Goal: Task Accomplishment & Management: Use online tool/utility

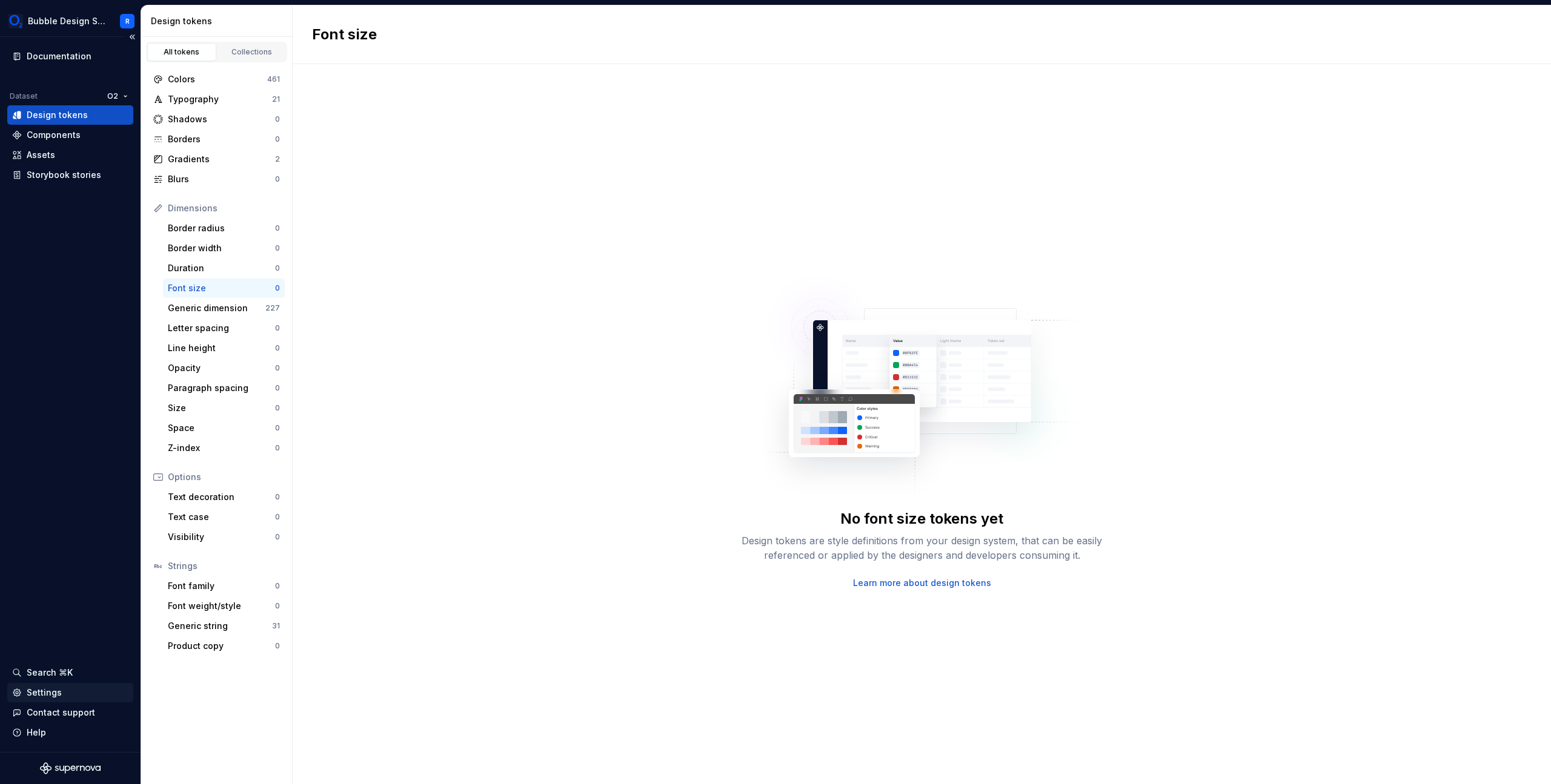
click at [80, 693] on div "Settings" at bounding box center [70, 693] width 116 height 12
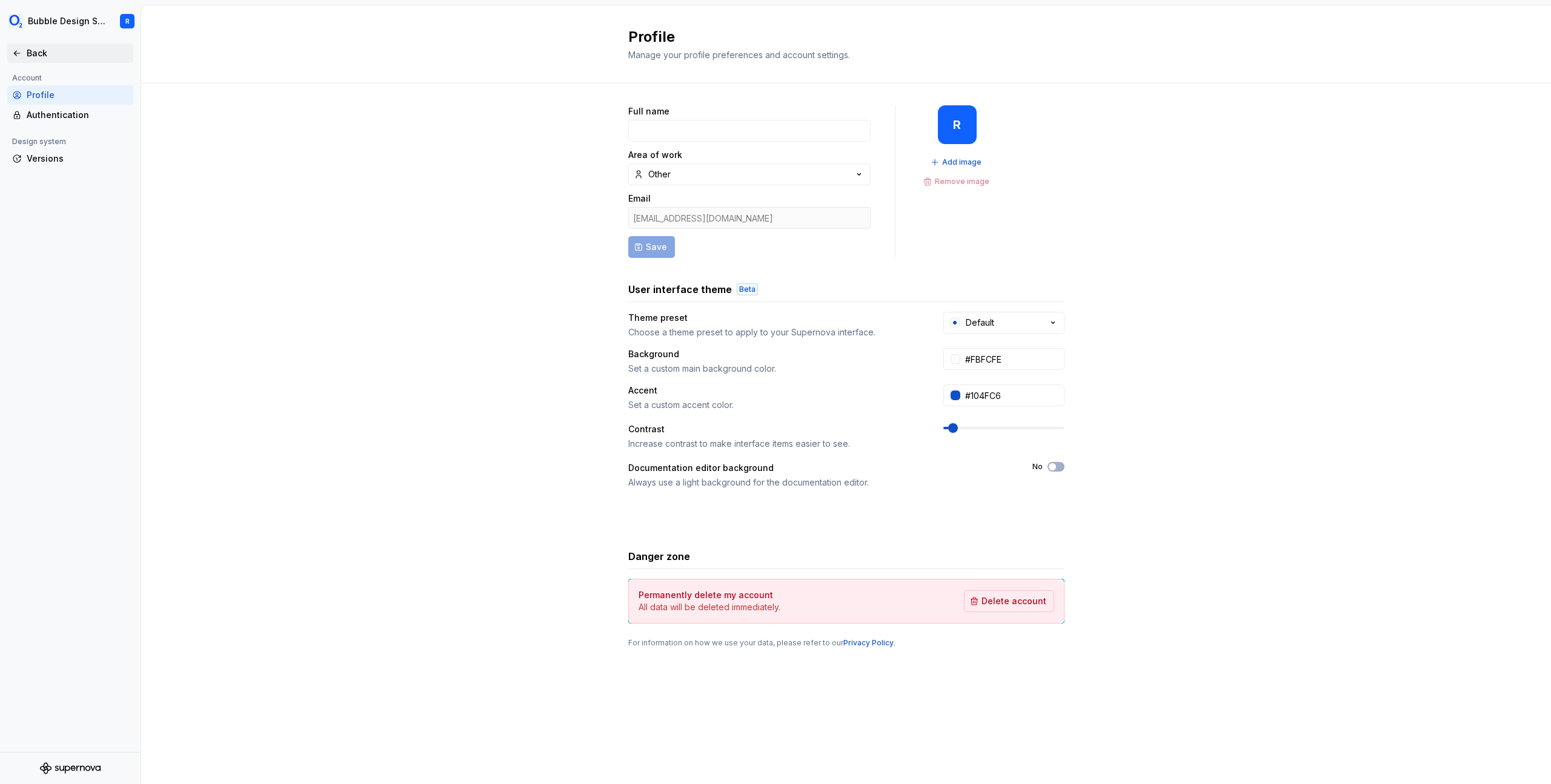
click at [38, 50] on div "Back" at bounding box center [77, 54] width 102 height 12
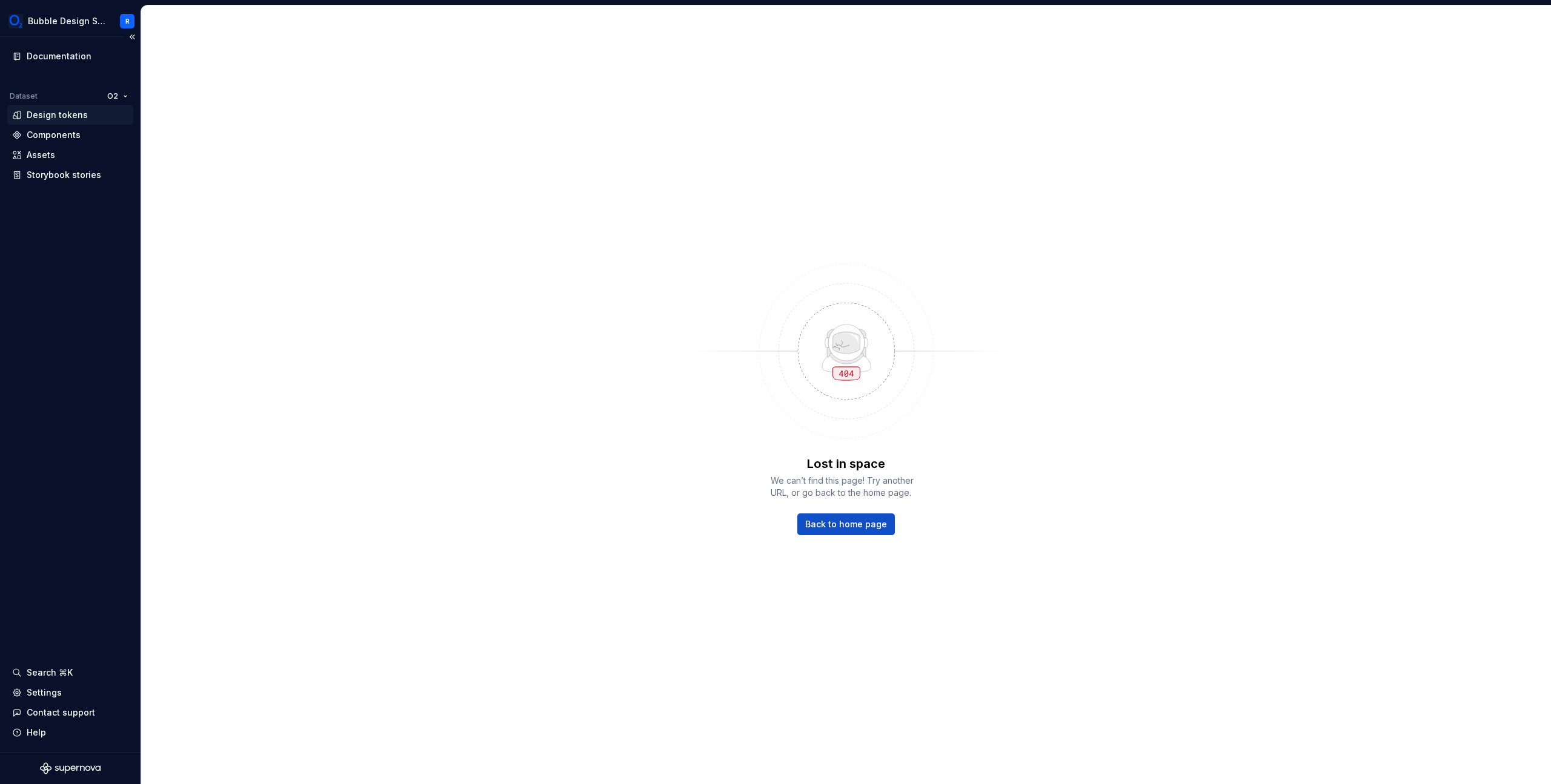
click at [69, 115] on div "Design tokens" at bounding box center [57, 115] width 61 height 12
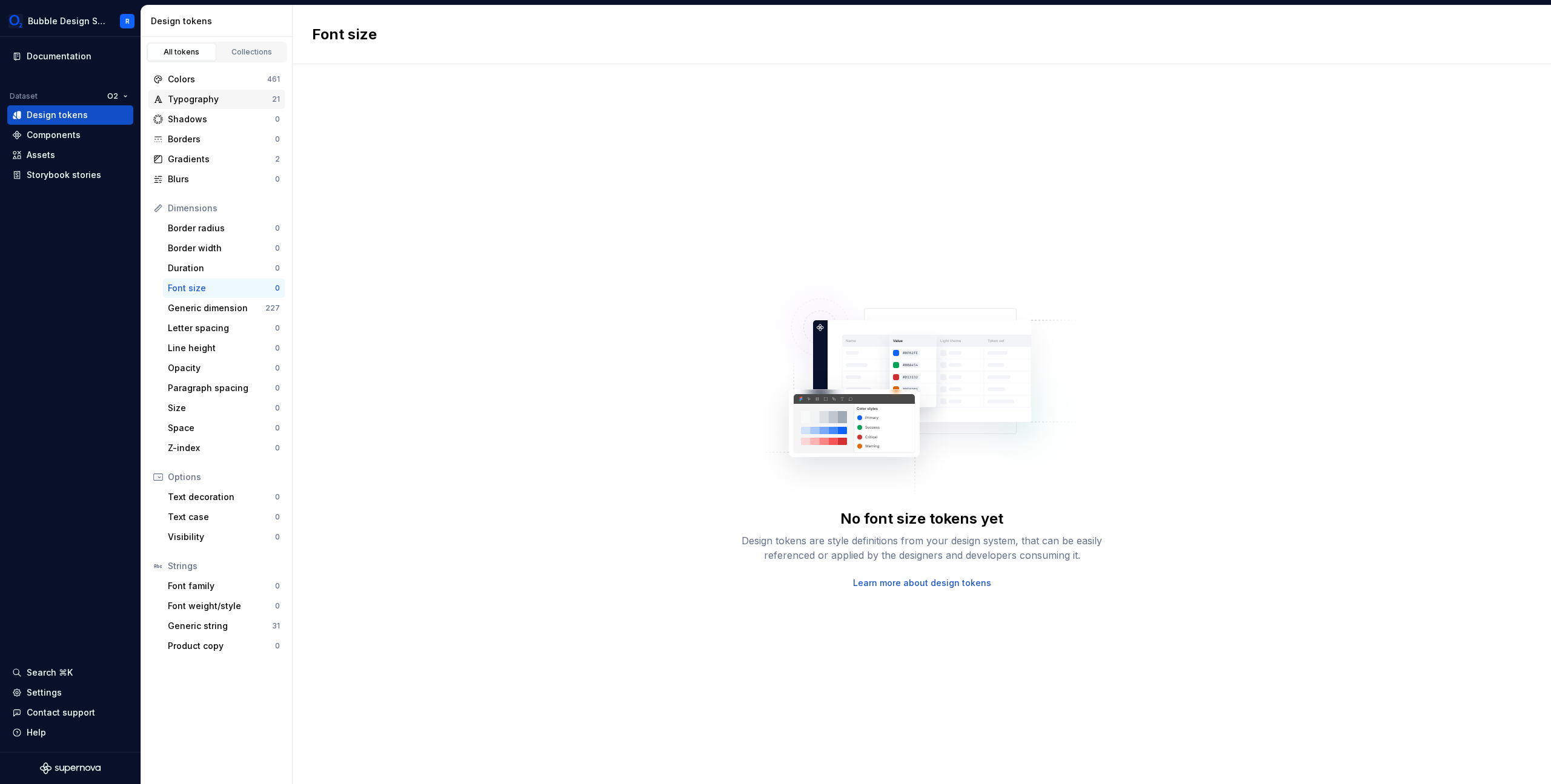
click at [193, 97] on div "Typography" at bounding box center [220, 99] width 104 height 12
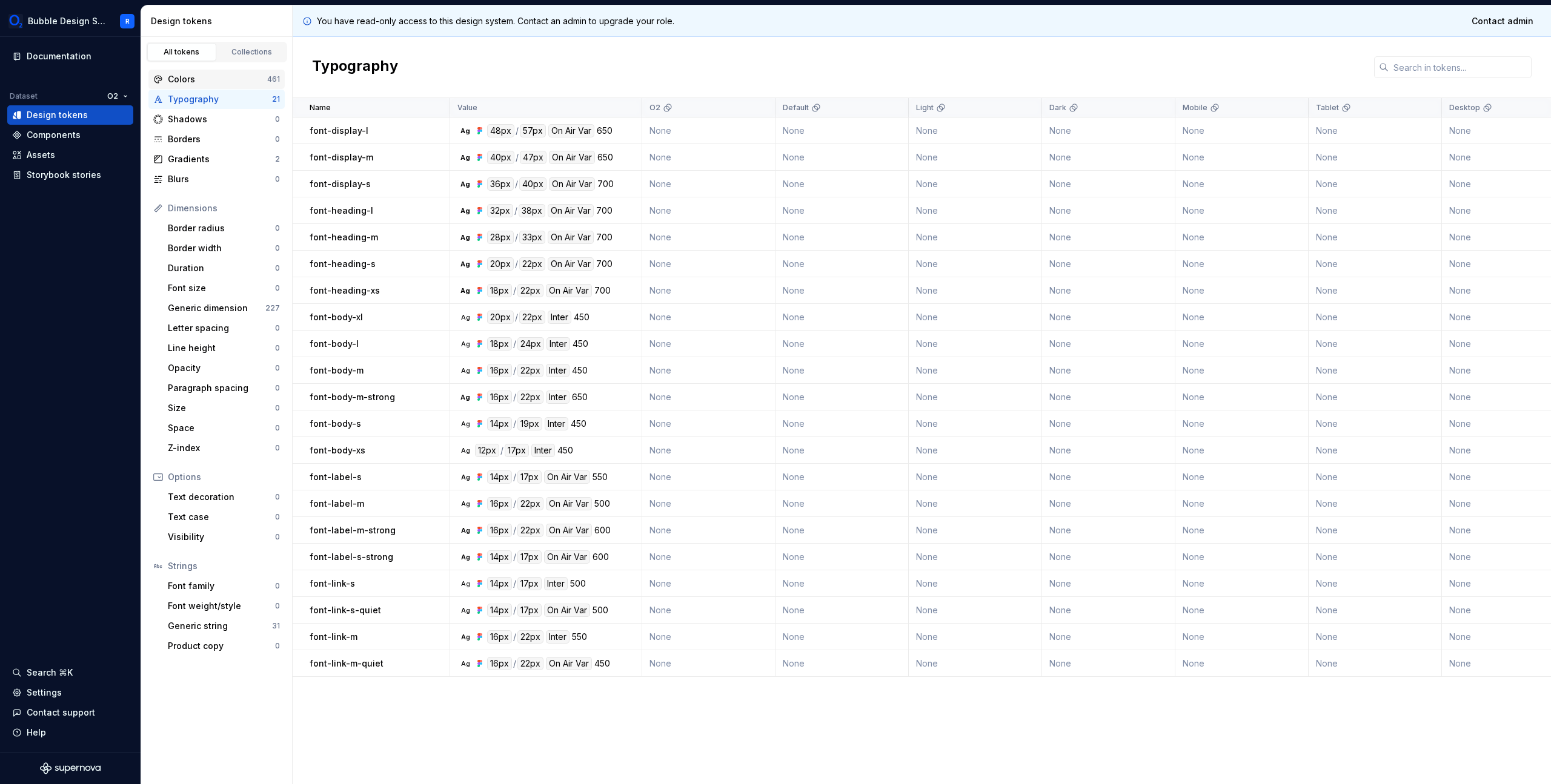
click at [197, 82] on div "Colors" at bounding box center [217, 79] width 99 height 12
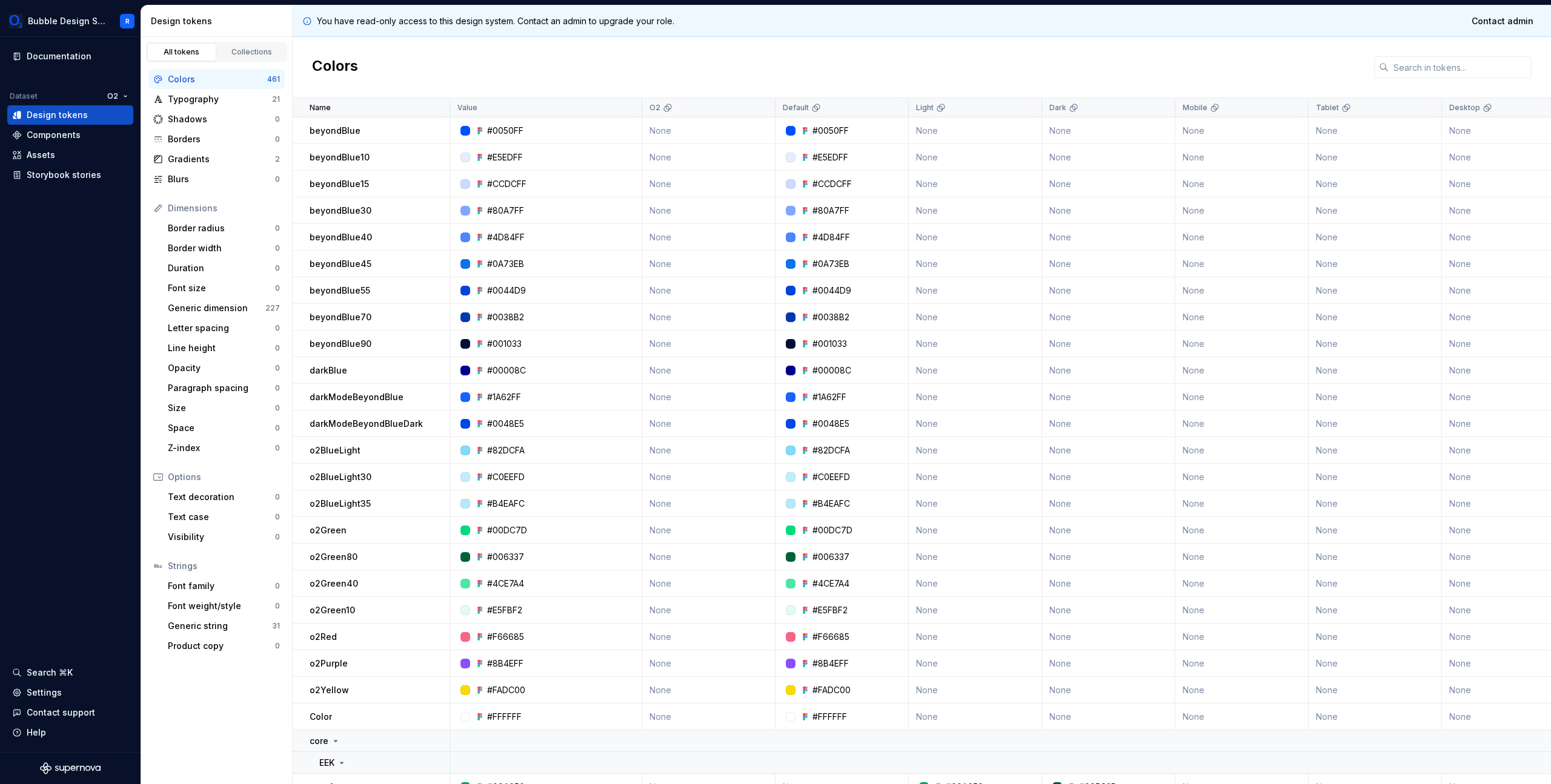
click at [455, 27] on p "You have read-only access to this design system. Contact an admin to upgrade yo…" at bounding box center [495, 21] width 357 height 12
click at [475, 70] on div "Colors" at bounding box center [922, 68] width 1258 height 61
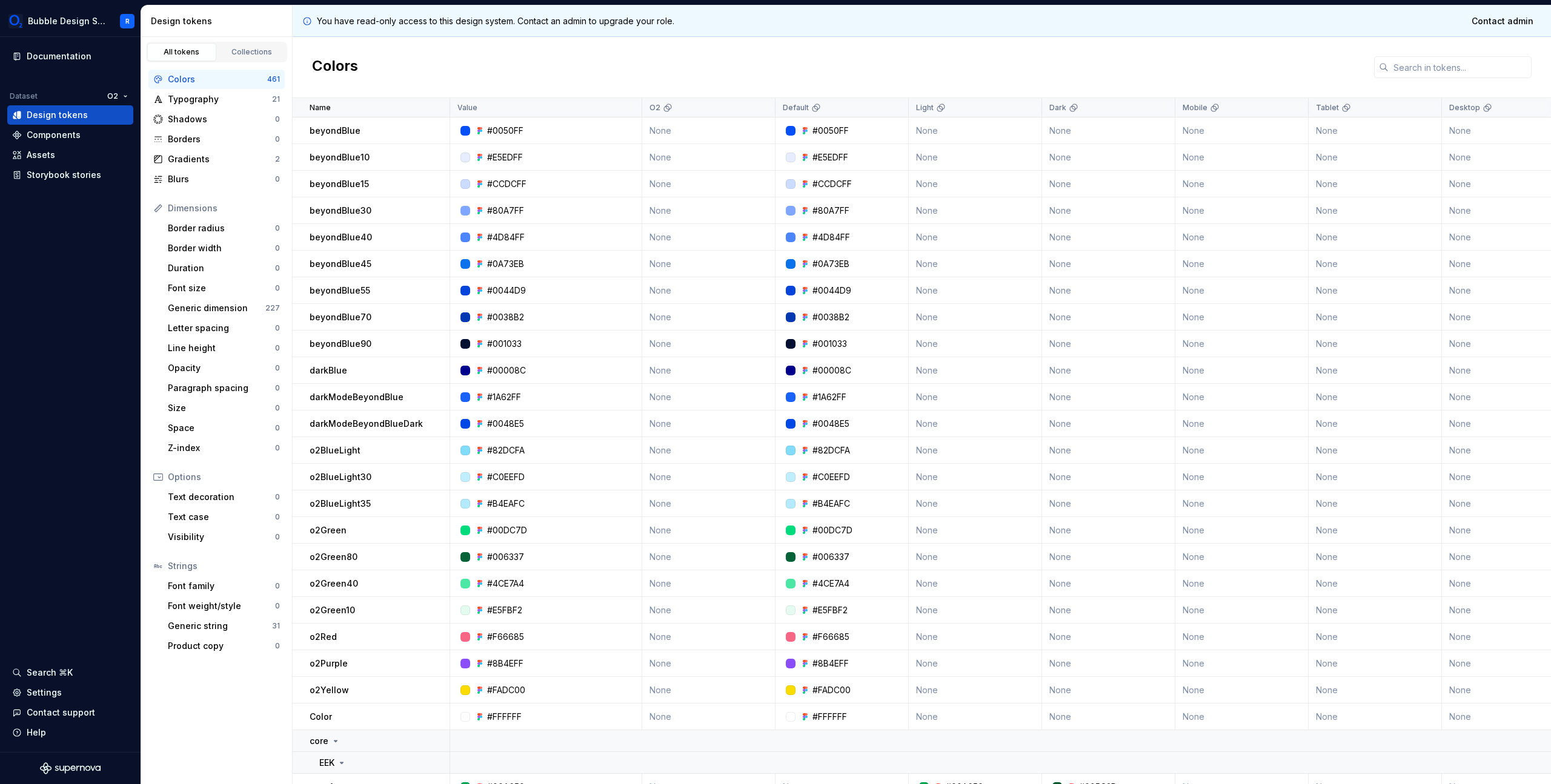
click at [1242, 24] on div "You have read-only access to this design system. Contact an admin to upgrade yo…" at bounding box center [922, 21] width 1258 height 32
click at [641, 15] on p "You have read-only access to this design system. Contact an admin to upgrade yo…" at bounding box center [495, 21] width 357 height 12
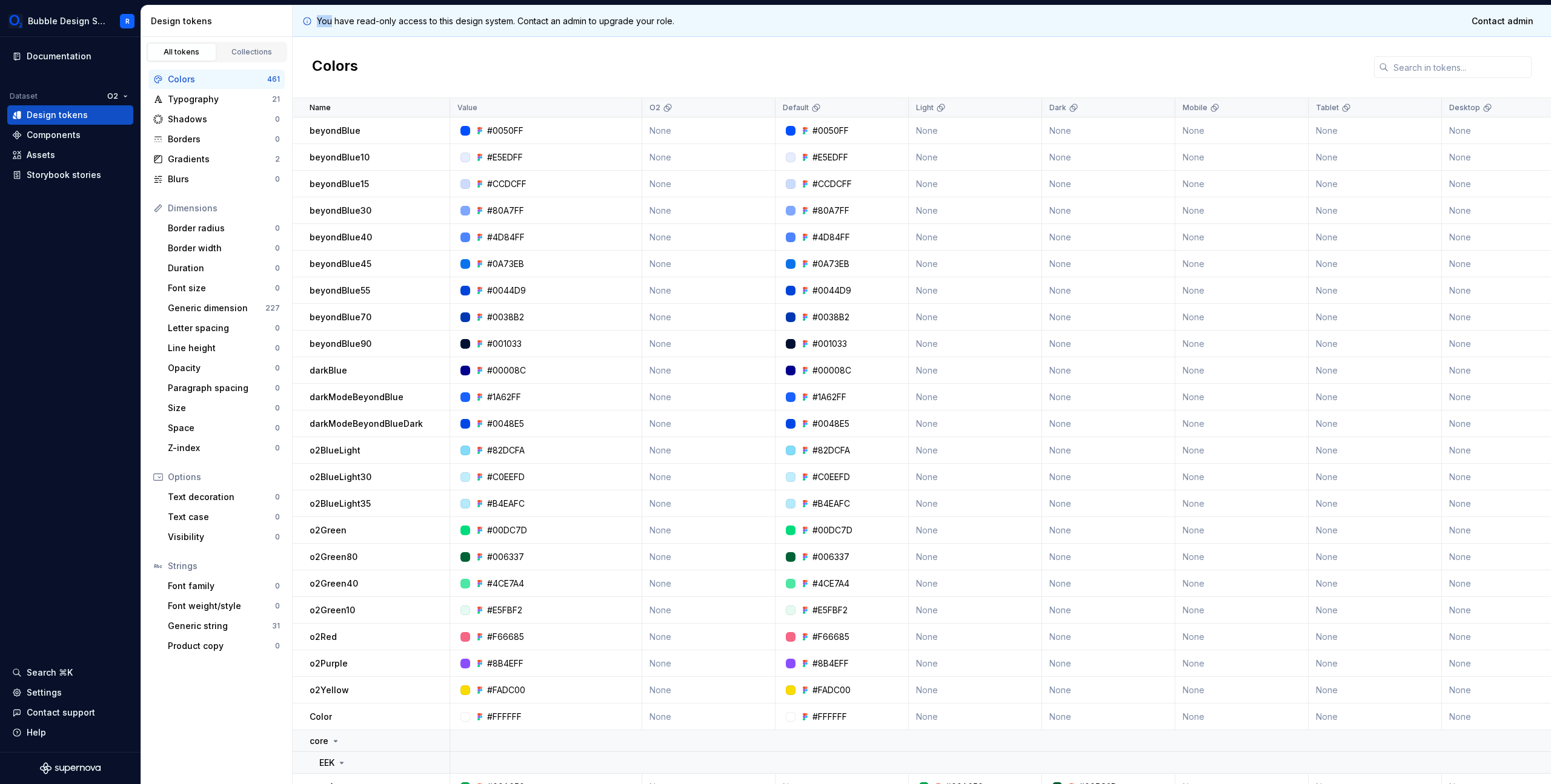
click at [641, 15] on p "You have read-only access to this design system. Contact an admin to upgrade yo…" at bounding box center [495, 21] width 357 height 12
click at [681, 33] on div "You have read-only access to this design system. Contact an admin to upgrade yo…" at bounding box center [922, 21] width 1258 height 32
click at [246, 50] on div "Collections" at bounding box center [252, 52] width 61 height 10
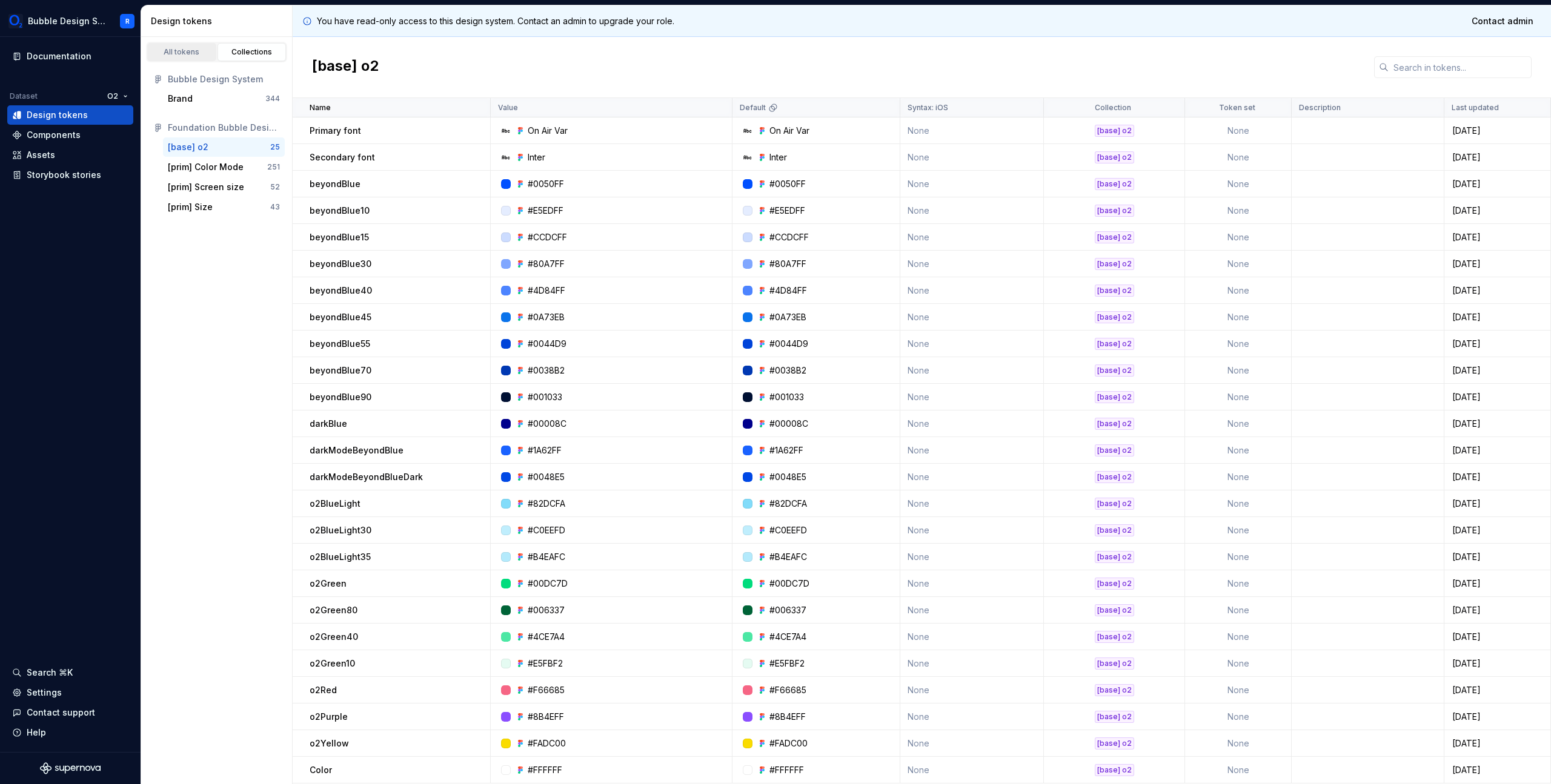
click at [192, 56] on div "All tokens" at bounding box center [182, 52] width 61 height 10
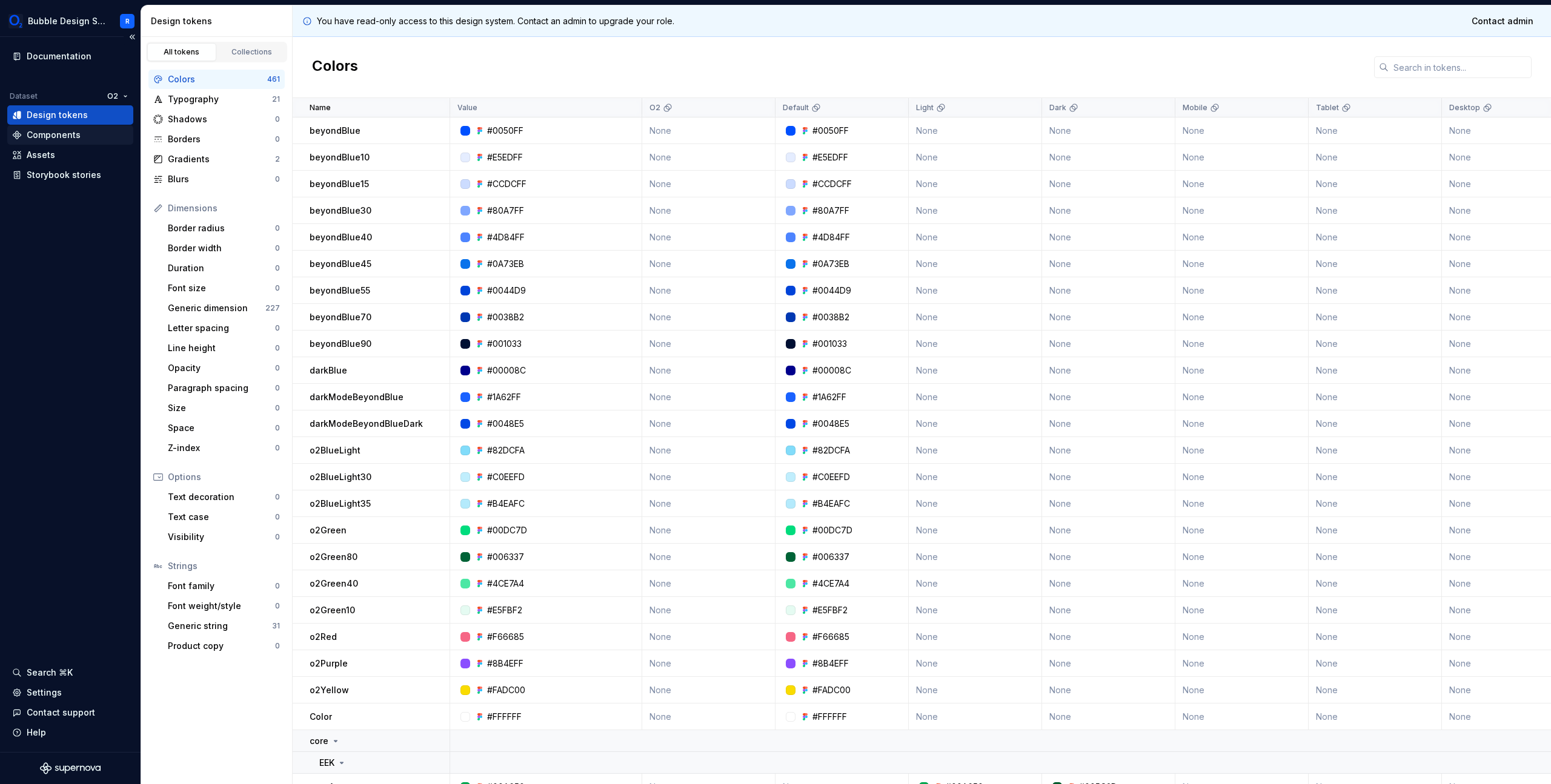
click at [73, 139] on div "Components" at bounding box center [54, 135] width 54 height 12
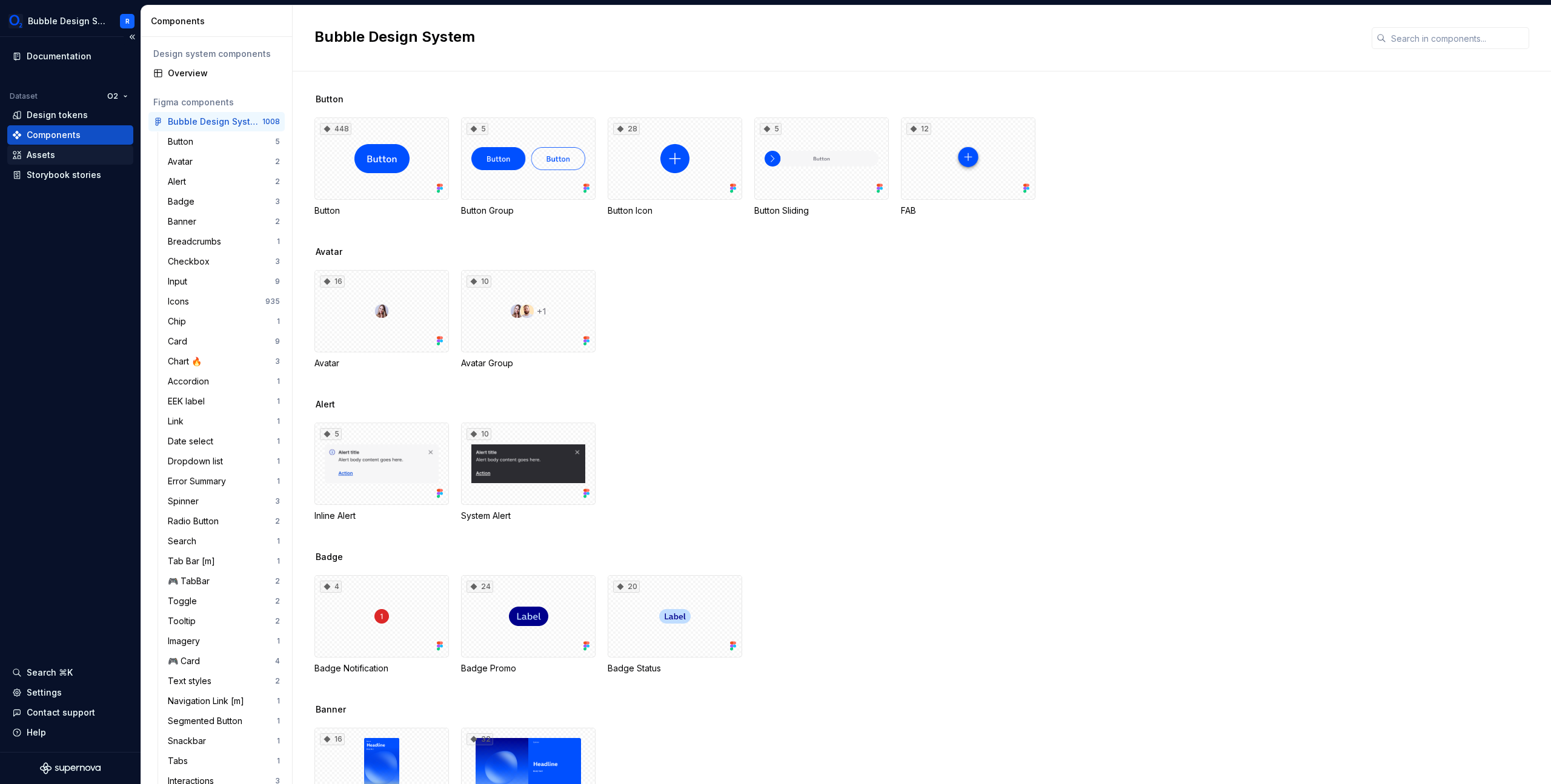
click at [66, 158] on div "Assets" at bounding box center [70, 155] width 116 height 12
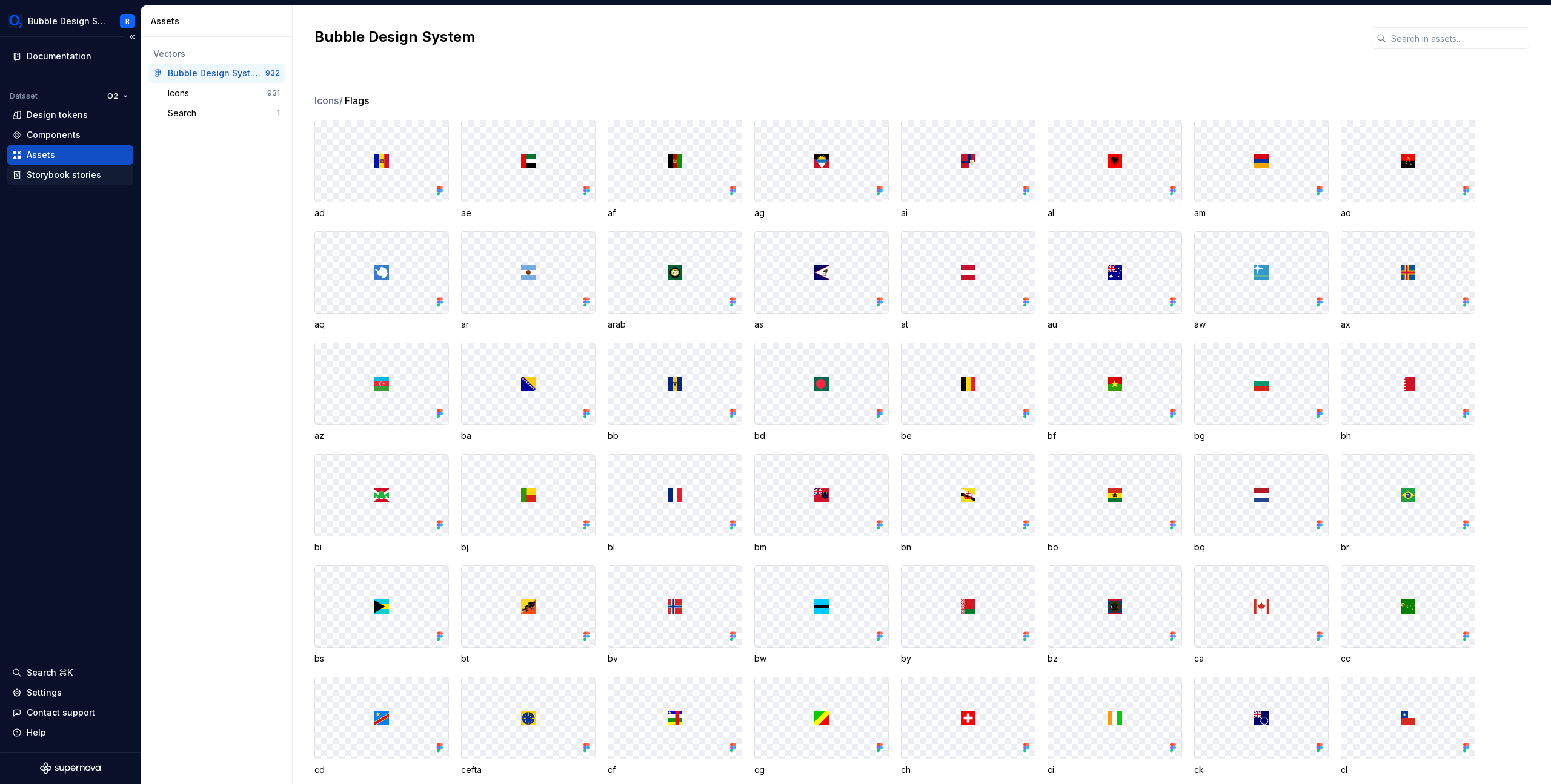
click at [65, 175] on div "Storybook stories" at bounding box center [64, 175] width 74 height 12
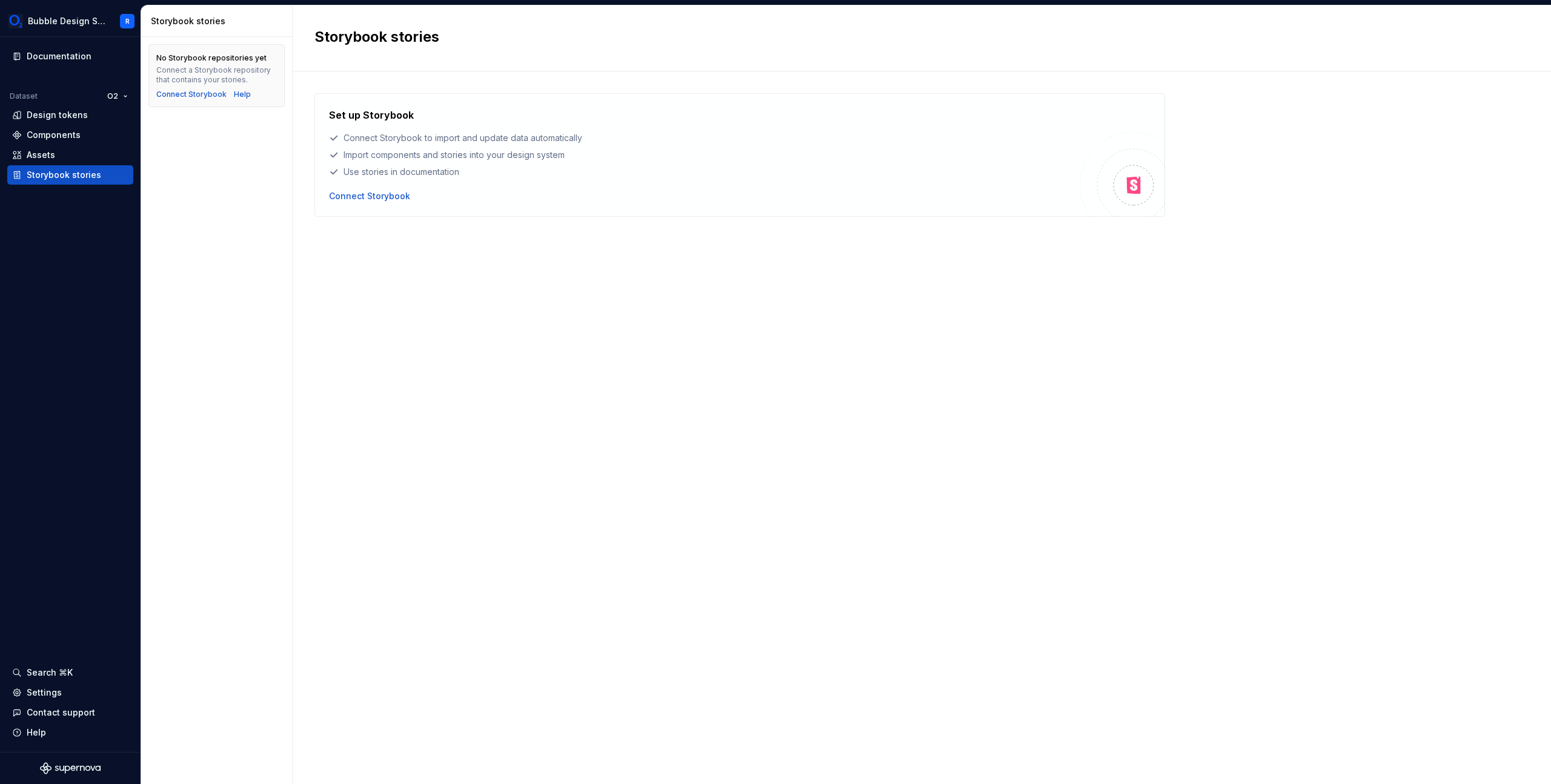
click at [235, 71] on div "Connect a Storybook repository that contains your stories." at bounding box center [217, 75] width 120 height 19
click at [246, 321] on div "No Storybook repositories yet Connect a Storybook repository that contains your…" at bounding box center [217, 411] width 151 height 748
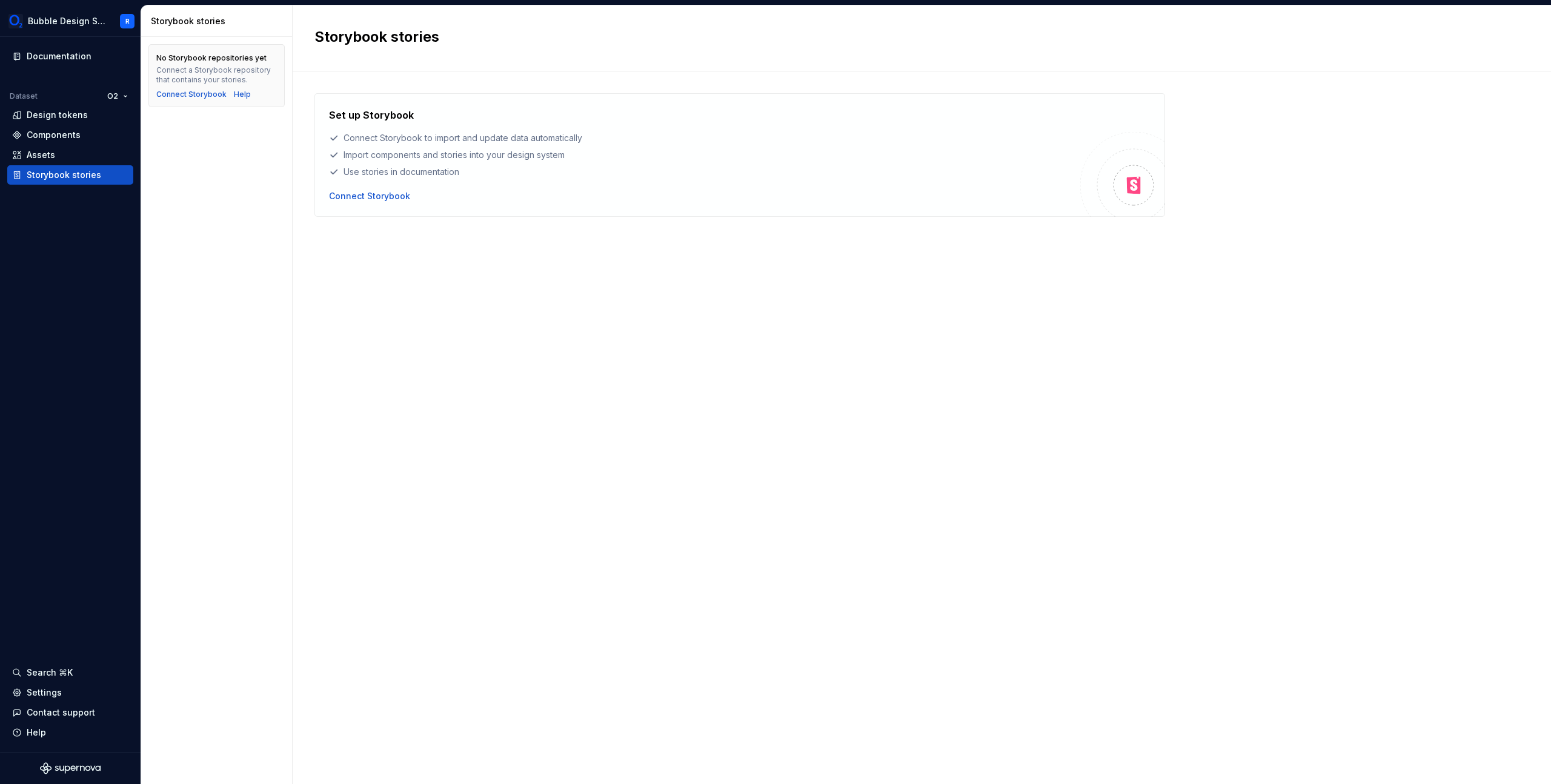
click at [509, 565] on div "Set up Storybook Connect Storybook to import and update data automatically Impo…" at bounding box center [922, 415] width 1215 height 645
click at [79, 57] on div "Documentation" at bounding box center [59, 57] width 65 height 12
click at [568, 650] on div "Set up Storybook Connect Storybook to import and update data automatically Impo…" at bounding box center [922, 415] width 1215 height 645
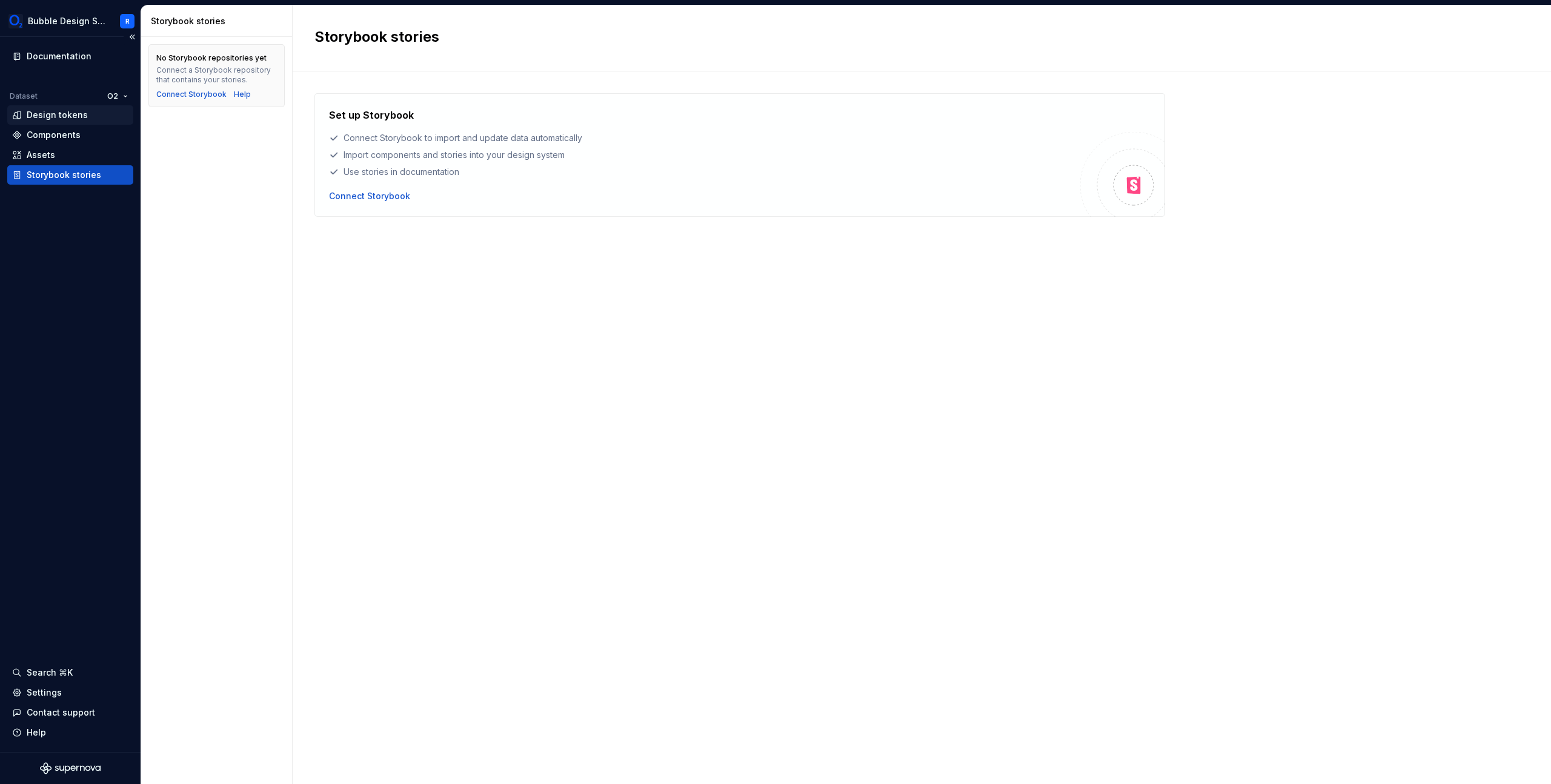
click at [68, 115] on div "Design tokens" at bounding box center [57, 115] width 61 height 12
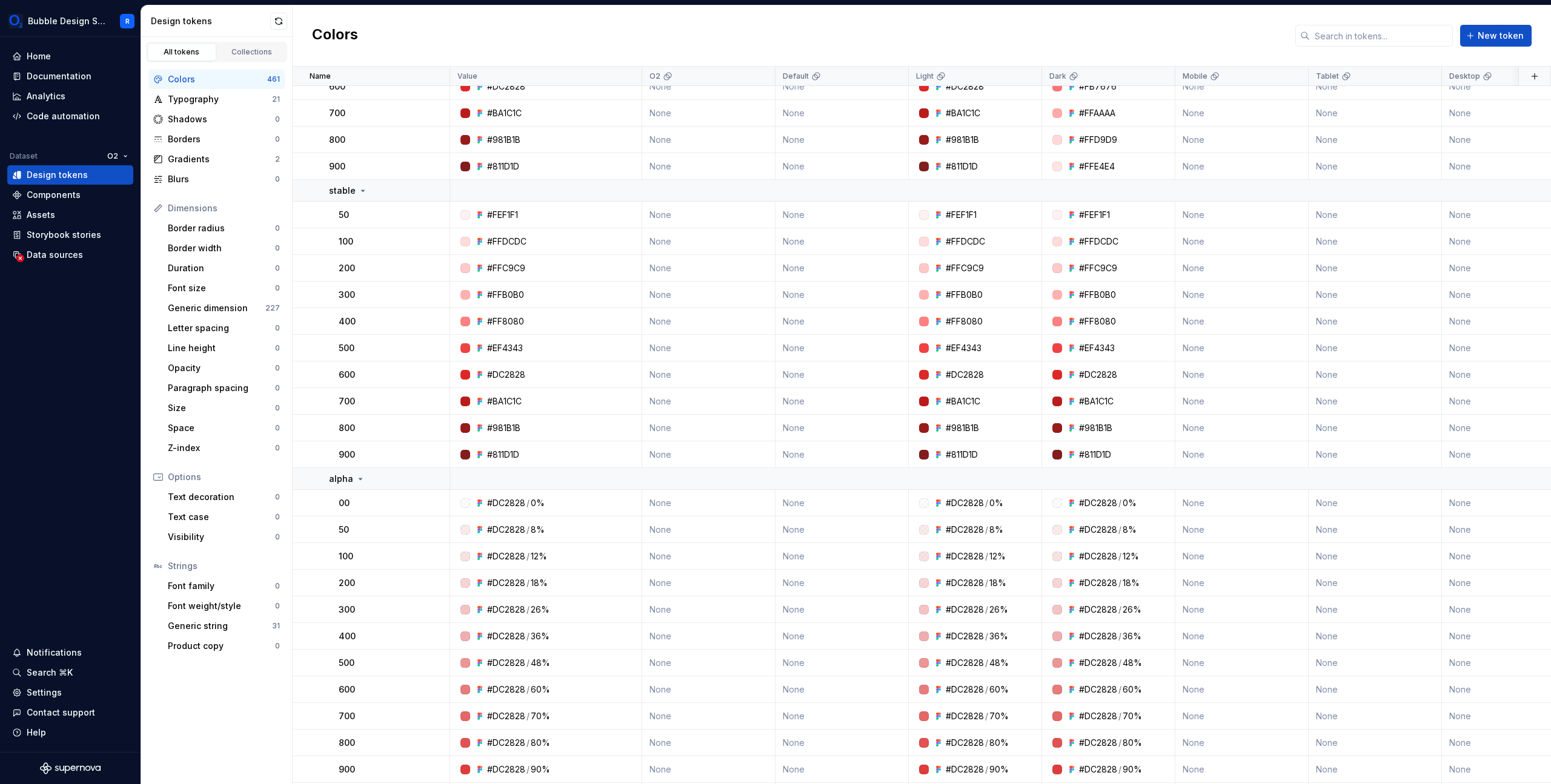
scroll to position [1035, 1]
click at [75, 120] on div "Code automation" at bounding box center [63, 116] width 73 height 12
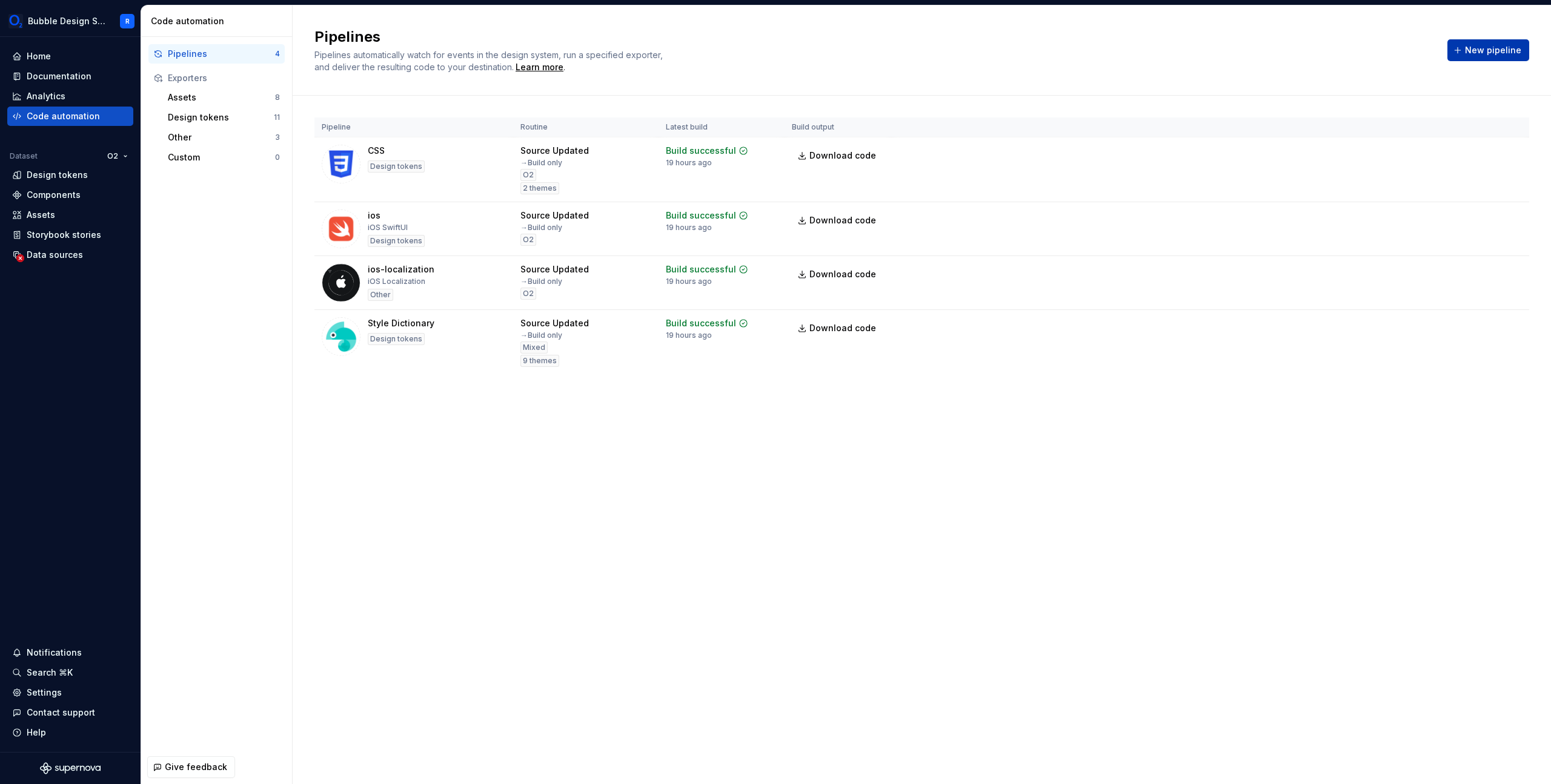
click at [1503, 54] on span "New pipeline" at bounding box center [1493, 50] width 57 height 12
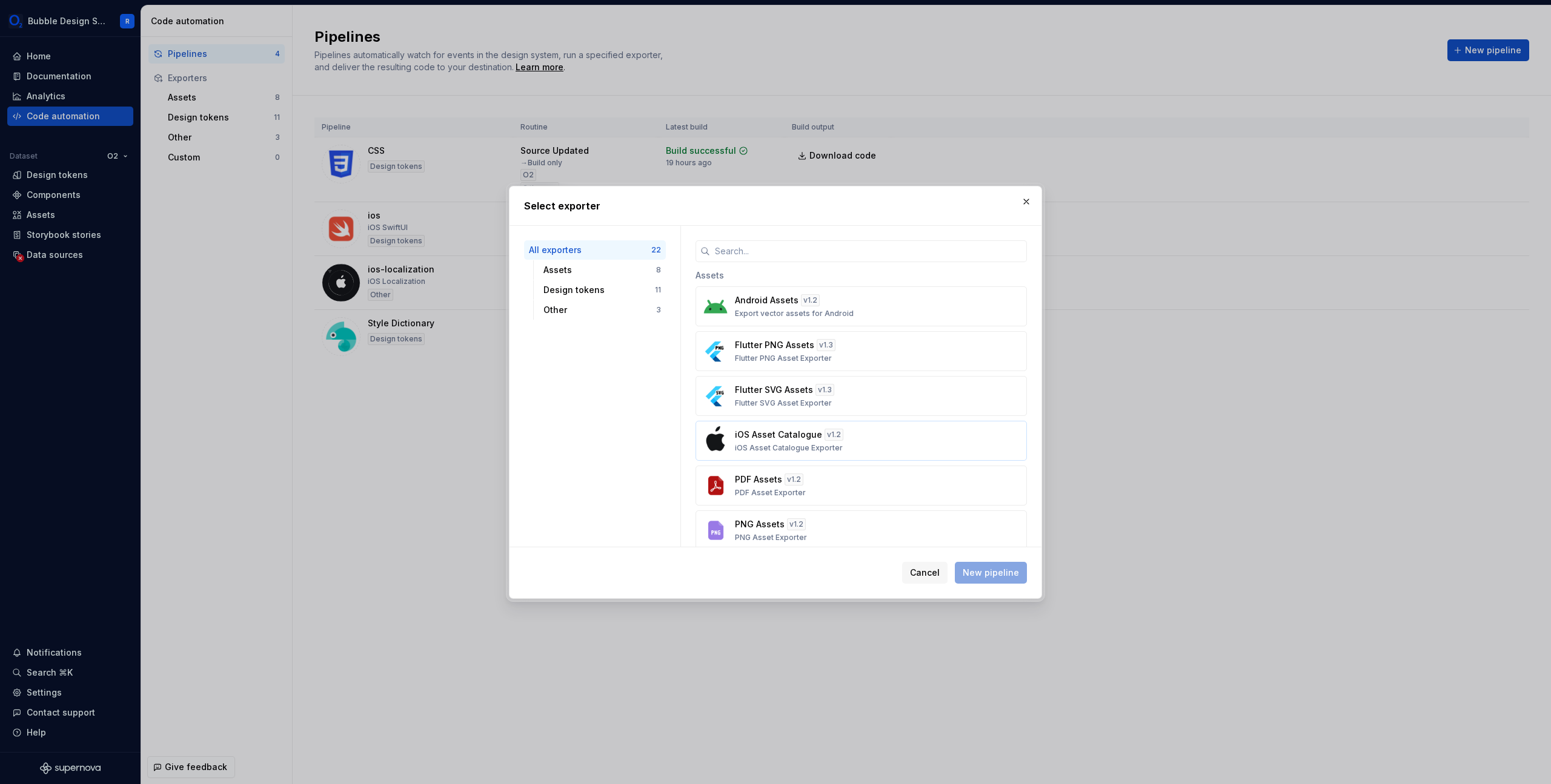
scroll to position [7, 0]
click at [807, 290] on div "v 1.2" at bounding box center [810, 293] width 19 height 12
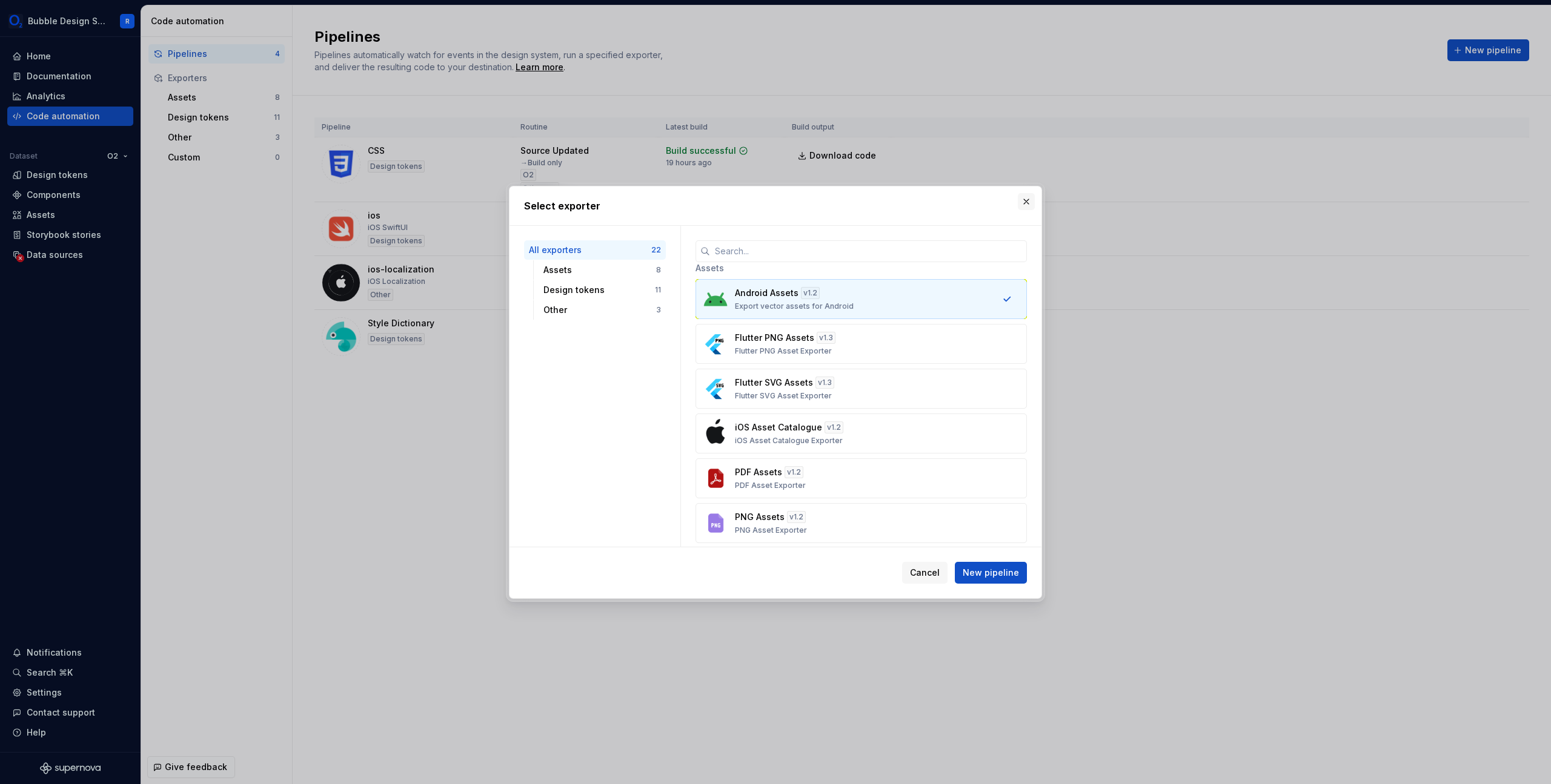
click at [1023, 195] on button "button" at bounding box center [1026, 202] width 17 height 17
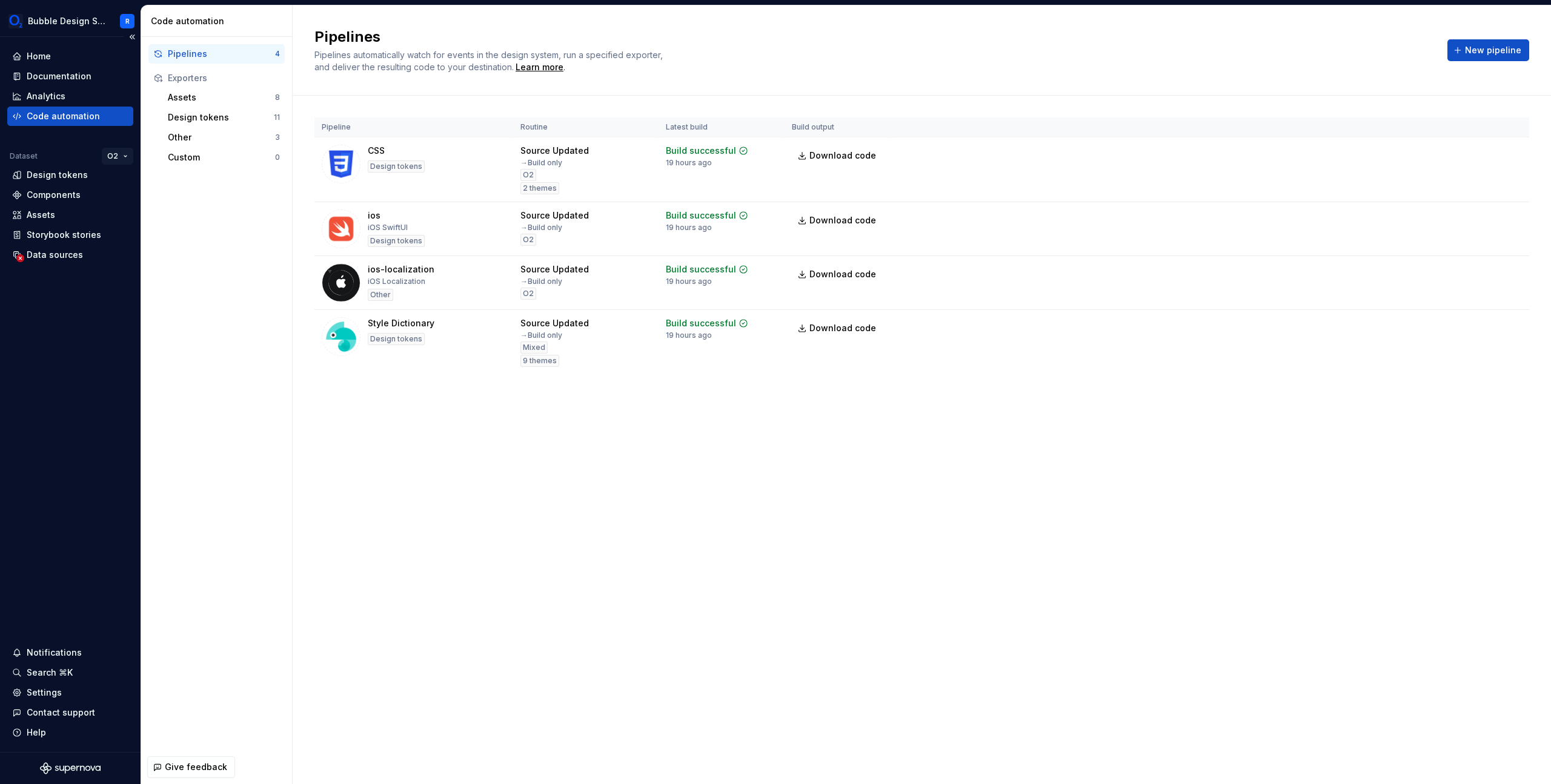
click at [123, 164] on html "Bubble Design System R Home Documentation Analytics Code automation Dataset O2 …" at bounding box center [775, 392] width 1551 height 784
click at [131, 198] on div "O2" at bounding box center [164, 199] width 78 height 12
click at [77, 175] on div "Design tokens" at bounding box center [57, 175] width 61 height 12
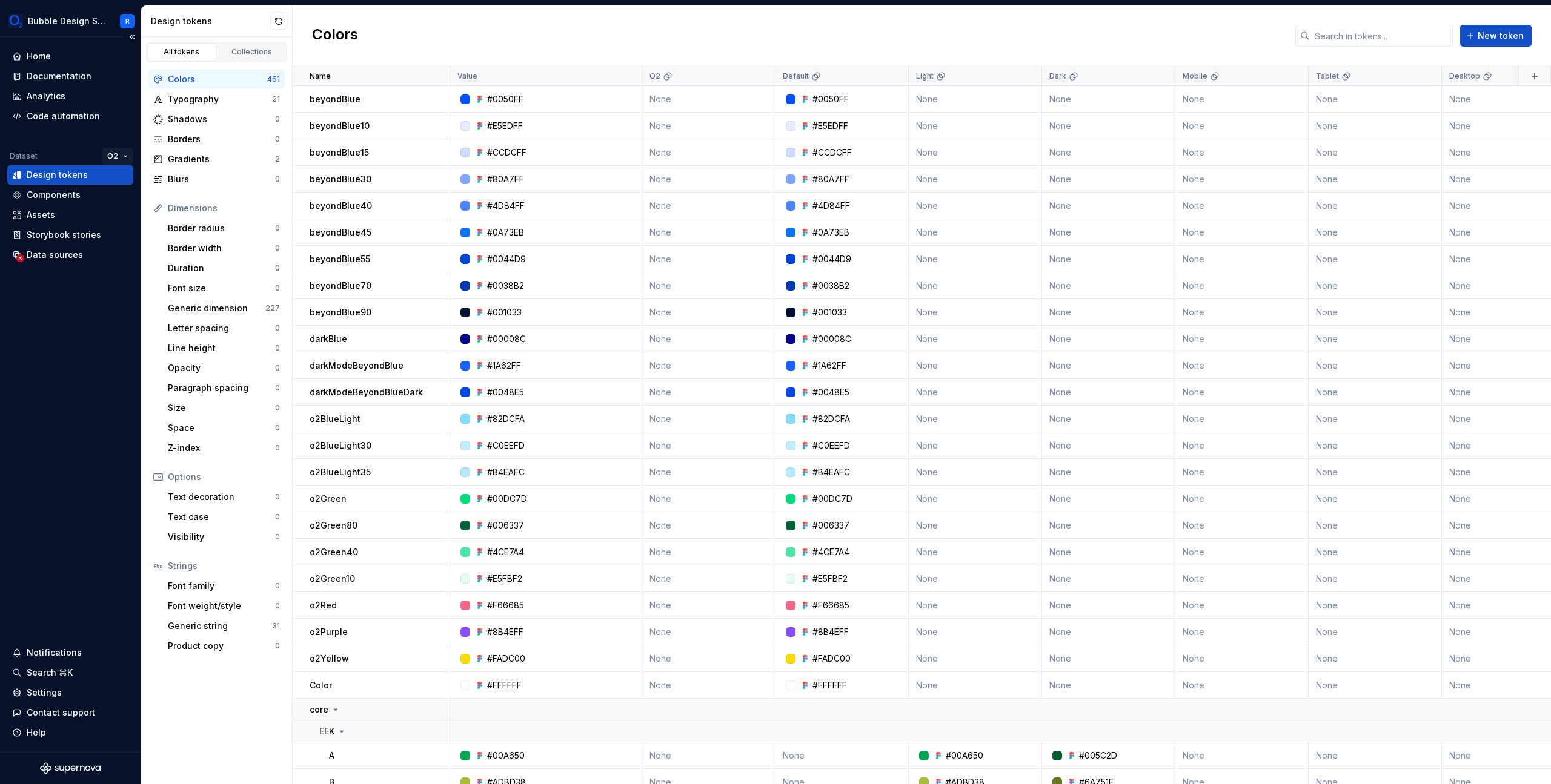
click at [124, 154] on html "Bubble Design System R Home Documentation Analytics Code automation Dataset O2 …" at bounding box center [775, 392] width 1551 height 784
click at [136, 239] on div "Wireframe" at bounding box center [164, 238] width 78 height 12
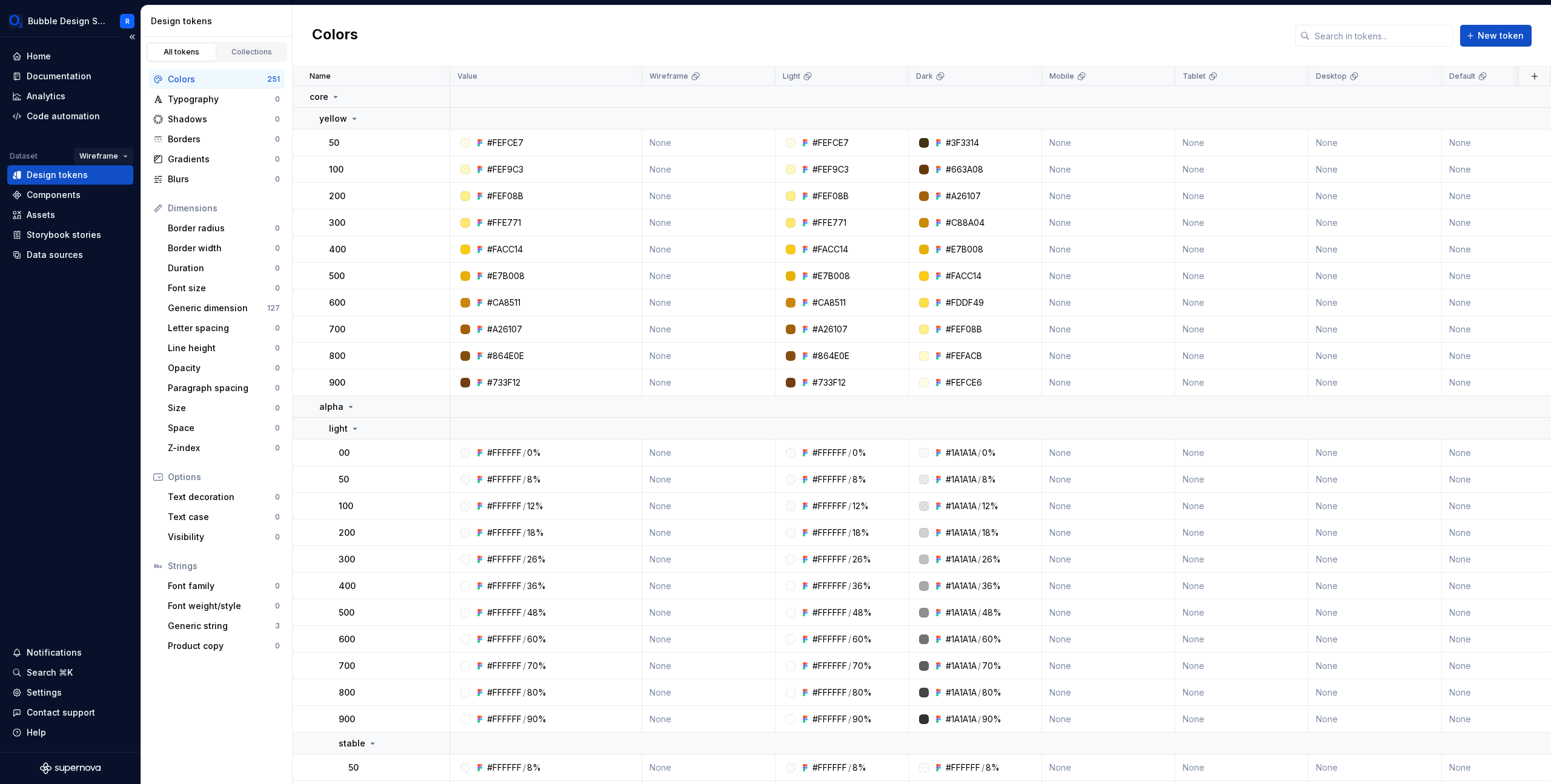
click at [103, 153] on html "Bubble Design System R Home Documentation Analytics Code automation Dataset Wir…" at bounding box center [775, 392] width 1551 height 784
click at [122, 220] on div "Radosť" at bounding box center [138, 218] width 78 height 12
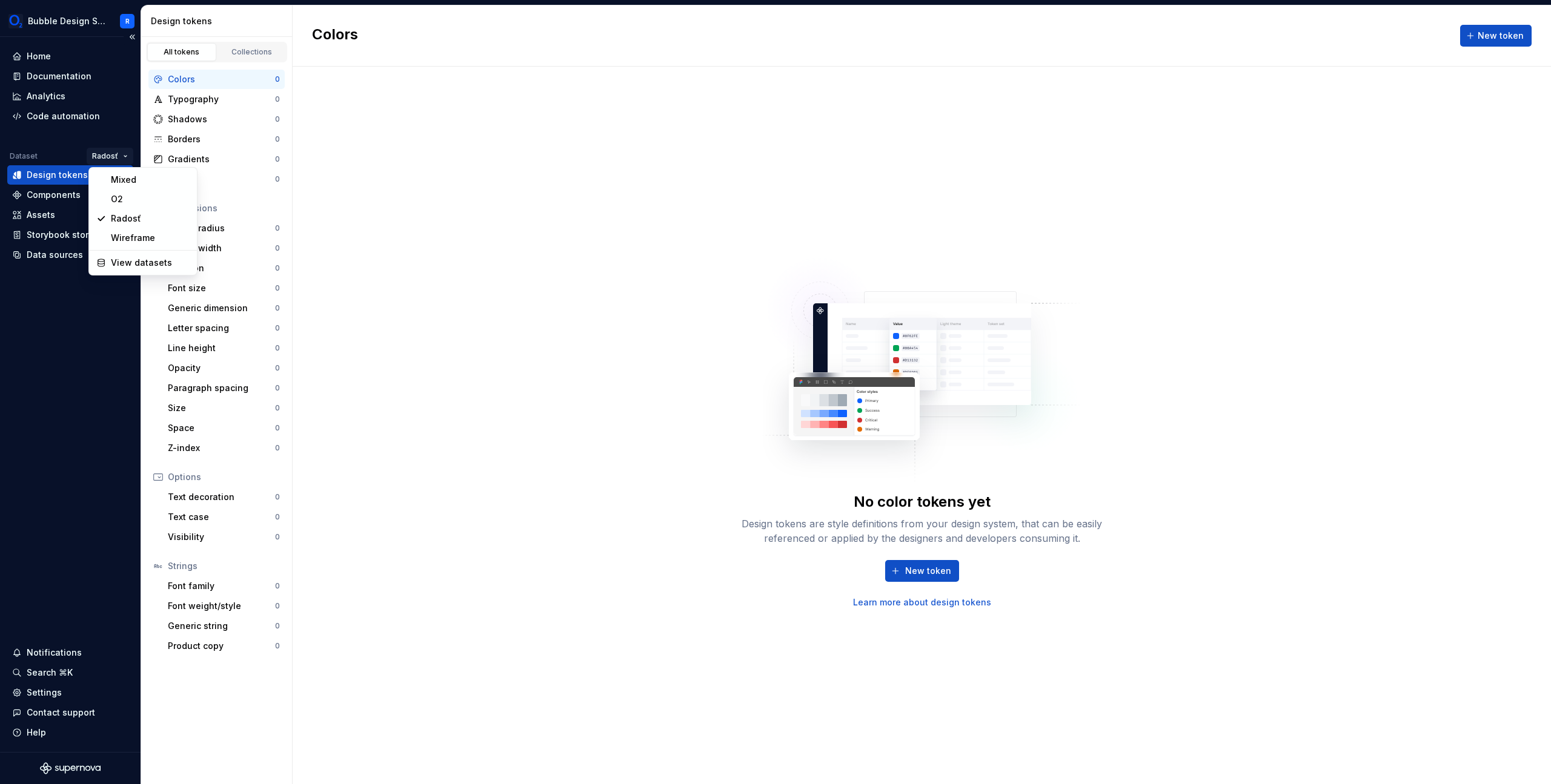
click at [112, 155] on html "Bubble Design System R Home Documentation Analytics Code automation Dataset Rad…" at bounding box center [775, 392] width 1551 height 784
click at [107, 183] on div "Mixed" at bounding box center [142, 180] width 103 height 19
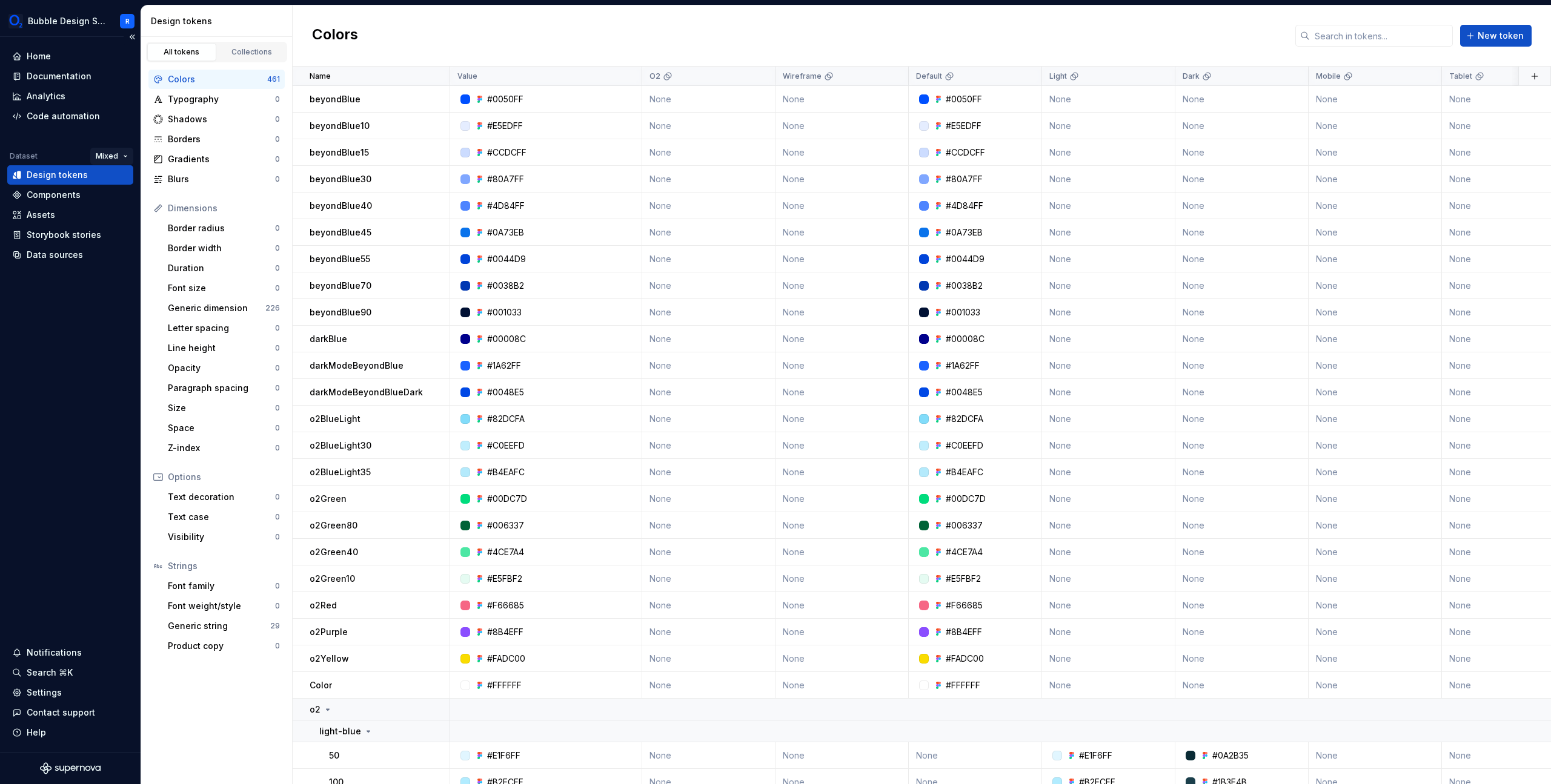
click at [101, 151] on html "Bubble Design System R Home Documentation Analytics Code automation Dataset Mix…" at bounding box center [775, 392] width 1551 height 784
click at [126, 201] on div "O2" at bounding box center [153, 199] width 78 height 12
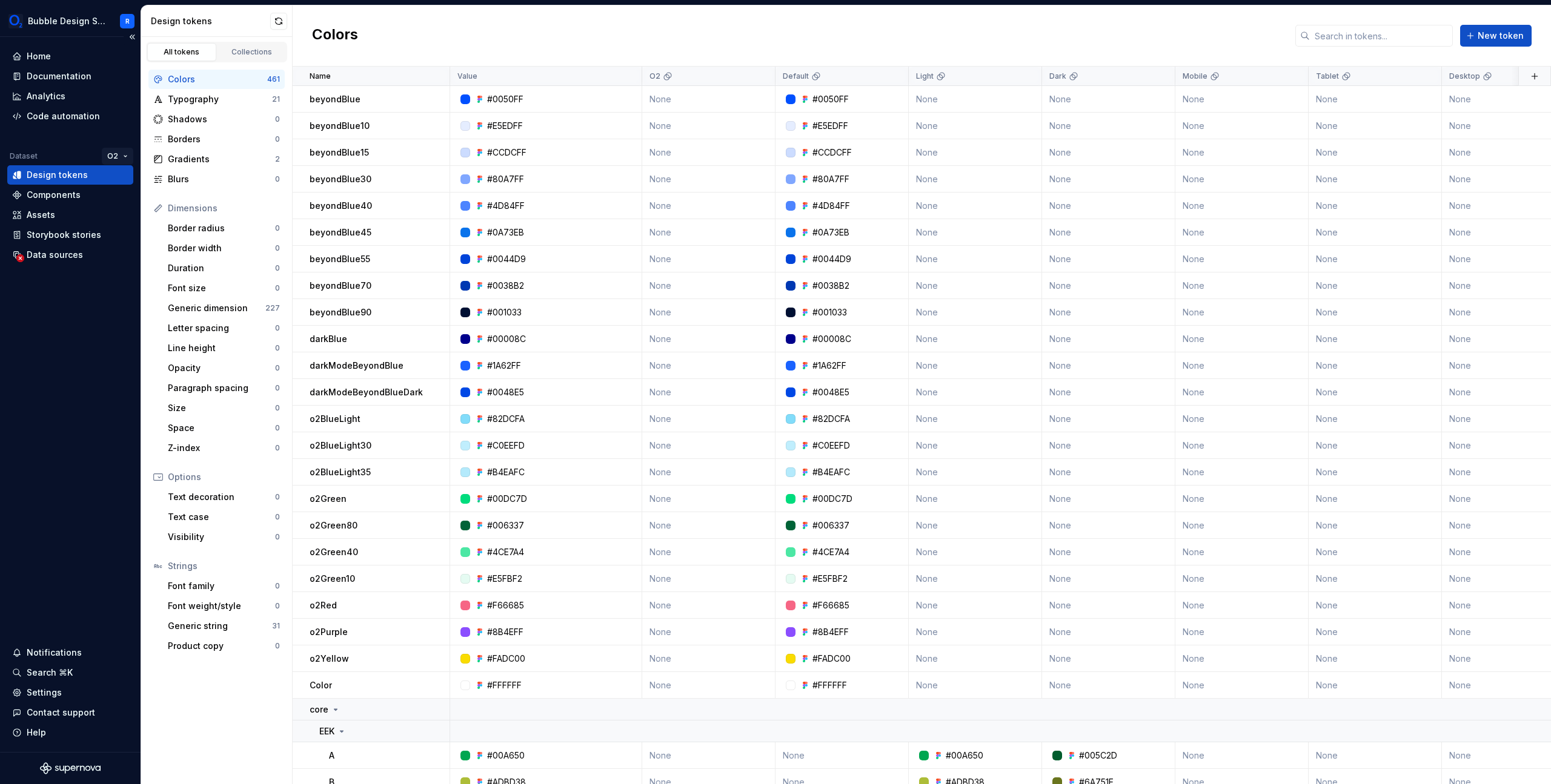
click at [113, 156] on html "Bubble Design System R Home Documentation Analytics Code automation Dataset O2 …" at bounding box center [775, 392] width 1551 height 784
click at [132, 173] on div "Mixed" at bounding box center [156, 180] width 103 height 19
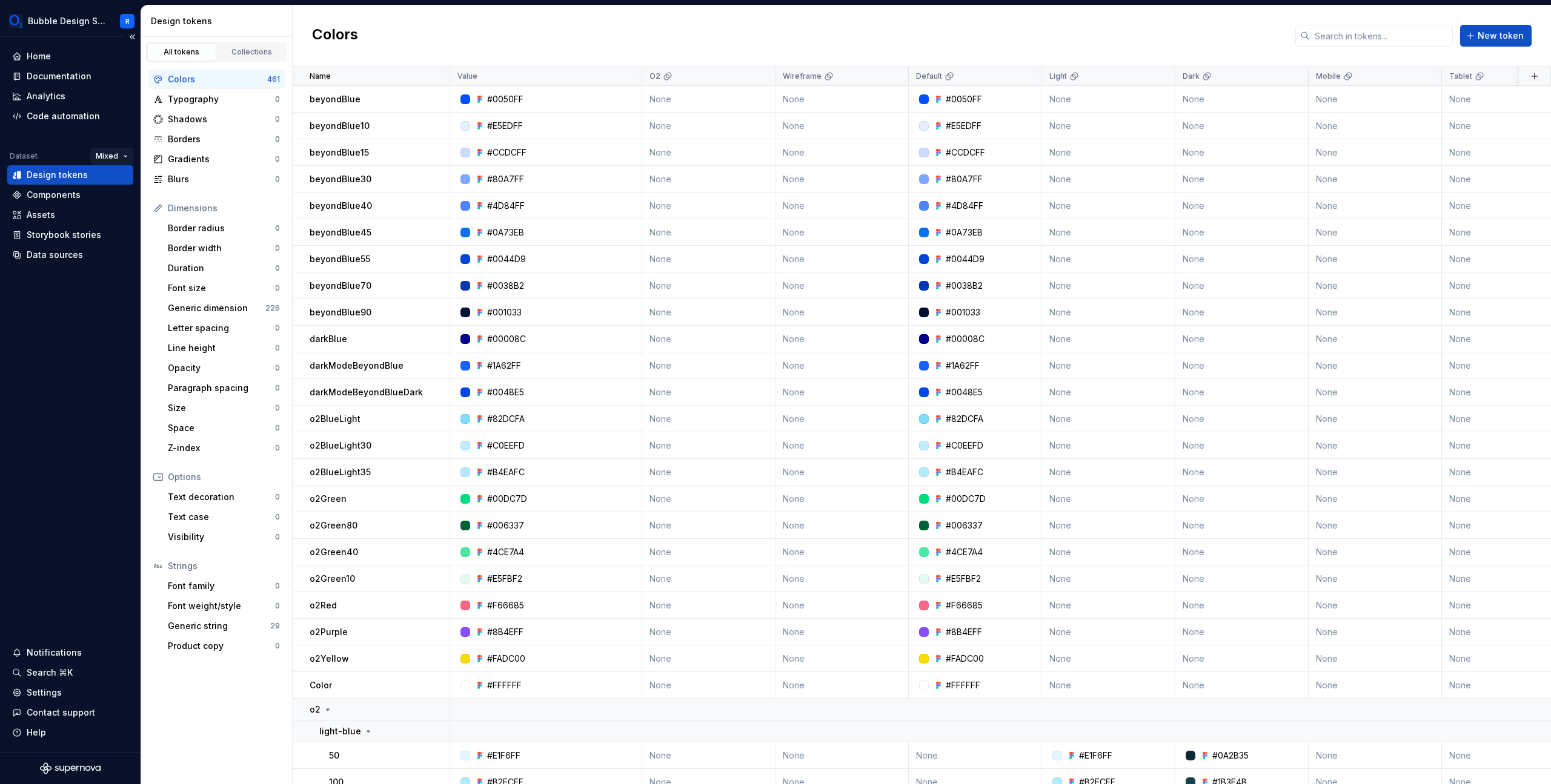
click at [119, 159] on html "Bubble Design System R Home Documentation Analytics Code automation Dataset Mix…" at bounding box center [775, 392] width 1551 height 784
click at [127, 198] on div "O2" at bounding box center [153, 199] width 78 height 12
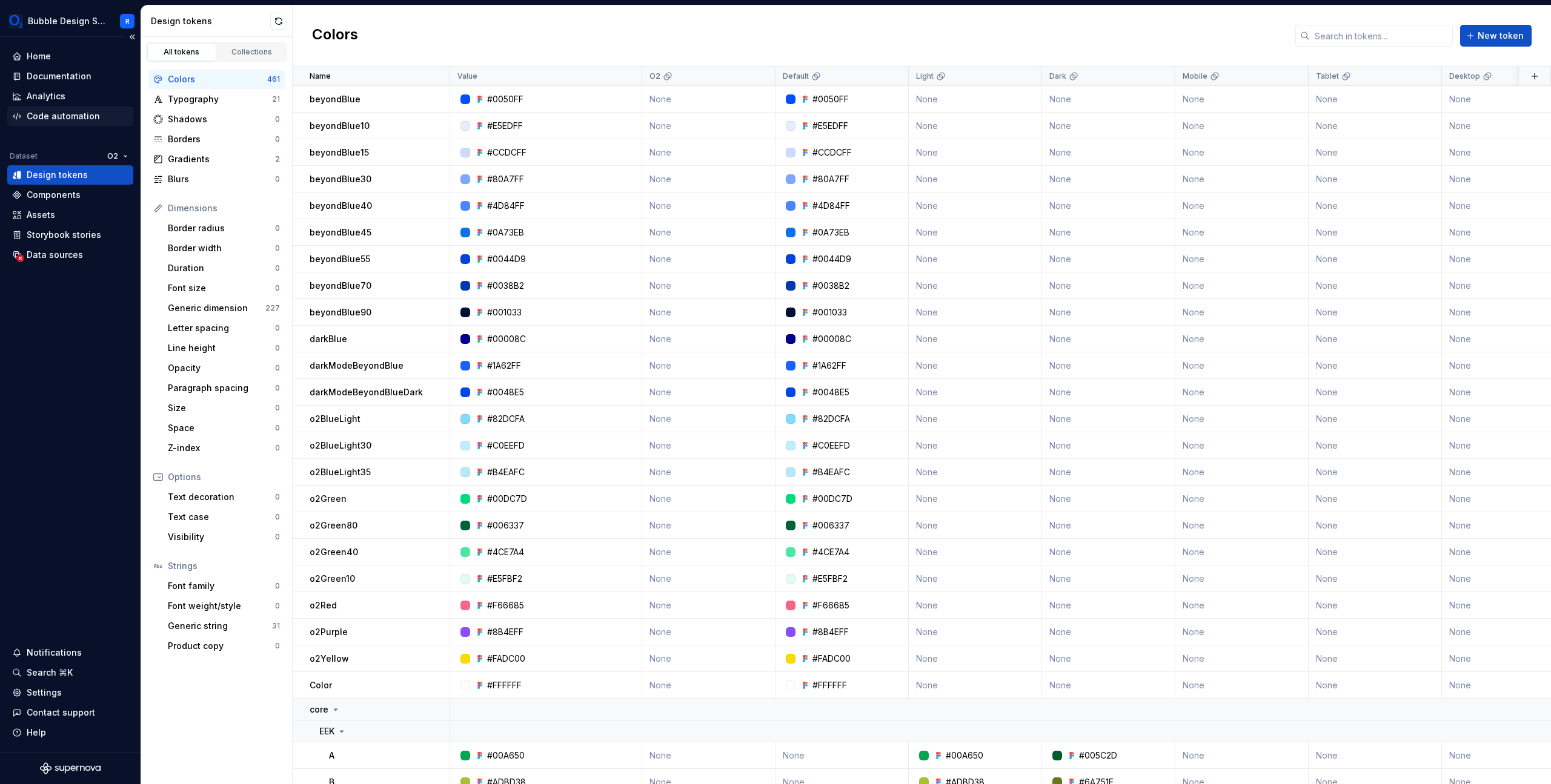
click at [66, 120] on div "Code automation" at bounding box center [63, 116] width 73 height 12
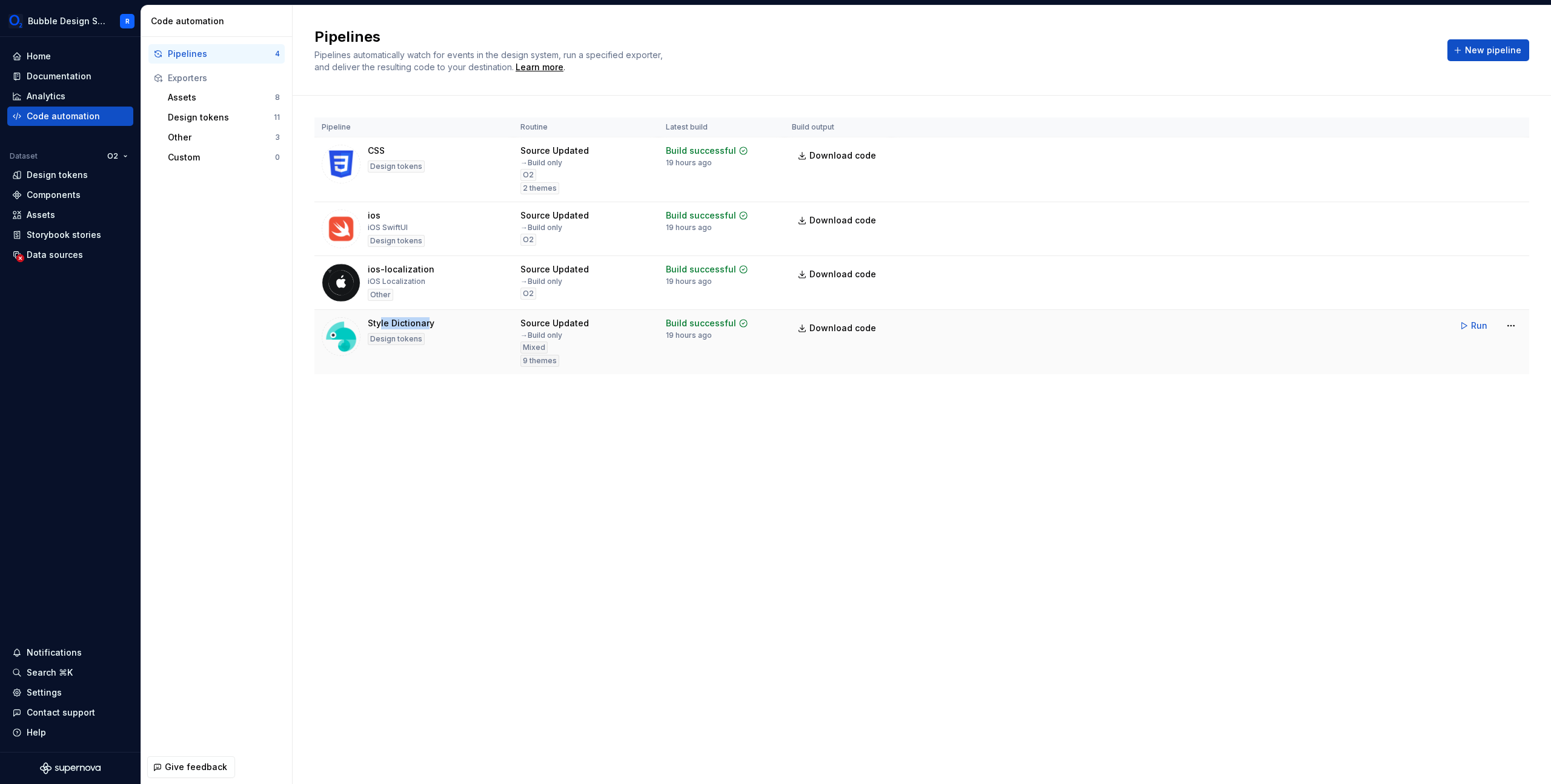
drag, startPoint x: 426, startPoint y: 327, endPoint x: 373, endPoint y: 325, distance: 53.0
click at [378, 325] on div "Style Dictionary" at bounding box center [401, 324] width 67 height 12
click at [472, 335] on div "Style Dictionary Design tokens" at bounding box center [414, 337] width 184 height 39
click at [1511, 328] on html "Bubble Design System R Home Documentation Analytics Code automation Dataset O2 …" at bounding box center [775, 392] width 1551 height 784
click at [1480, 349] on div "Edit pipeline" at bounding box center [1496, 352] width 103 height 12
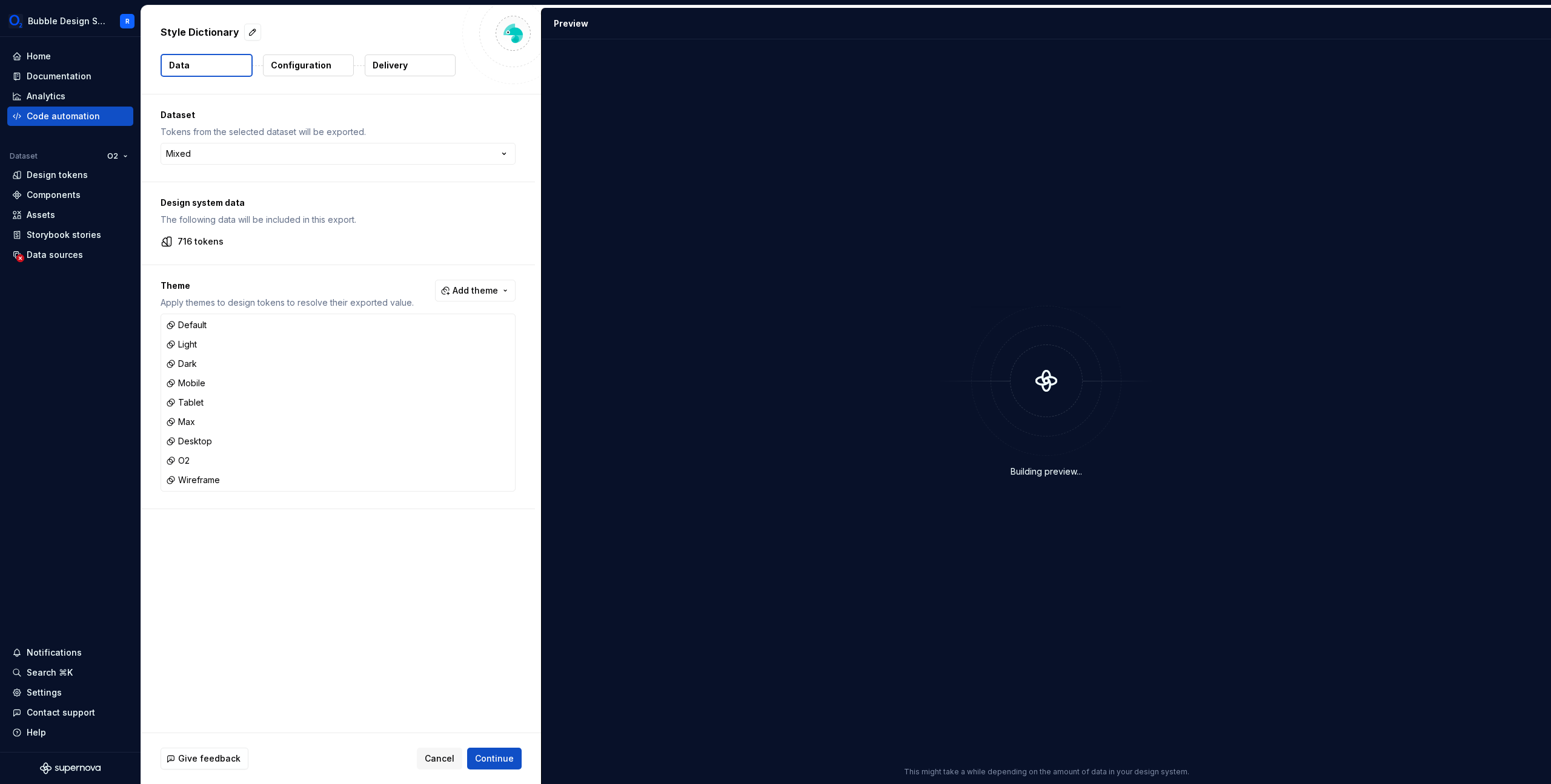
click at [325, 72] on button "Configuration" at bounding box center [308, 66] width 91 height 22
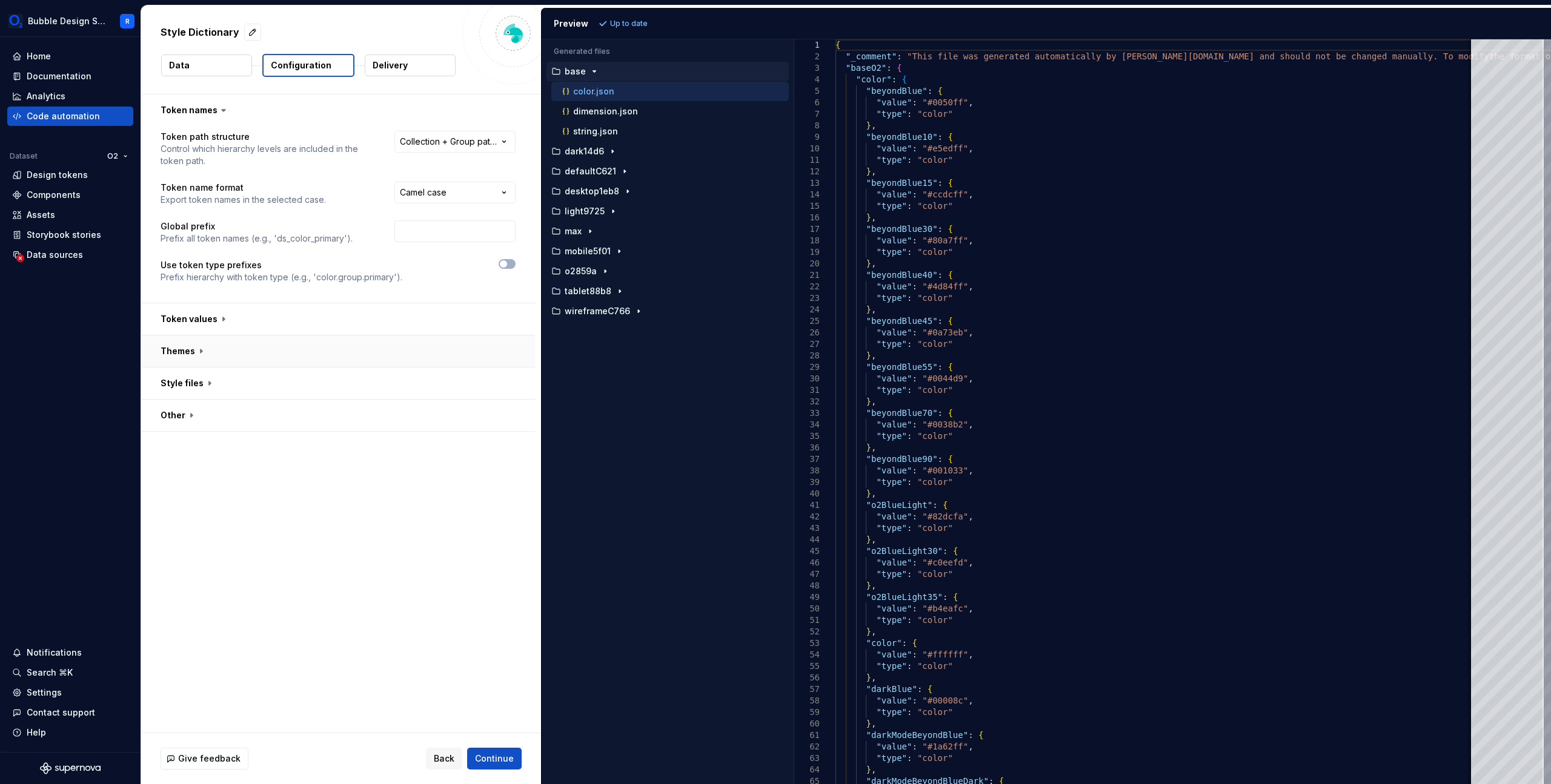
click at [190, 352] on button "button" at bounding box center [338, 352] width 394 height 32
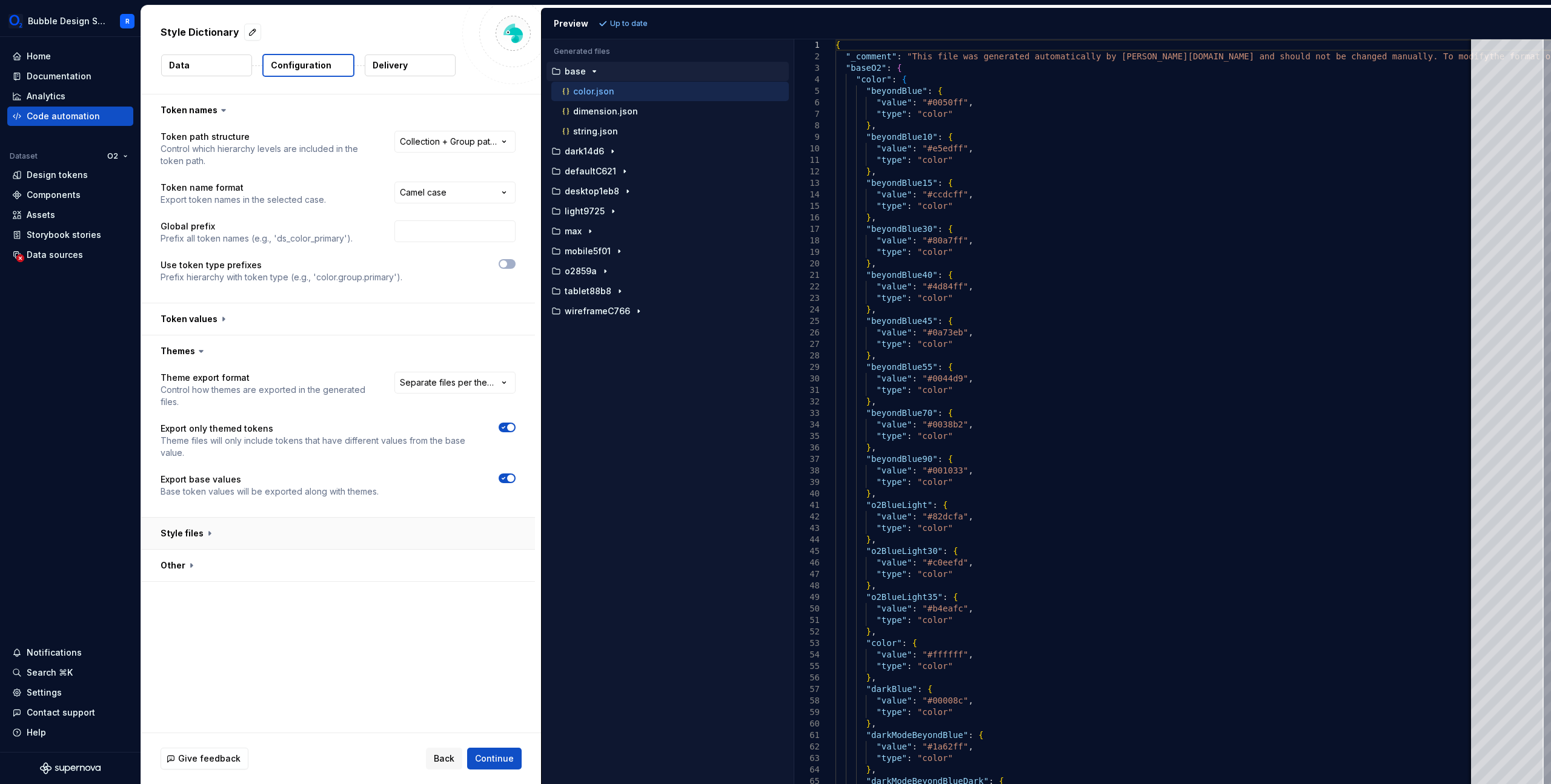
click at [207, 534] on button "button" at bounding box center [338, 533] width 394 height 32
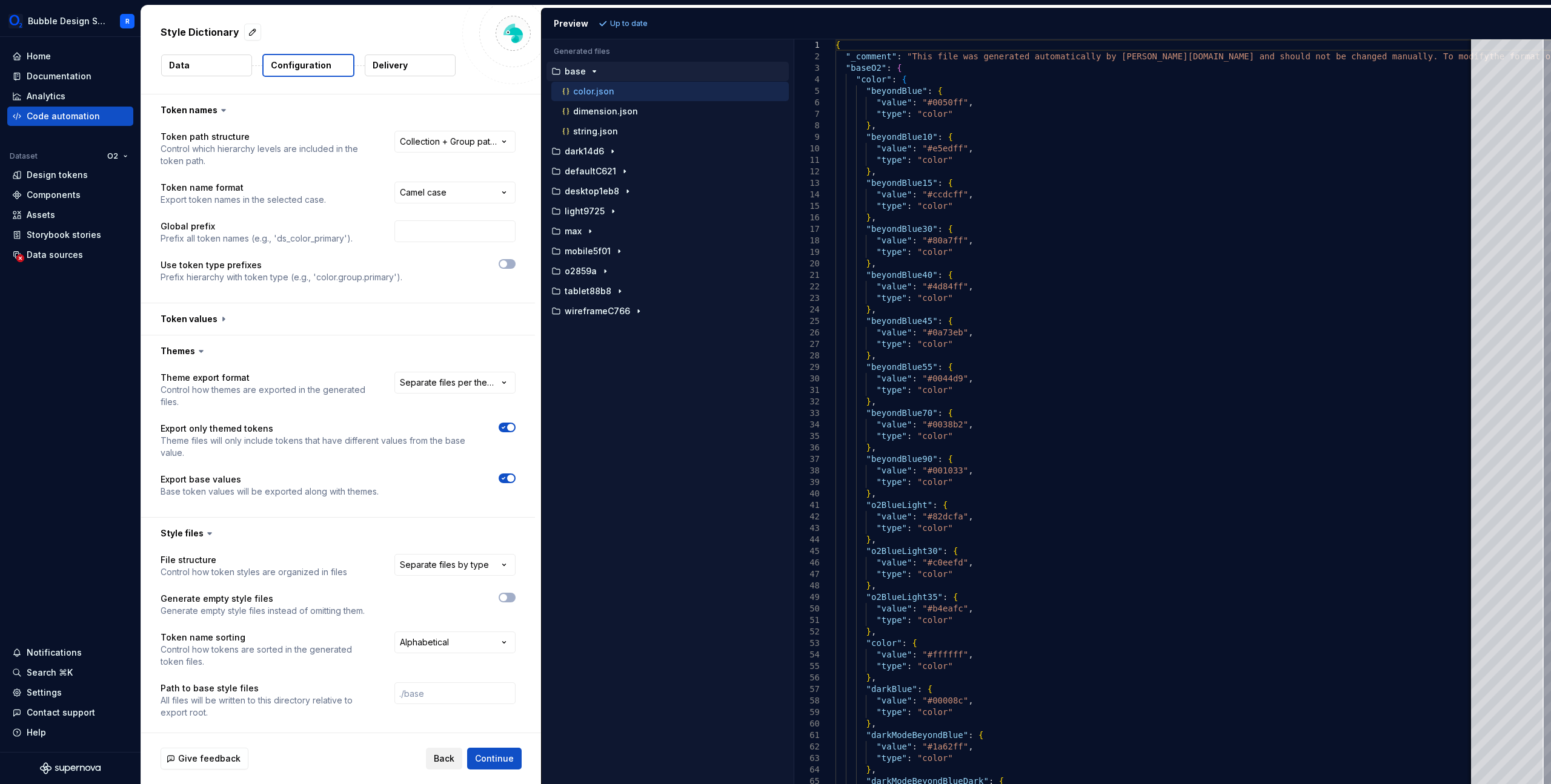
click at [445, 756] on span "Back" at bounding box center [444, 759] width 21 height 12
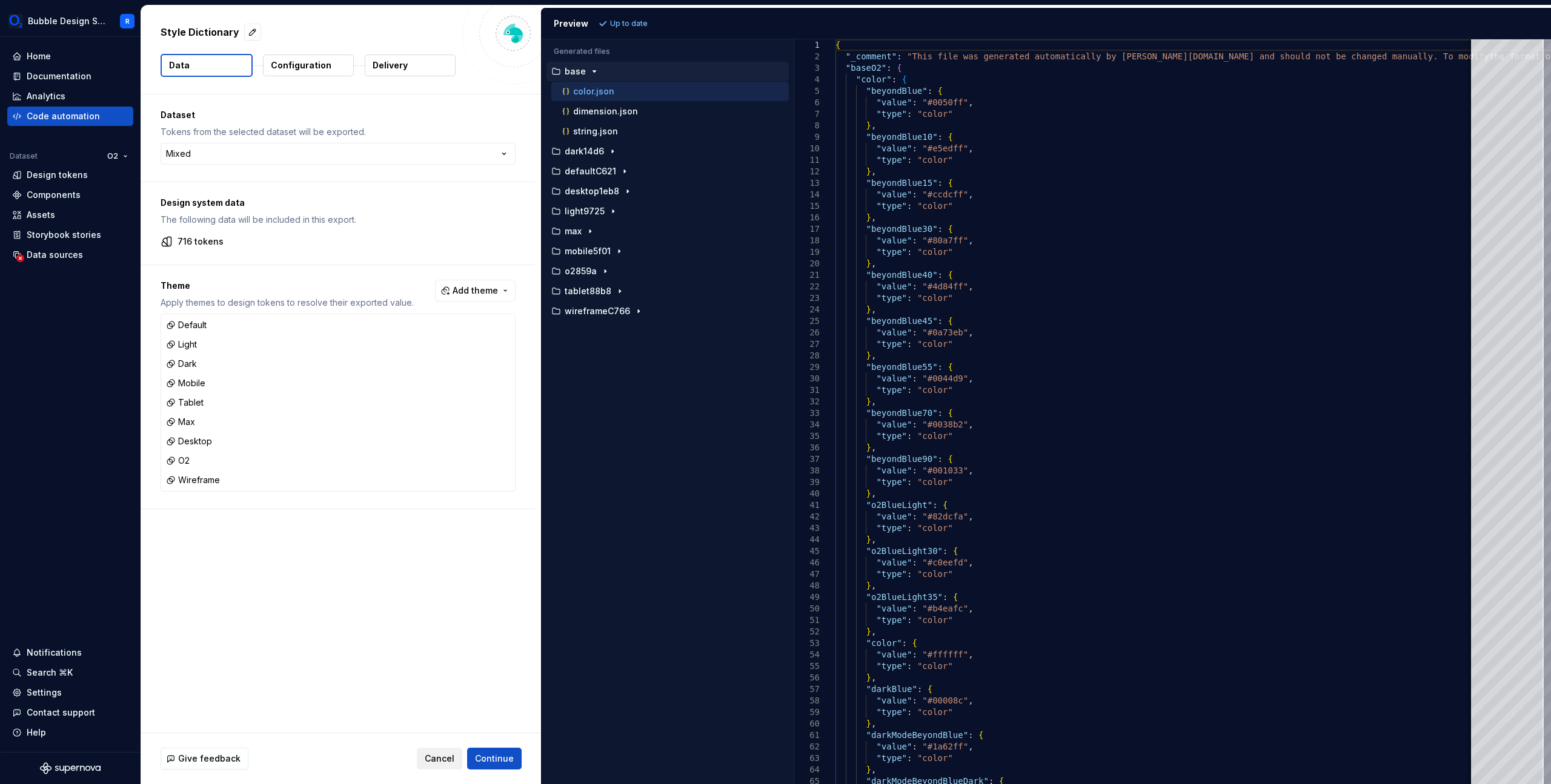
click at [445, 756] on span "Cancel" at bounding box center [439, 759] width 30 height 12
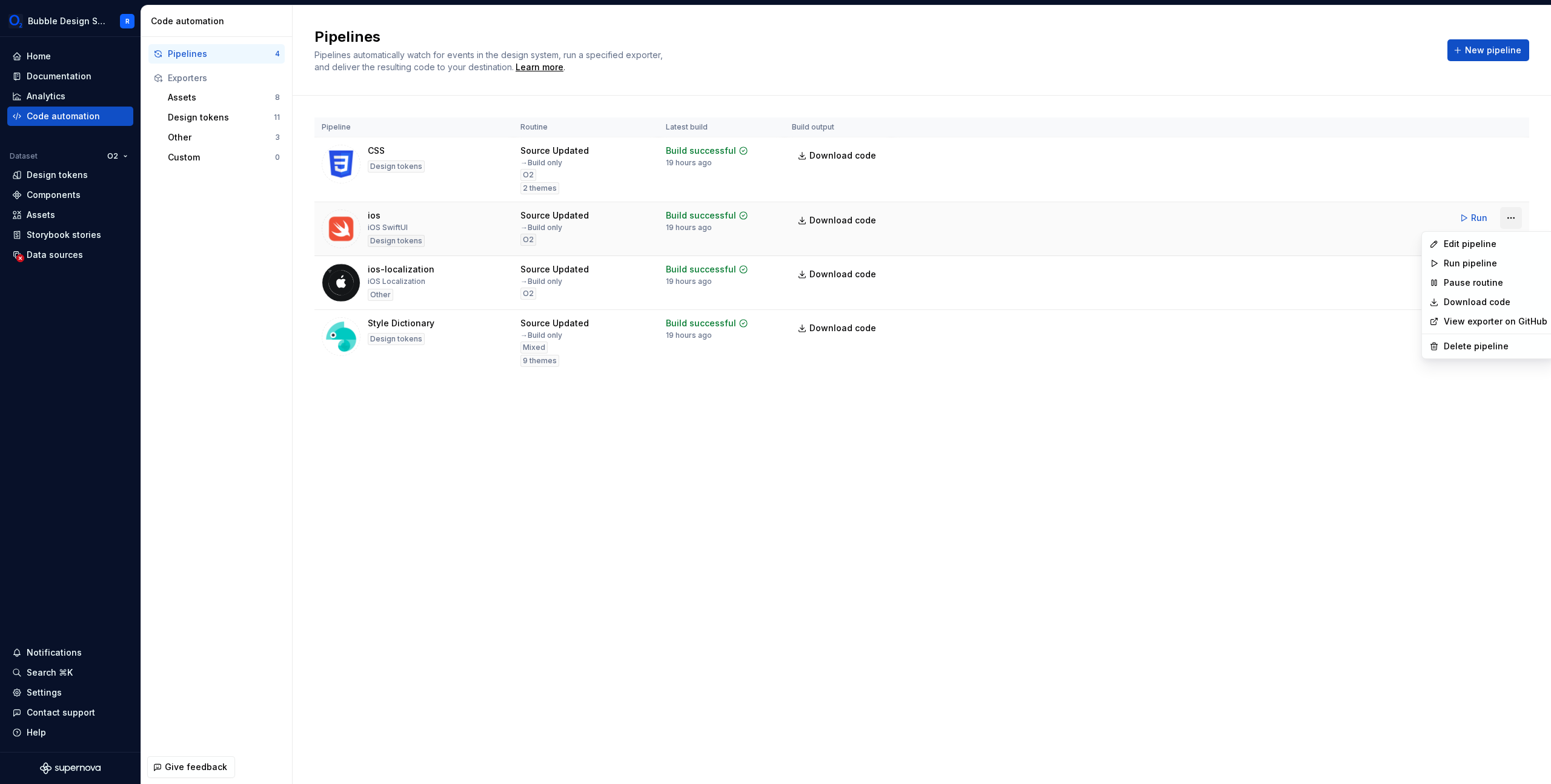
click at [1516, 220] on html "Bubble Design System R Home Documentation Analytics Code automation Dataset O2 …" at bounding box center [775, 392] width 1551 height 784
click at [1471, 247] on div "Edit pipeline" at bounding box center [1496, 244] width 103 height 12
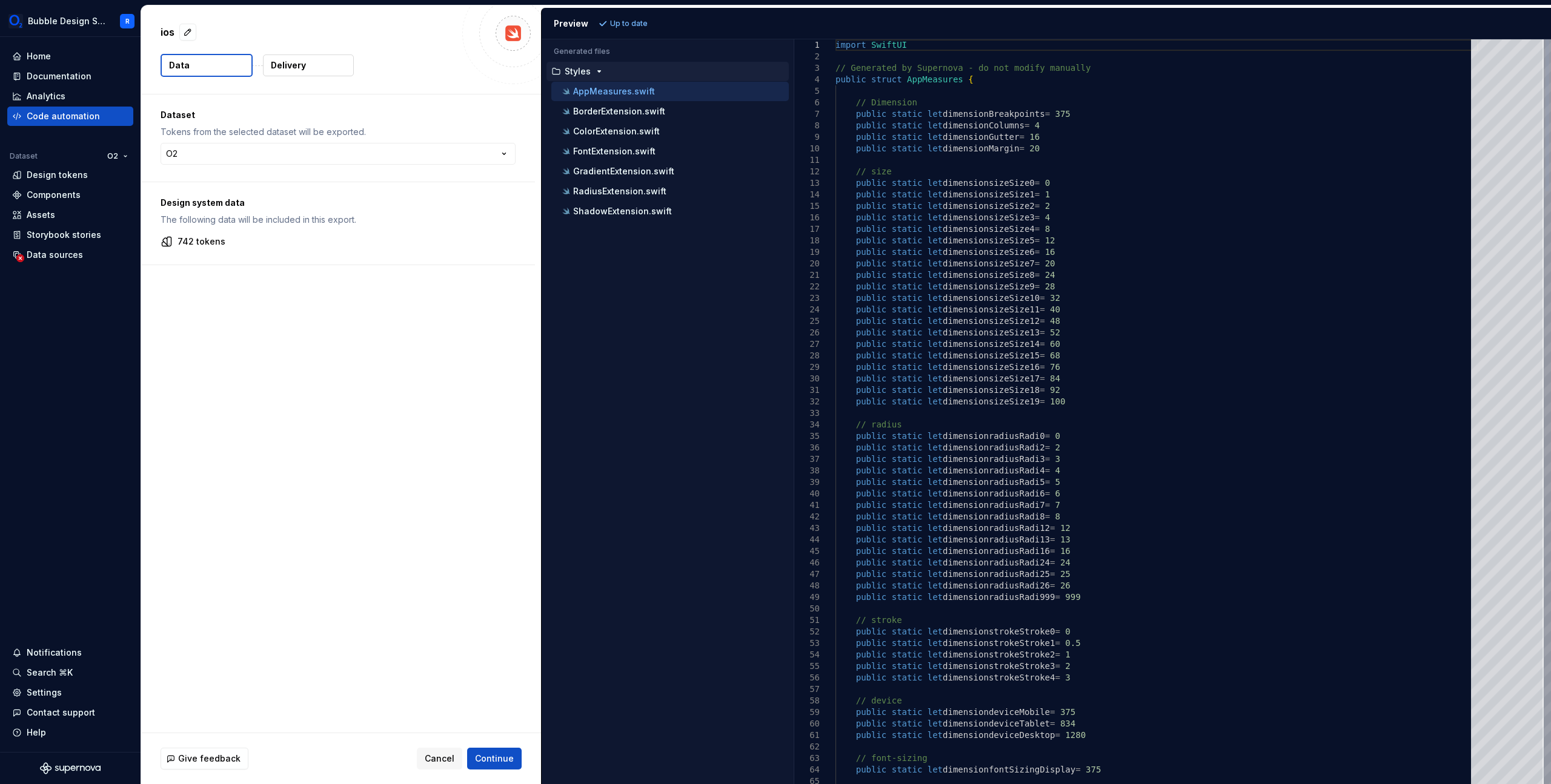
click at [300, 71] on p "Delivery" at bounding box center [288, 66] width 35 height 12
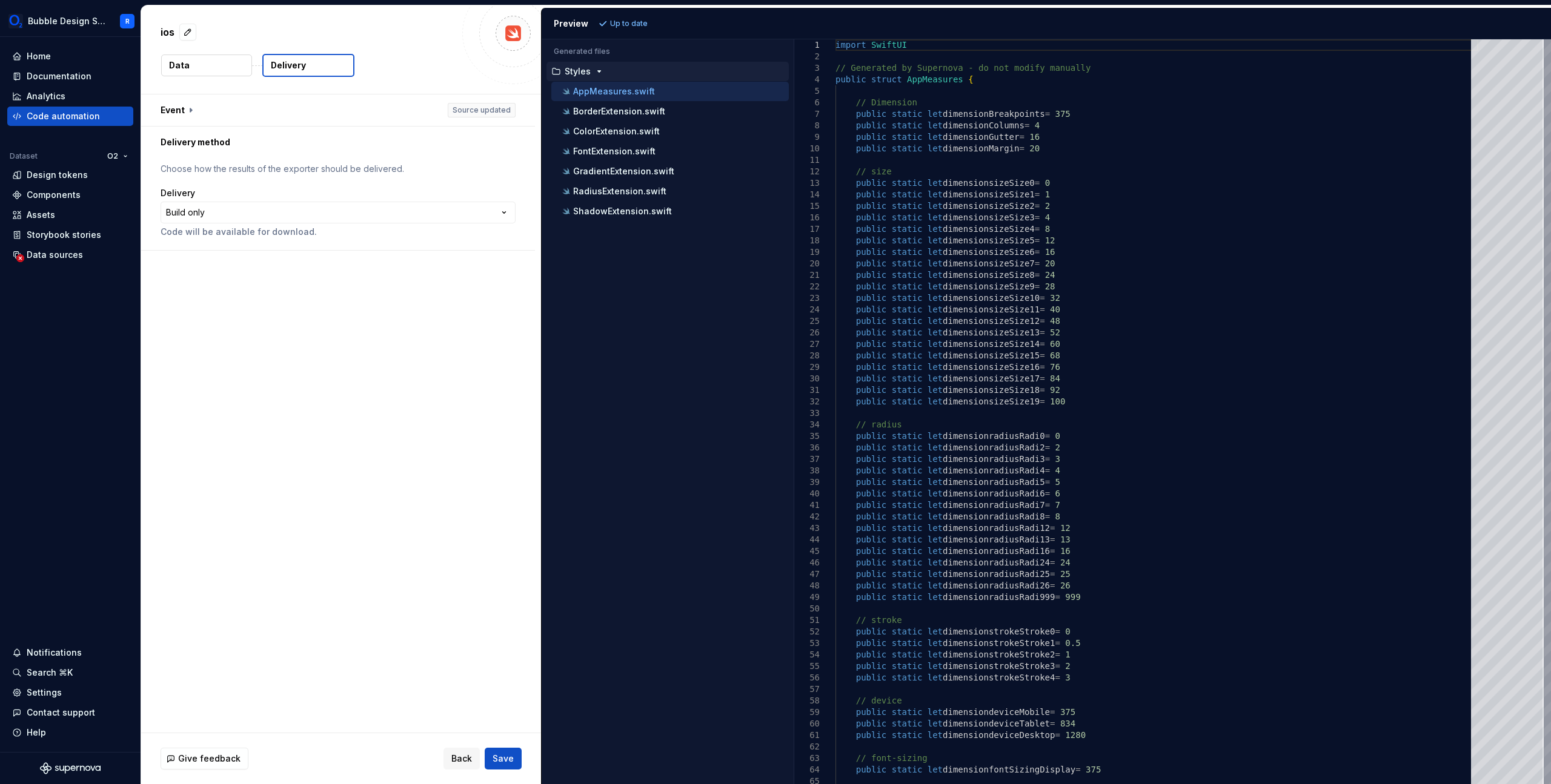
click at [220, 55] on button "Data" at bounding box center [206, 66] width 91 height 22
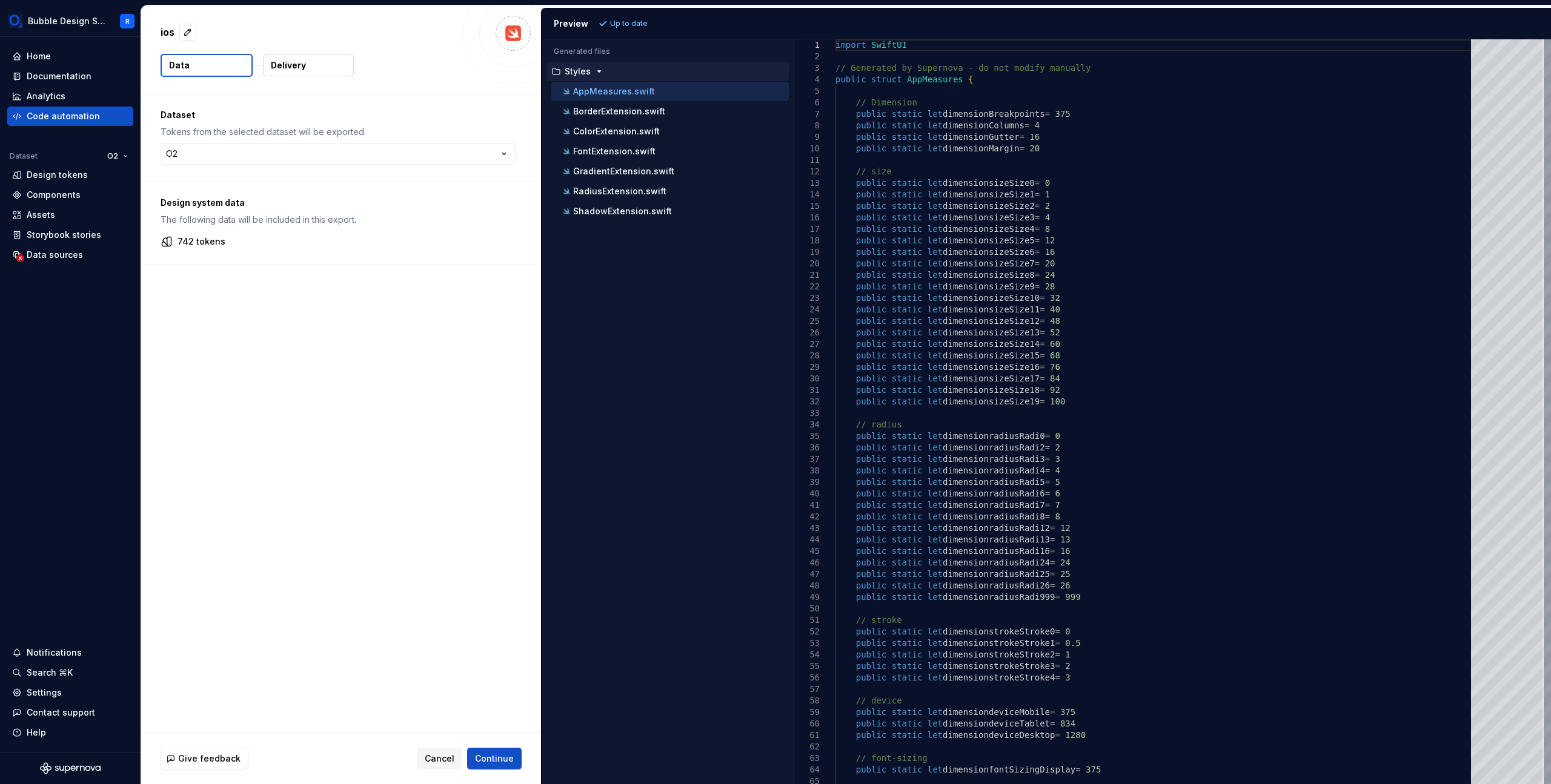
click at [246, 142] on div "Dataset Tokens from the selected dataset will be exported. O2 ***** ** ****** *…" at bounding box center [338, 137] width 394 height 87
click at [247, 148] on html "Bubble Design System R Home Documentation Analytics Code automation Dataset O2 …" at bounding box center [775, 392] width 1551 height 784
select select "**********"
click at [257, 153] on html "Bubble Design System R Home Documentation Analytics Code automation Dataset O2 …" at bounding box center [775, 392] width 1551 height 784
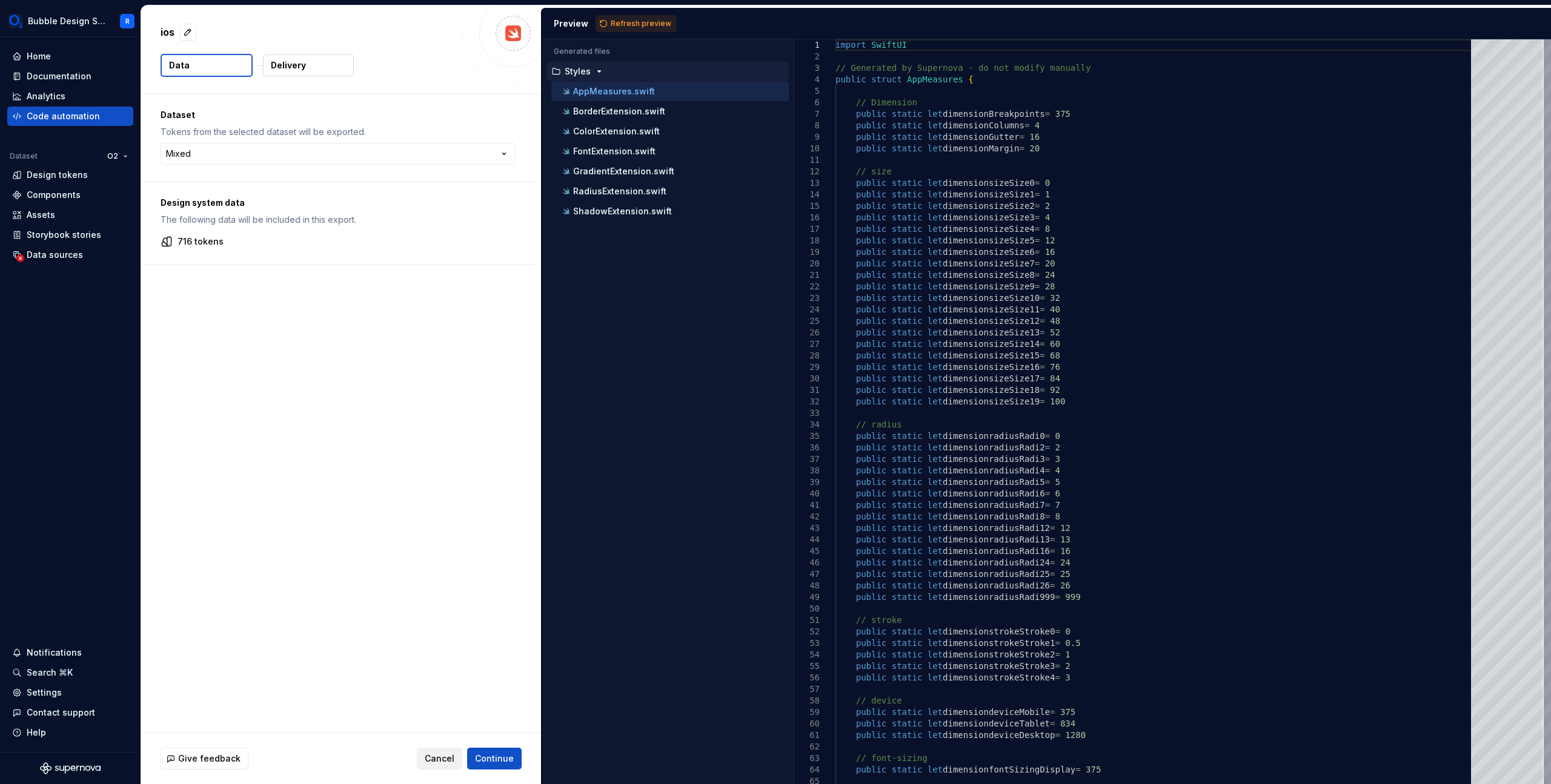
click at [447, 759] on span "Cancel" at bounding box center [439, 759] width 30 height 12
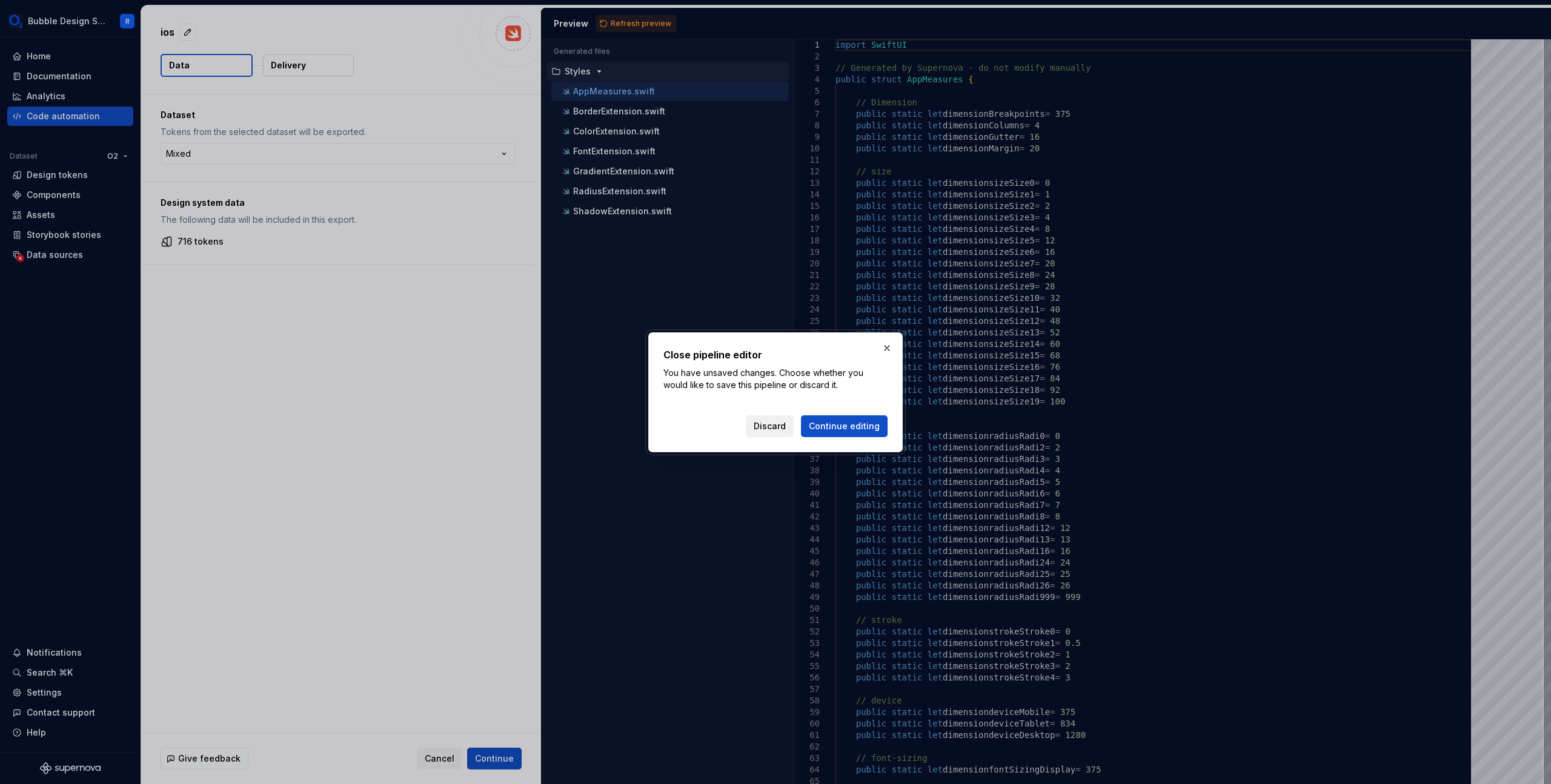
click at [778, 425] on span "Discard" at bounding box center [770, 426] width 32 height 12
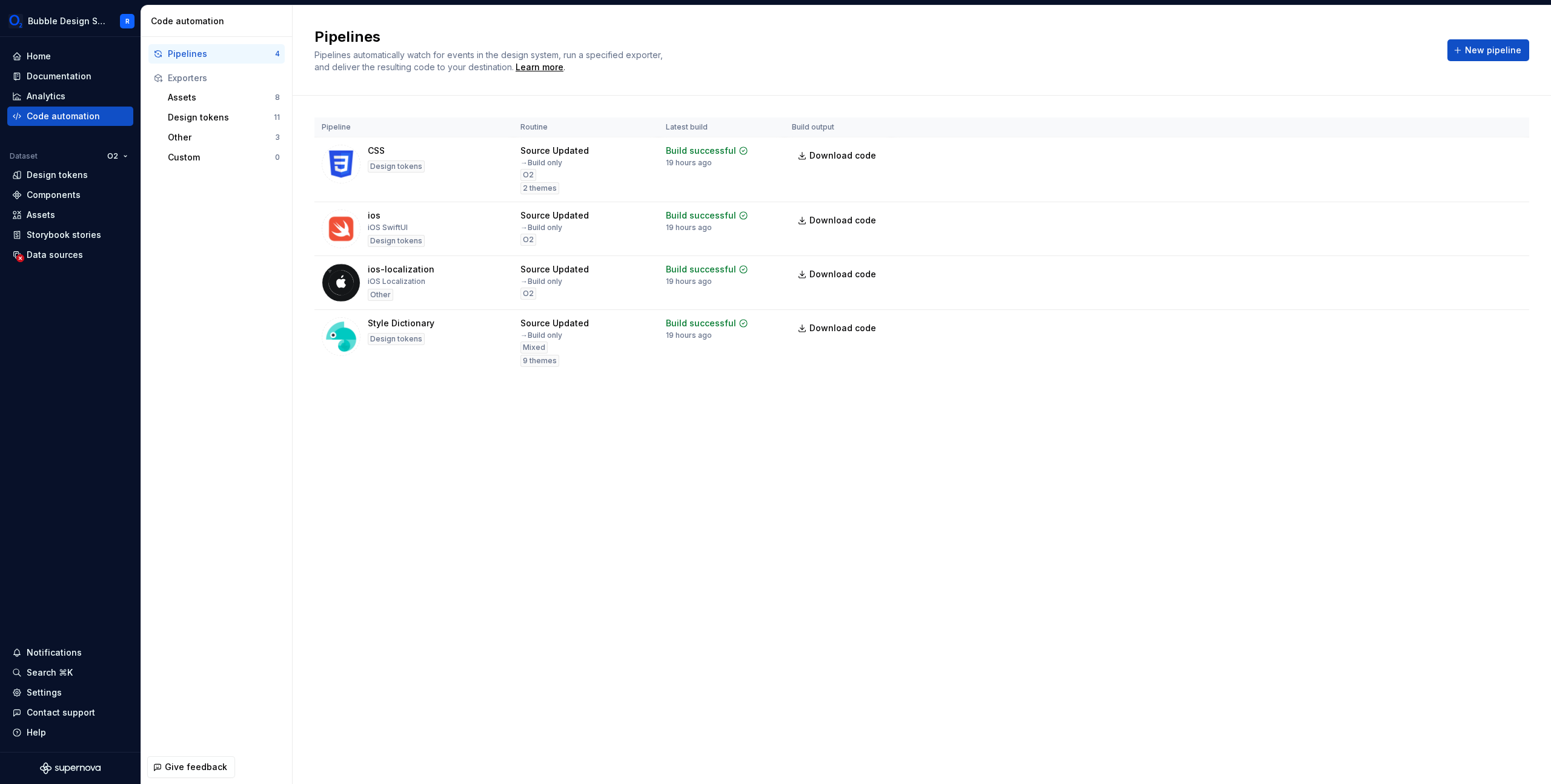
click at [600, 565] on div "Pipelines Pipelines automatically watch for events in the design system, run a …" at bounding box center [922, 395] width 1258 height 779
click at [119, 152] on html "Bubble Design System R Home Documentation Analytics Code automation Dataset O2 …" at bounding box center [775, 392] width 1551 height 784
click at [131, 178] on div "Mixed" at bounding box center [164, 180] width 78 height 12
click at [71, 173] on div "Design tokens" at bounding box center [57, 175] width 61 height 12
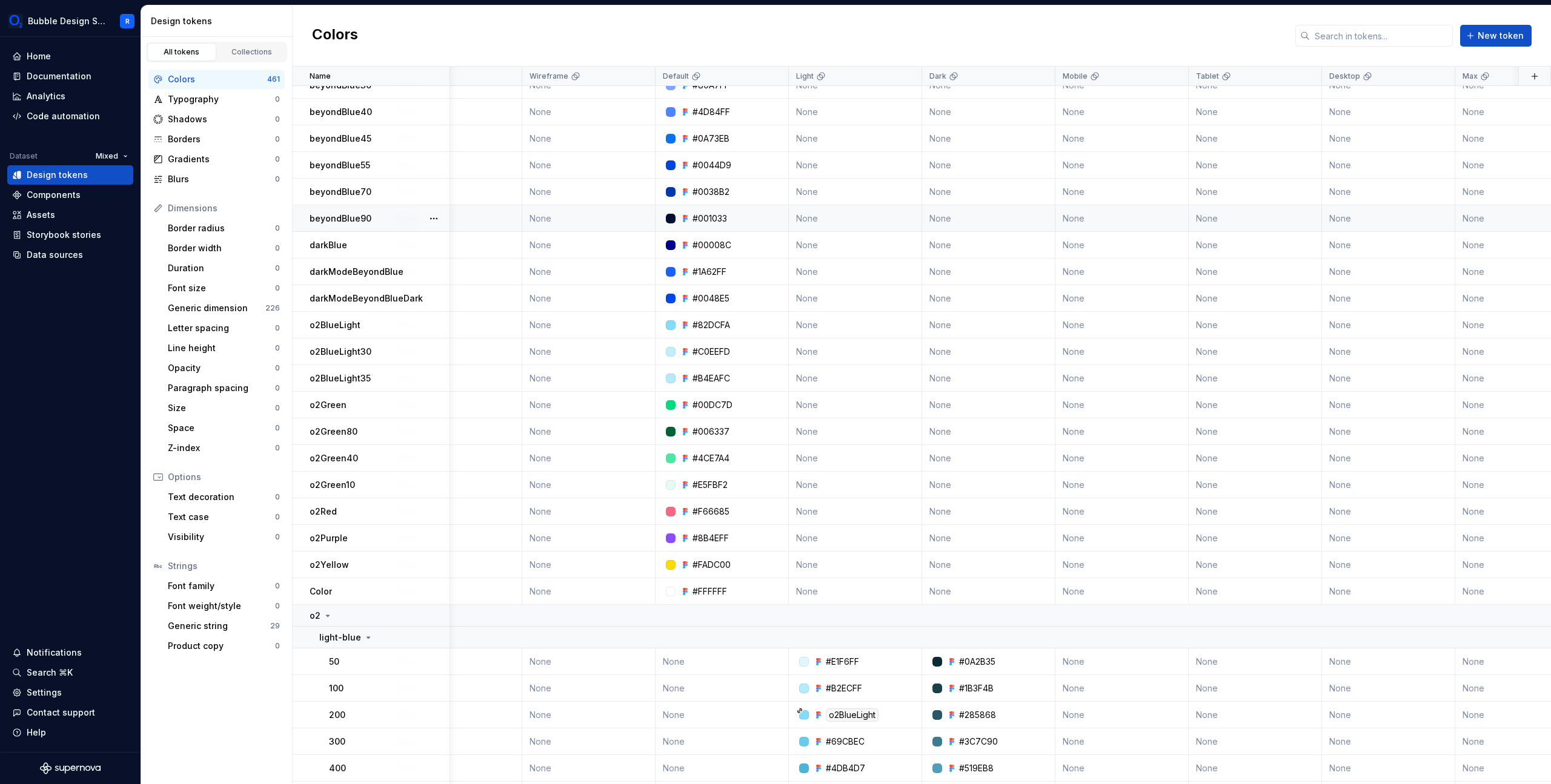
scroll to position [94, 259]
click at [195, 312] on div "Generic dimension" at bounding box center [217, 308] width 97 height 12
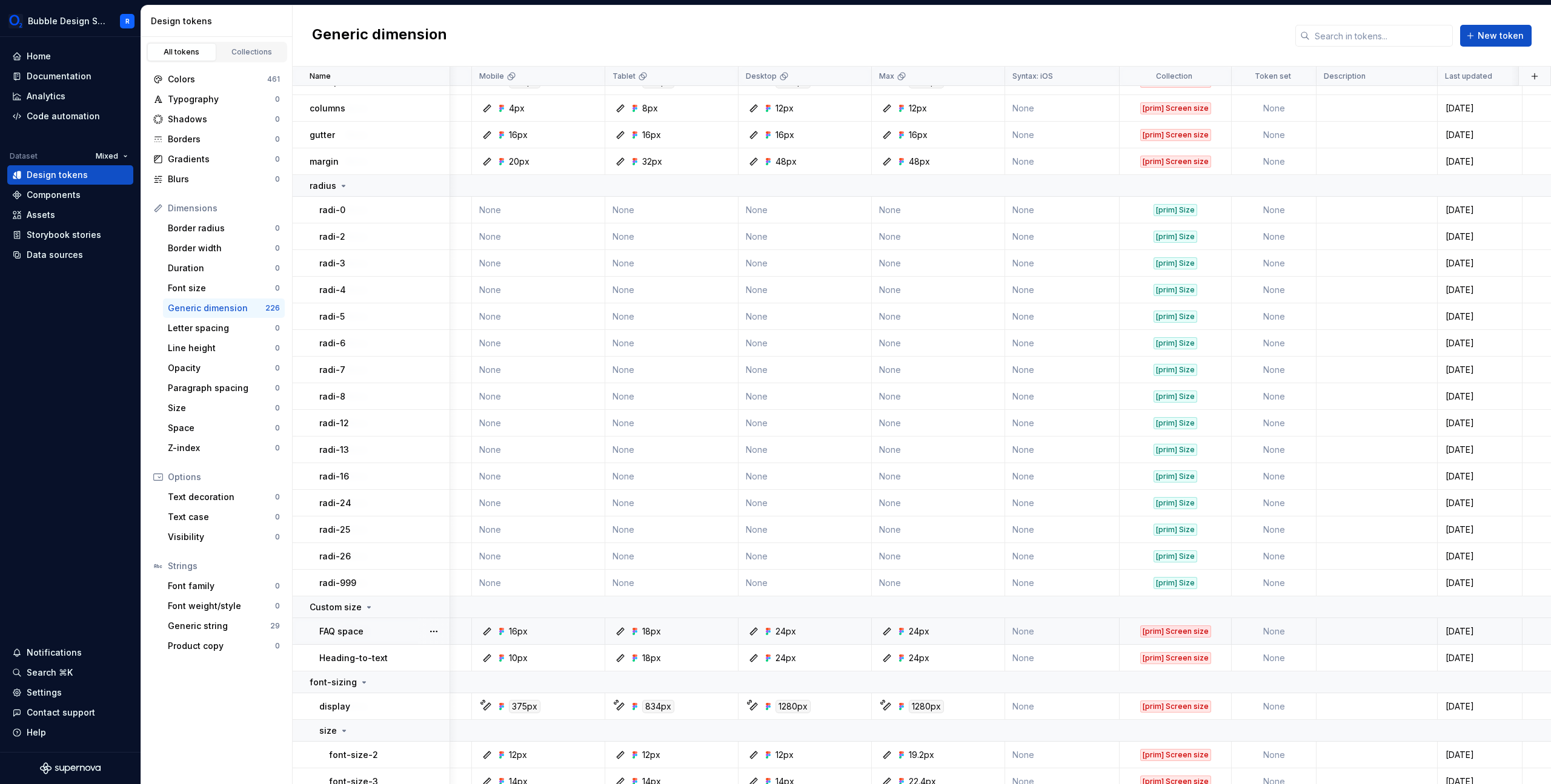
scroll to position [0, 837]
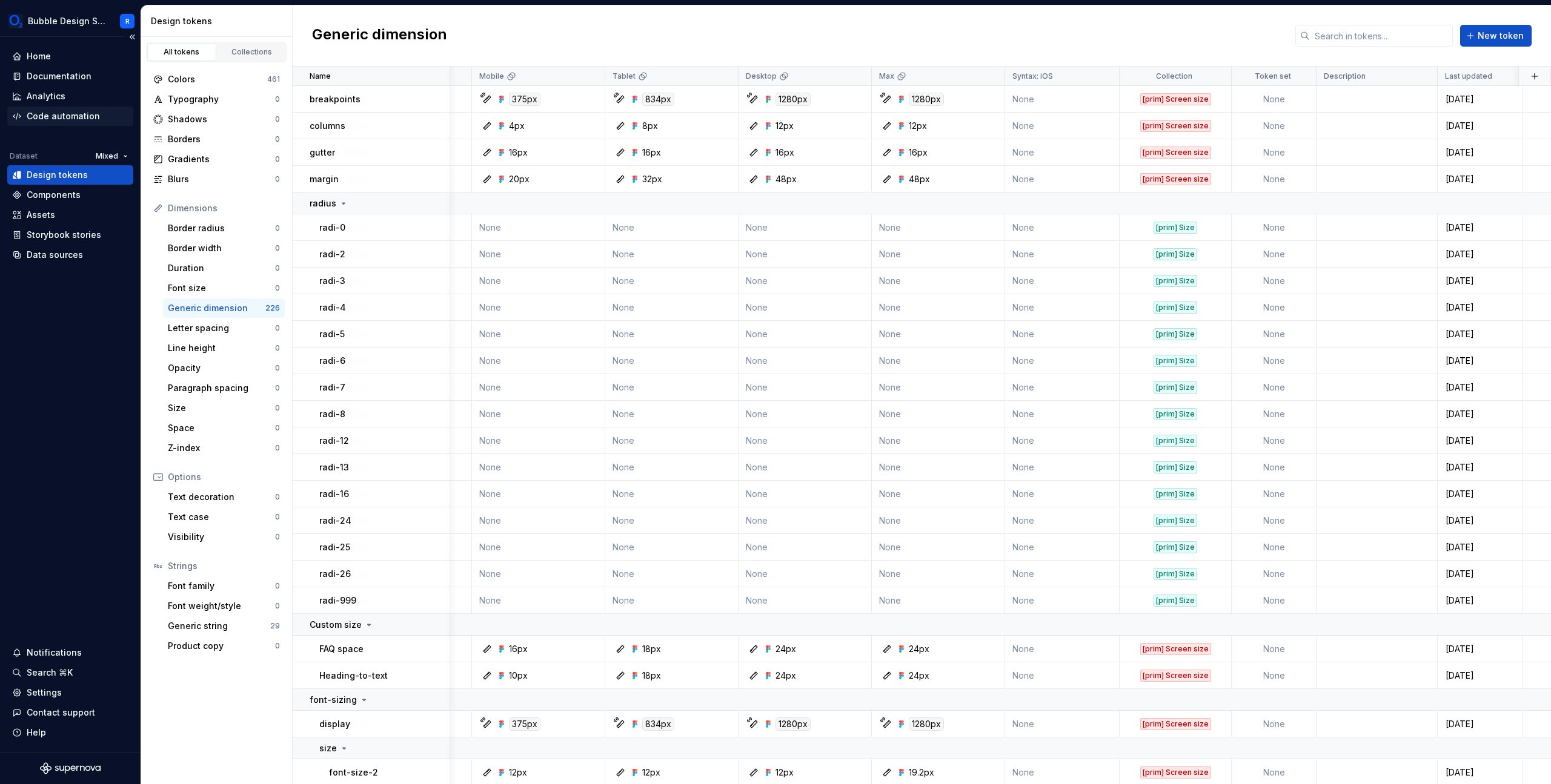
click at [71, 117] on div "Code automation" at bounding box center [63, 116] width 73 height 12
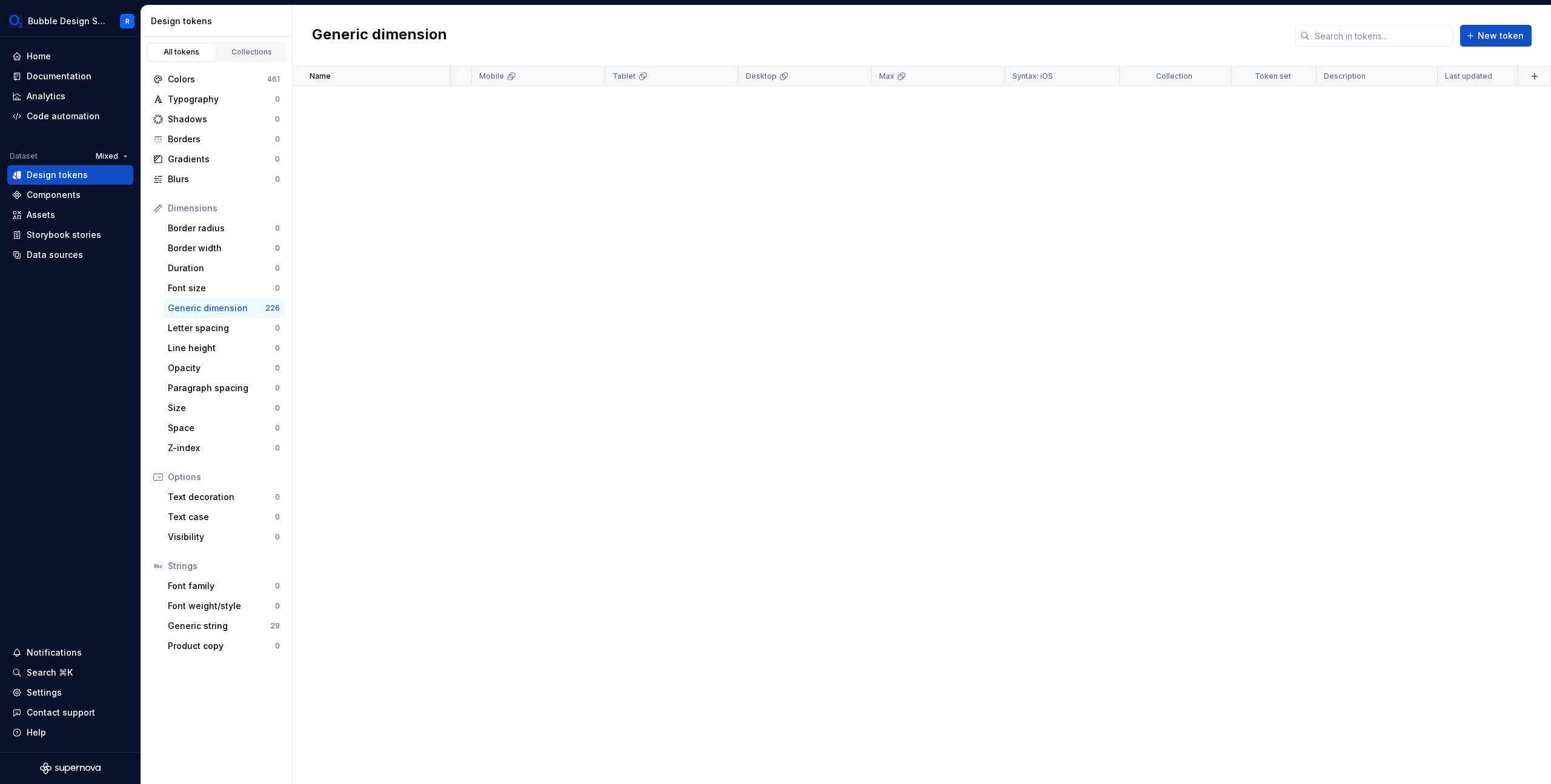
scroll to position [1392, 837]
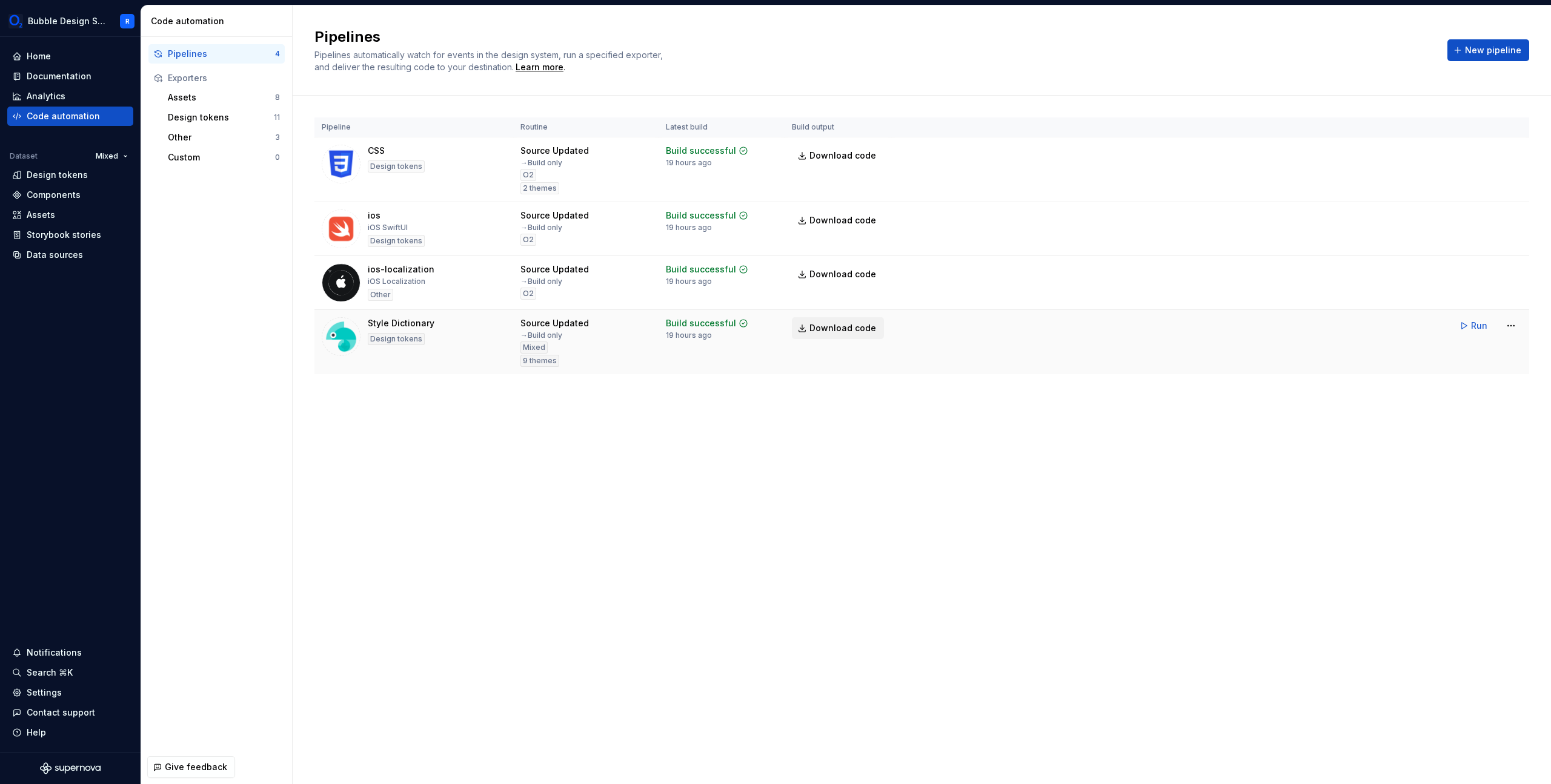
click at [838, 323] on span "Download code" at bounding box center [843, 328] width 67 height 12
click at [734, 455] on div "Pipelines Pipelines automatically watch for events in the design system, run a …" at bounding box center [922, 395] width 1258 height 779
click at [84, 179] on div "Design tokens" at bounding box center [57, 175] width 61 height 12
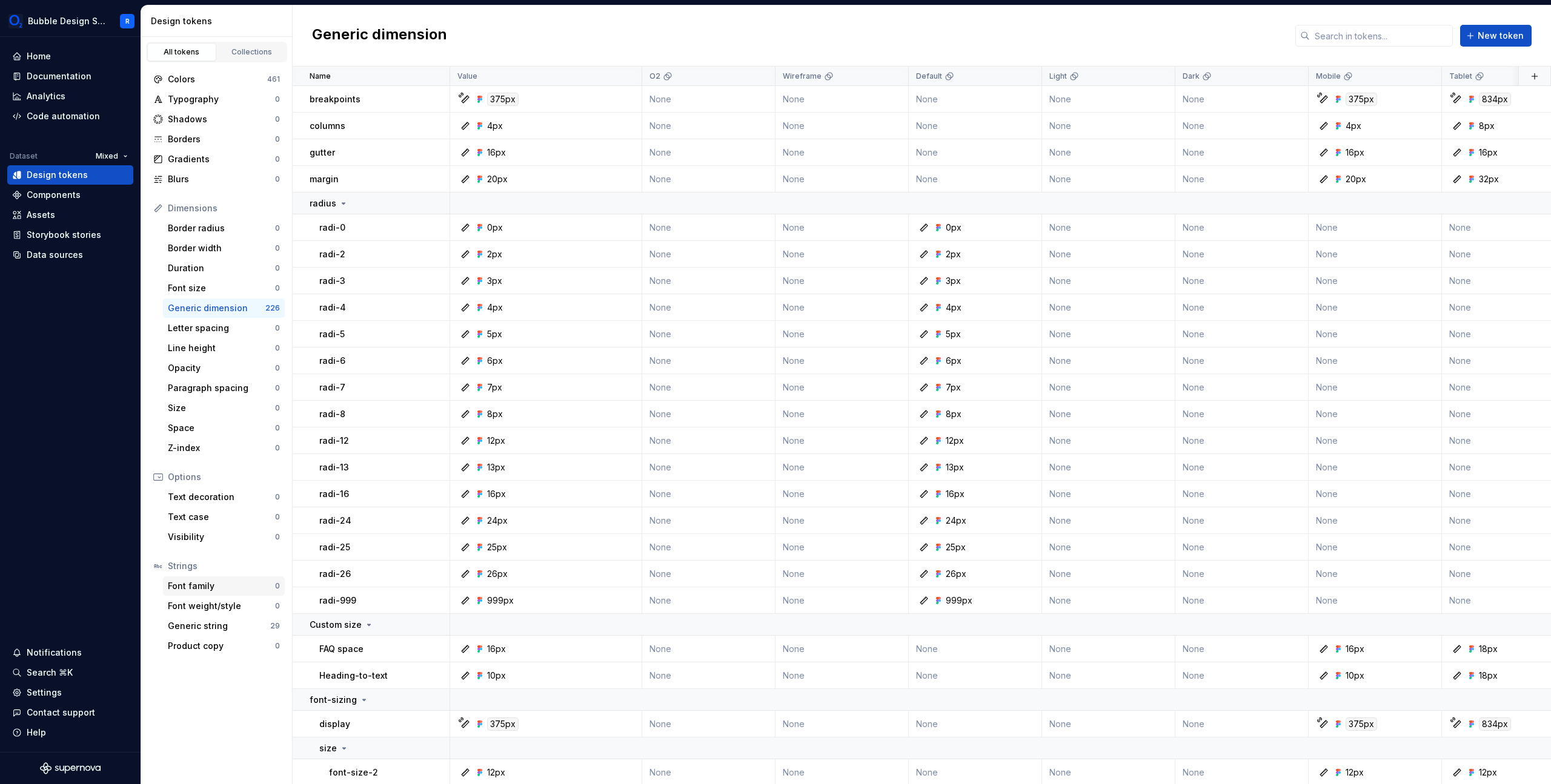
click at [212, 586] on div "Font family" at bounding box center [221, 586] width 107 height 12
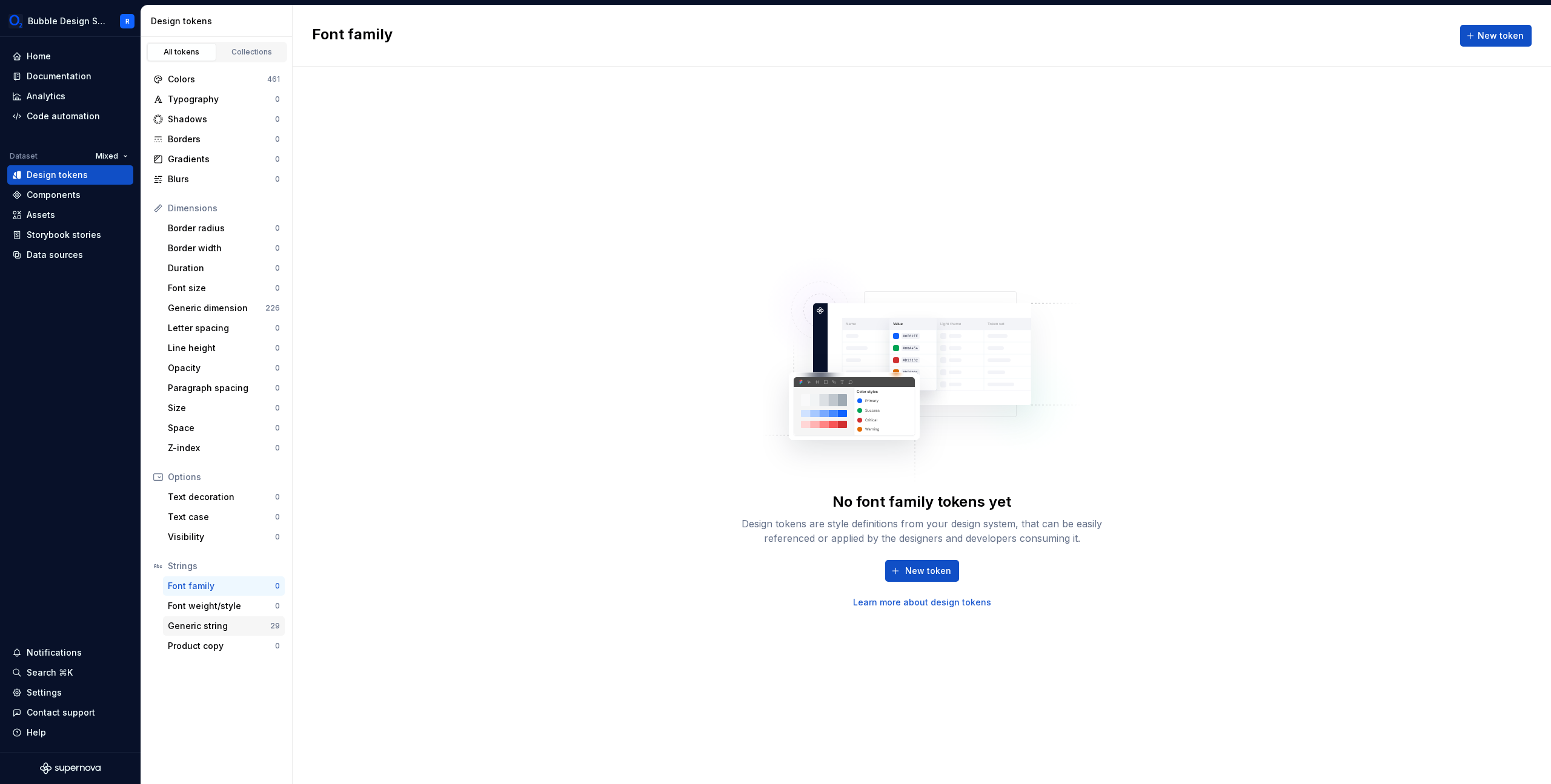
click at [221, 629] on div "Generic string" at bounding box center [219, 626] width 102 height 12
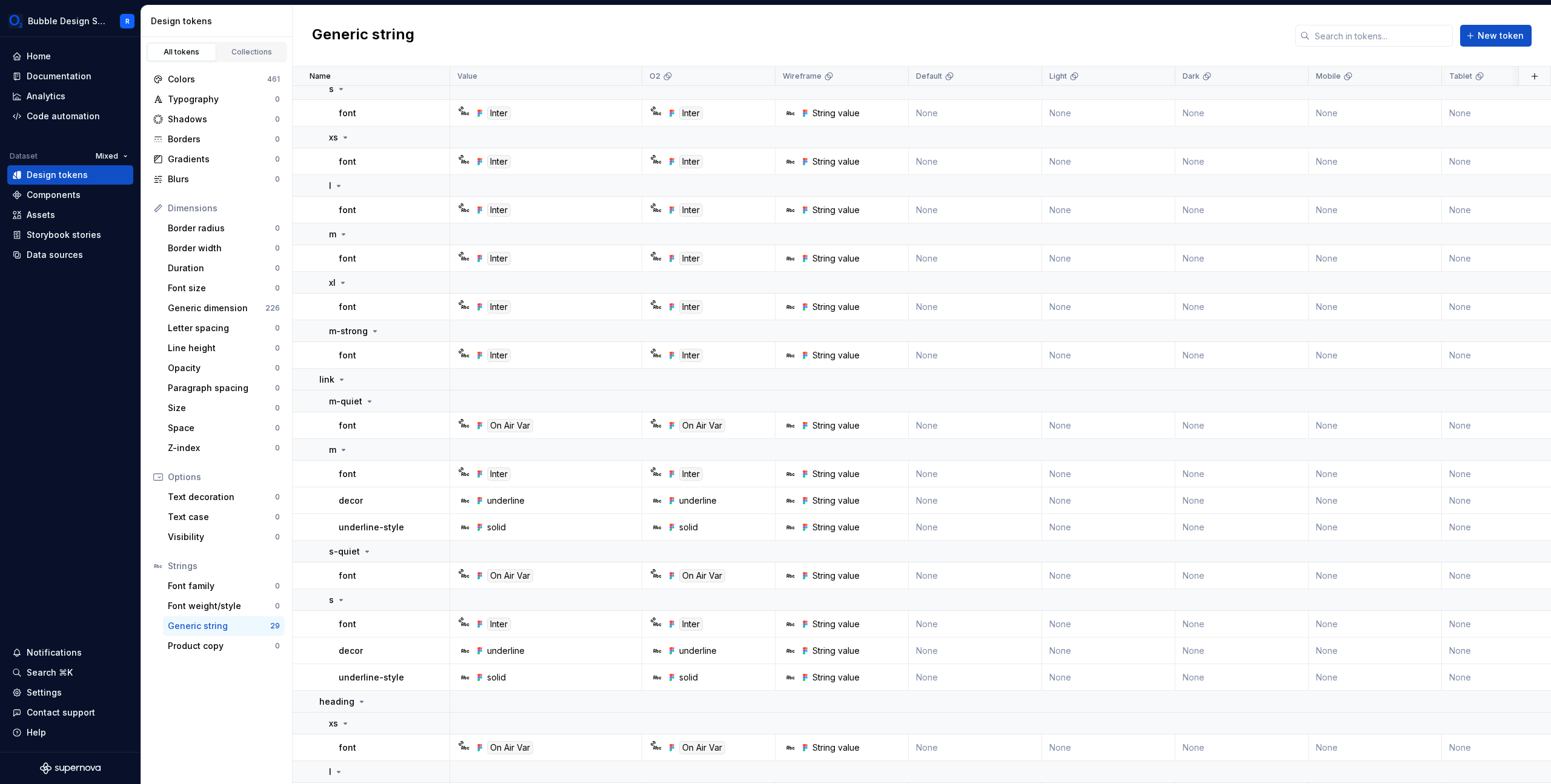
scroll to position [159, 0]
click at [498, 676] on div "solid" at bounding box center [497, 677] width 19 height 12
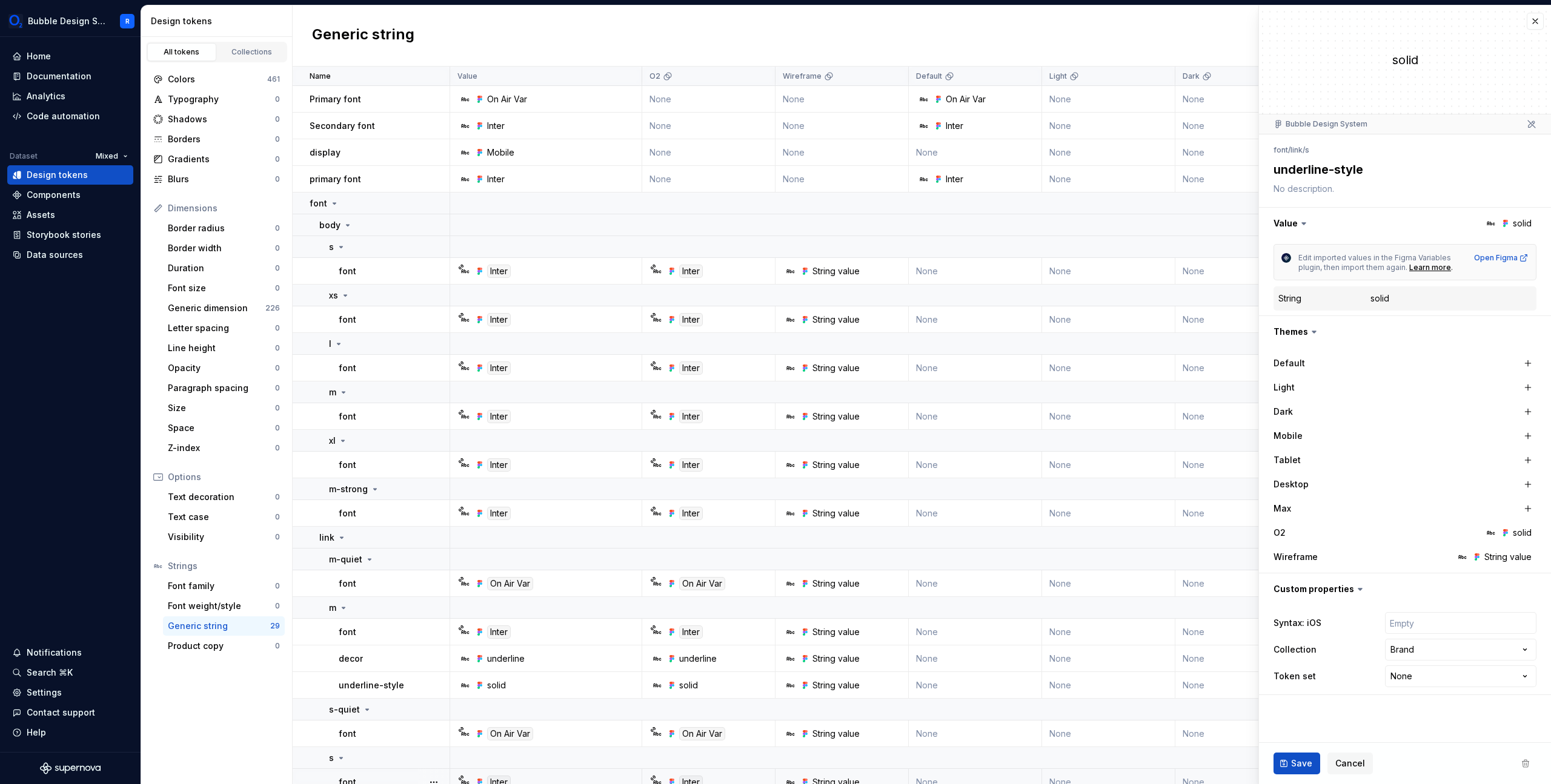
type textarea "*"
click at [65, 114] on div "Code automation" at bounding box center [63, 116] width 73 height 12
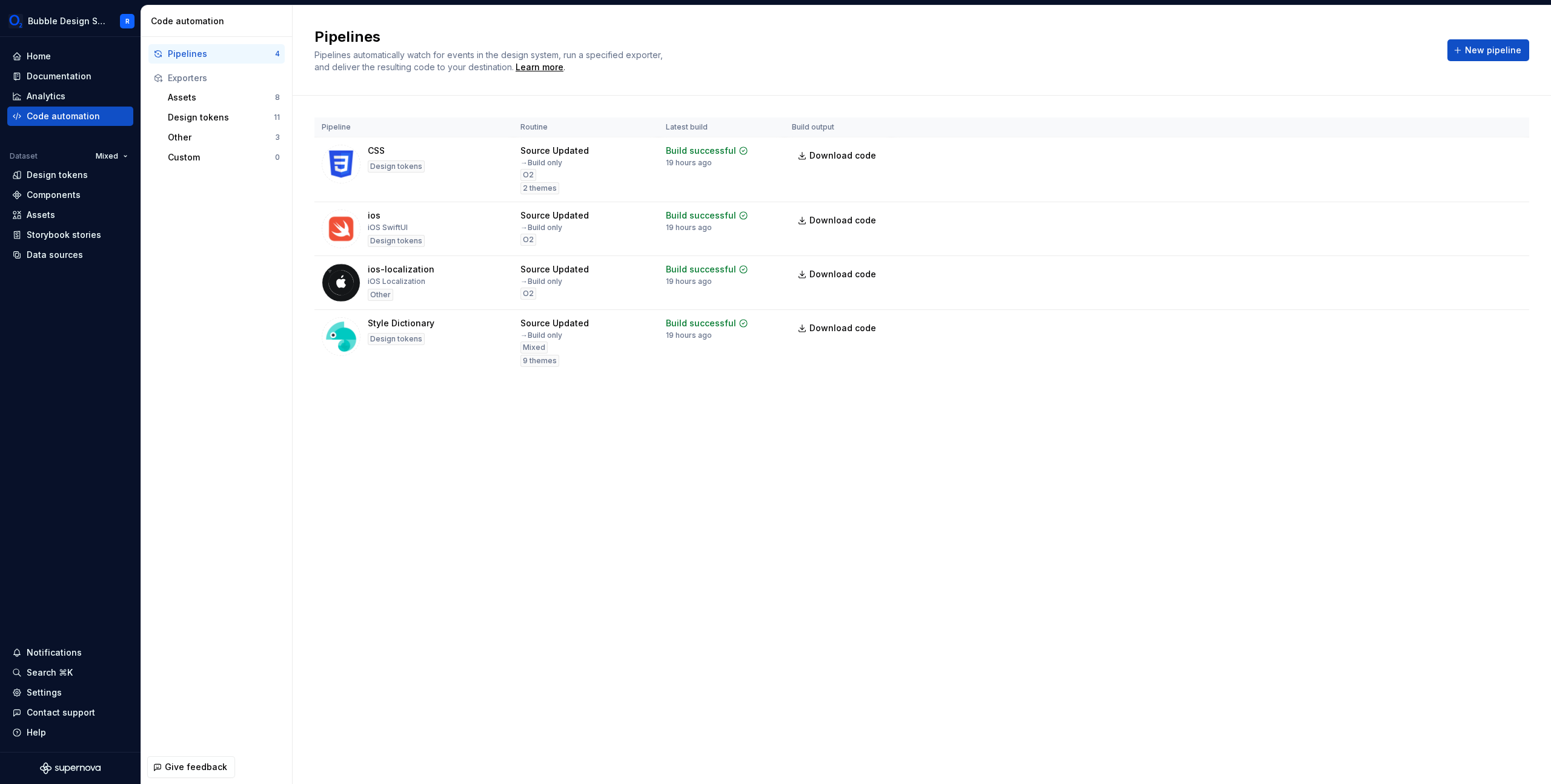
click at [1347, 626] on div "Pipelines Pipelines automatically watch for events in the design system, run a …" at bounding box center [922, 395] width 1258 height 779
click at [1471, 49] on span "New pipeline" at bounding box center [1493, 50] width 57 height 12
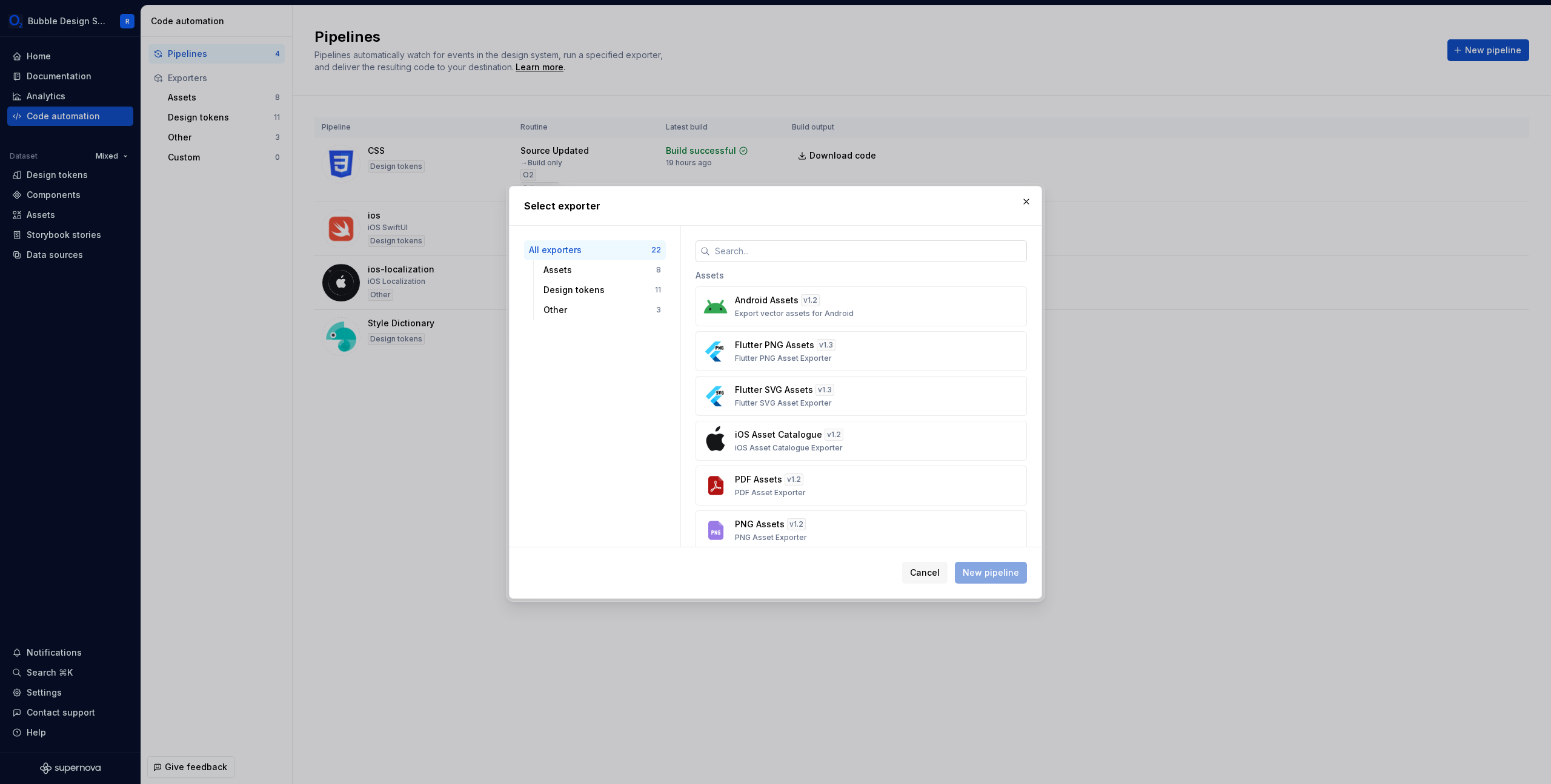
click at [874, 254] on input "text" at bounding box center [868, 251] width 317 height 22
click at [854, 250] on input "text" at bounding box center [868, 251] width 317 height 22
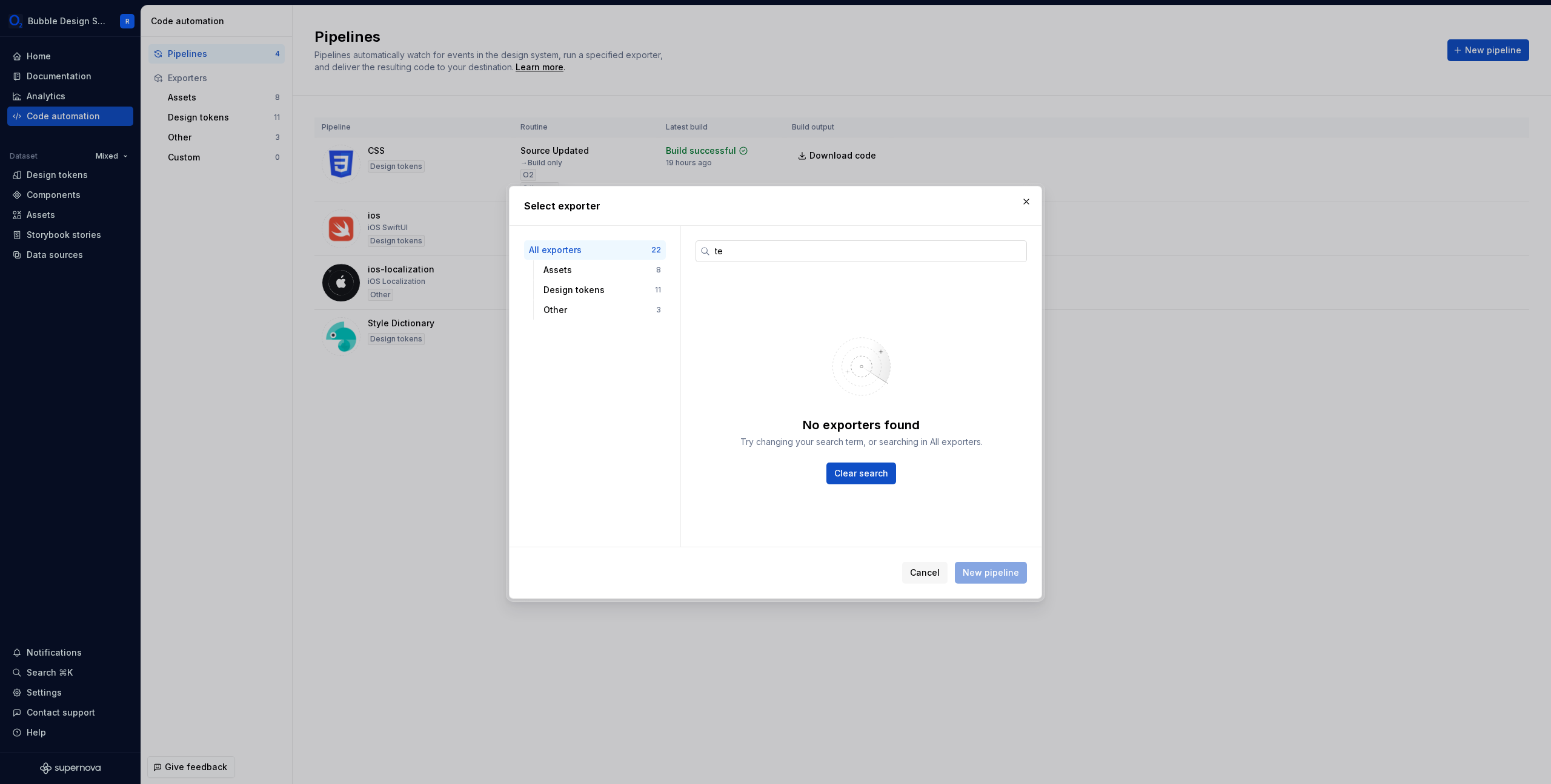
type input "t"
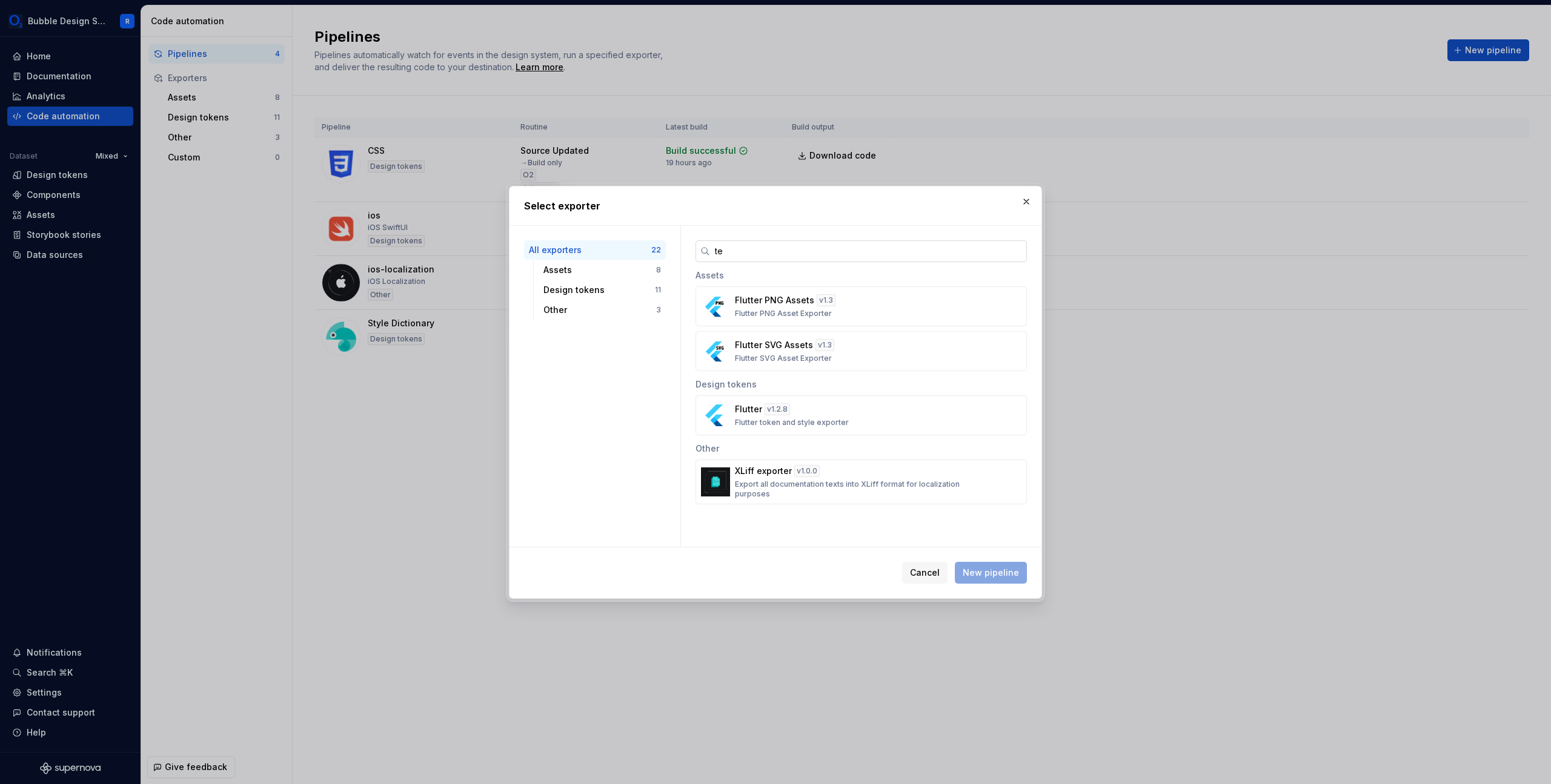
type input "t"
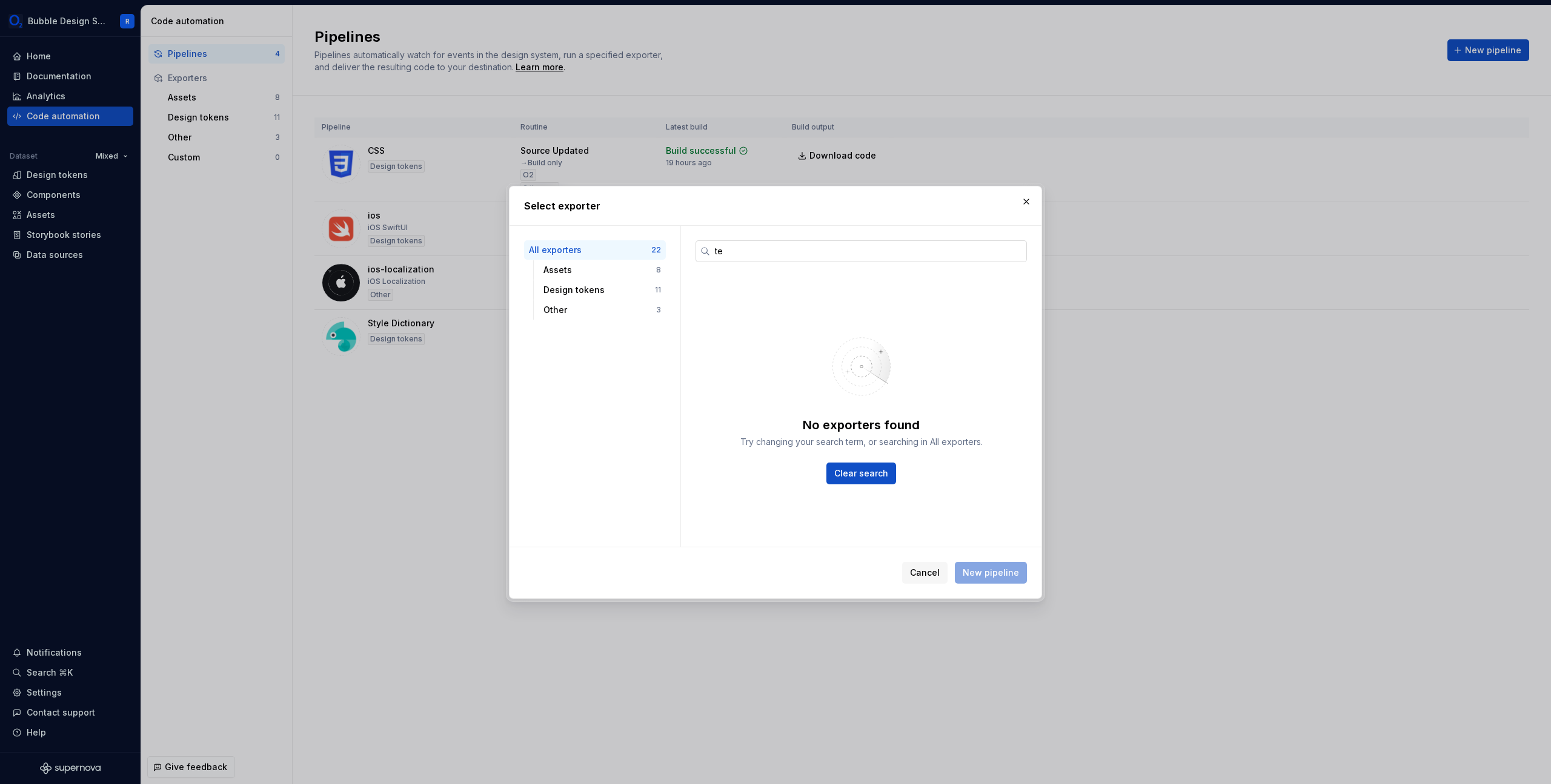
type input "t"
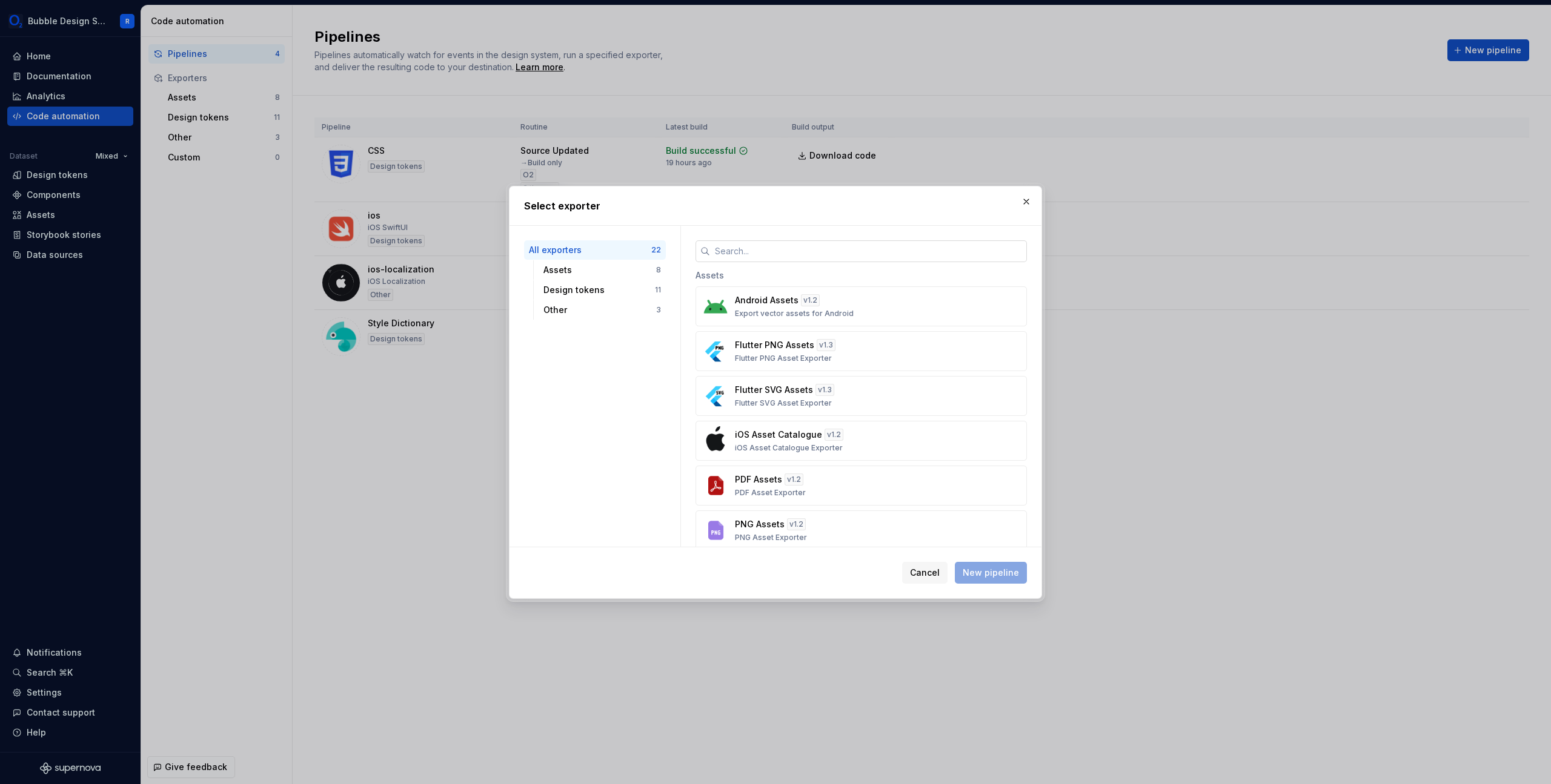
click at [877, 252] on input "text" at bounding box center [868, 251] width 317 height 22
click at [857, 248] on input "text" at bounding box center [868, 251] width 317 height 22
click at [886, 256] on input "text" at bounding box center [868, 251] width 317 height 22
click at [877, 254] on input "text" at bounding box center [868, 251] width 317 height 22
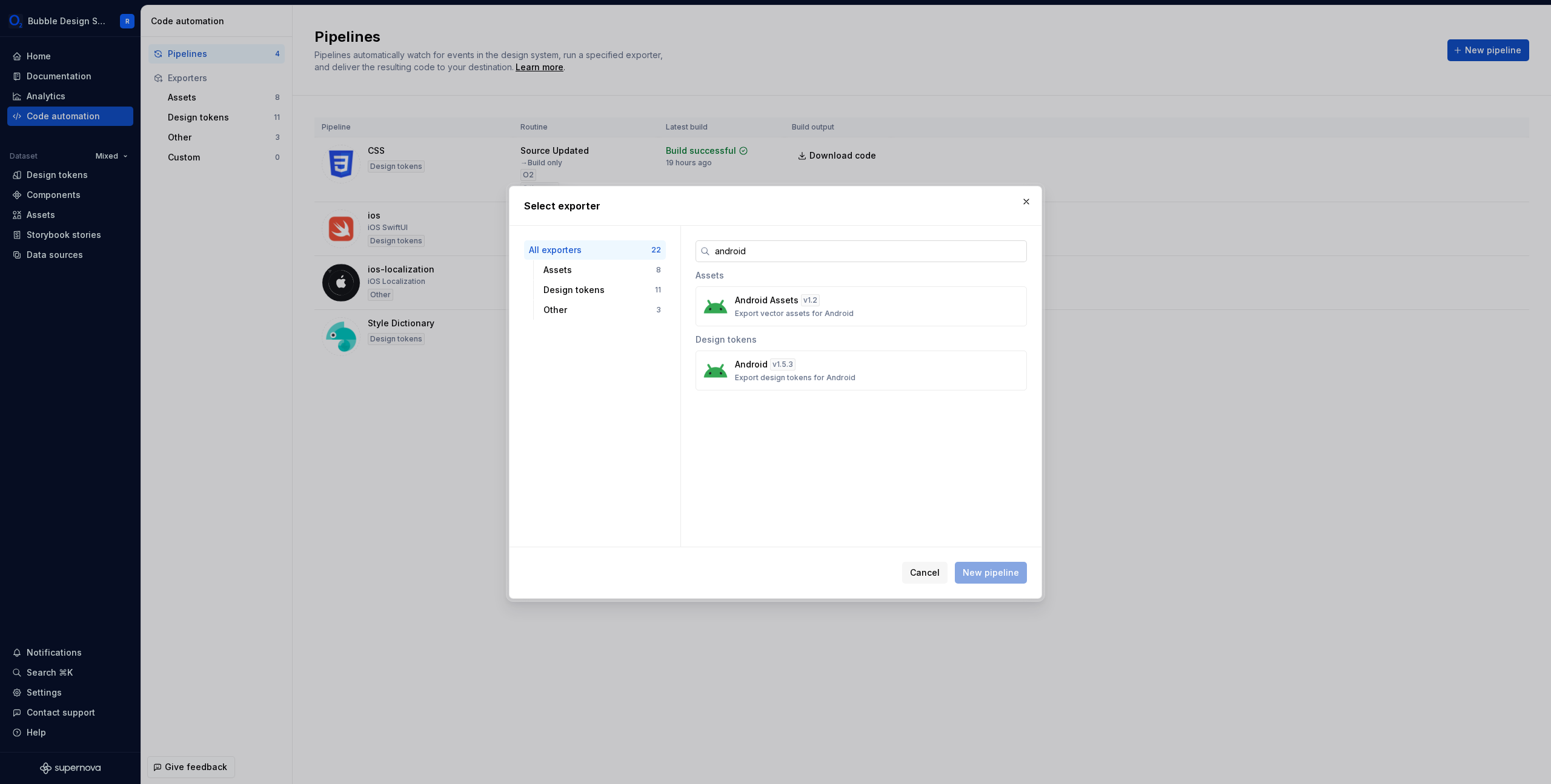
click at [866, 250] on input "android" at bounding box center [868, 251] width 317 height 22
click at [871, 258] on input "android" at bounding box center [868, 251] width 317 height 22
type input "androi"
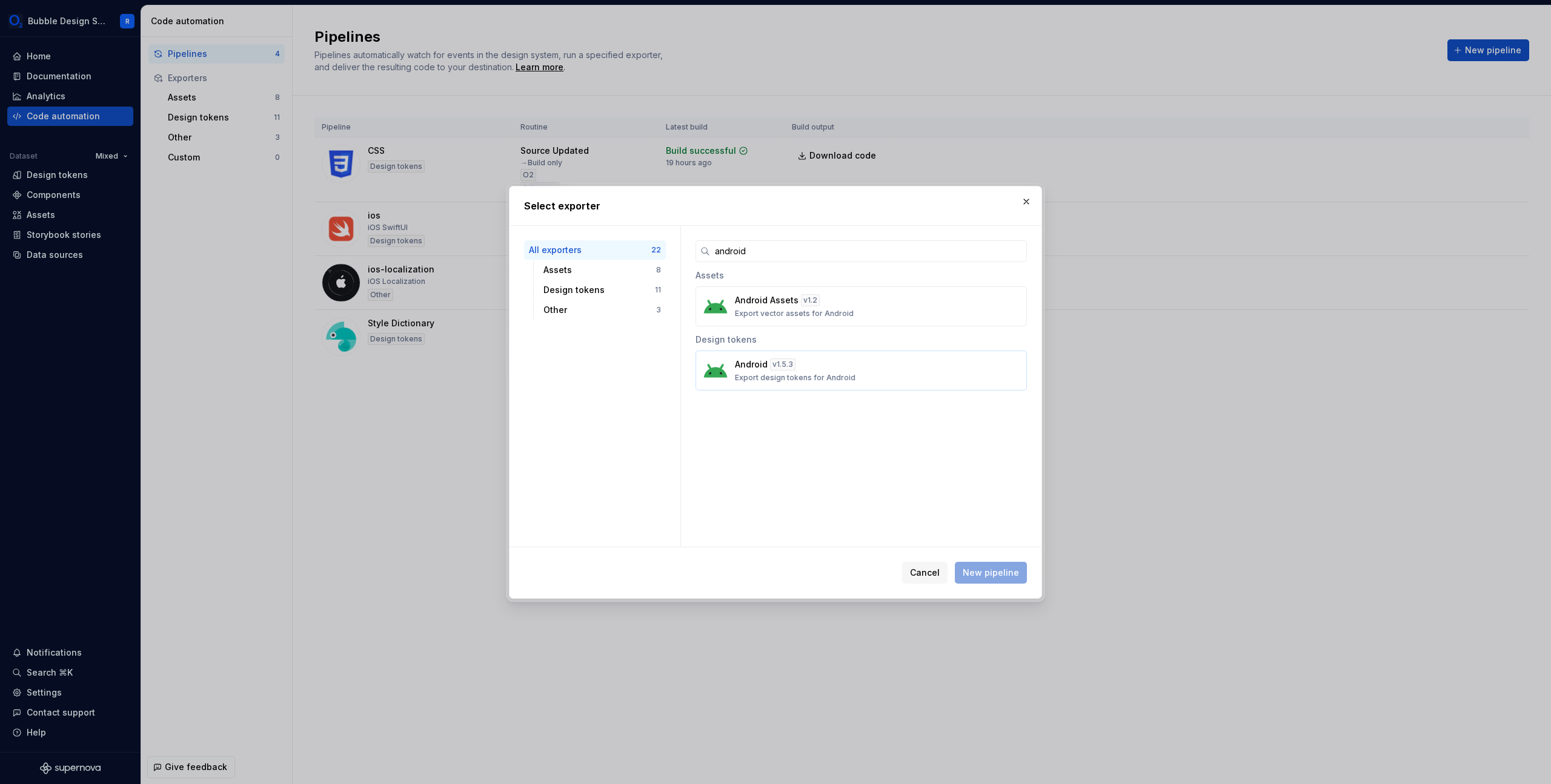
type input "android"
click at [819, 369] on div "Android v 1.5.3 Export design tokens for Android" at bounding box center [857, 370] width 245 height 24
click at [1003, 577] on span "New pipeline" at bounding box center [991, 573] width 57 height 12
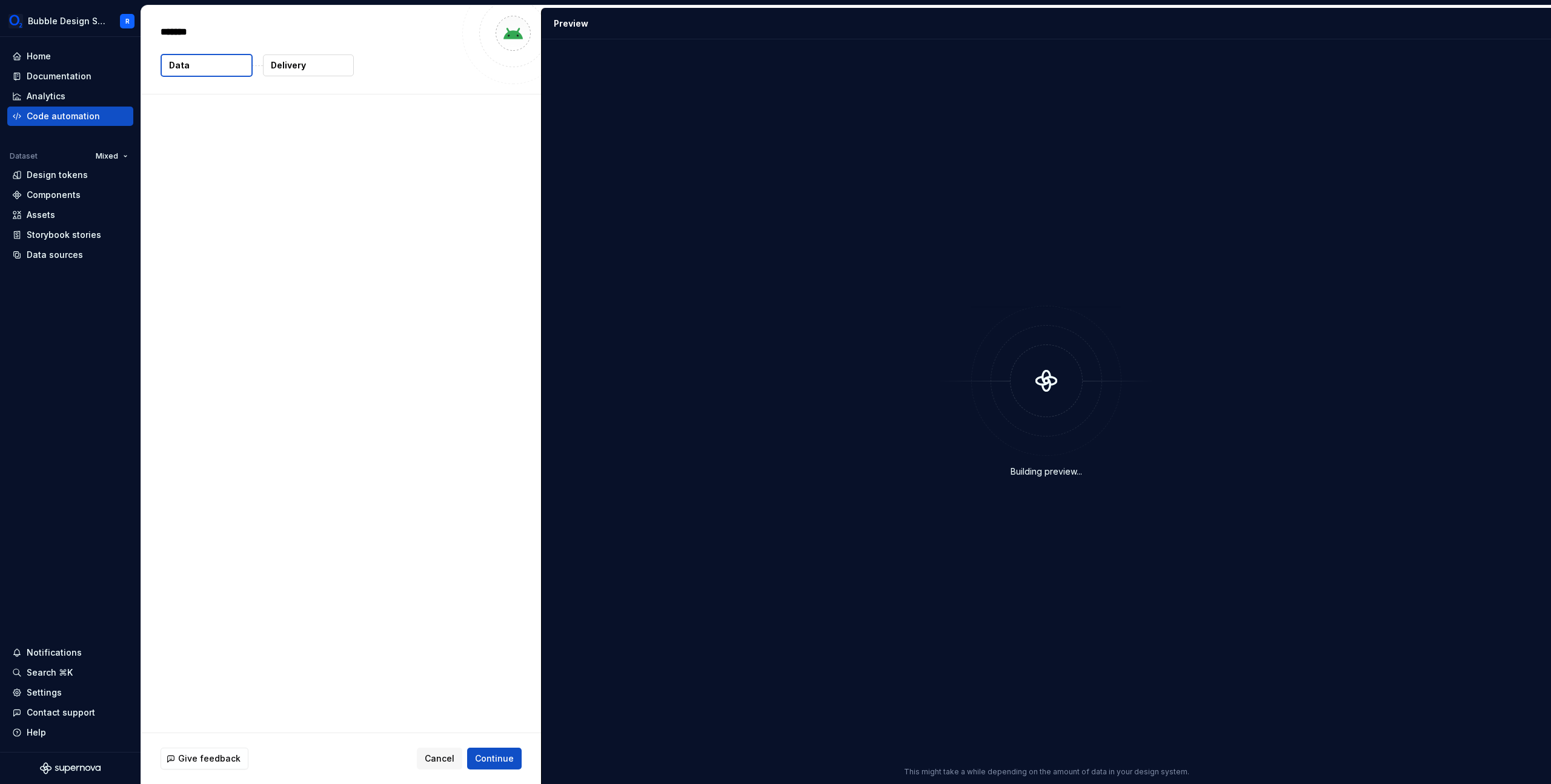
type textarea "*"
click at [449, 156] on html "Bubble Design System R Home Documentation Analytics Code automation Dataset Mix…" at bounding box center [775, 392] width 1551 height 784
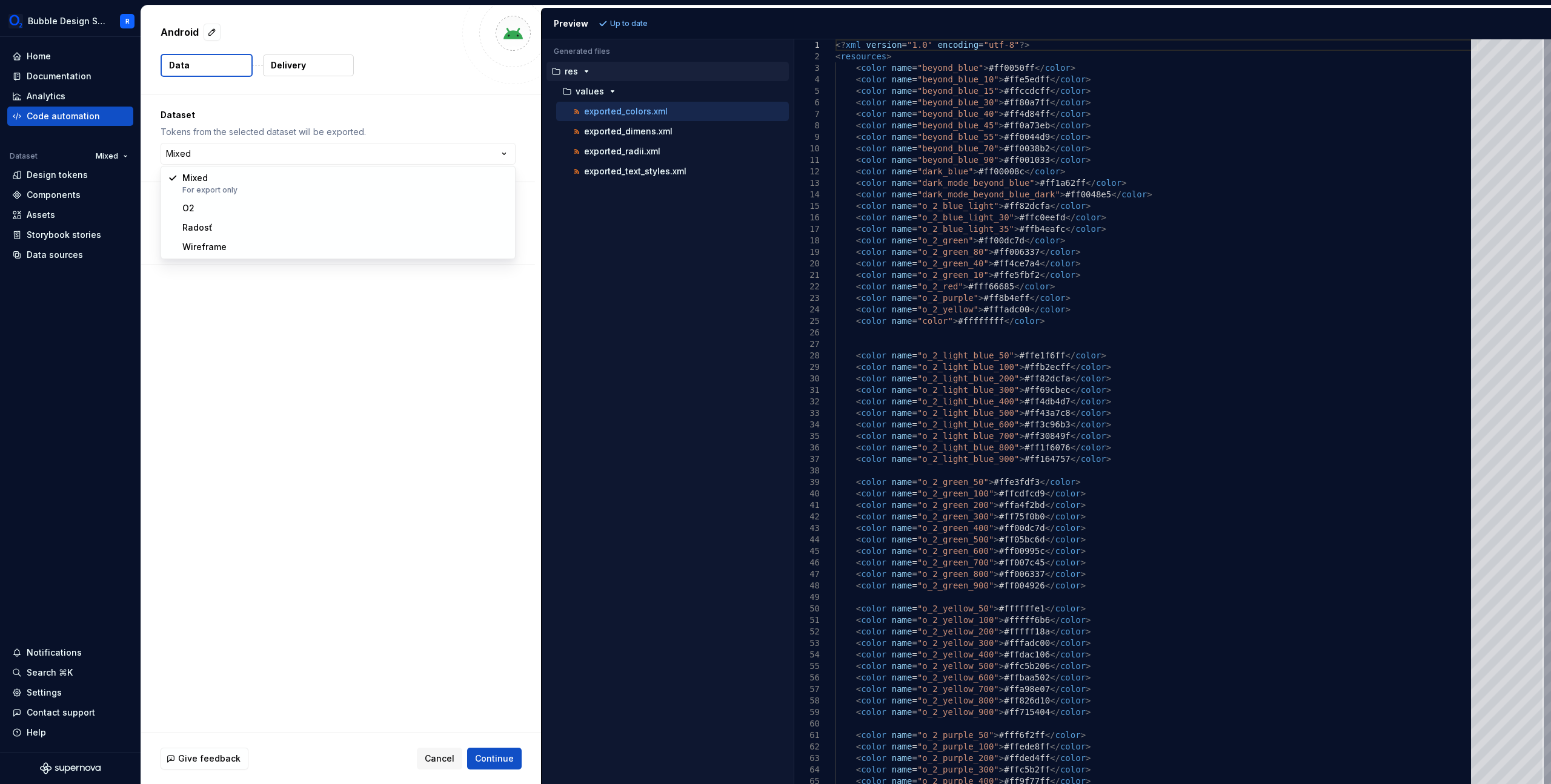
click at [667, 253] on html "Bubble Design System R Home Documentation Analytics Code automation Dataset Mix…" at bounding box center [775, 392] width 1551 height 784
click at [208, 243] on p "716 tokens" at bounding box center [201, 241] width 46 height 12
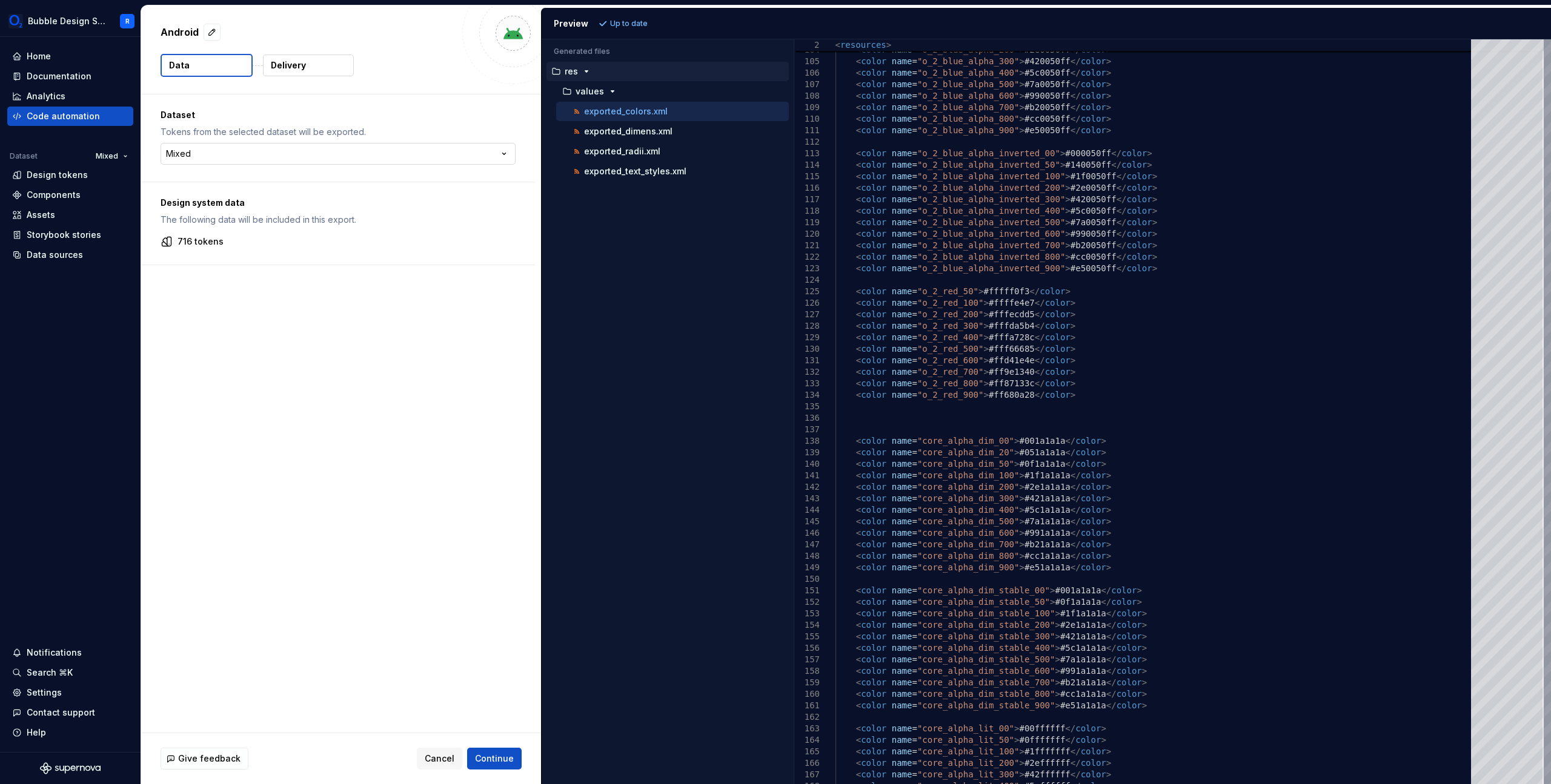
click at [429, 162] on html "Bubble Design System R Home Documentation Analytics Code automation Dataset Mix…" at bounding box center [775, 392] width 1551 height 784
select select "**********"
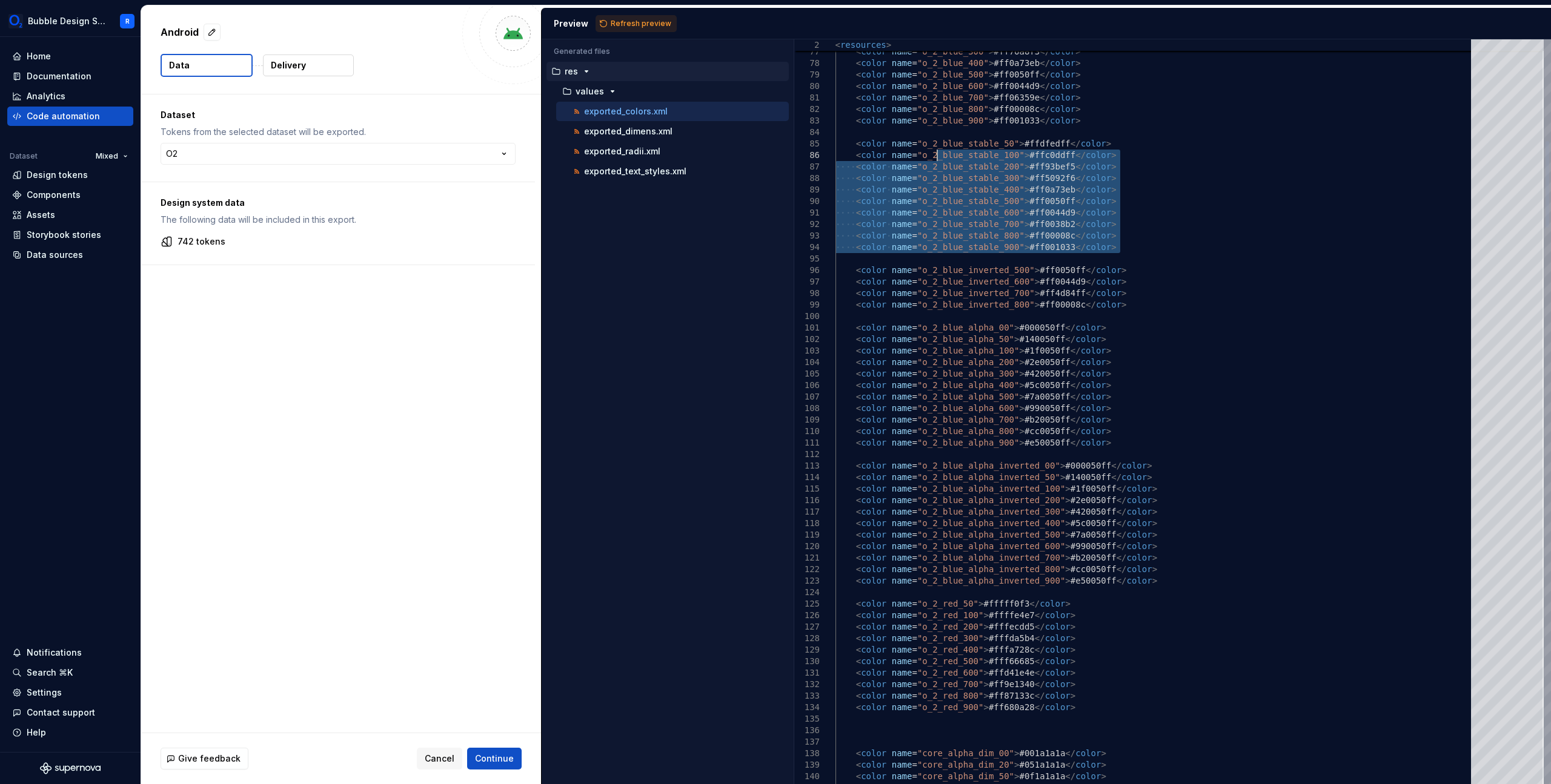
drag, startPoint x: 930, startPoint y: 254, endPoint x: 937, endPoint y: 149, distance: 105.2
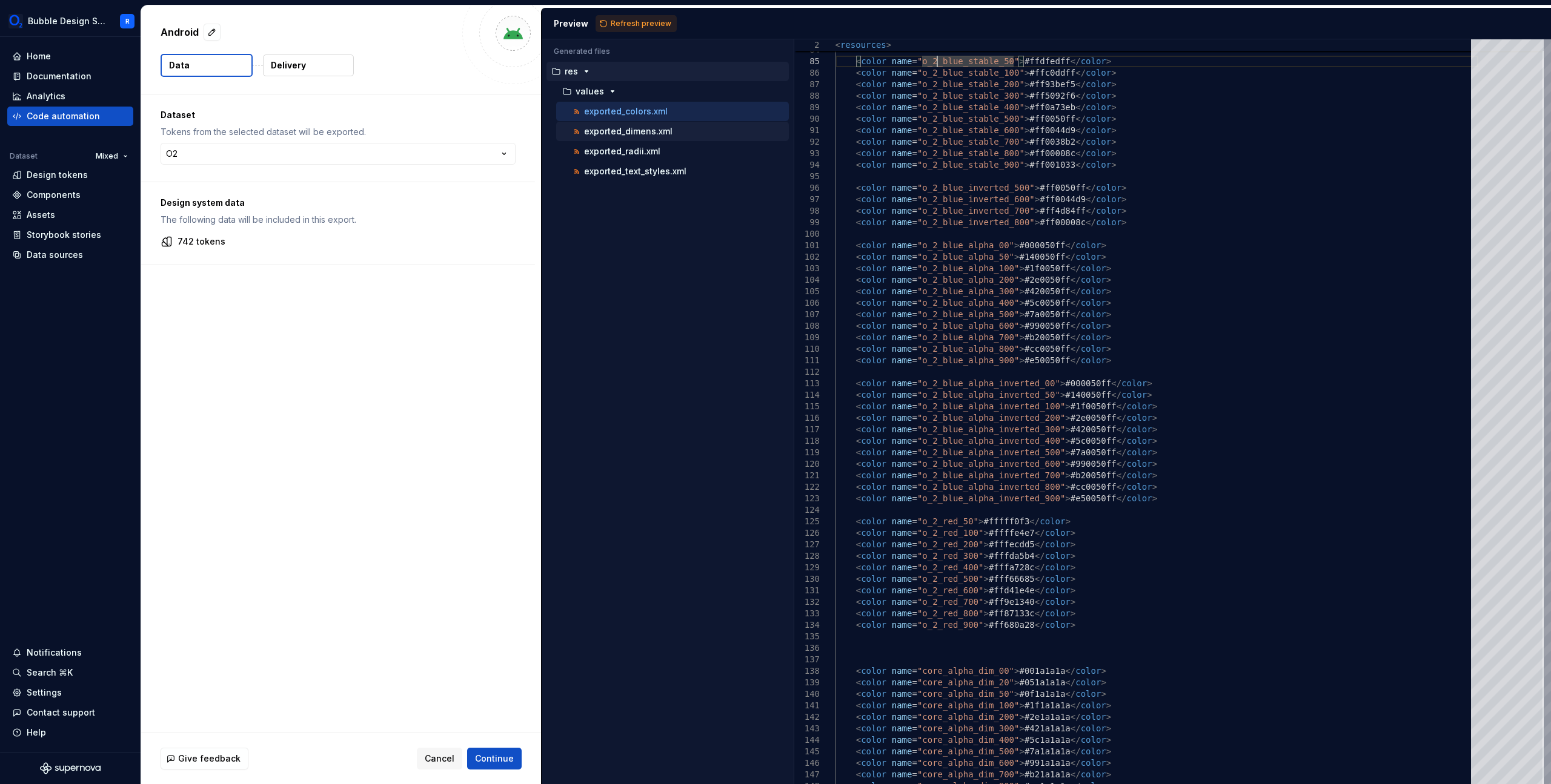
click at [695, 133] on div "exported_dimens.xml" at bounding box center [680, 131] width 218 height 12
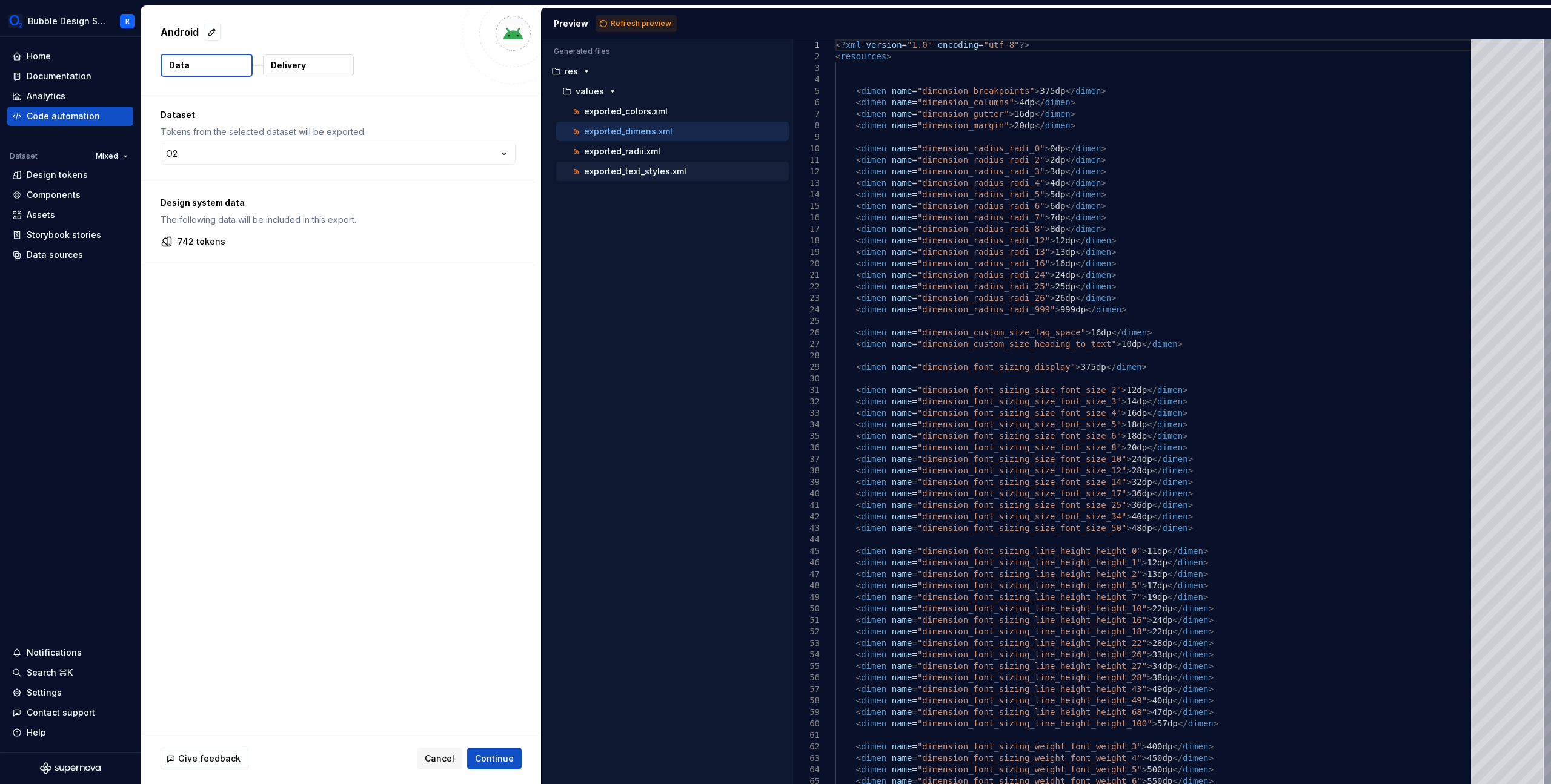
click at [679, 178] on button "exported_text_styles.xml" at bounding box center [672, 172] width 232 height 13
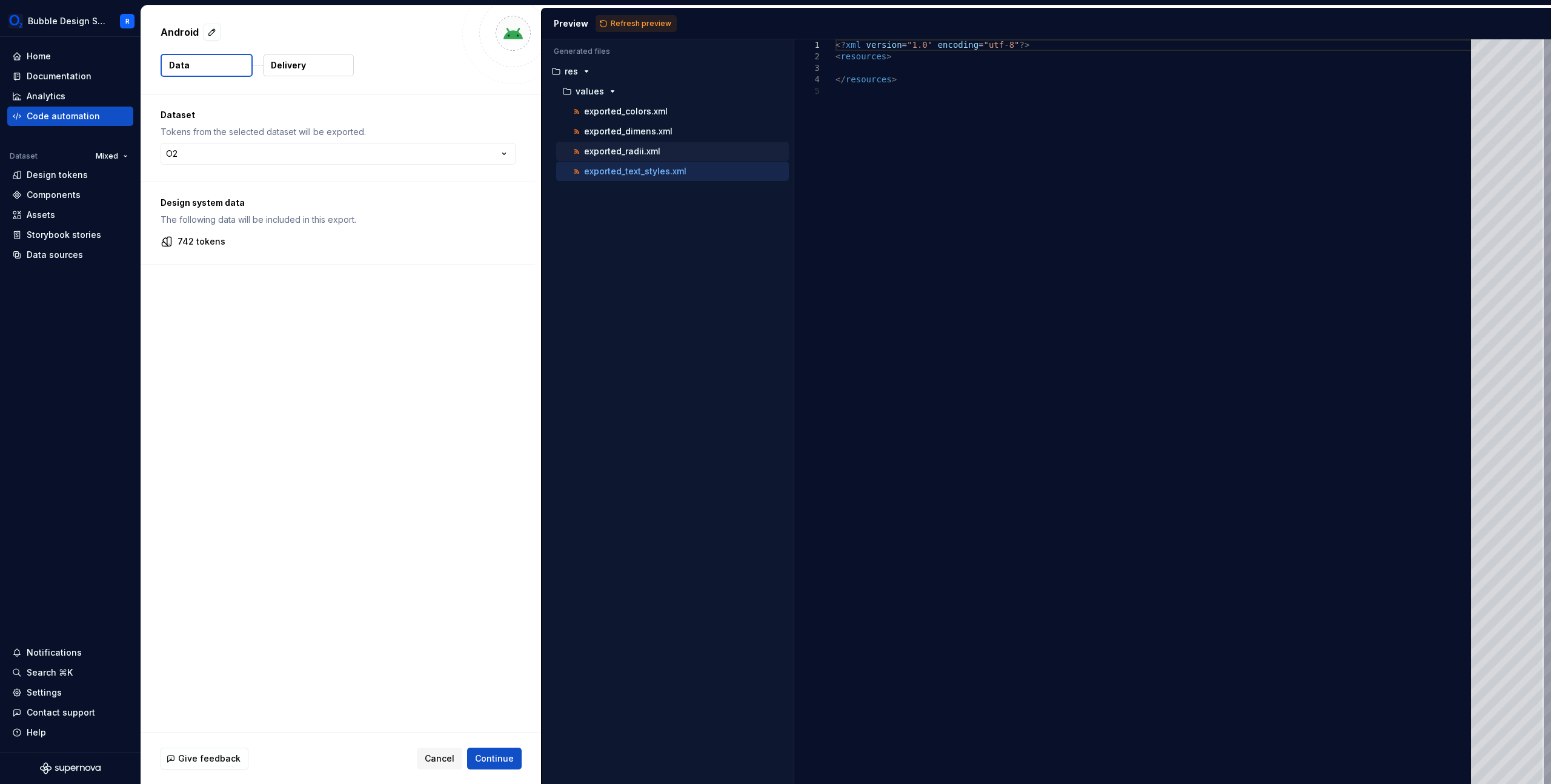
click at [670, 142] on div "exported_radii.xml" at bounding box center [672, 151] width 232 height 19
click at [645, 159] on div "exported_radii.xml" at bounding box center [672, 151] width 232 height 19
click at [641, 148] on p "exported_radii.xml" at bounding box center [622, 151] width 76 height 10
click at [642, 129] on p "exported_dimens.xml" at bounding box center [628, 131] width 88 height 10
type textarea "**********"
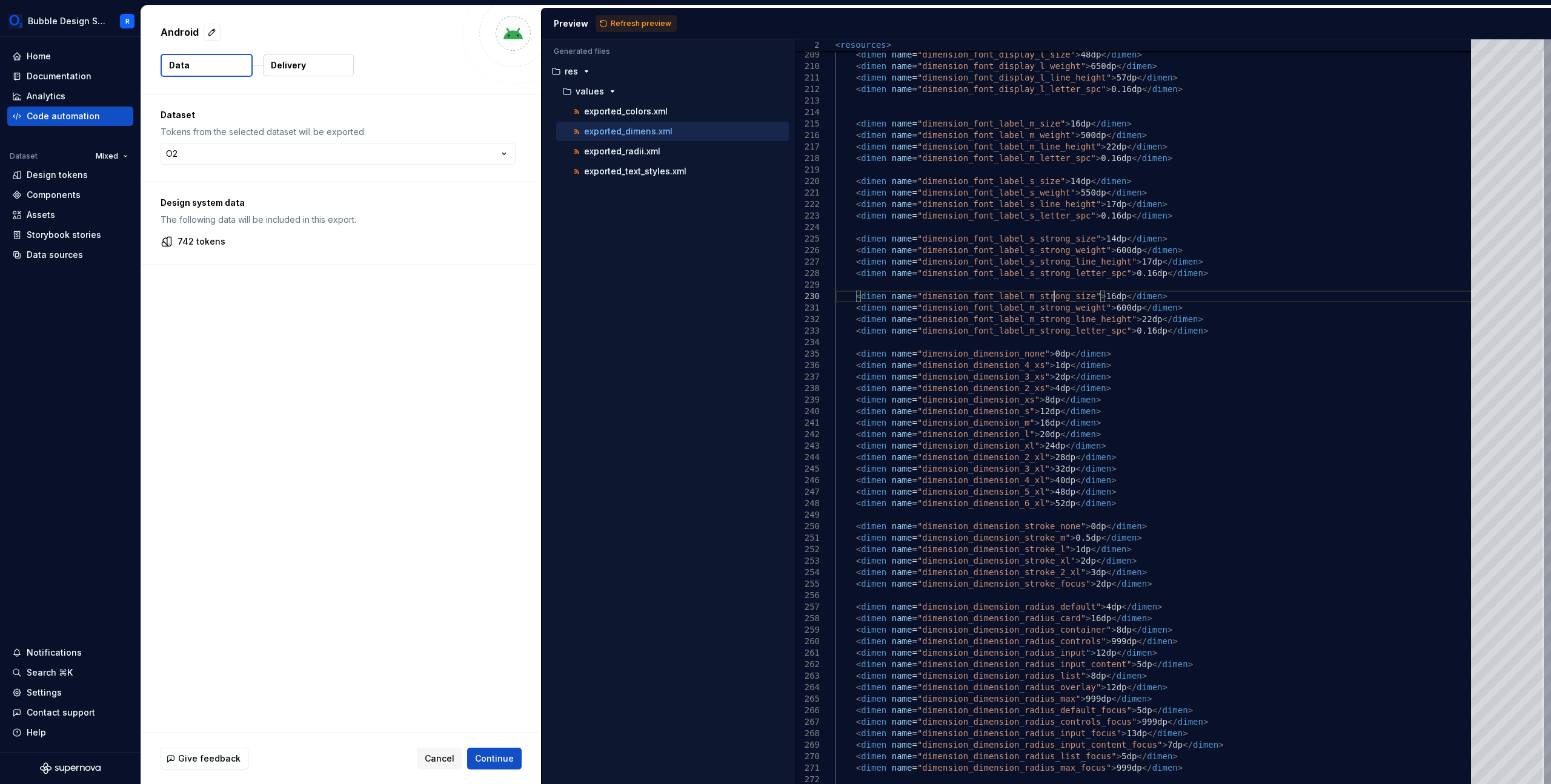
type textarea "**********"
drag, startPoint x: 511, startPoint y: 755, endPoint x: 447, endPoint y: 726, distance: 70.3
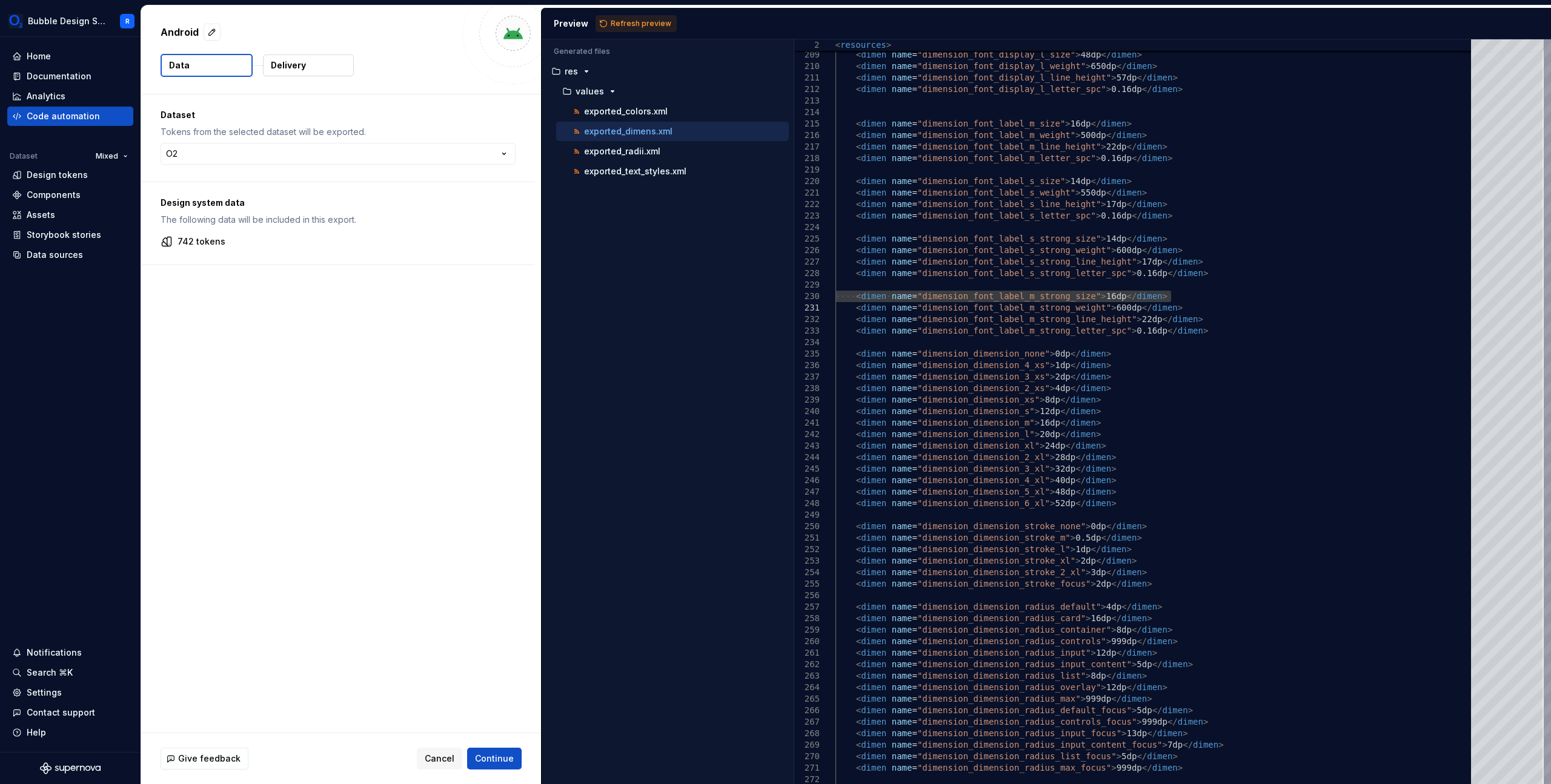
click at [456, 724] on div "Android Data Delivery Dataset Tokens from the selected dataset will be exported…" at bounding box center [341, 395] width 400 height 779
click at [431, 757] on span "Cancel" at bounding box center [439, 759] width 30 height 12
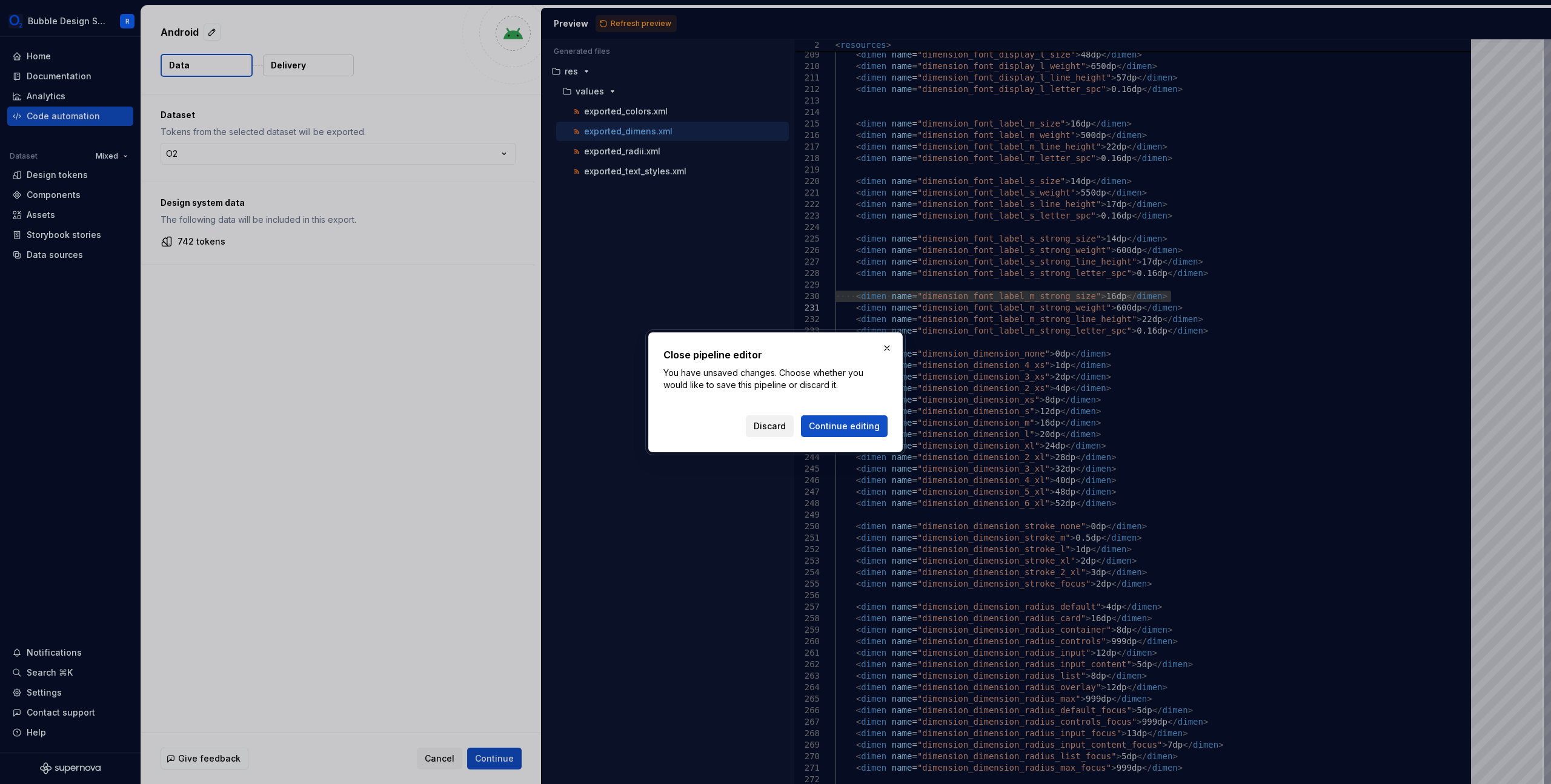
click at [780, 429] on span "Discard" at bounding box center [770, 426] width 32 height 12
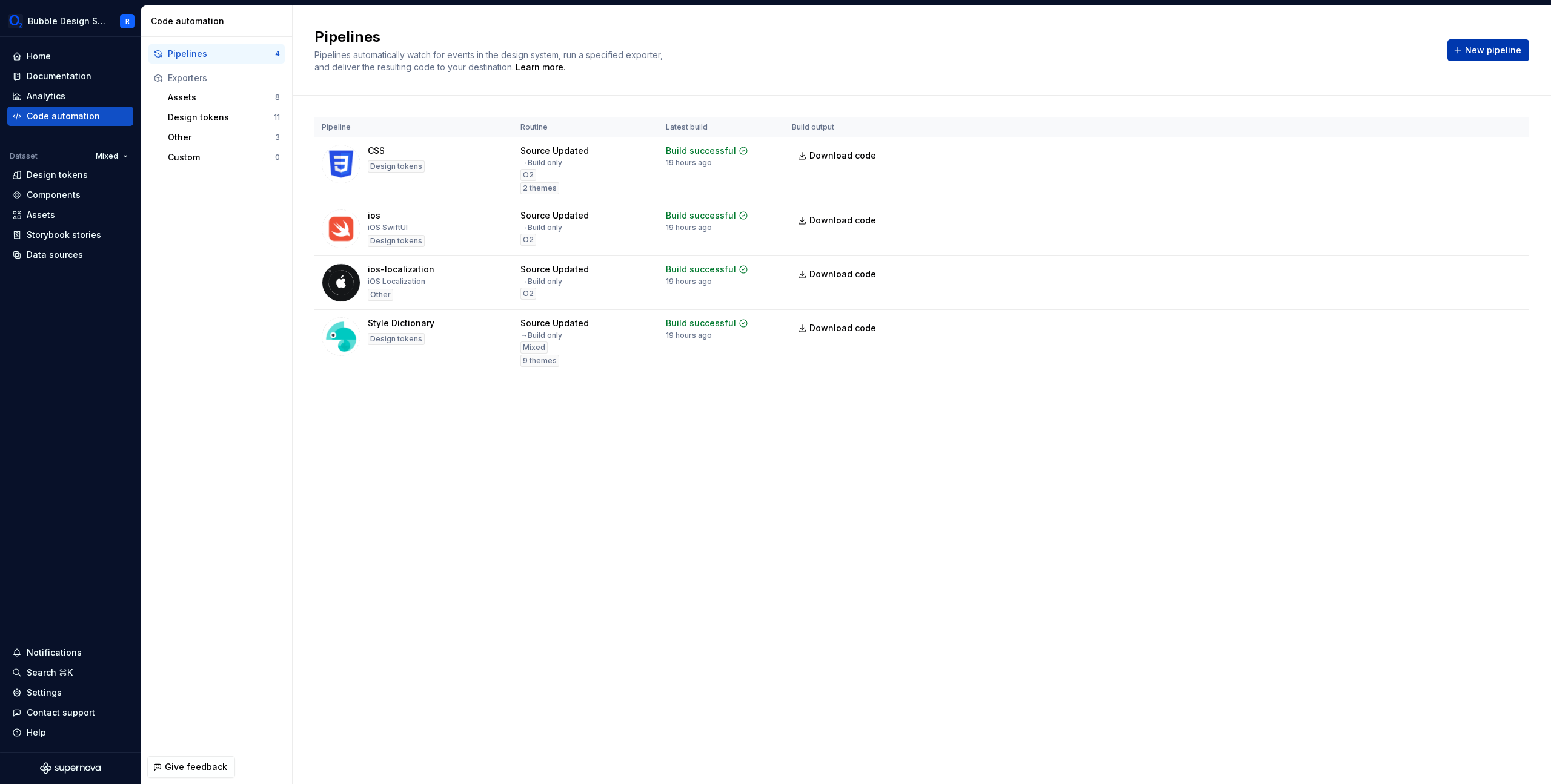
click at [1490, 49] on span "New pipeline" at bounding box center [1493, 50] width 57 height 12
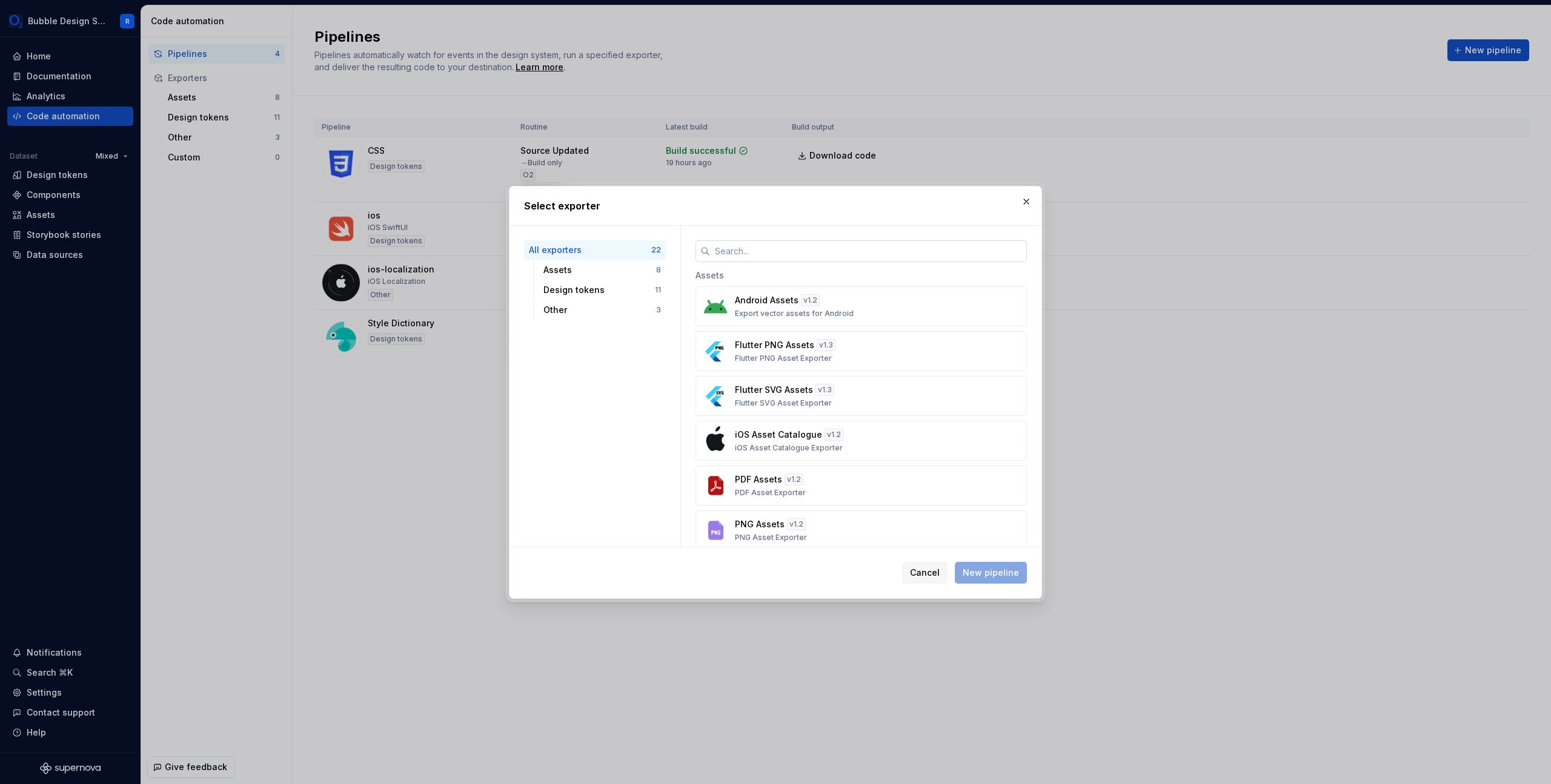
click at [796, 259] on input "text" at bounding box center [868, 251] width 317 height 22
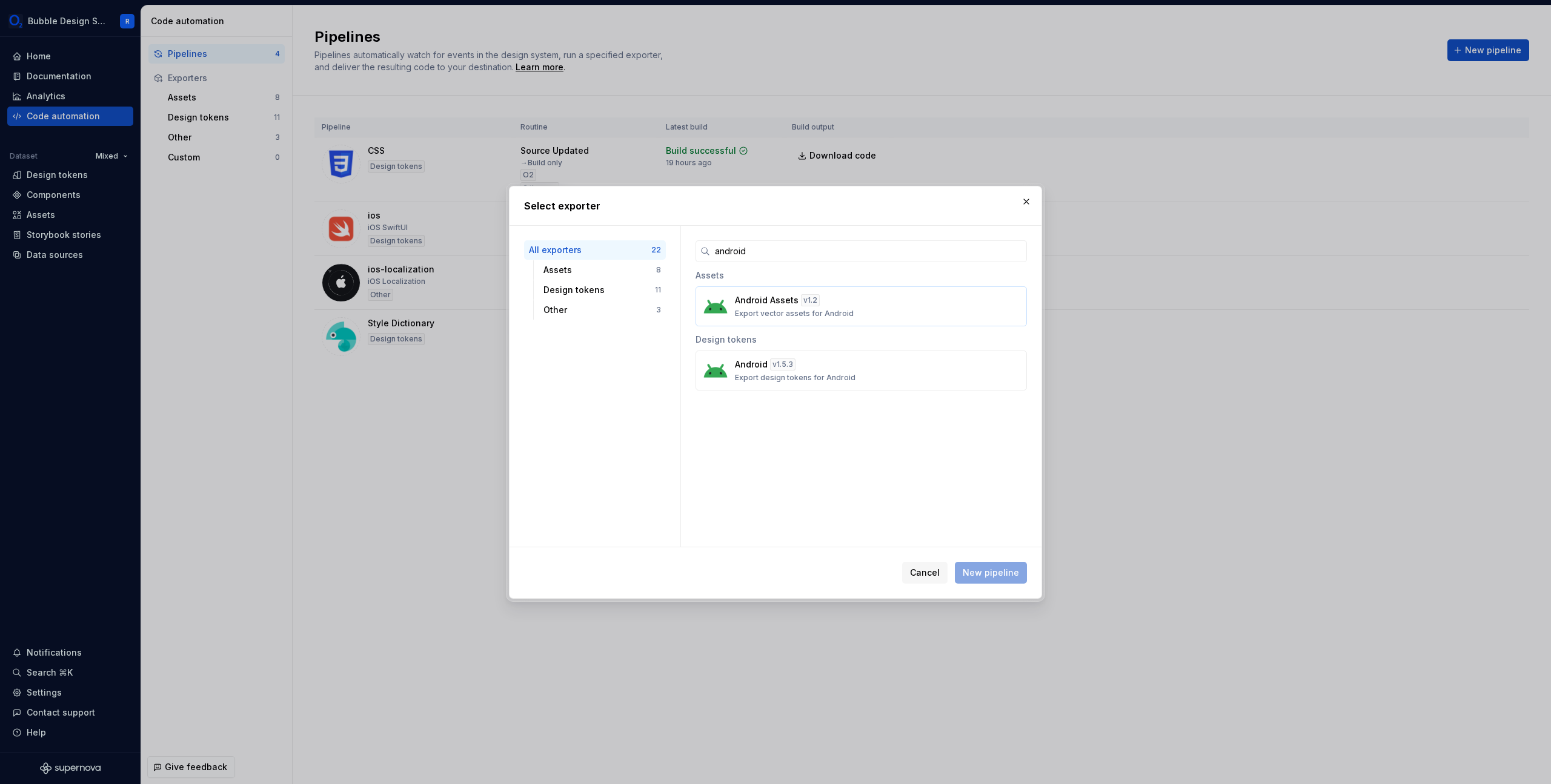
type input "android"
click at [812, 304] on div "v 1.2" at bounding box center [810, 300] width 19 height 12
click at [1002, 567] on span "New pipeline" at bounding box center [991, 573] width 57 height 12
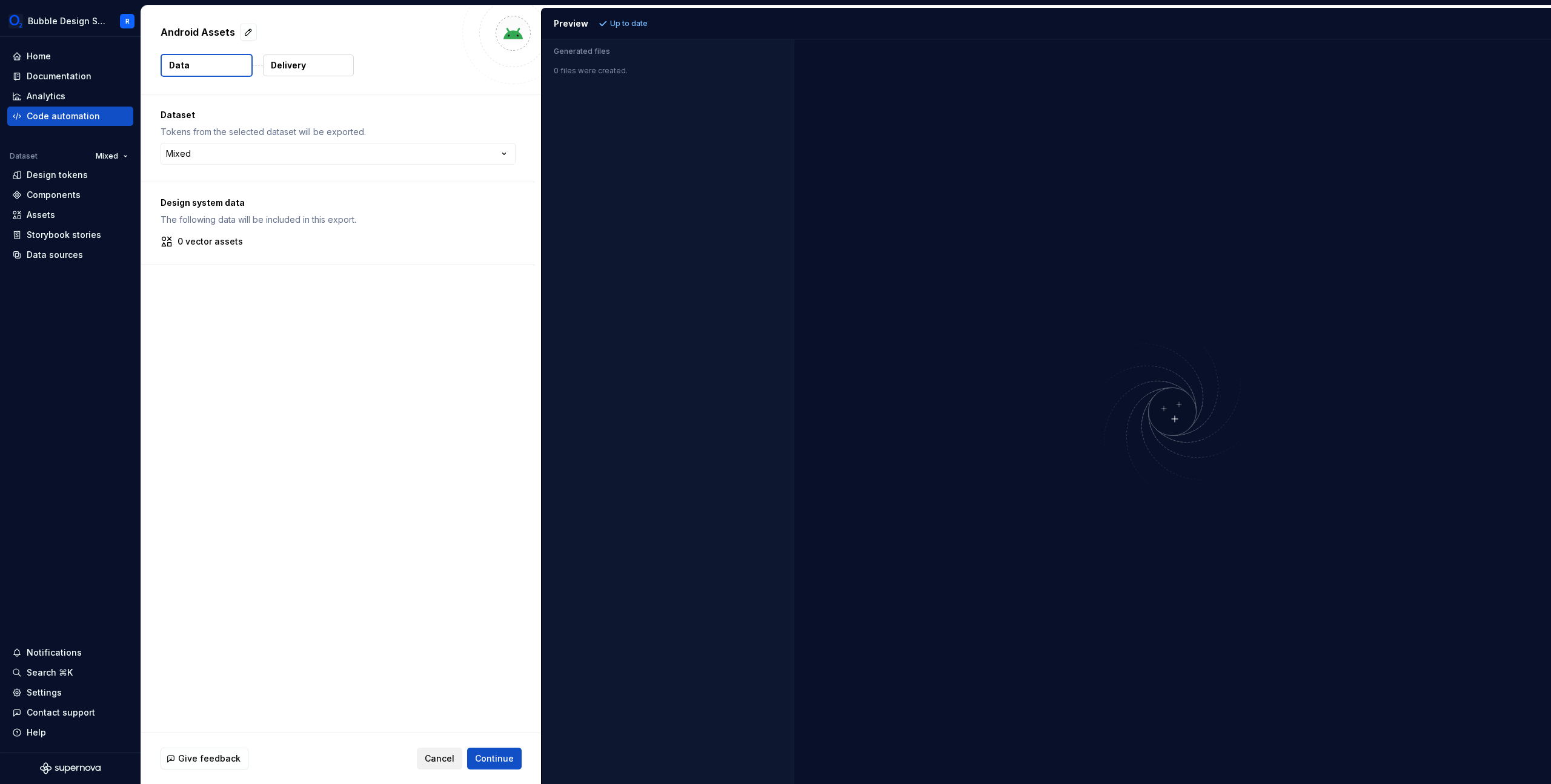
click at [442, 760] on span "Cancel" at bounding box center [439, 759] width 30 height 12
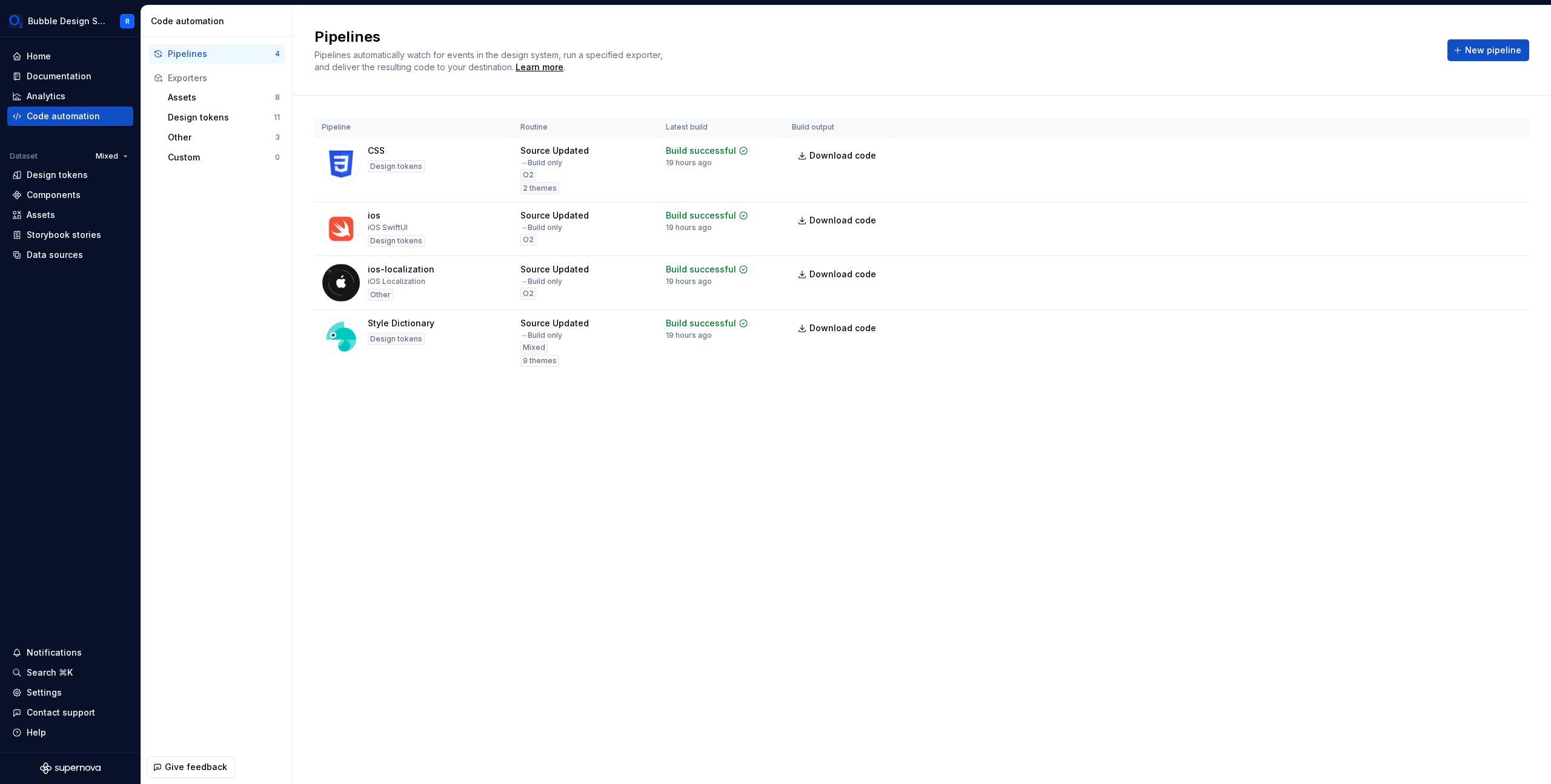
click at [484, 386] on div "Pipeline Routine Latest build Build output CSS Design tokens Source Updated → B…" at bounding box center [922, 258] width 1215 height 325
click at [31, 173] on div "Design tokens" at bounding box center [57, 175] width 61 height 12
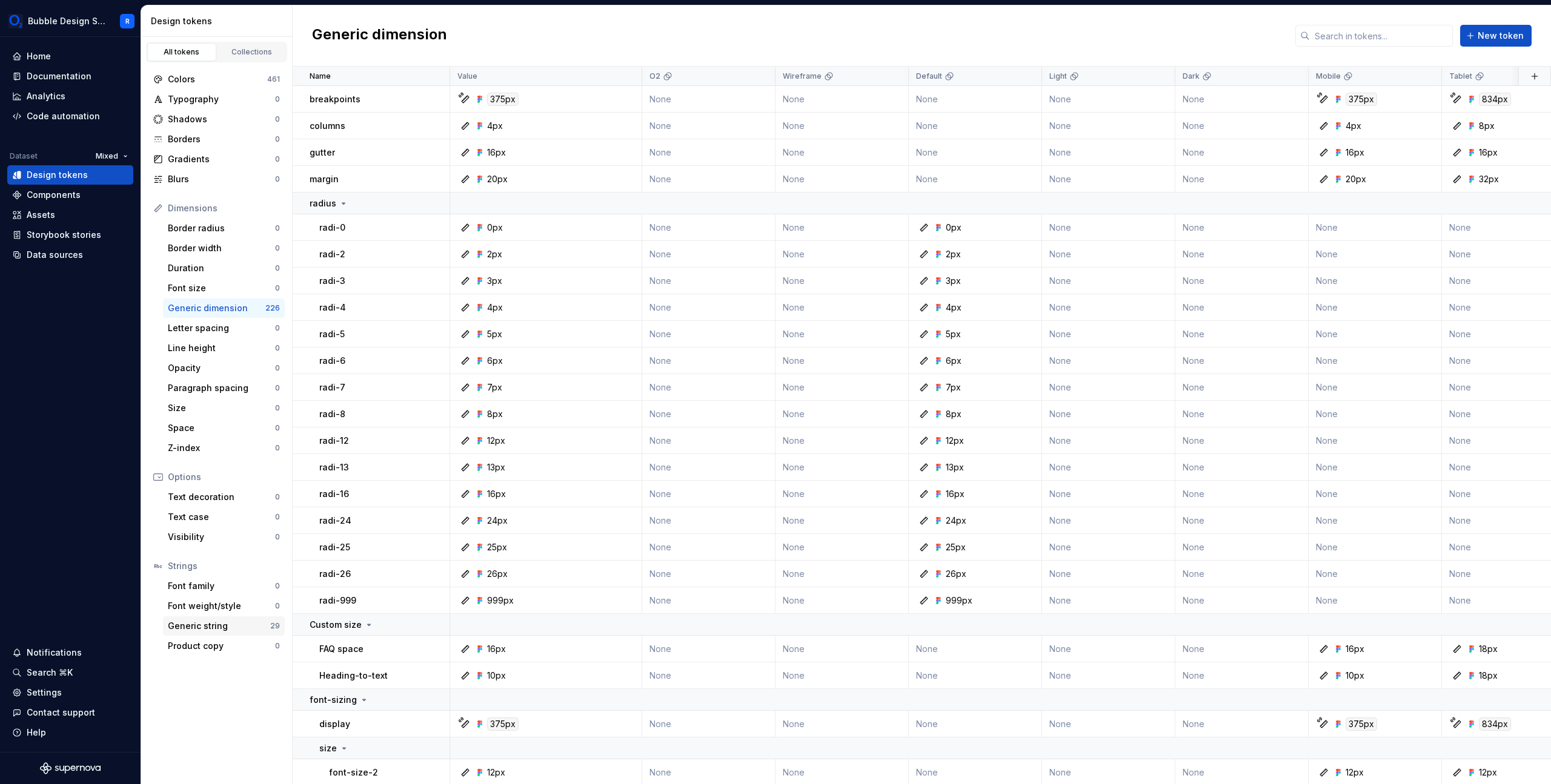
click at [243, 633] on div "Generic string 29" at bounding box center [224, 626] width 122 height 19
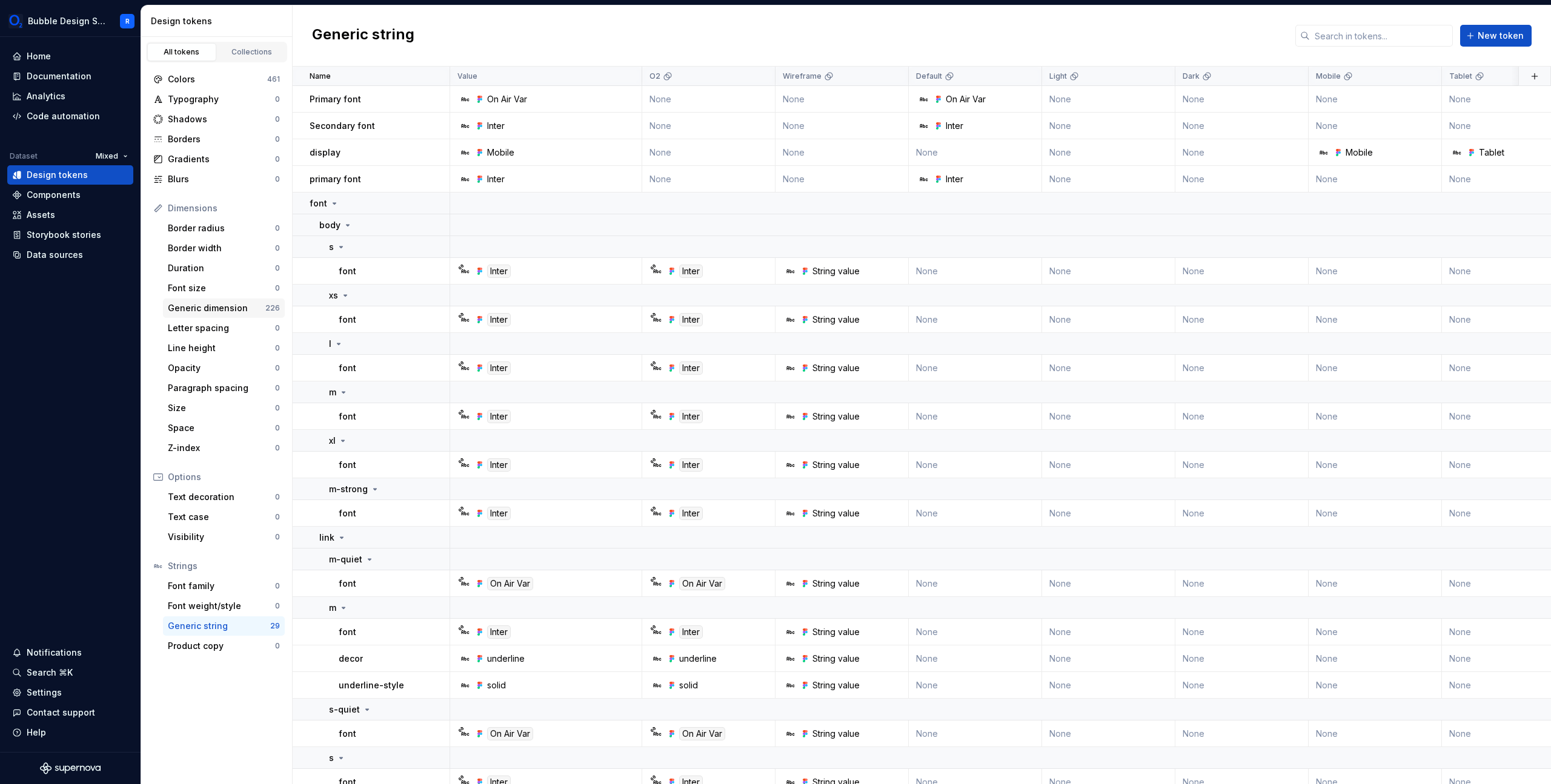
click at [237, 307] on div "Generic dimension" at bounding box center [217, 308] width 97 height 12
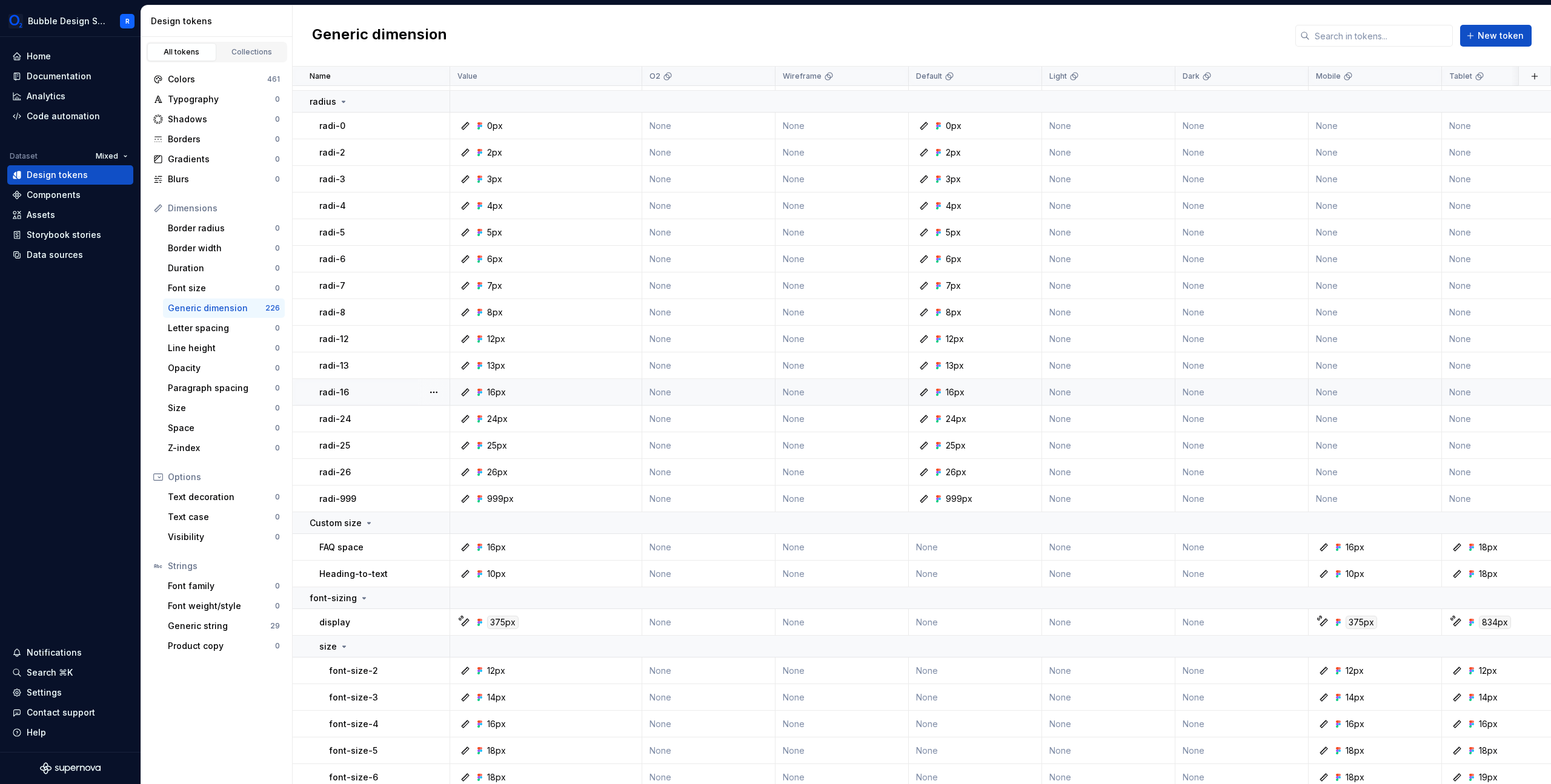
scroll to position [96, 0]
click at [262, 619] on div "Generic string 29" at bounding box center [224, 626] width 122 height 19
click at [265, 626] on div "Generic string" at bounding box center [219, 626] width 102 height 12
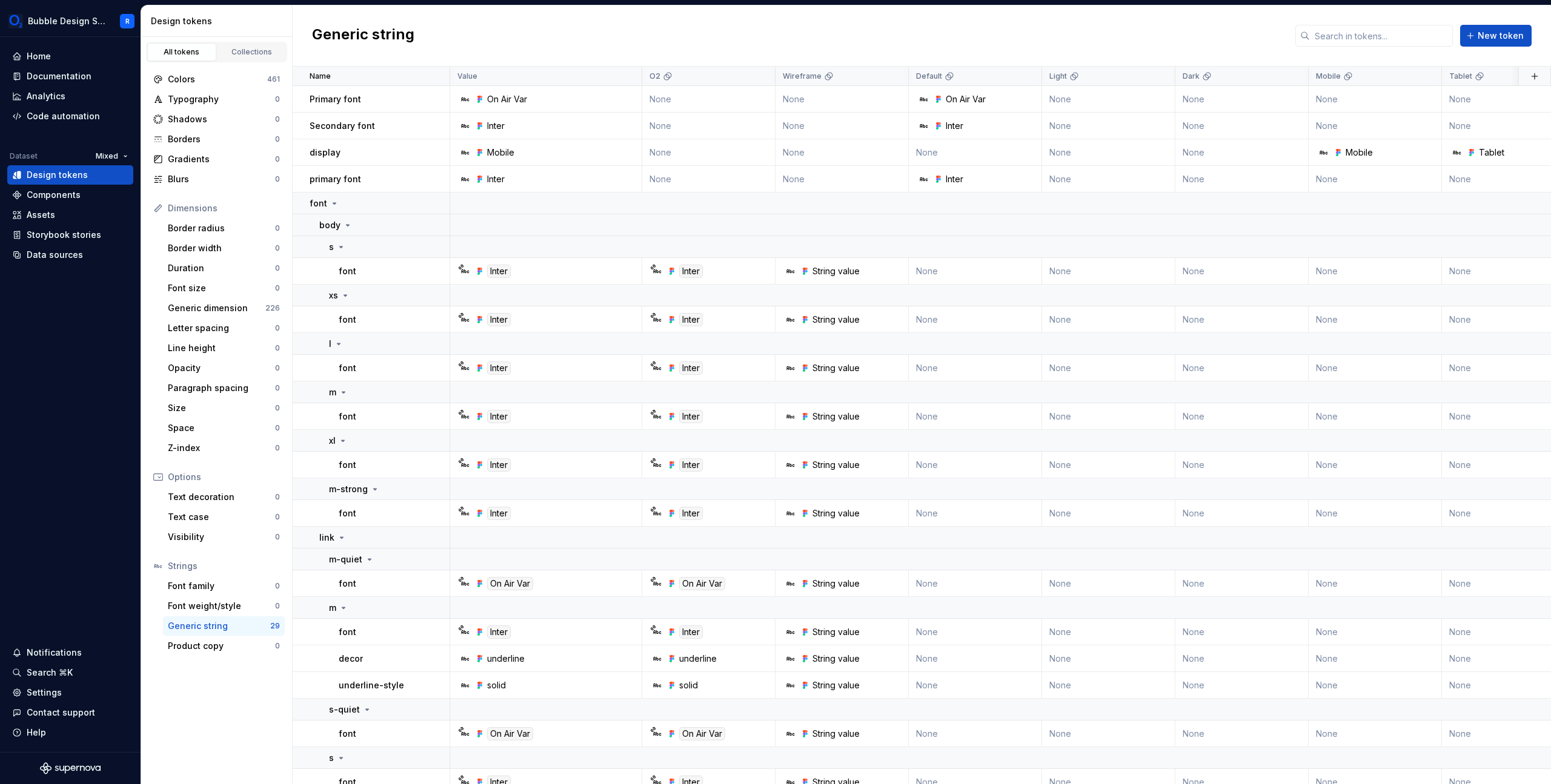
click at [266, 628] on div "Generic string" at bounding box center [219, 626] width 102 height 12
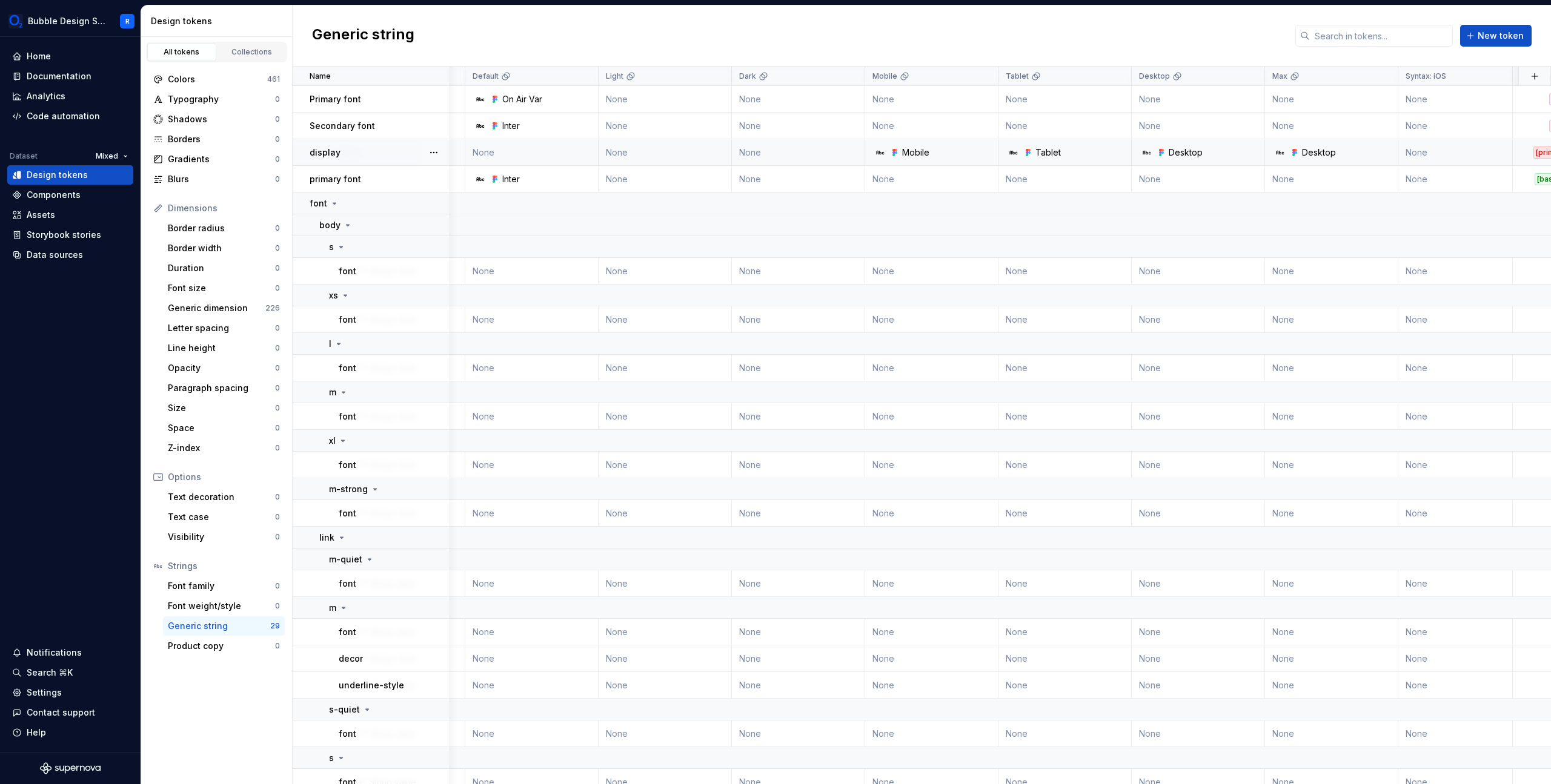
scroll to position [0, 578]
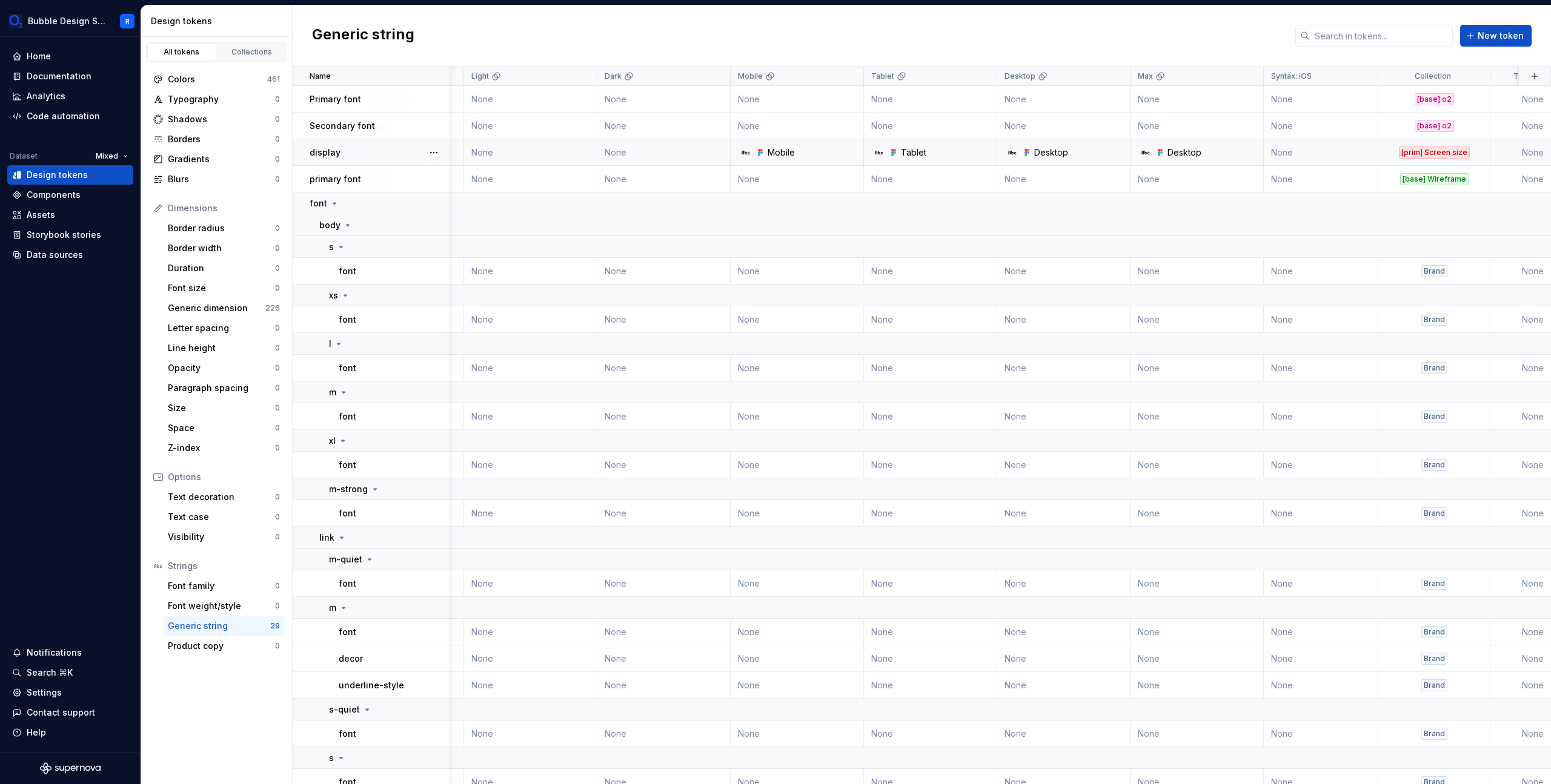
click at [773, 147] on div "Mobile" at bounding box center [781, 153] width 27 height 12
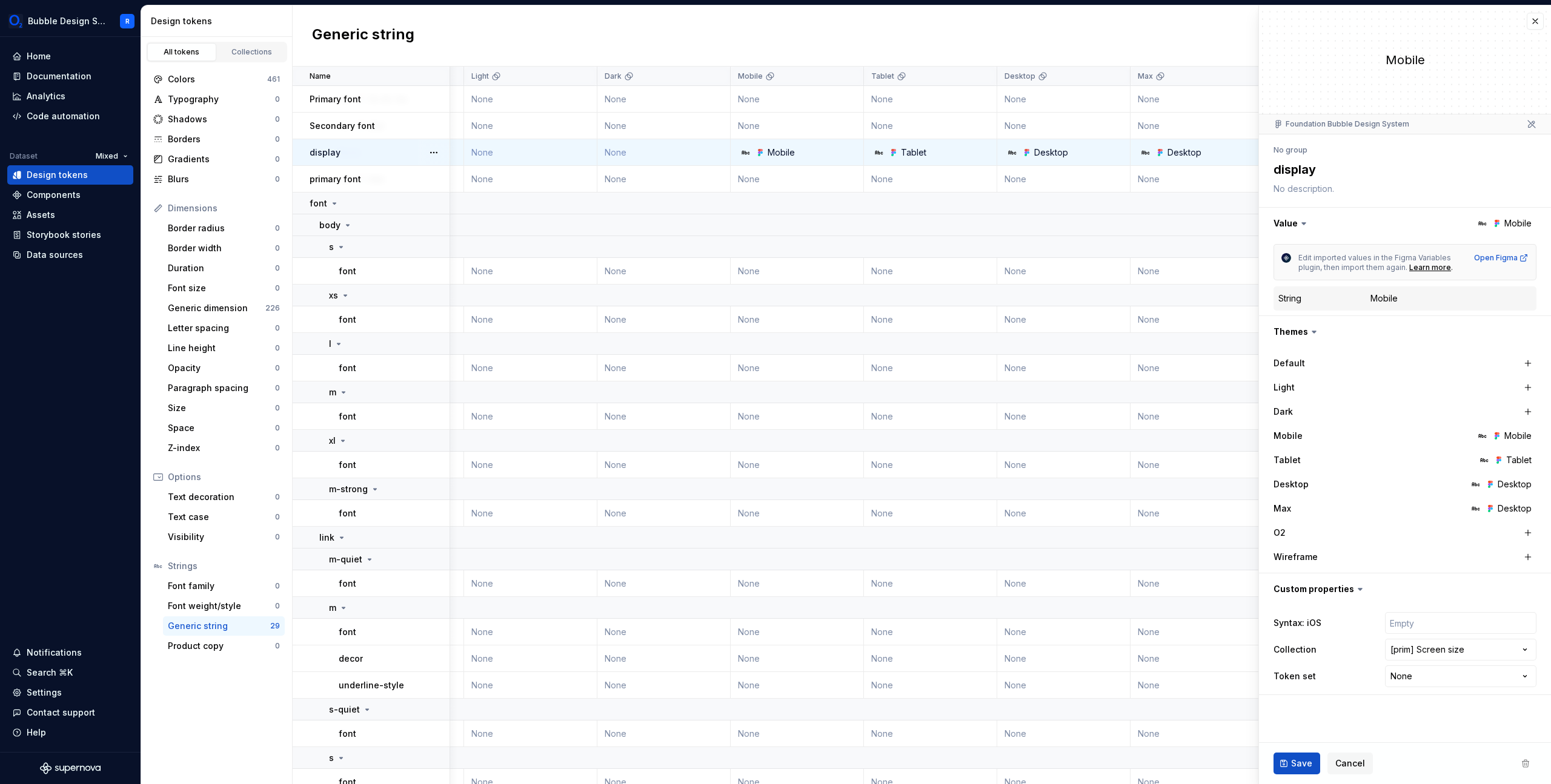
click at [1514, 432] on div "Mobile" at bounding box center [1518, 436] width 27 height 12
click at [1497, 438] on icon at bounding box center [1497, 436] width 10 height 10
drag, startPoint x: 1508, startPoint y: 435, endPoint x: 1479, endPoint y: 433, distance: 29.1
click at [1479, 433] on div "Mobile" at bounding box center [1503, 436] width 57 height 12
click at [1479, 433] on icon at bounding box center [1482, 436] width 10 height 10
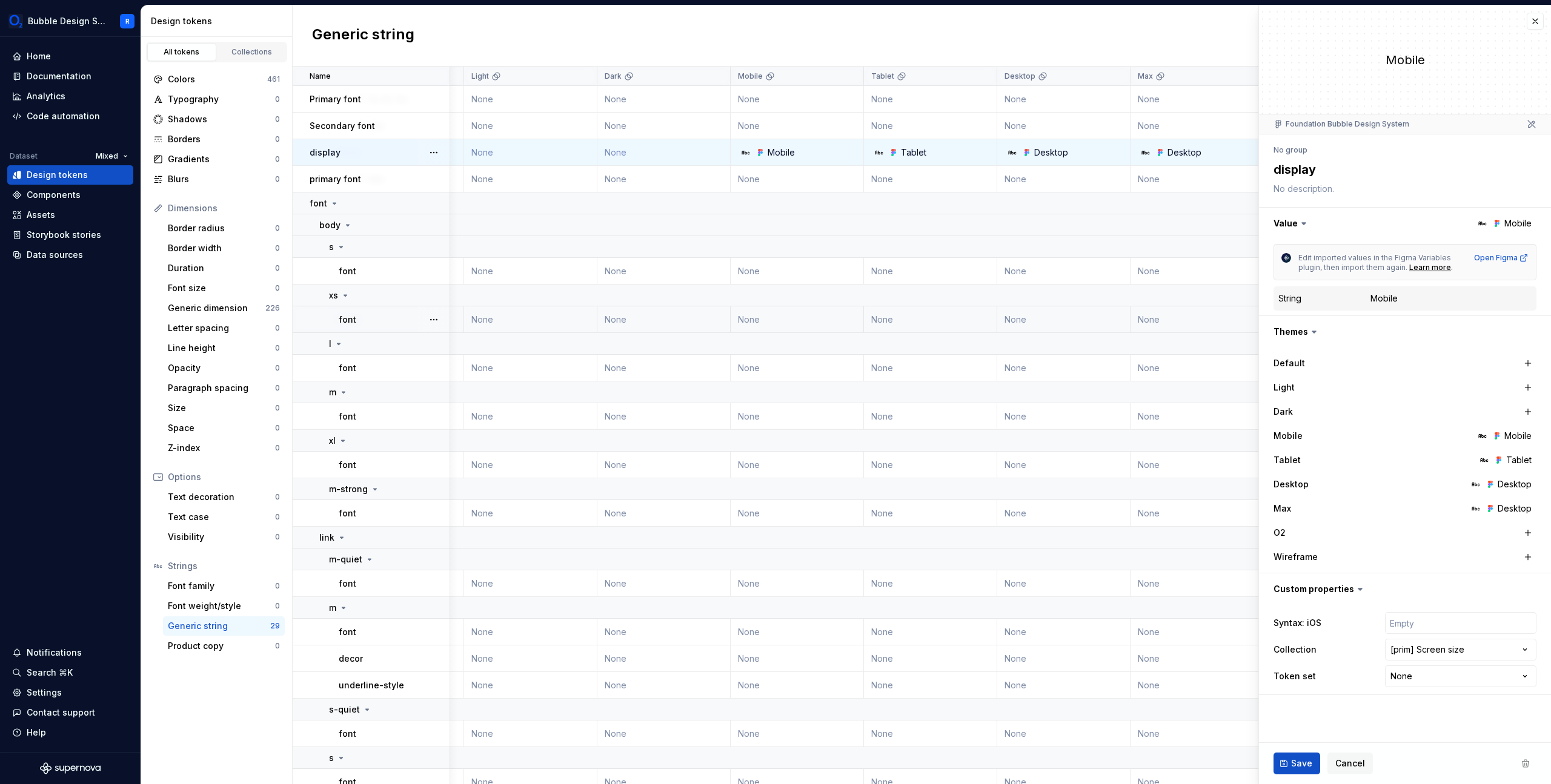
type textarea "*"
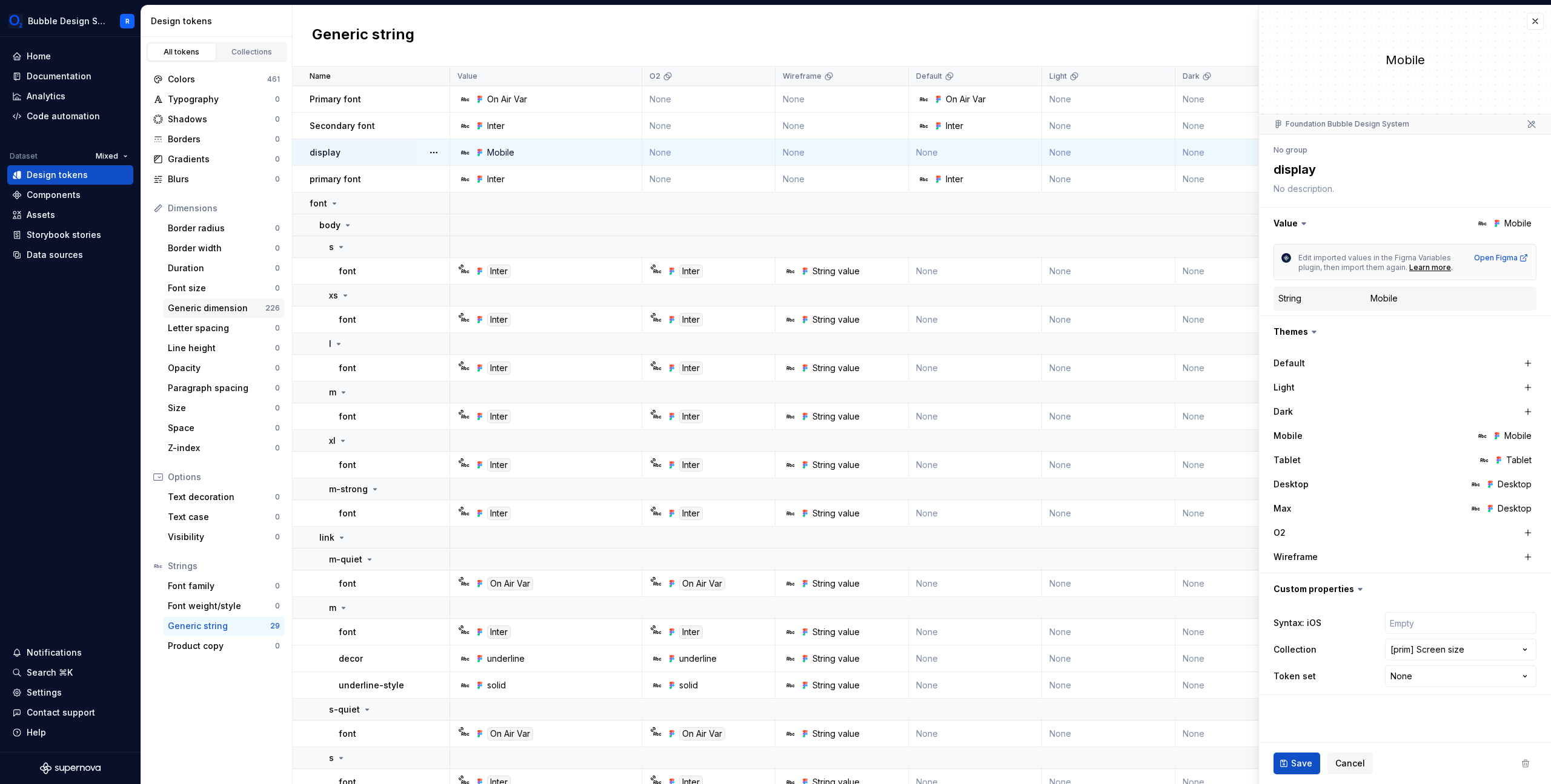
click at [211, 315] on div "Generic dimension 226" at bounding box center [224, 308] width 122 height 19
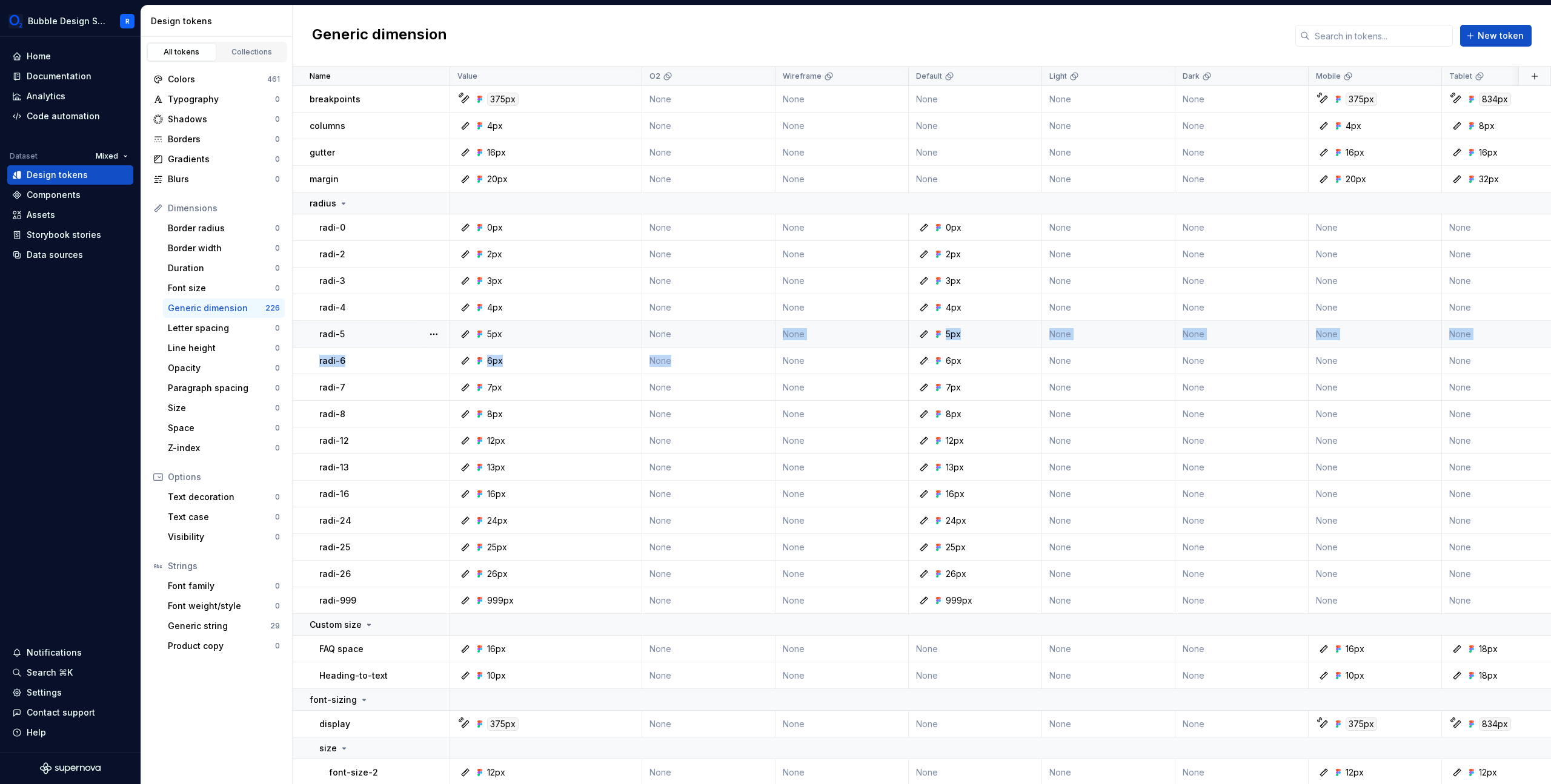
drag, startPoint x: 770, startPoint y: 365, endPoint x: 702, endPoint y: 347, distance: 70.3
click at [251, 707] on div "All tokens Collections Colors 461 Typography 0 Shadows 0 Borders 0 Gradients 0 …" at bounding box center [217, 411] width 152 height 748
click at [239, 634] on div "Generic string 29" at bounding box center [224, 626] width 122 height 19
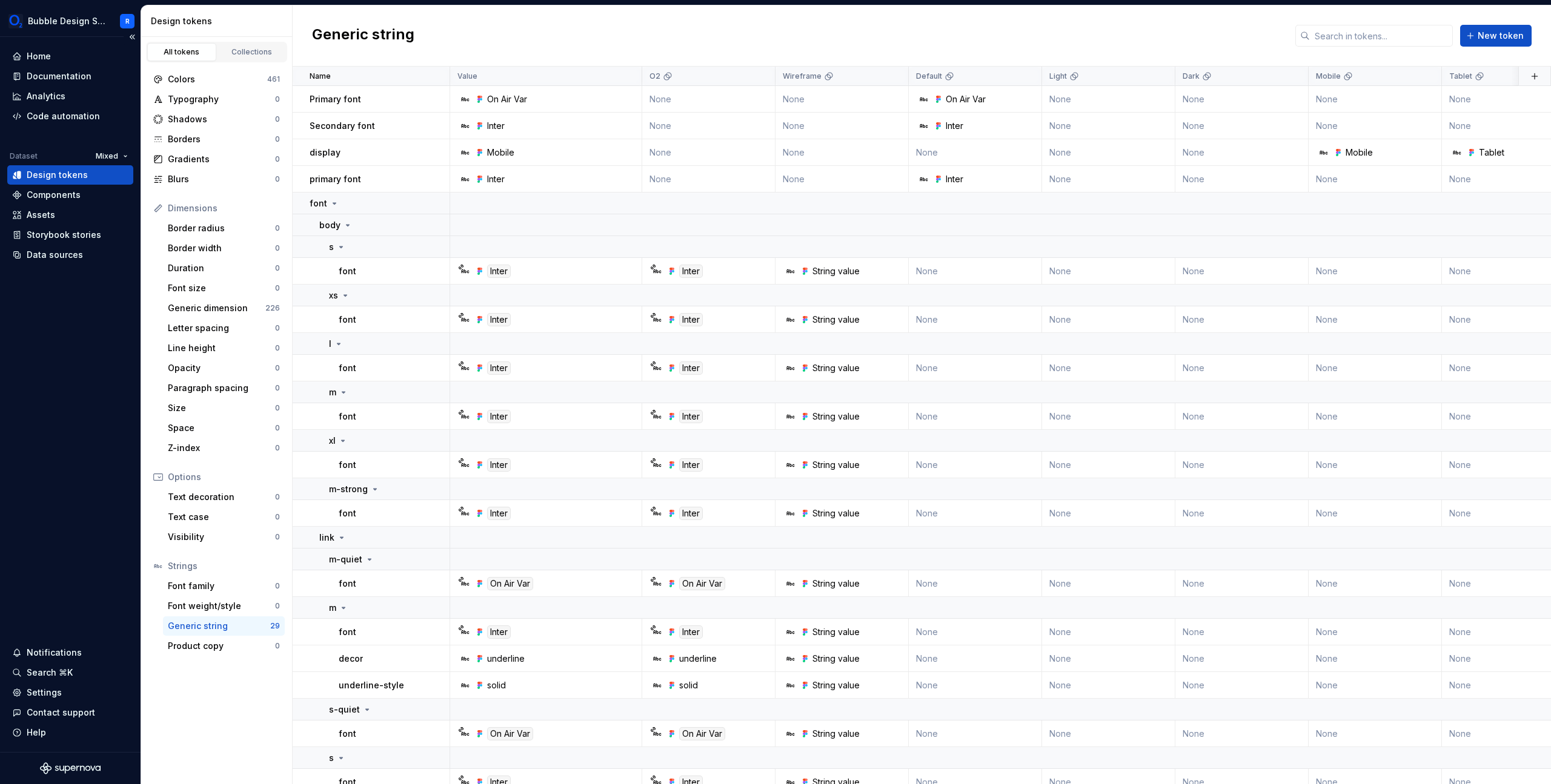
click at [84, 175] on div "Design tokens" at bounding box center [57, 175] width 61 height 12
click at [239, 307] on div "Generic dimension" at bounding box center [217, 308] width 97 height 12
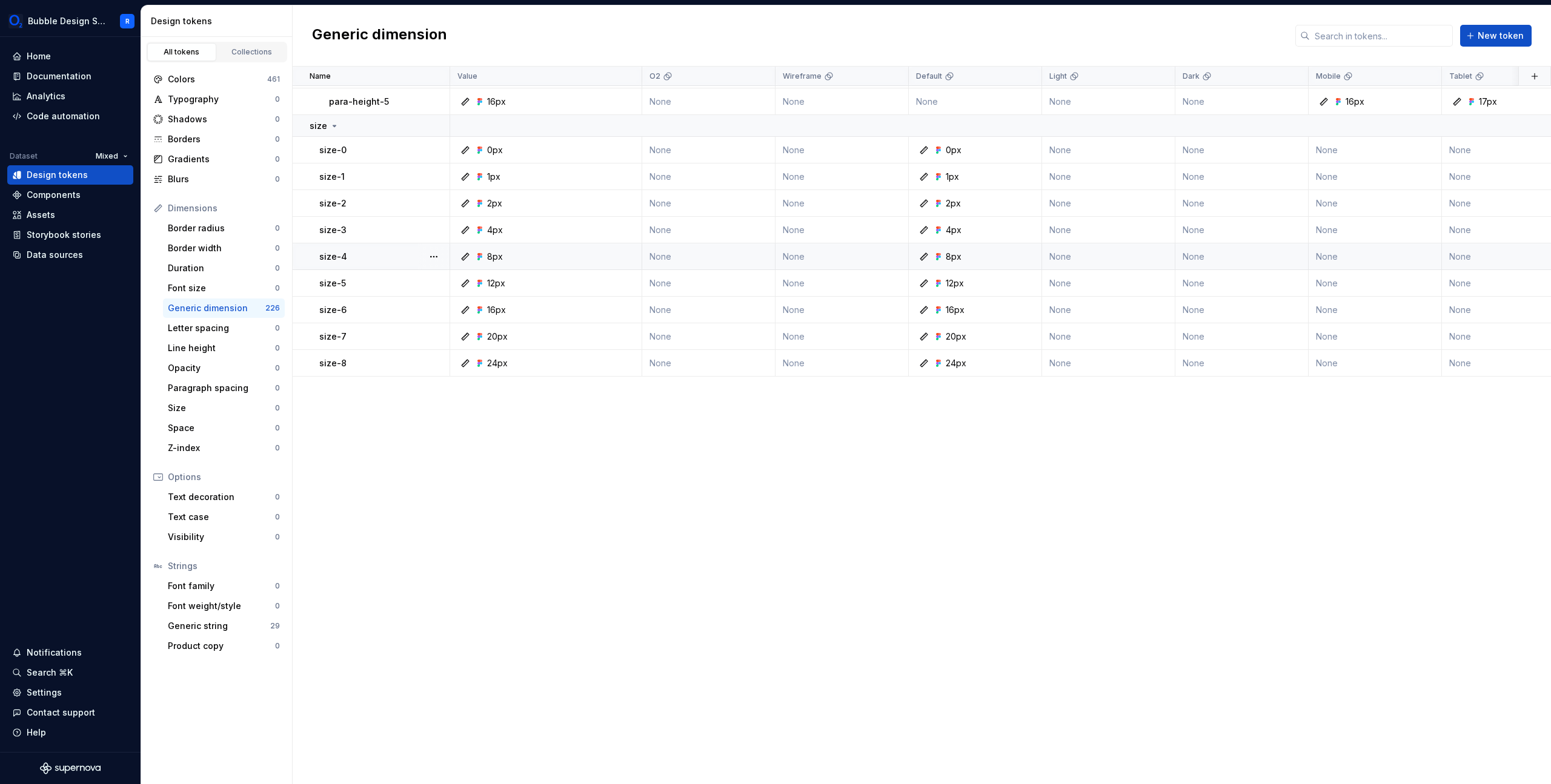
scroll to position [327, 0]
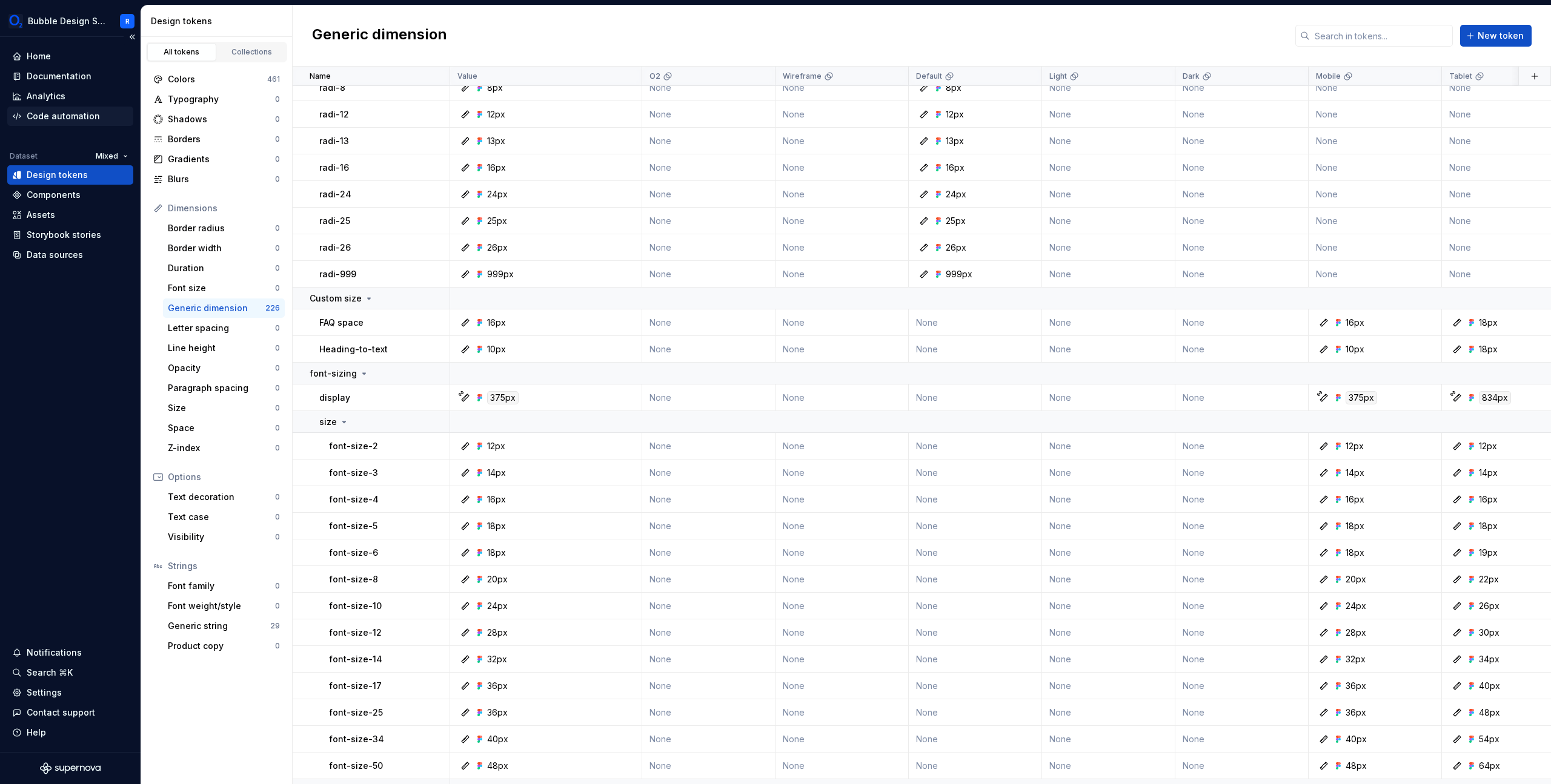
click at [72, 116] on div "Code automation" at bounding box center [63, 116] width 73 height 12
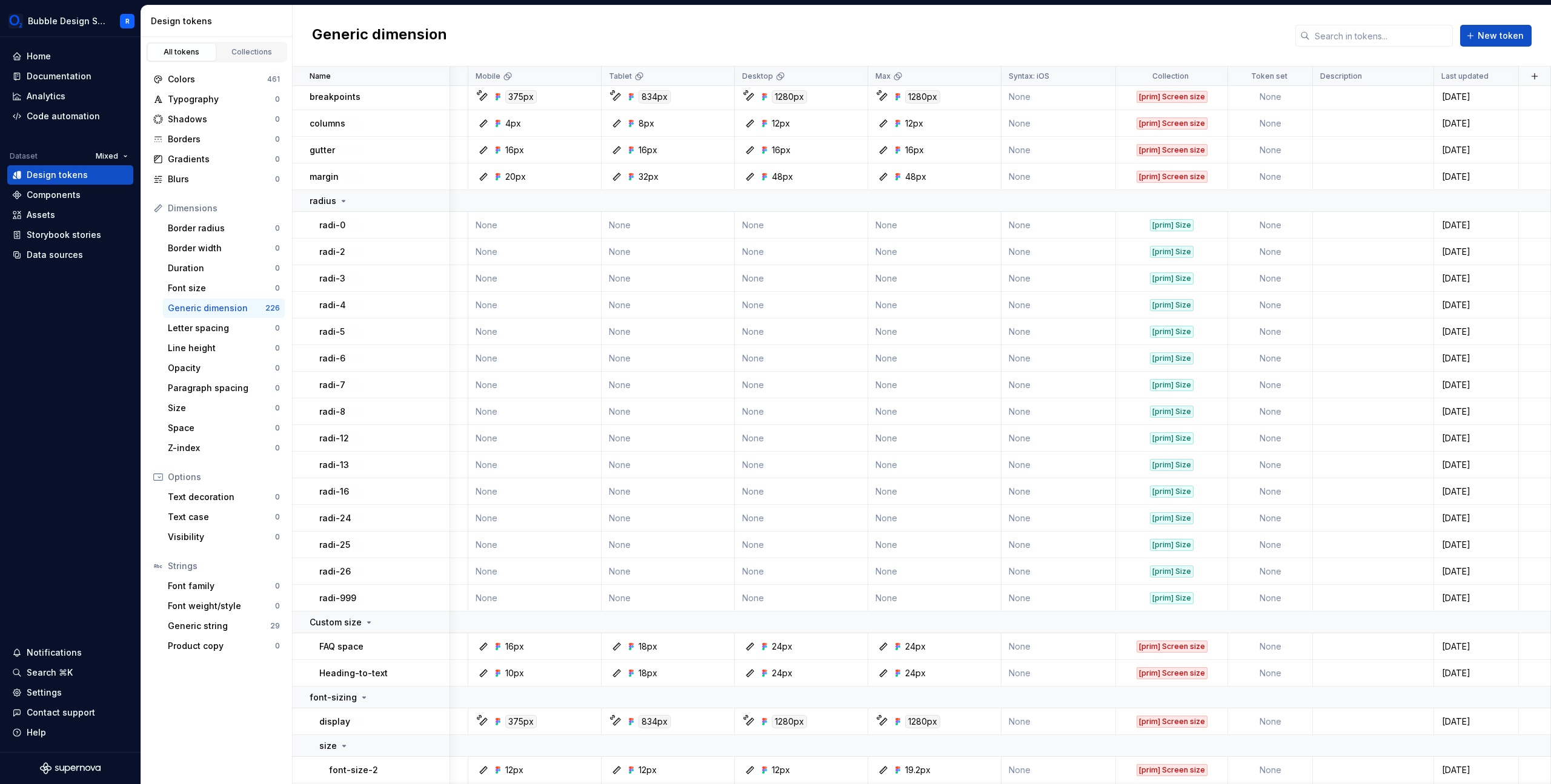
scroll to position [0, 846]
click at [259, 77] on div "Colors" at bounding box center [217, 79] width 99 height 12
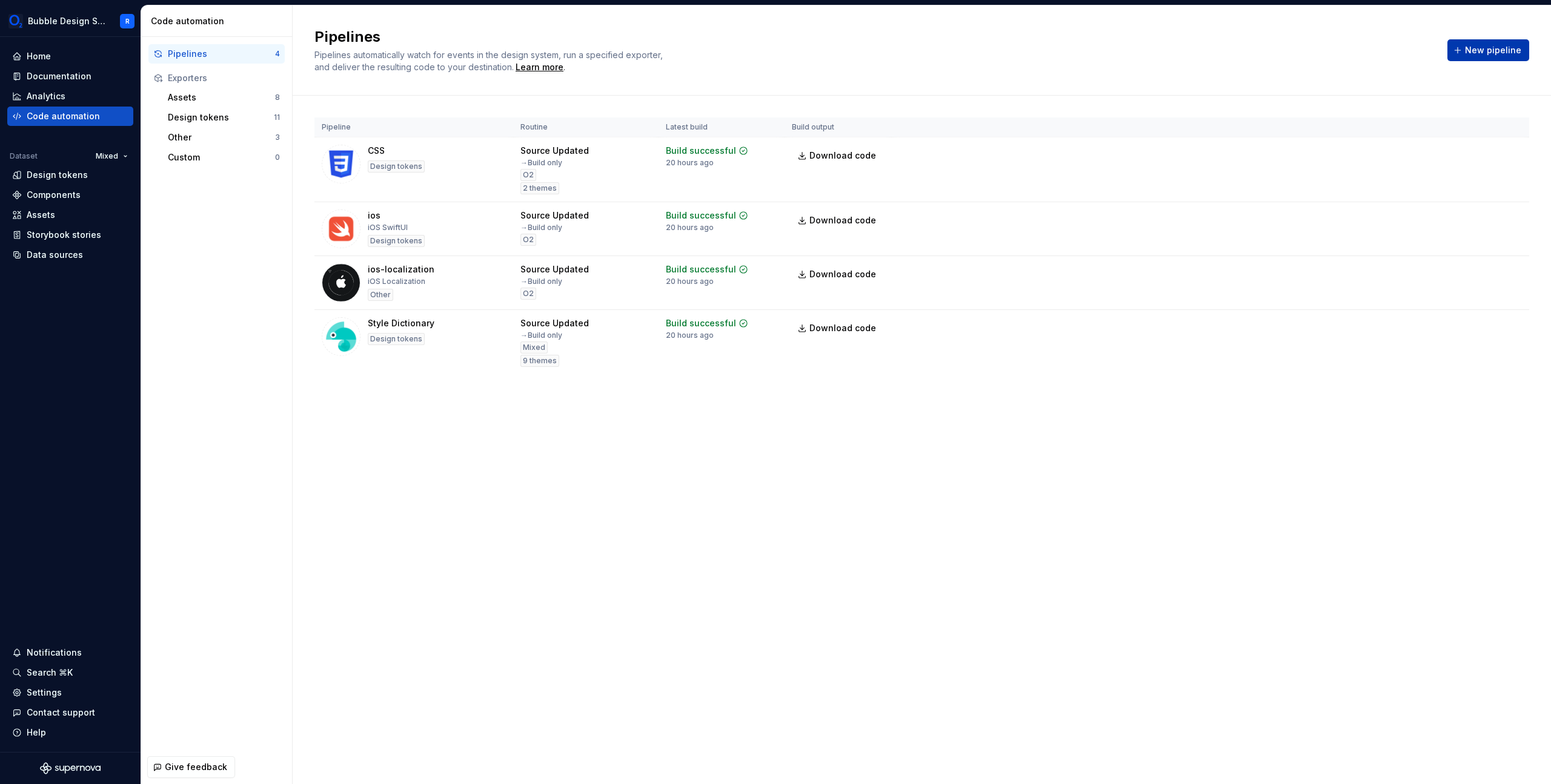
click at [1490, 47] on span "New pipeline" at bounding box center [1493, 50] width 57 height 12
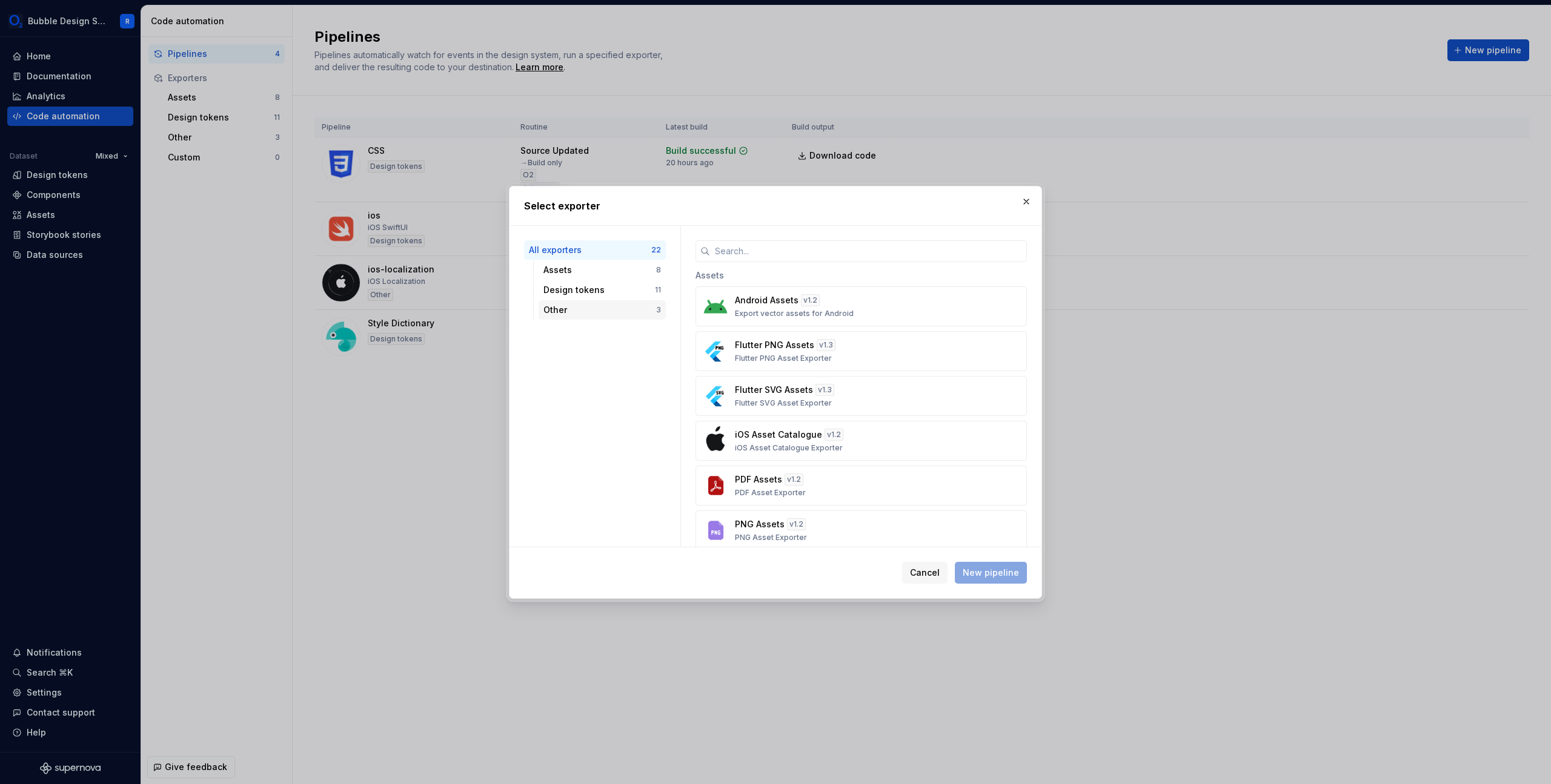
click at [599, 302] on div "Other 3" at bounding box center [602, 310] width 127 height 19
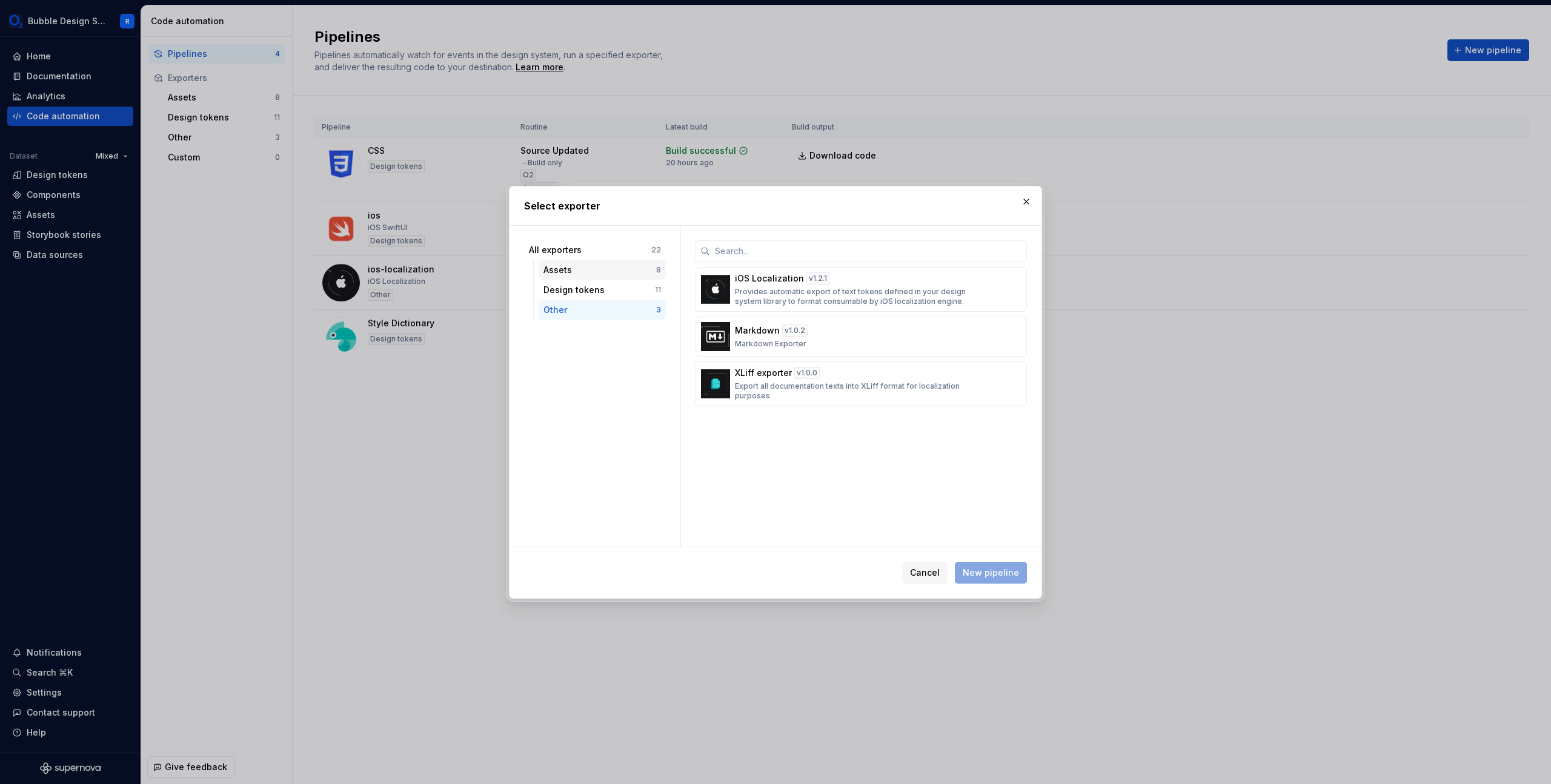
click at [605, 262] on div "Assets 8" at bounding box center [602, 270] width 127 height 19
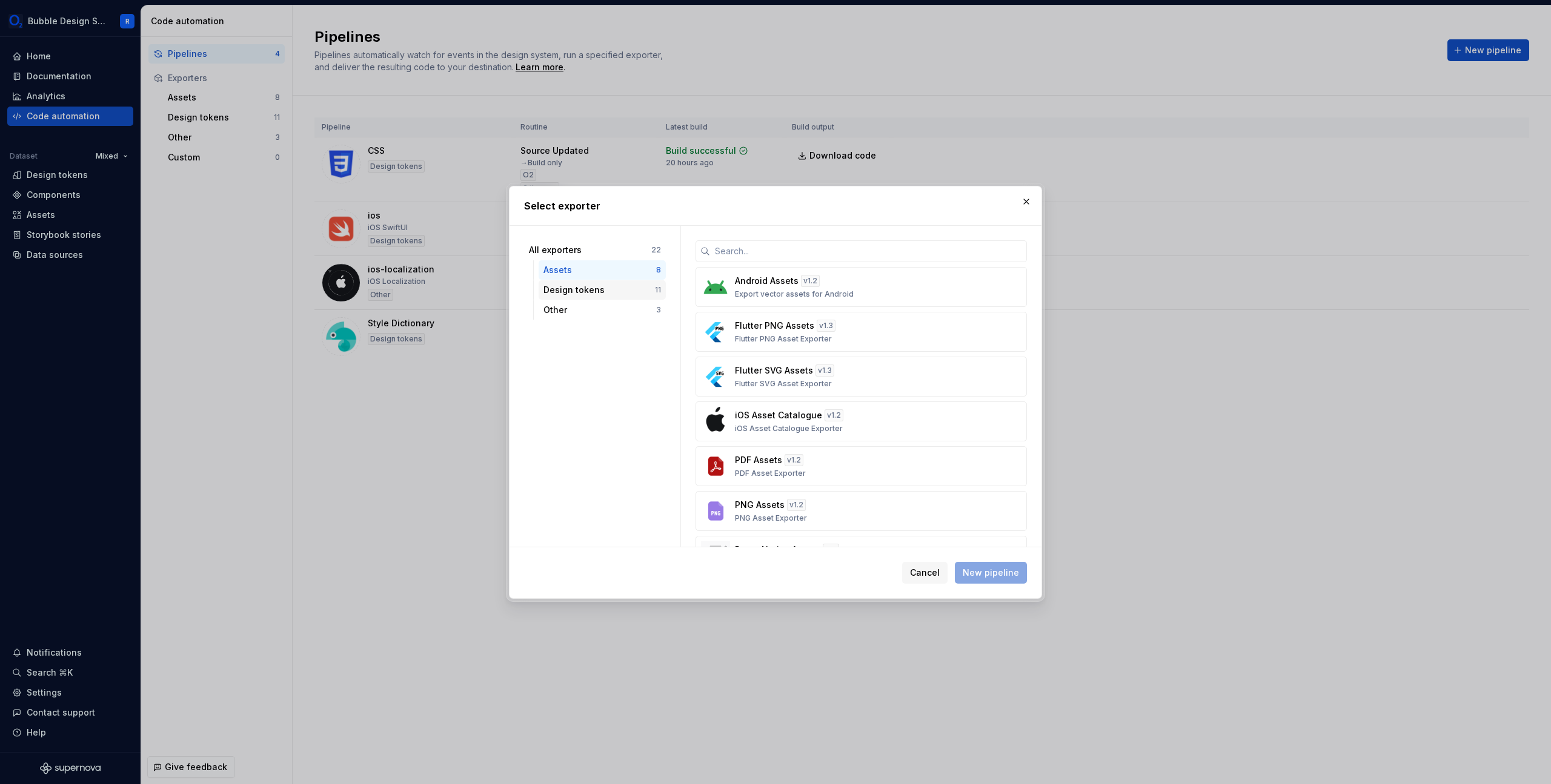
click at [590, 293] on div "Design tokens" at bounding box center [599, 290] width 111 height 12
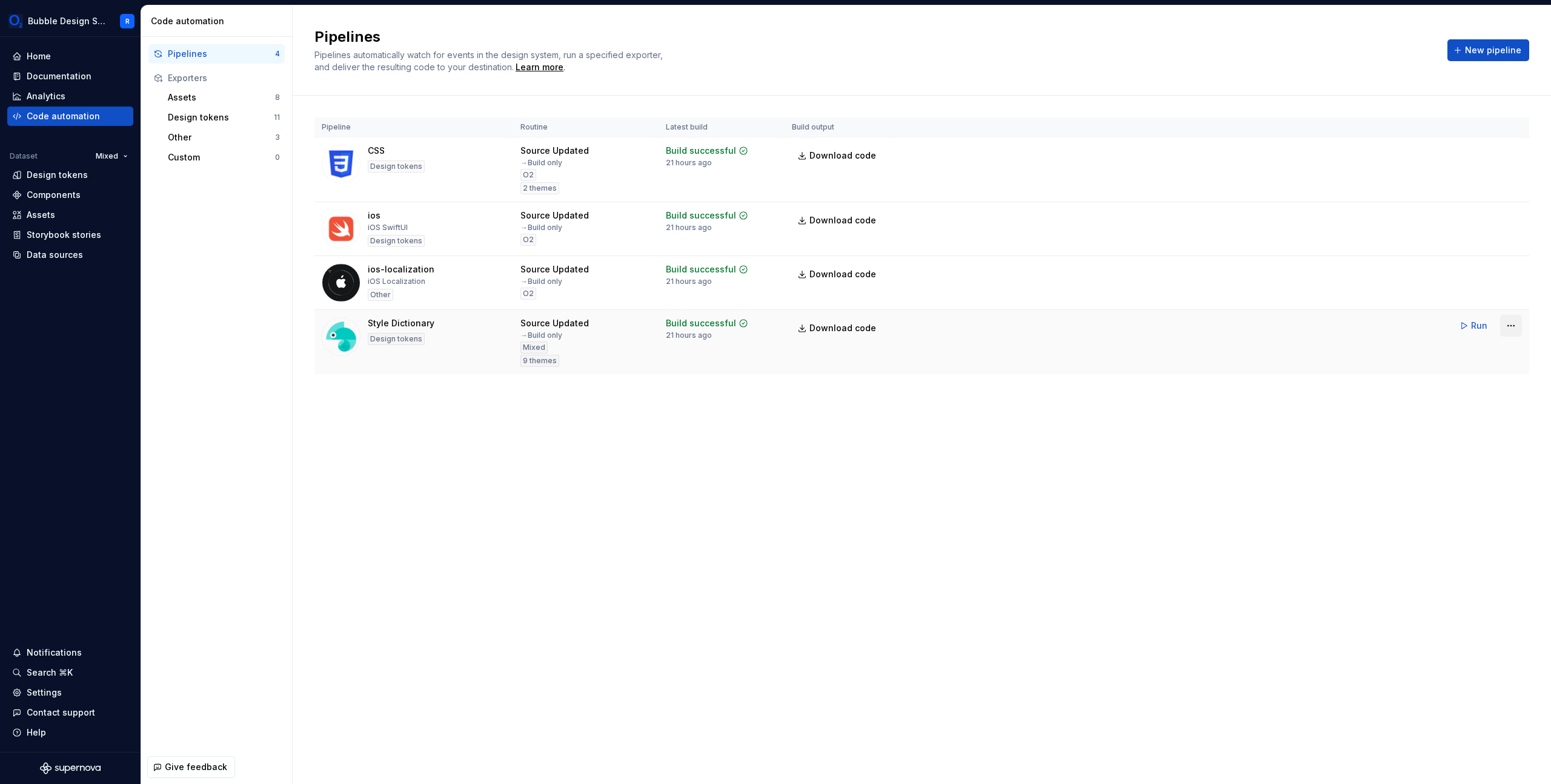
click at [1520, 323] on html "Bubble Design System R Home Documentation Analytics Code automation Dataset Mix…" at bounding box center [775, 392] width 1551 height 784
click at [1211, 395] on html "Bubble Design System R Home Documentation Analytics Code automation Dataset Mix…" at bounding box center [775, 392] width 1551 height 784
click at [1505, 49] on span "New pipeline" at bounding box center [1493, 50] width 57 height 12
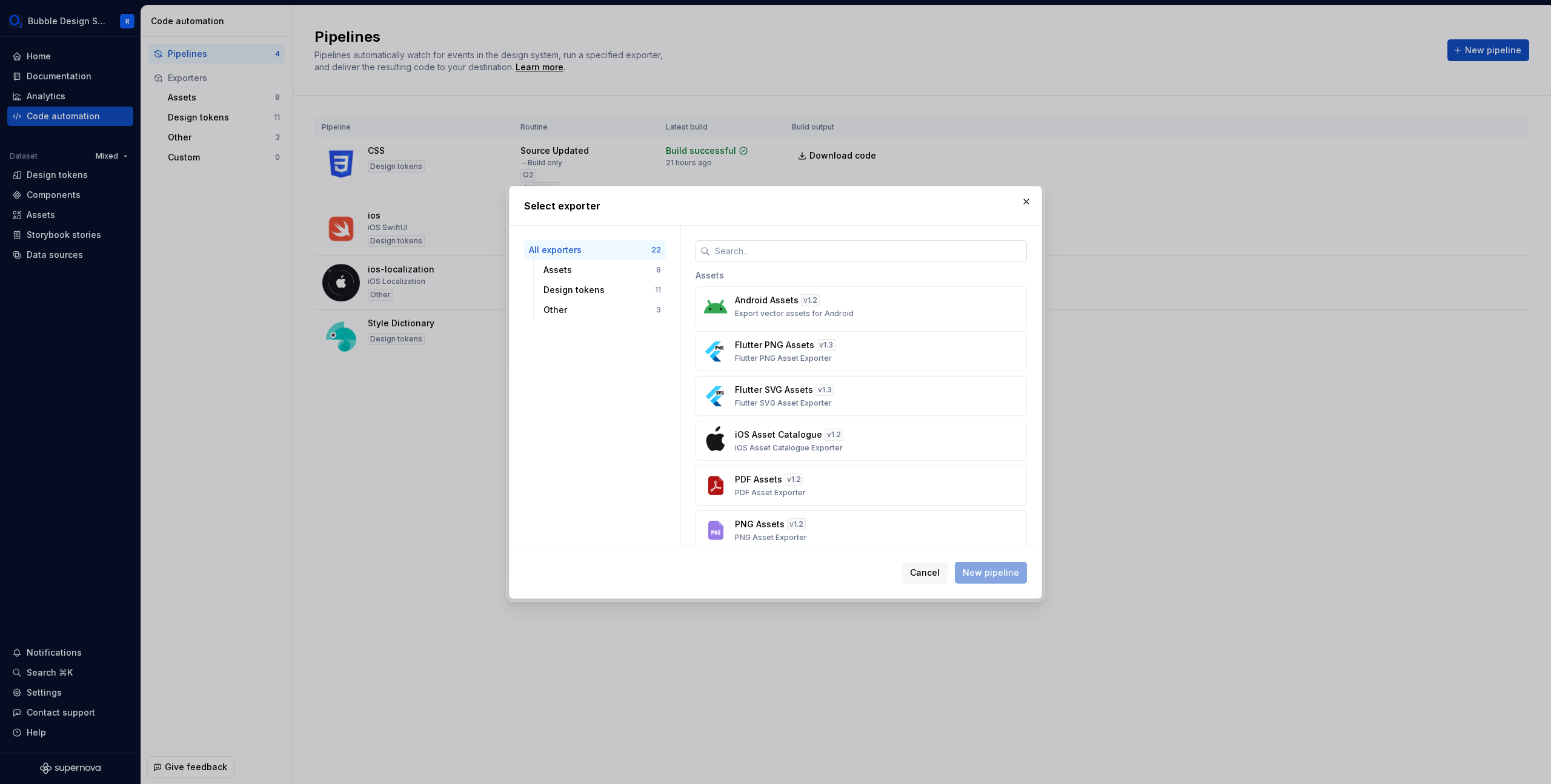
click at [868, 252] on input "text" at bounding box center [868, 251] width 317 height 22
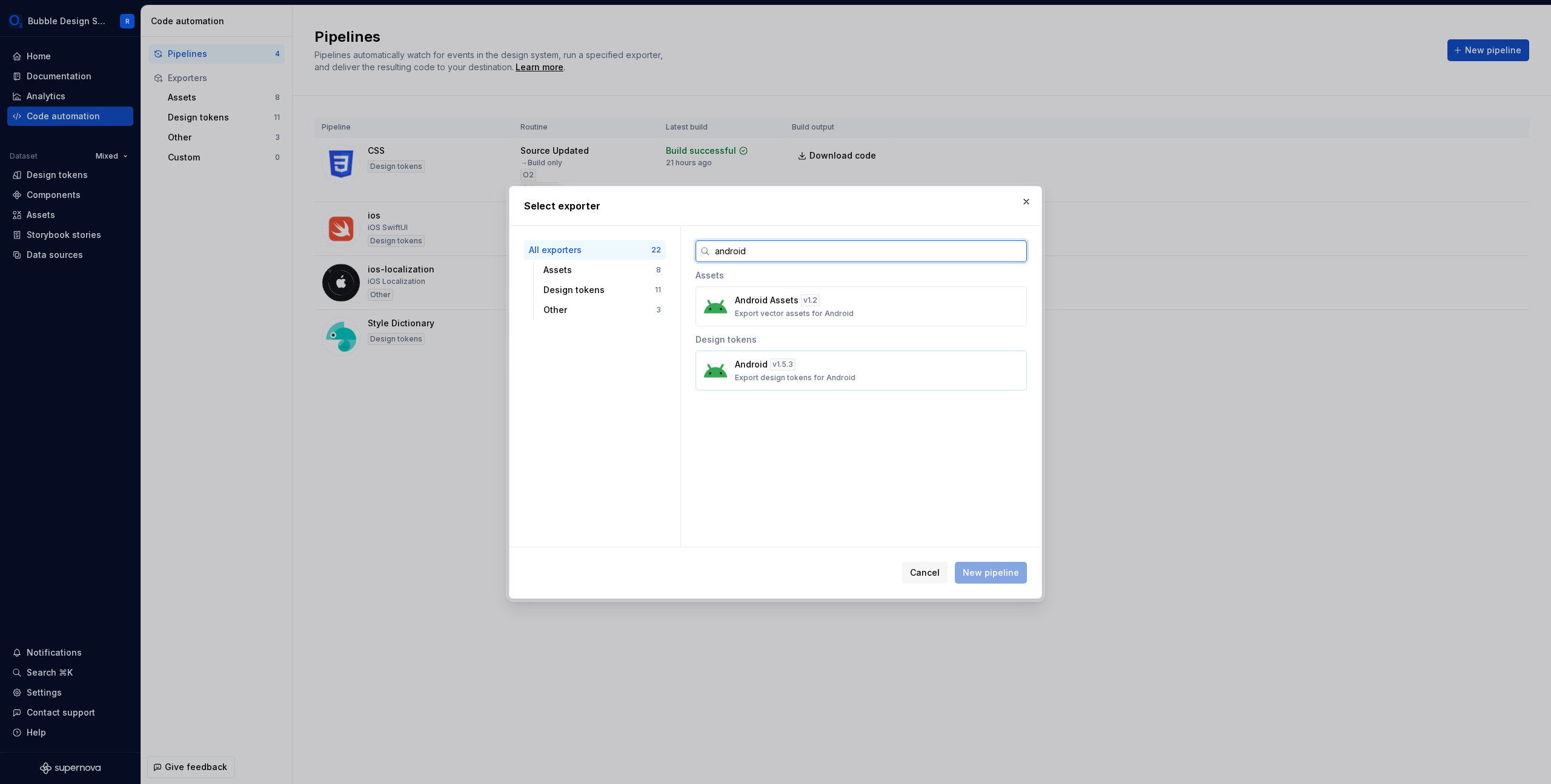
type input "android"
click at [870, 389] on button "Android v 1.5.3 Export design tokens for Android" at bounding box center [861, 370] width 332 height 40
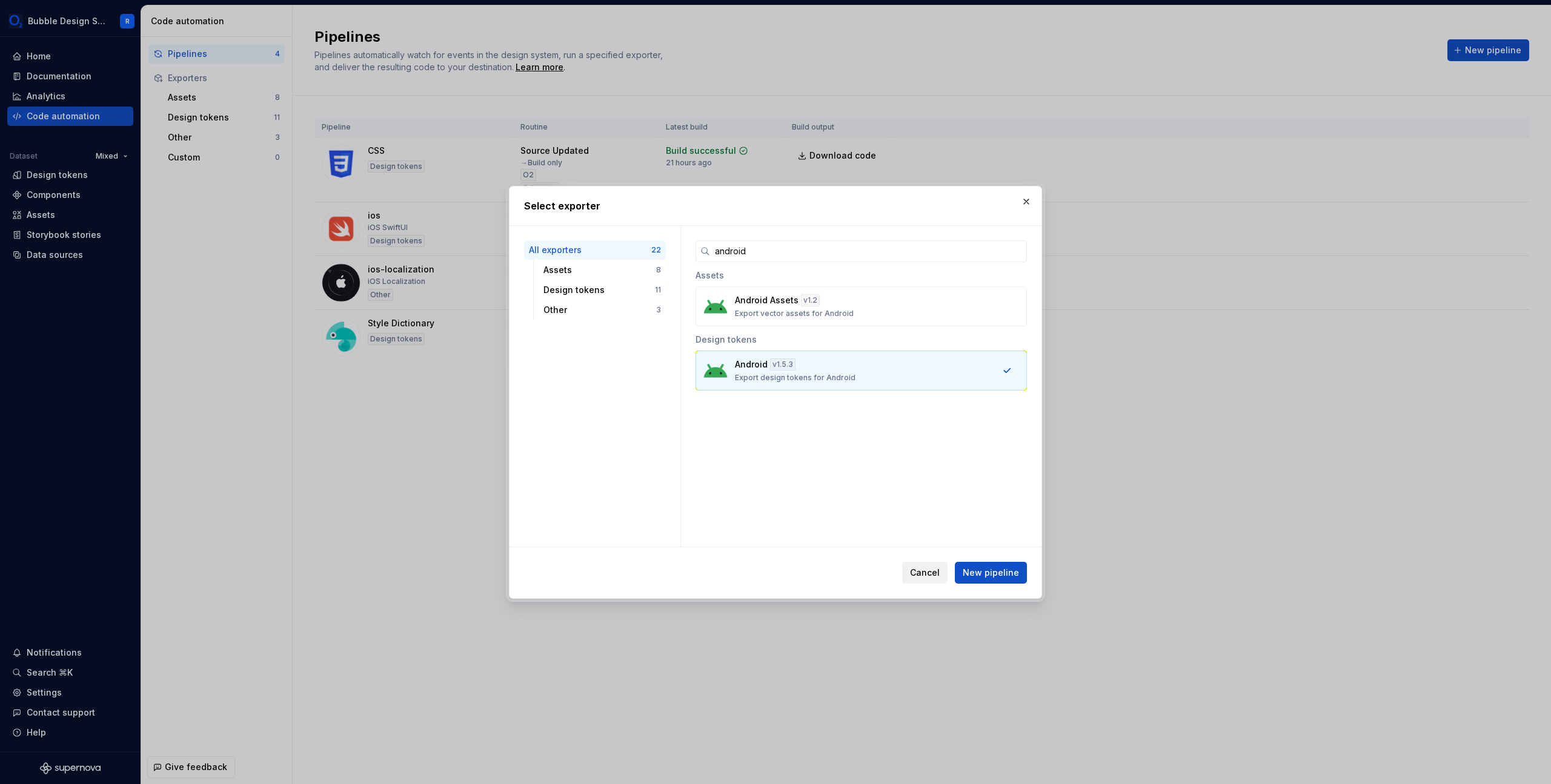
click at [937, 577] on span "Cancel" at bounding box center [924, 573] width 30 height 12
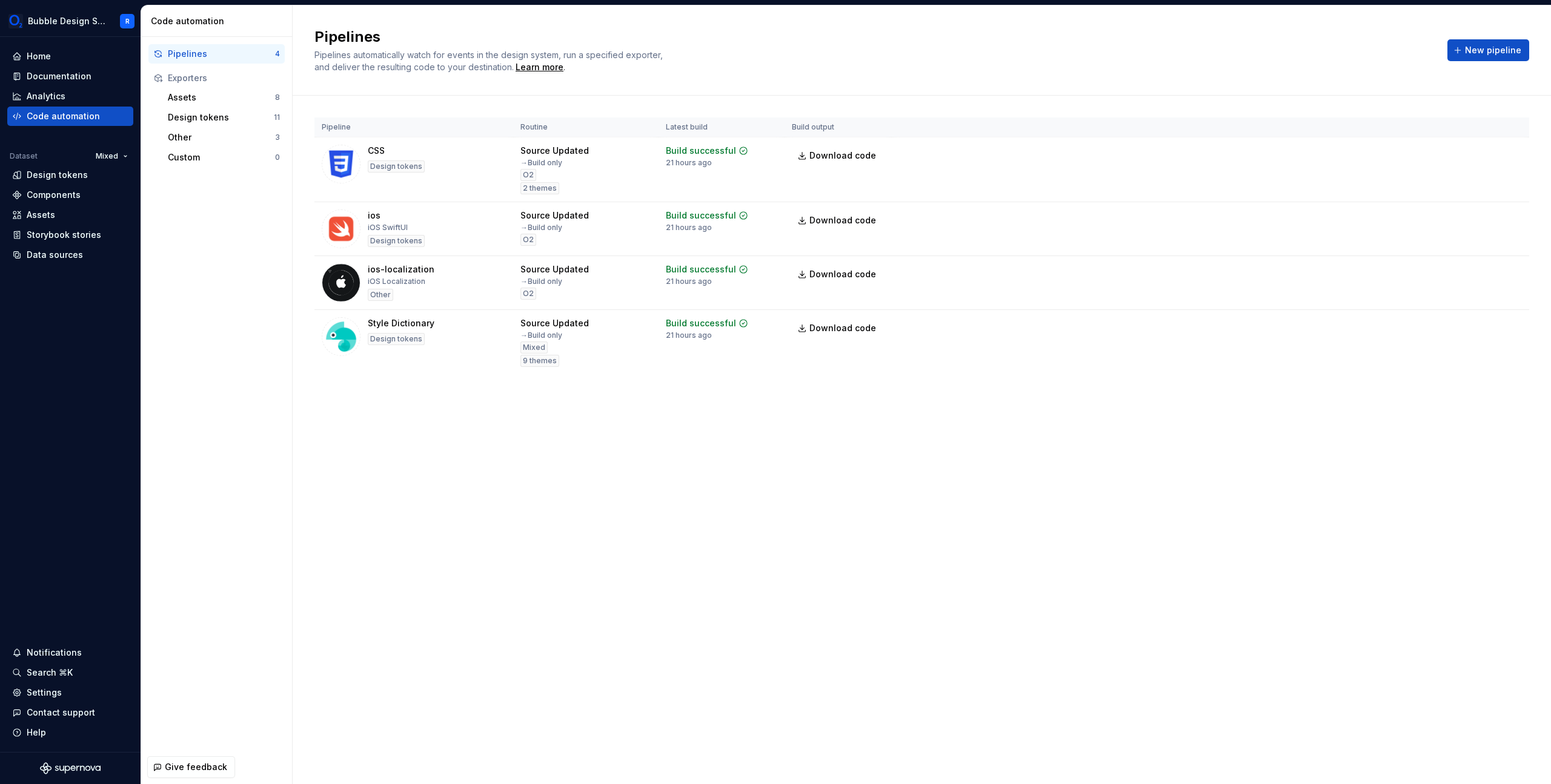
click at [1047, 396] on div "Pipeline Routine Latest build Build output CSS Design tokens Source Updated → B…" at bounding box center [922, 258] width 1215 height 325
click at [1500, 50] on span "New pipeline" at bounding box center [1493, 50] width 57 height 12
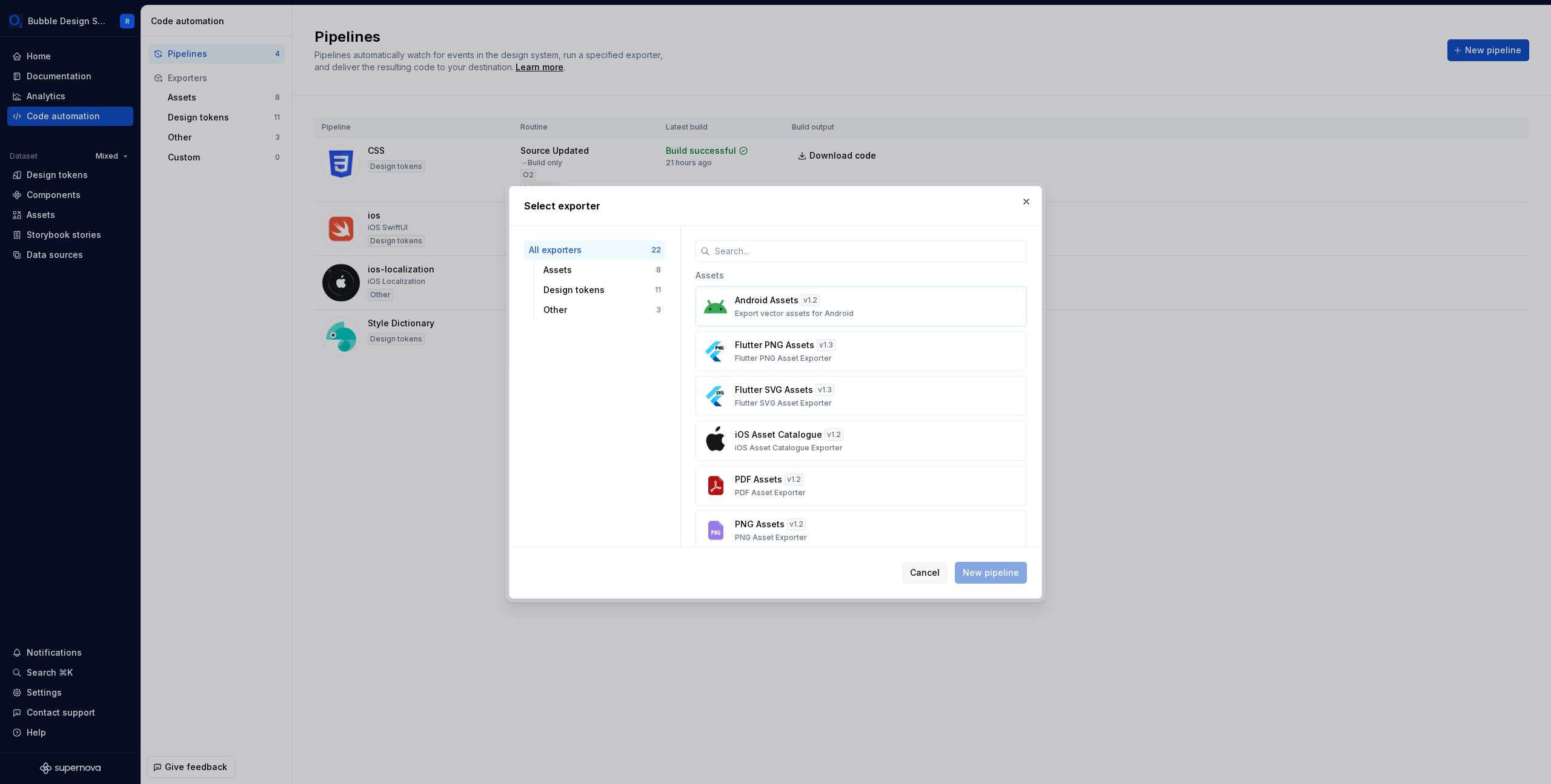
click at [866, 307] on div "Android Assets v 1.2 Export vector assets for Android" at bounding box center [857, 307] width 245 height 24
click at [604, 258] on div "All exporters 22" at bounding box center [594, 250] width 142 height 19
click at [609, 268] on div "Assets" at bounding box center [599, 270] width 113 height 12
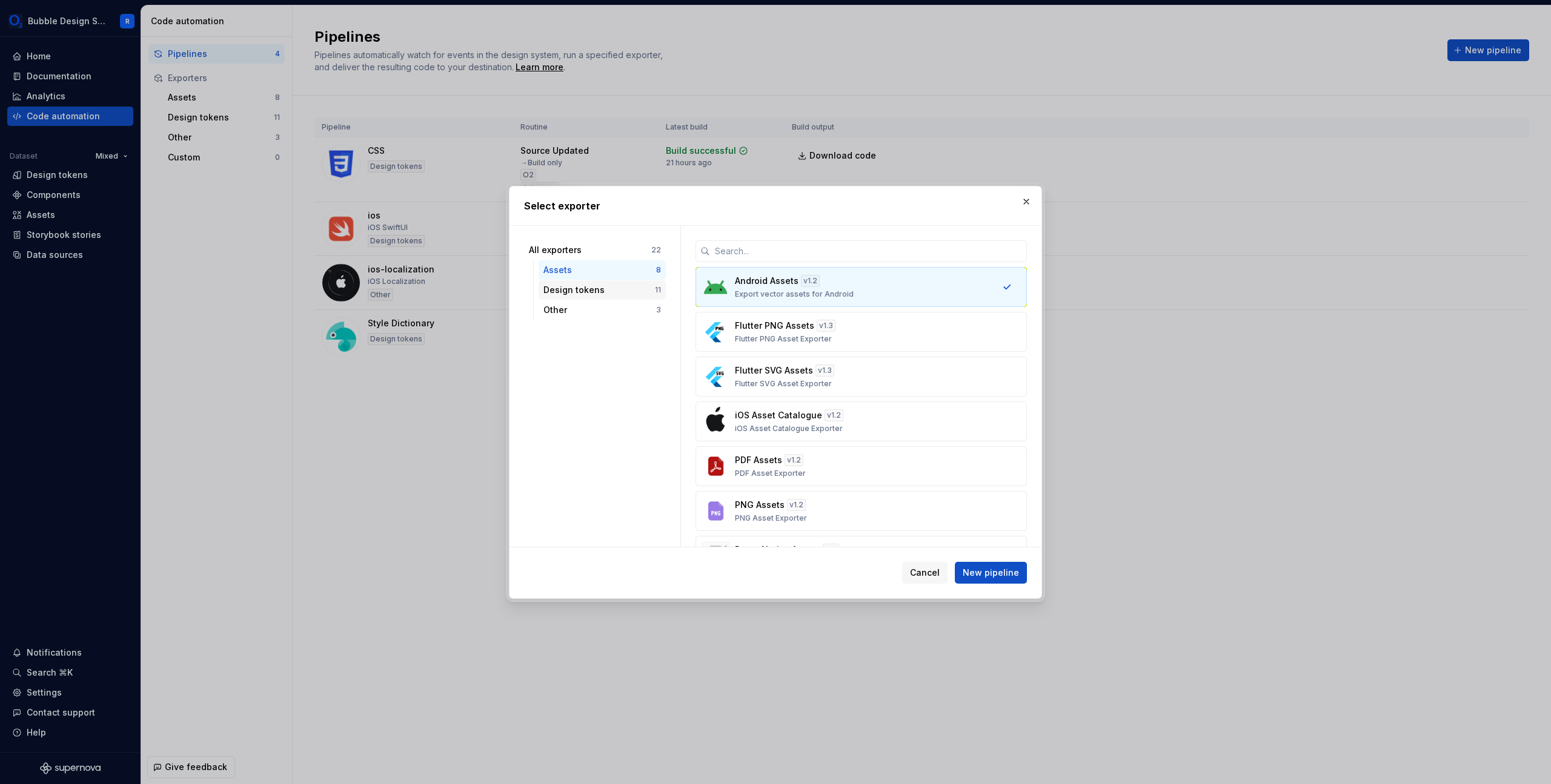
click at [611, 280] on div "Design tokens 11" at bounding box center [602, 290] width 127 height 19
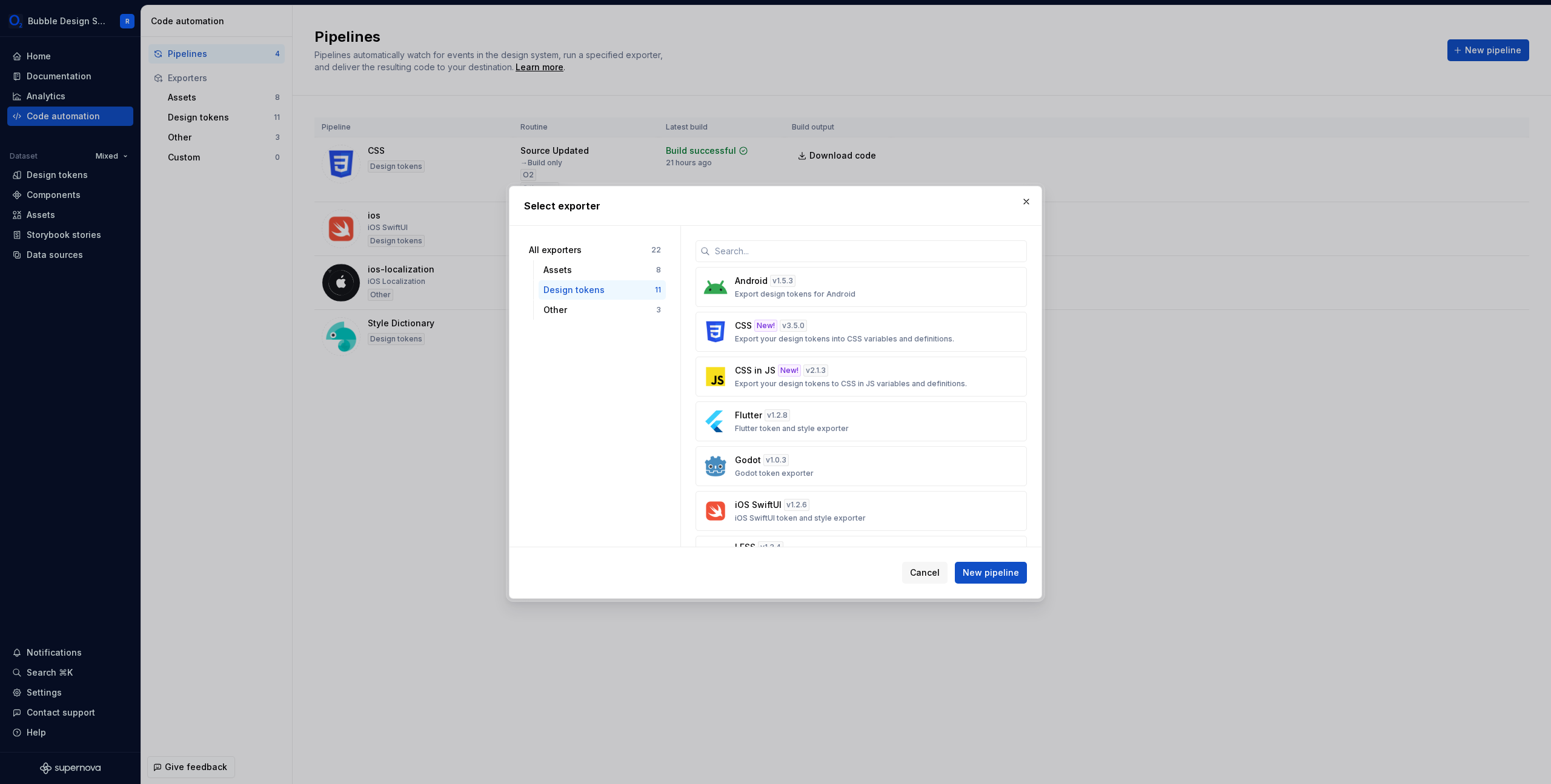
click at [616, 294] on div "Design tokens" at bounding box center [599, 290] width 111 height 12
click at [761, 291] on p "Export design tokens for Android" at bounding box center [795, 294] width 120 height 10
click at [879, 260] on input "text" at bounding box center [868, 251] width 317 height 22
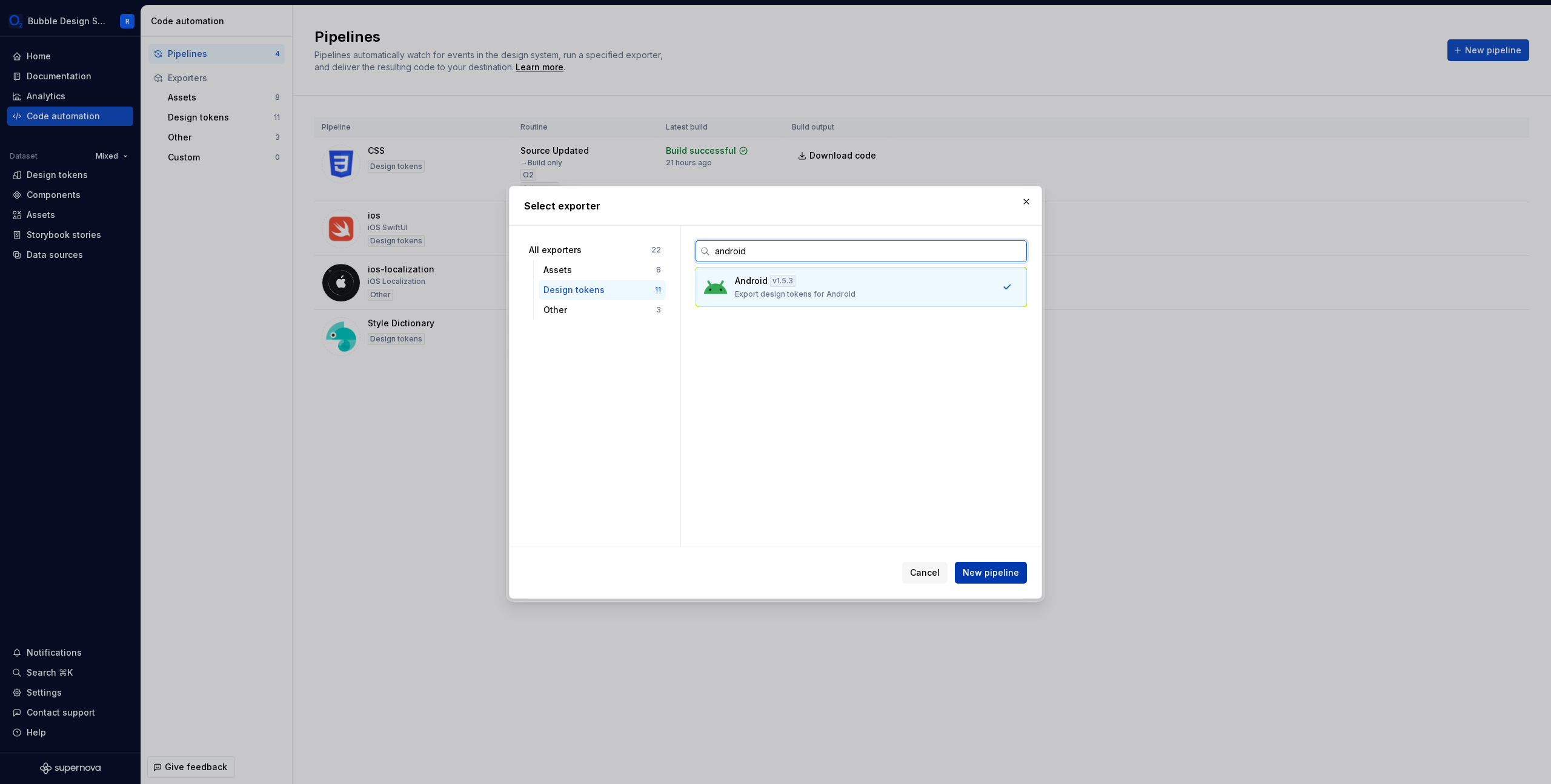
type input "android"
click at [999, 577] on span "New pipeline" at bounding box center [991, 573] width 57 height 12
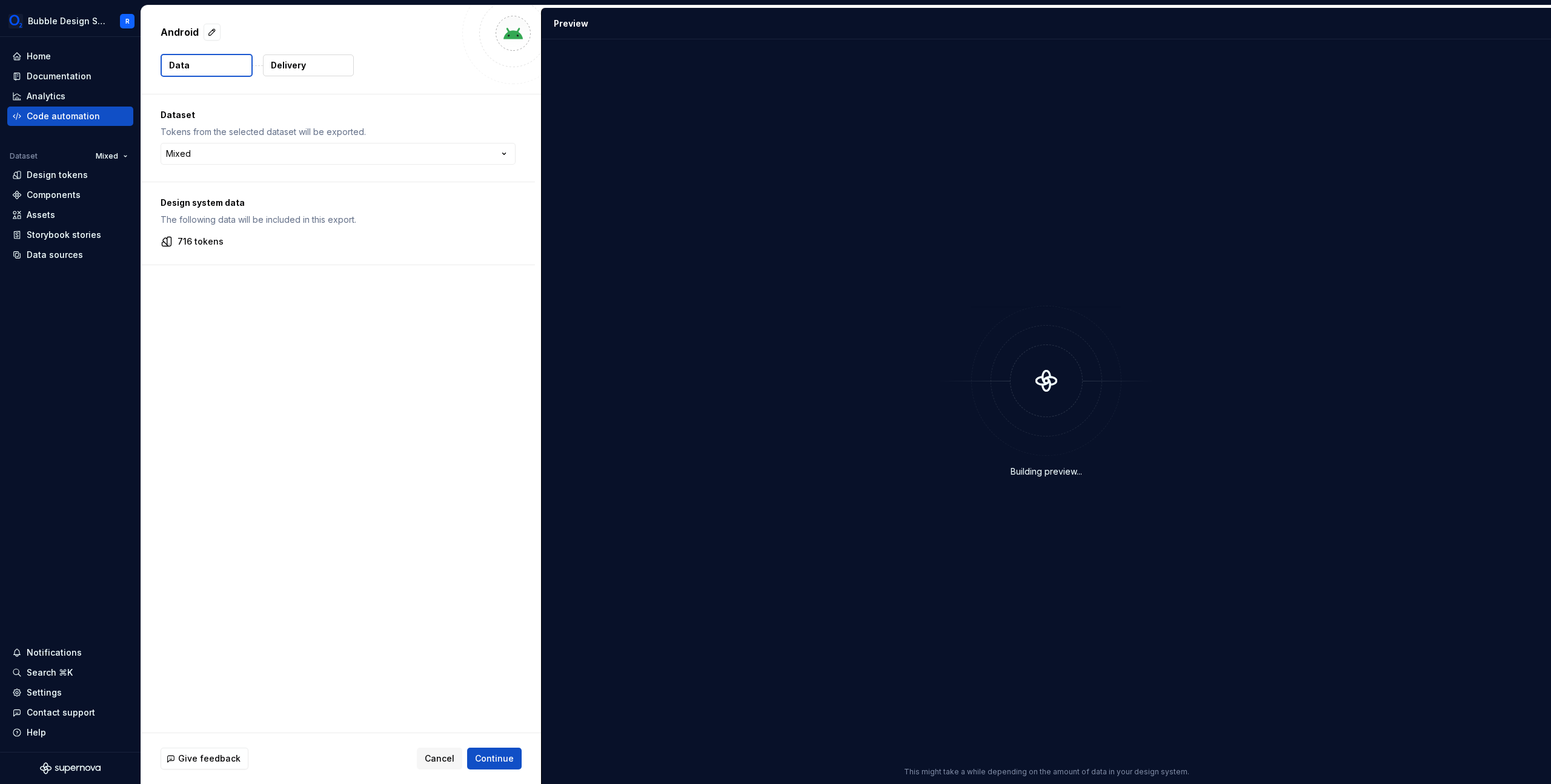
click at [322, 68] on button "Delivery" at bounding box center [308, 66] width 91 height 22
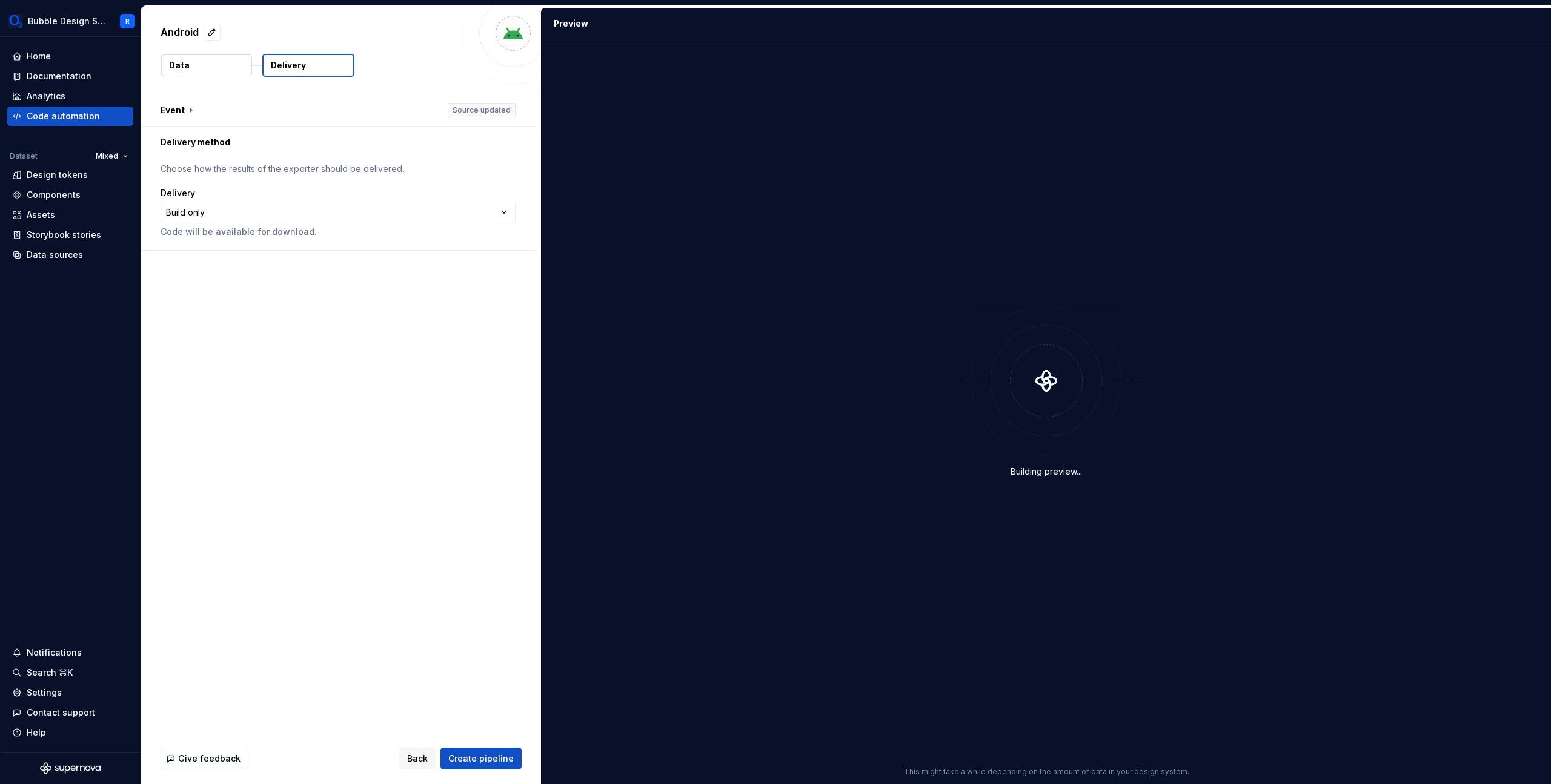
click at [254, 66] on div "Data Delivery" at bounding box center [341, 66] width 361 height 23
click at [223, 27] on div "Android" at bounding box center [308, 32] width 295 height 22
click at [210, 35] on button "button" at bounding box center [212, 32] width 17 height 17
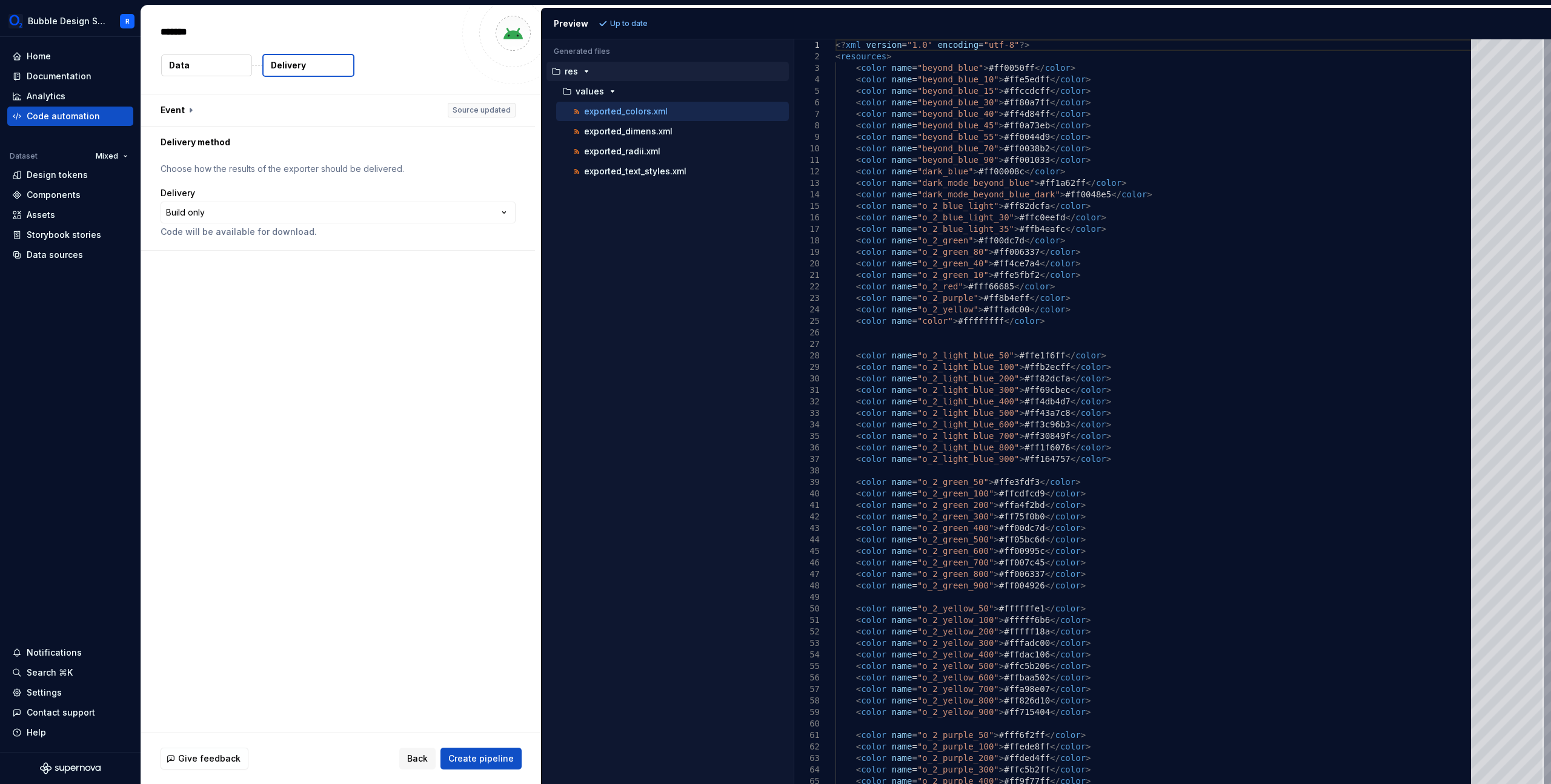
click at [185, 59] on button "Data" at bounding box center [206, 66] width 91 height 22
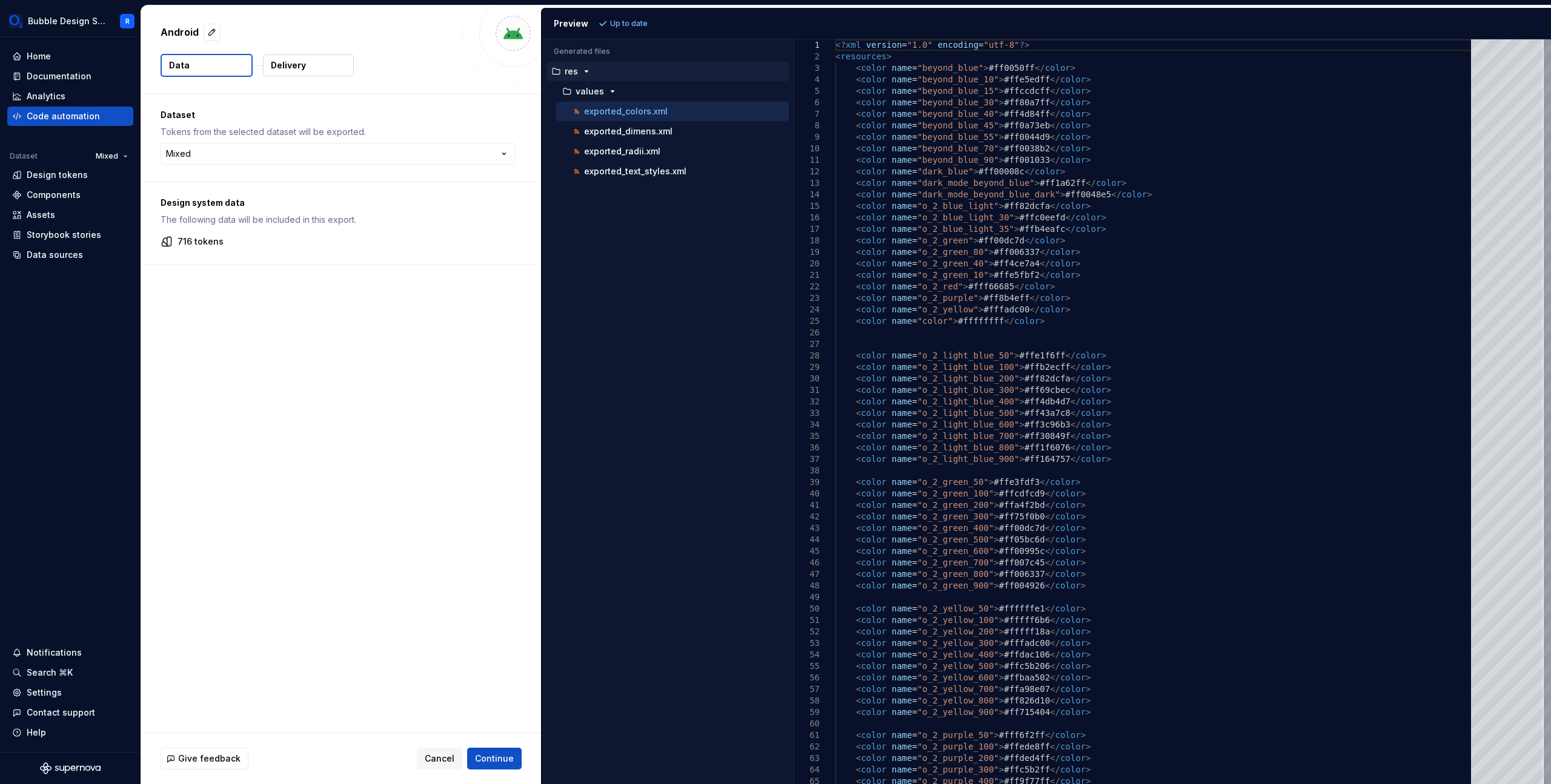
click at [251, 209] on p "Design system data" at bounding box center [338, 203] width 355 height 12
click at [241, 243] on div "716 tokens" at bounding box center [338, 241] width 355 height 12
click at [319, 63] on button "Delivery" at bounding box center [308, 66] width 91 height 22
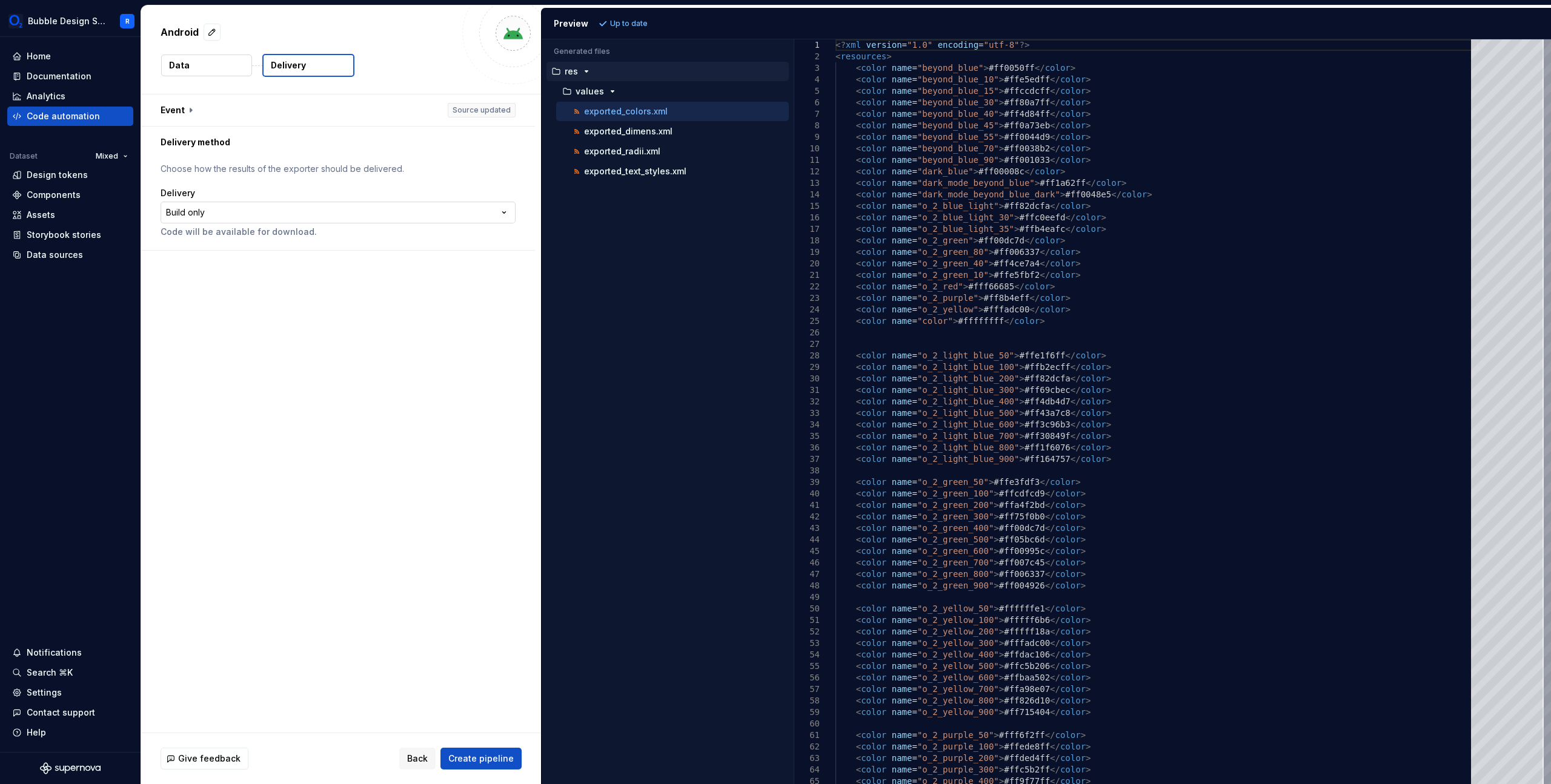
click at [260, 213] on html "**********" at bounding box center [775, 392] width 1551 height 784
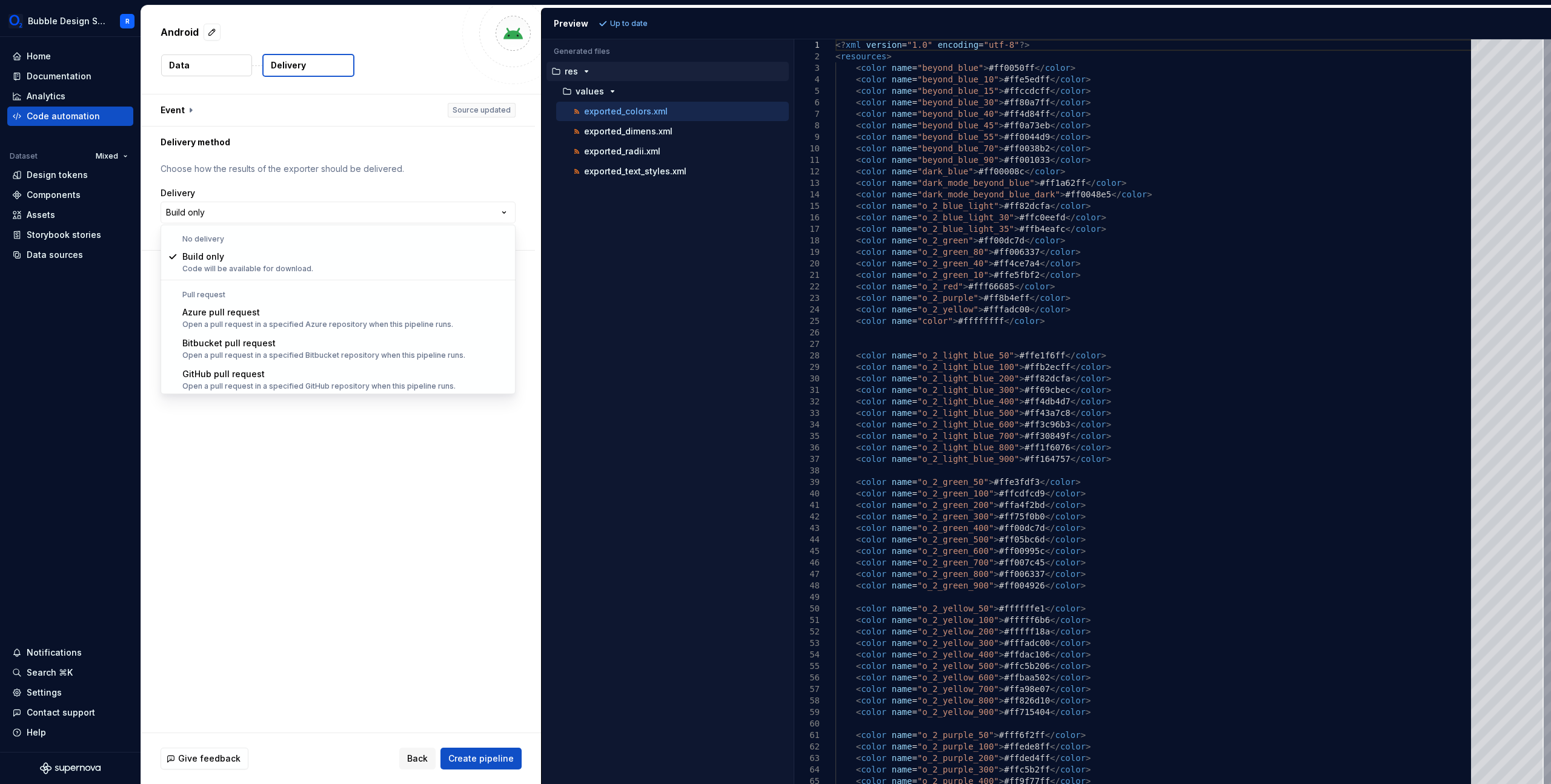
click at [326, 159] on html "**********" at bounding box center [775, 392] width 1551 height 784
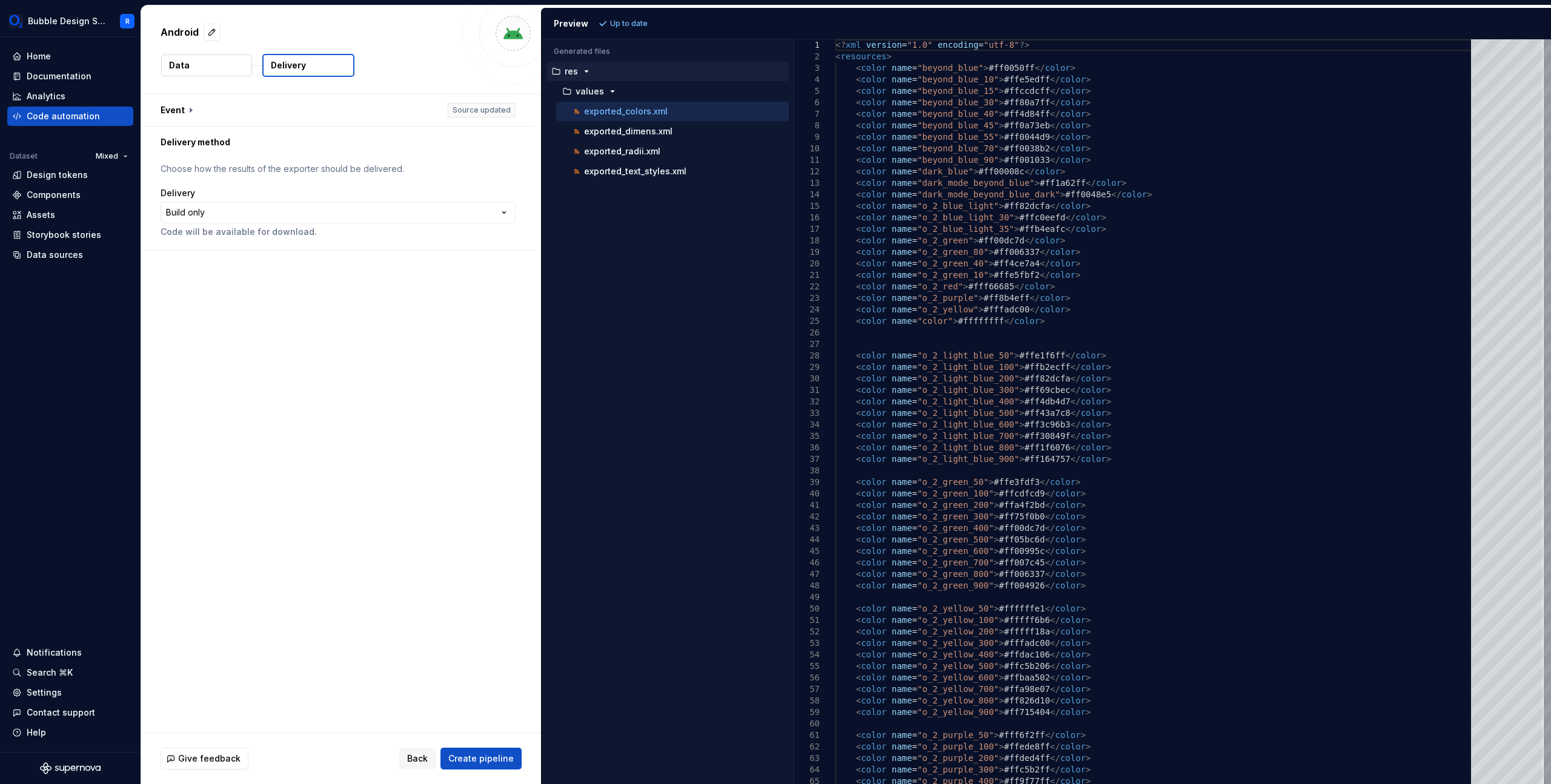
click at [312, 167] on p "Choose how the results of the exporter should be delivered." at bounding box center [338, 169] width 355 height 12
click at [420, 161] on div "**********" at bounding box center [338, 204] width 394 height 92
click at [472, 108] on button "button" at bounding box center [338, 110] width 394 height 32
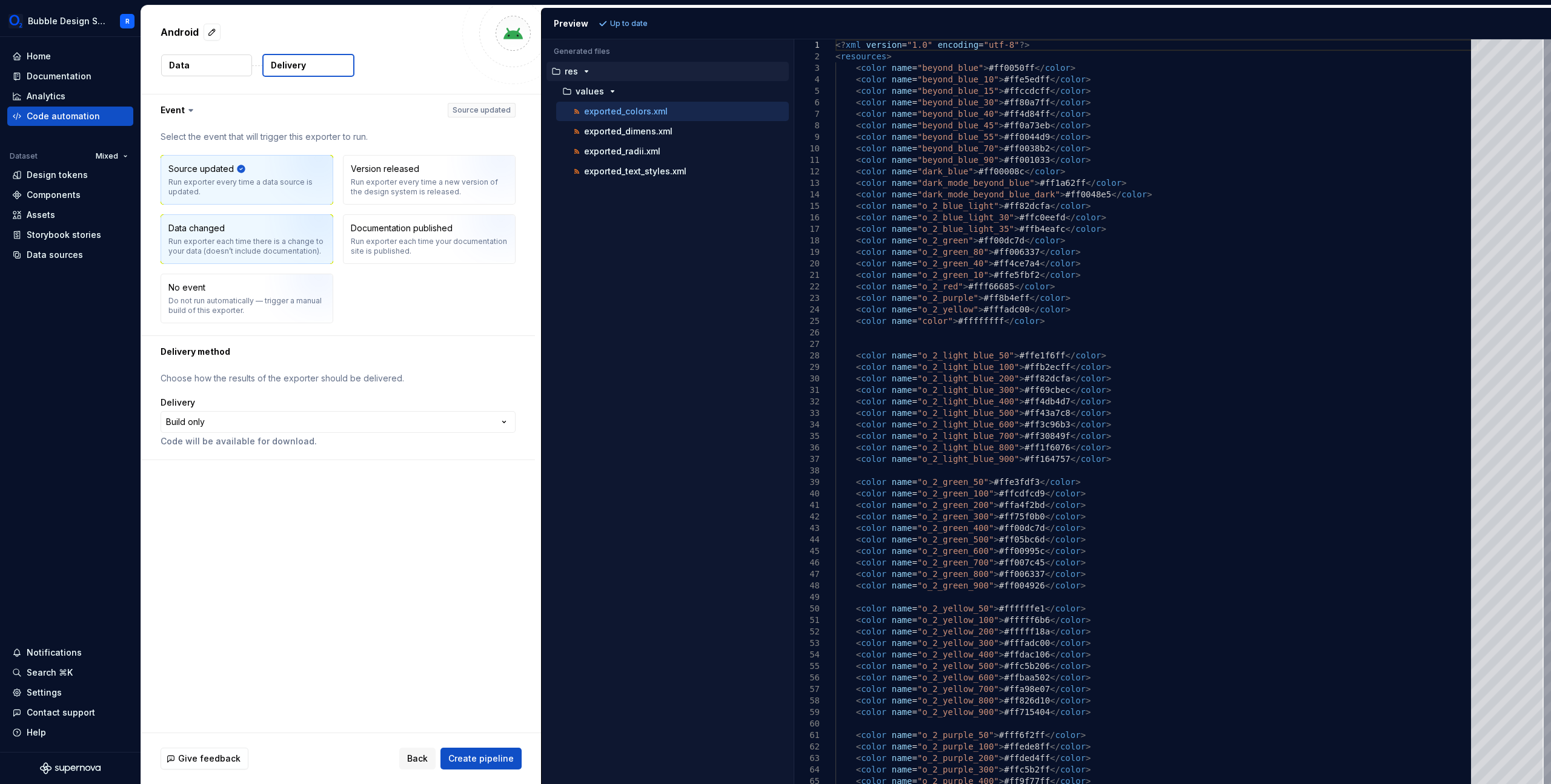
click at [274, 243] on img "button" at bounding box center [303, 243] width 77 height 81
click at [448, 195] on img "button" at bounding box center [486, 184] width 77 height 81
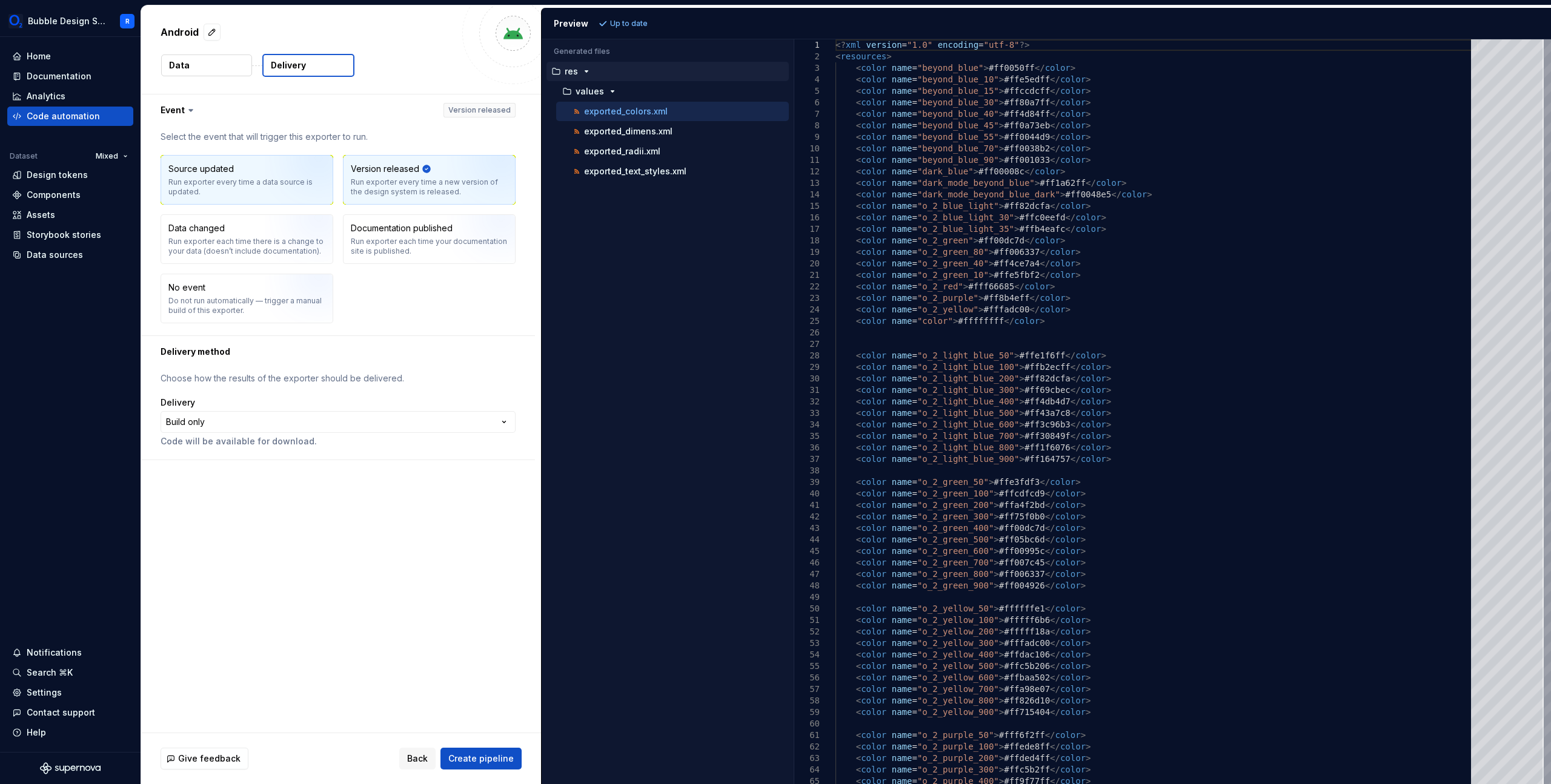
click at [280, 191] on img "button" at bounding box center [303, 184] width 77 height 81
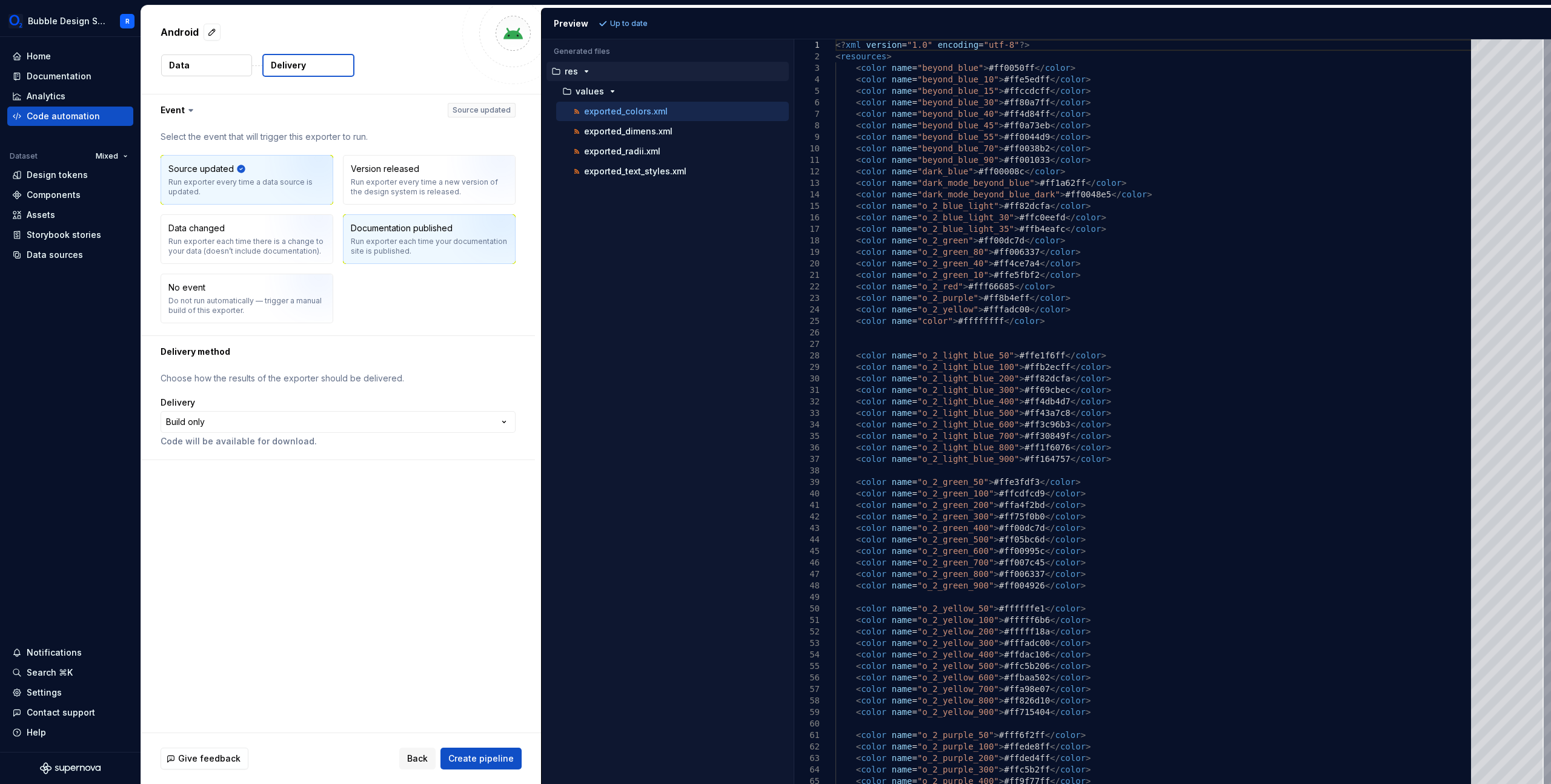
click at [416, 228] on div "Documentation published" at bounding box center [401, 228] width 102 height 12
click at [325, 271] on div "Source updated Run exporter every time a data source is updated. Version releas…" at bounding box center [338, 239] width 355 height 168
click at [286, 279] on img "button" at bounding box center [303, 302] width 77 height 81
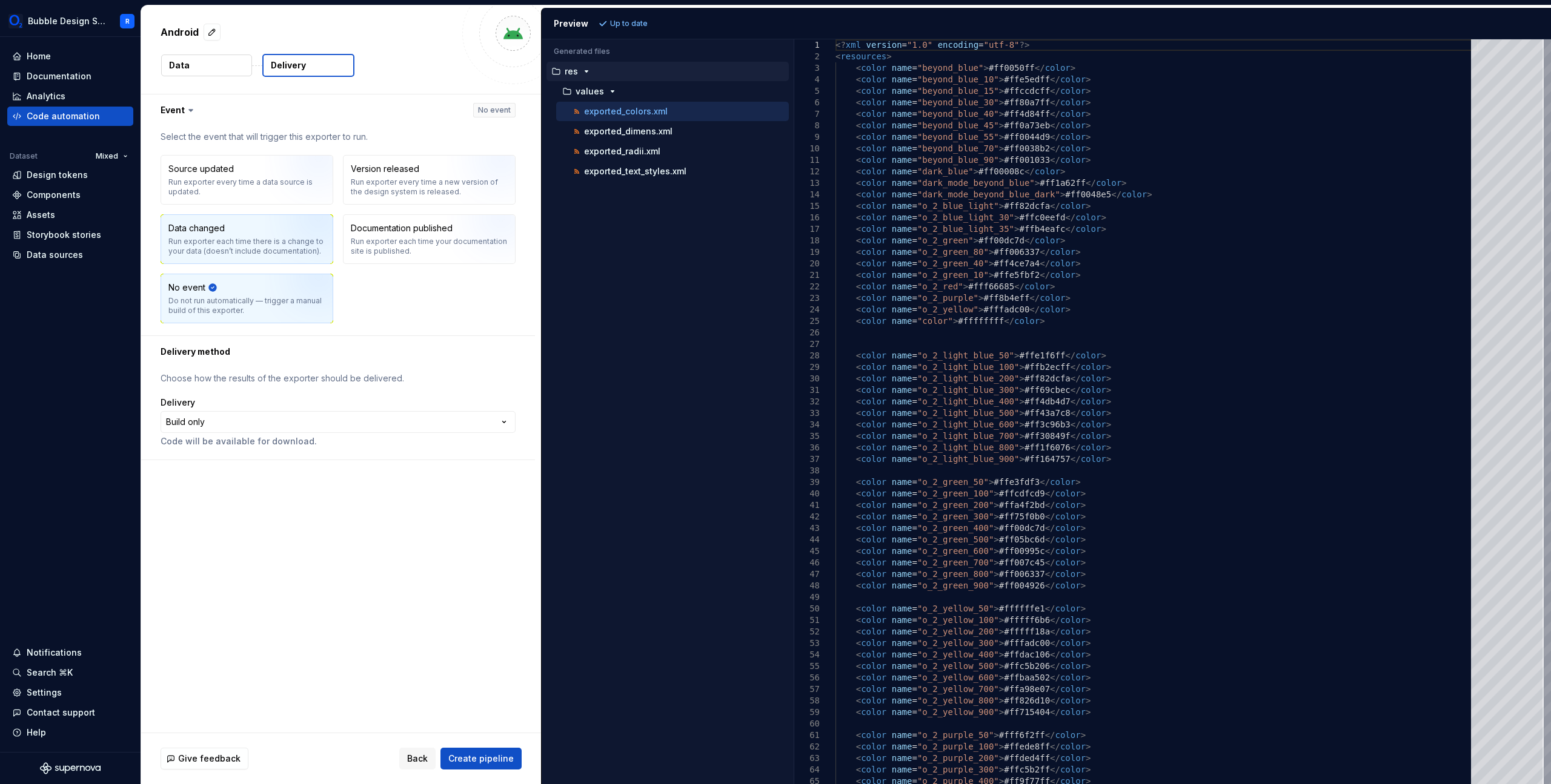
click at [296, 248] on img "button" at bounding box center [303, 243] width 77 height 81
click at [304, 182] on img "button" at bounding box center [303, 184] width 77 height 81
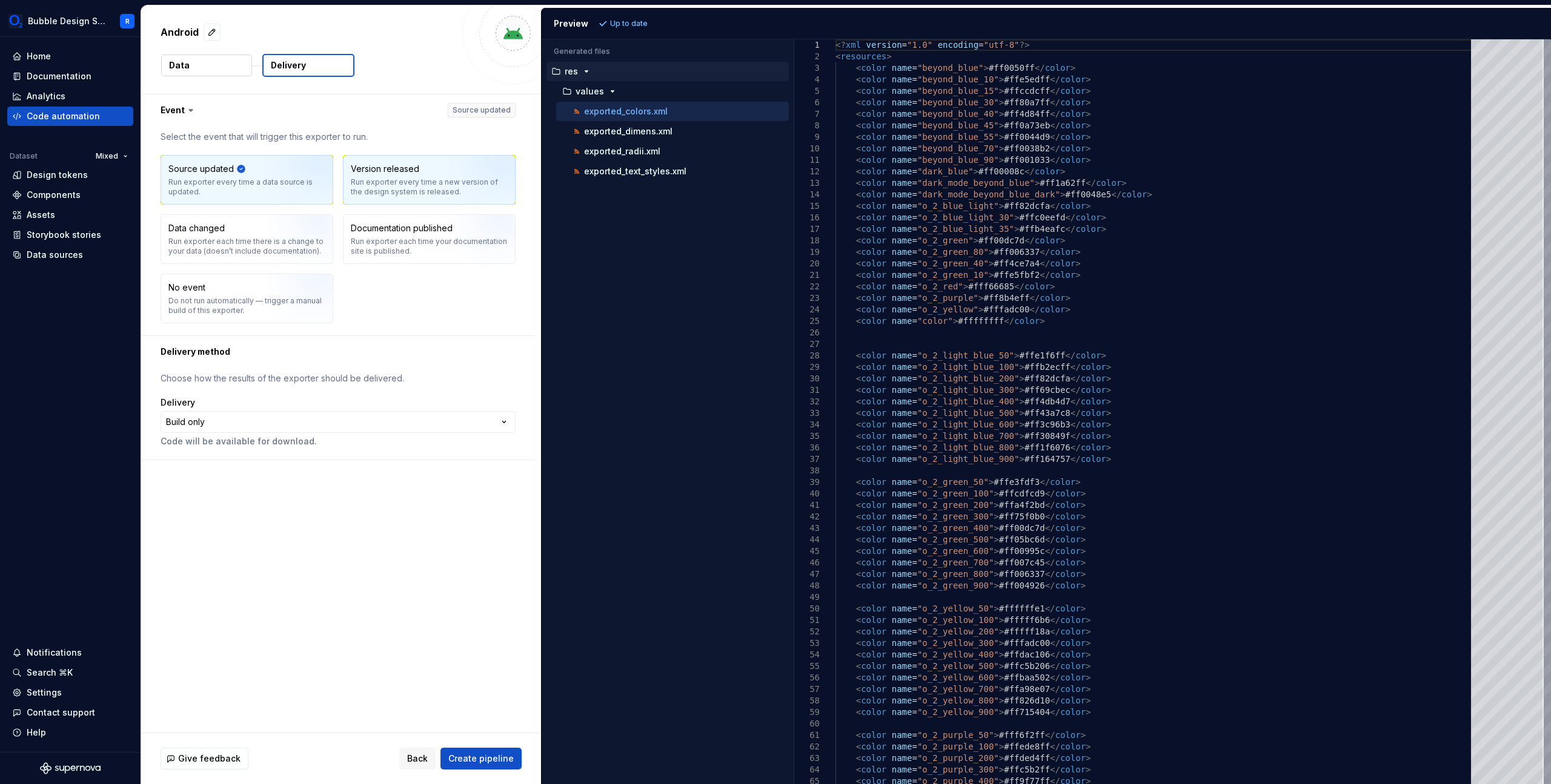
click at [423, 175] on div "Version released Run exporter every time a new version of the design system is …" at bounding box center [429, 180] width 157 height 34
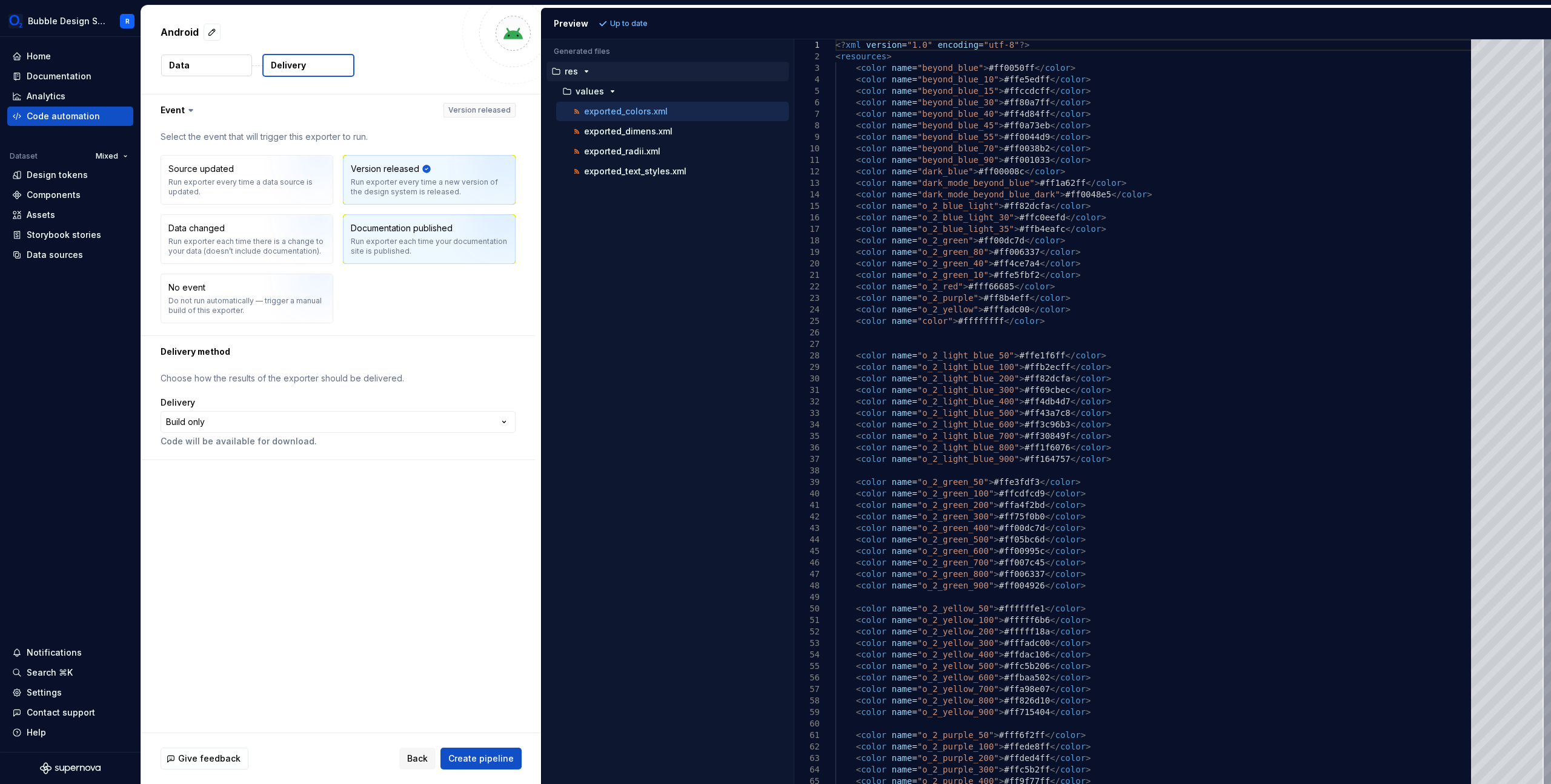
click at [401, 232] on div "Documentation published" at bounding box center [401, 228] width 102 height 12
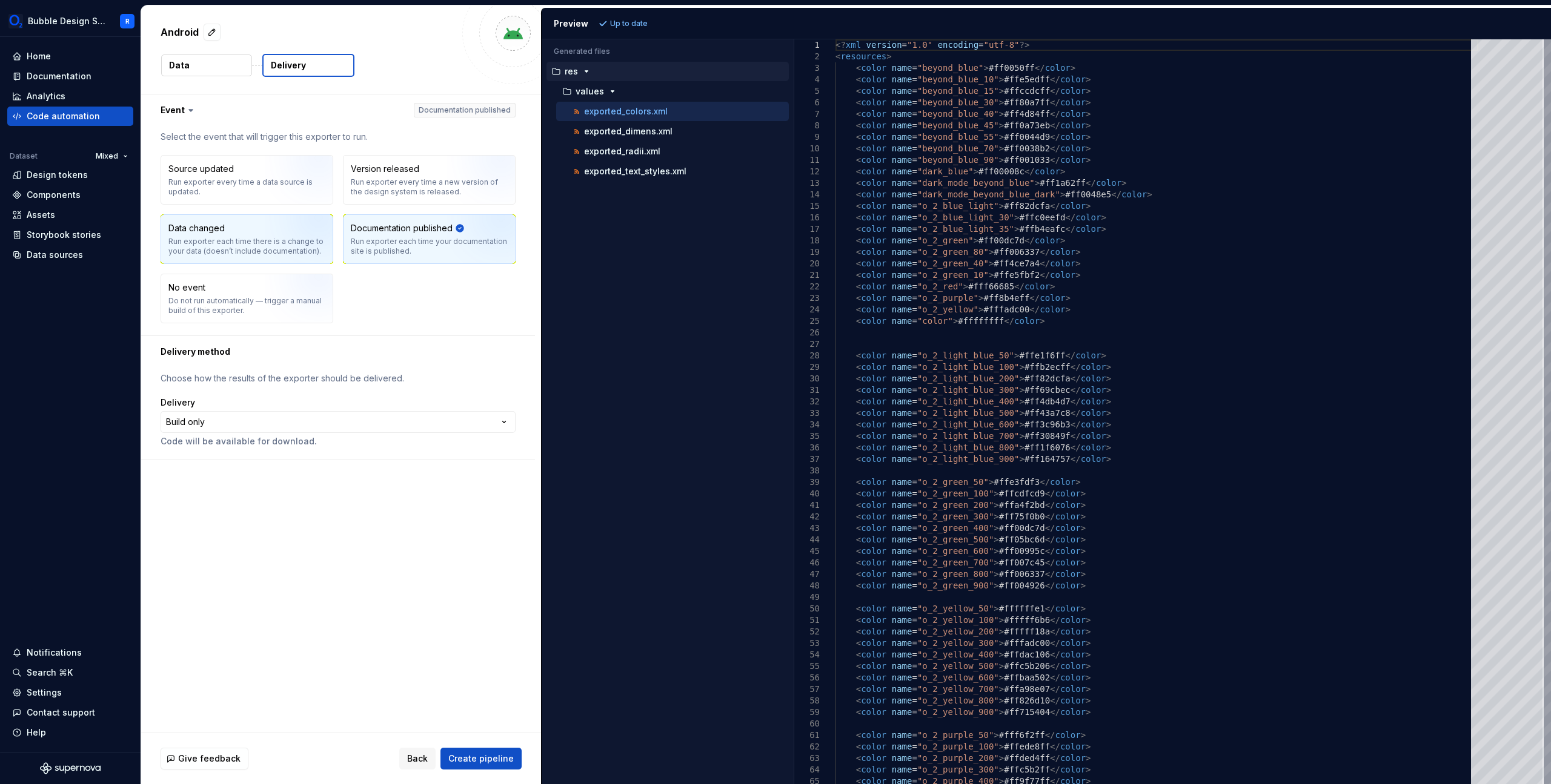
click at [265, 245] on img "button" at bounding box center [303, 243] width 77 height 81
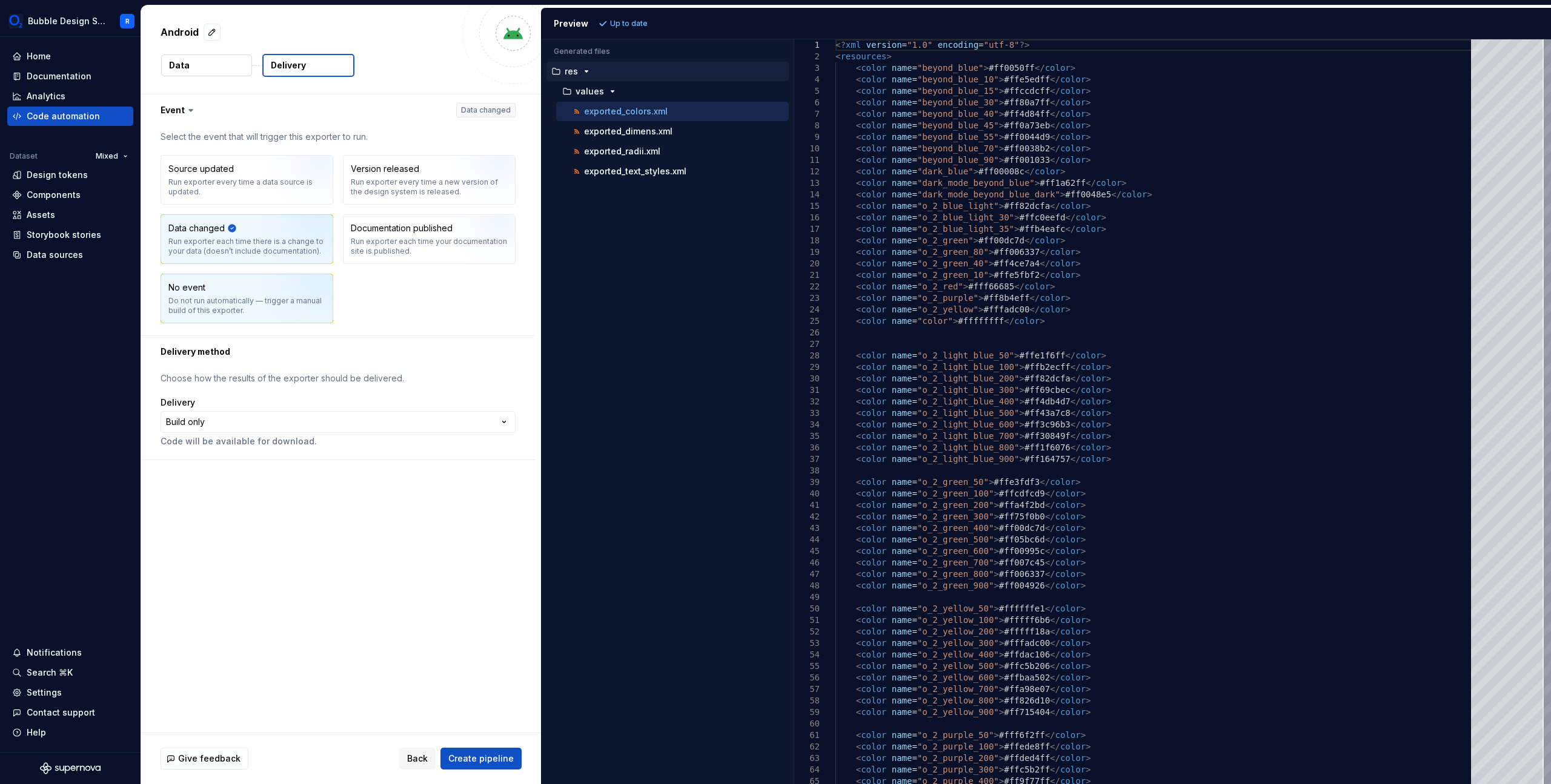
click at [241, 286] on div "No event Do not run automatically — trigger a manual build of this exporter." at bounding box center [247, 299] width 157 height 34
click at [265, 265] on div "Source updated Run exporter every time a data source is updated. Version releas…" at bounding box center [338, 239] width 355 height 168
drag, startPoint x: 279, startPoint y: 253, endPoint x: 284, endPoint y: 248, distance: 7.1
click at [279, 252] on img "button" at bounding box center [303, 243] width 77 height 81
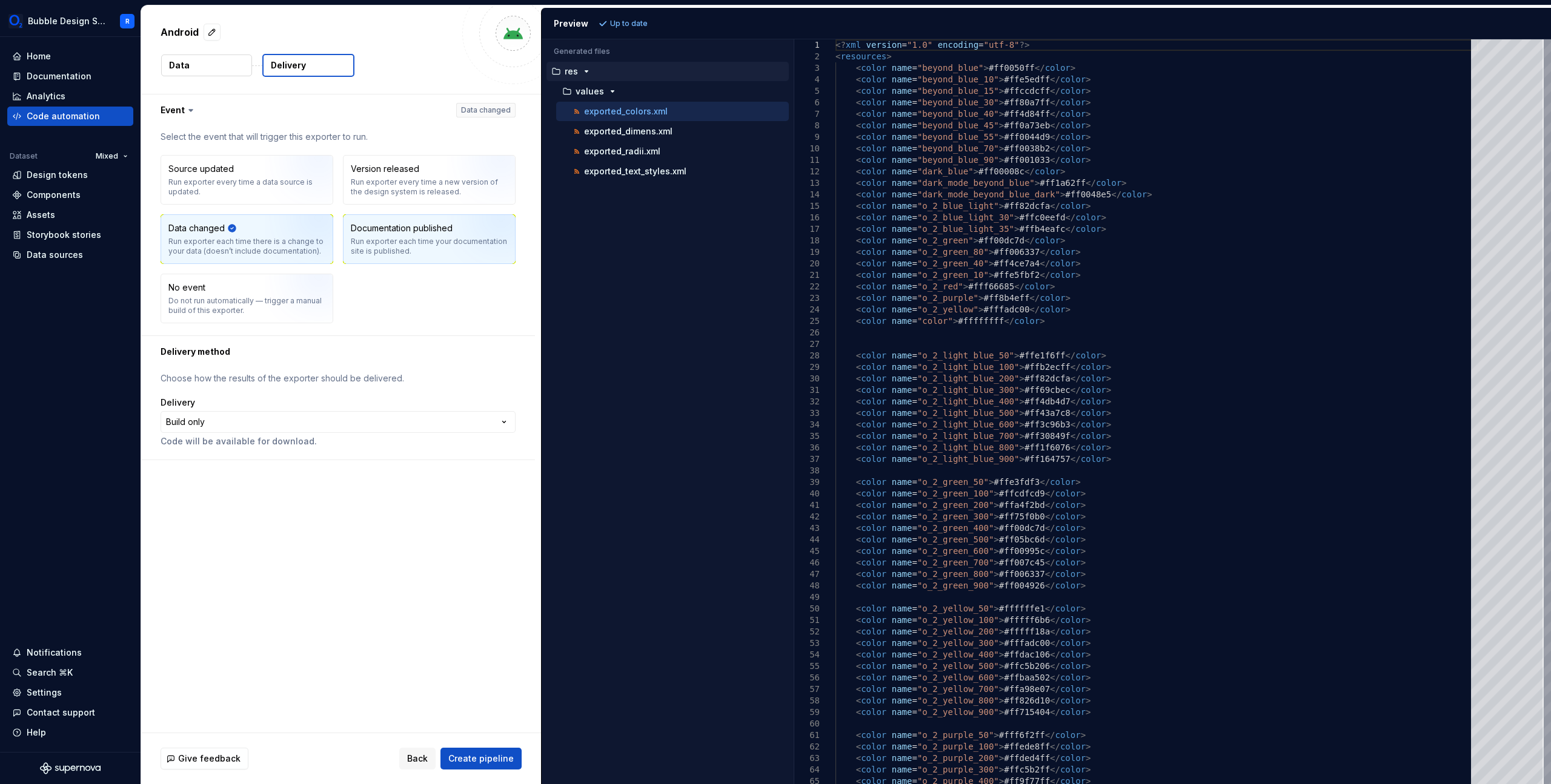
click at [434, 248] on div "Run exporter each time your documentation site is published." at bounding box center [429, 246] width 157 height 19
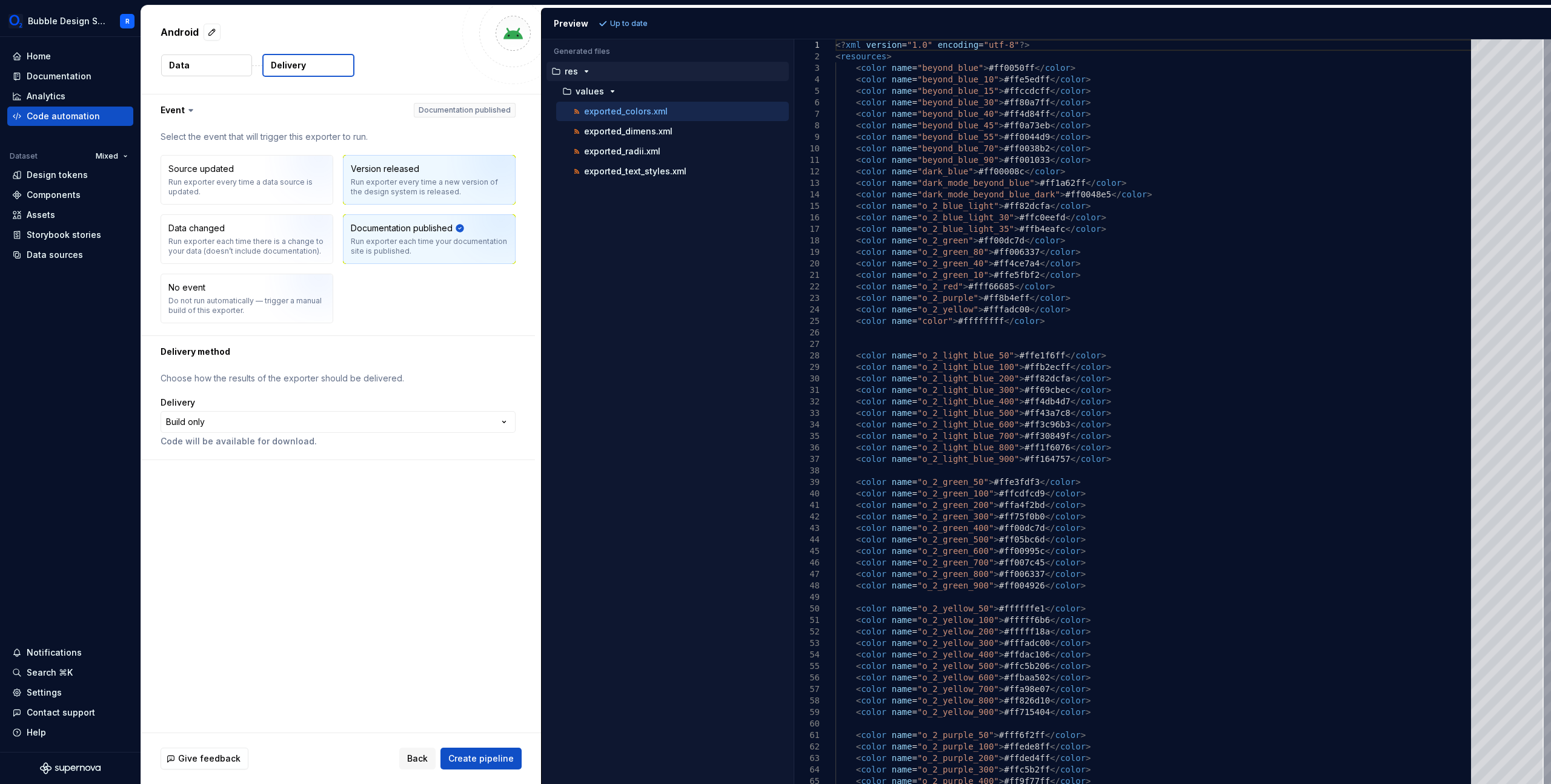
click at [442, 178] on div "Run exporter every time a new version of the design system is released." at bounding box center [429, 187] width 157 height 19
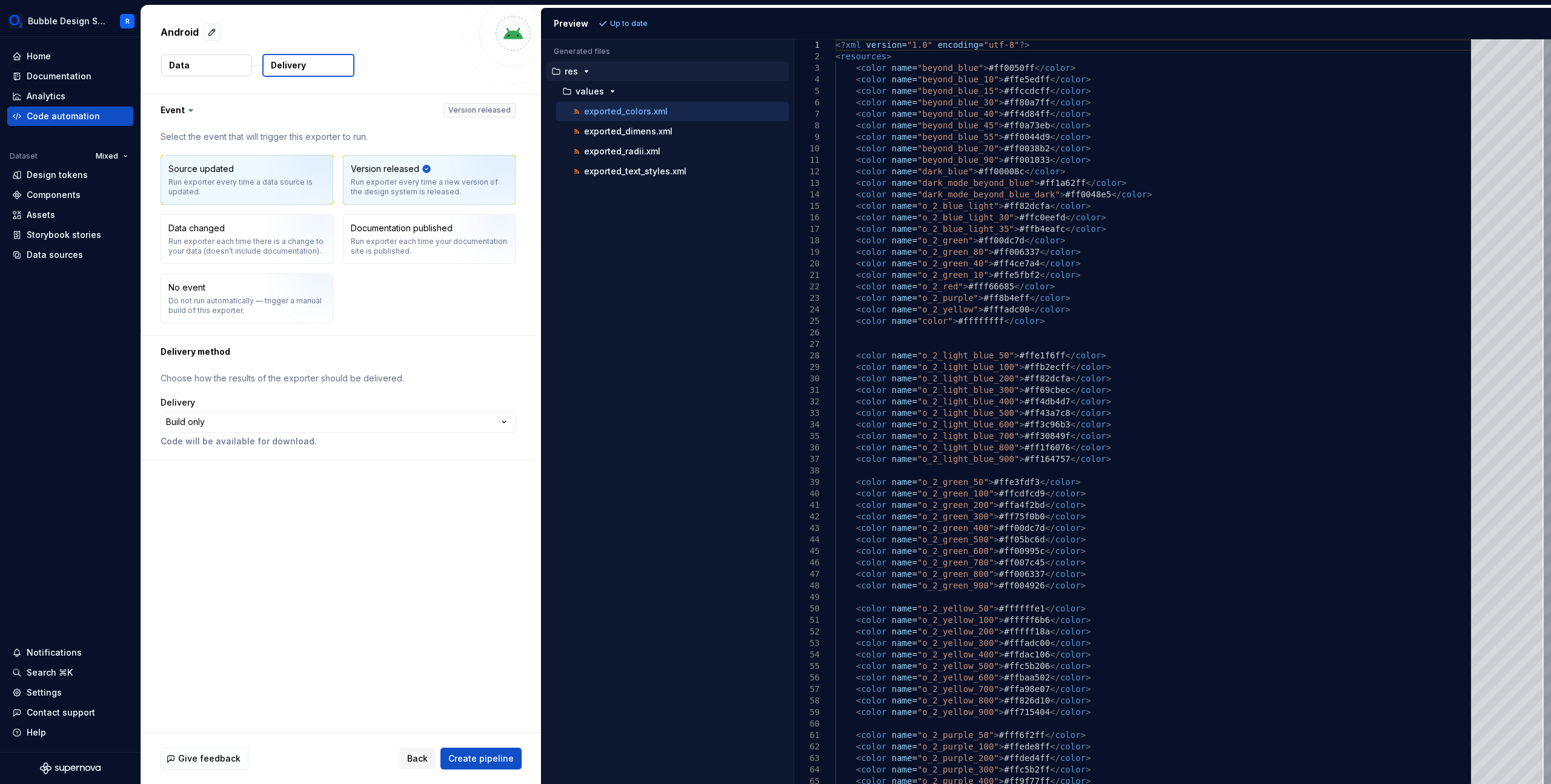
click at [276, 172] on img "button" at bounding box center [303, 184] width 77 height 81
click at [198, 60] on button "Data" at bounding box center [206, 66] width 91 height 22
click at [243, 69] on button "Data" at bounding box center [206, 66] width 91 height 22
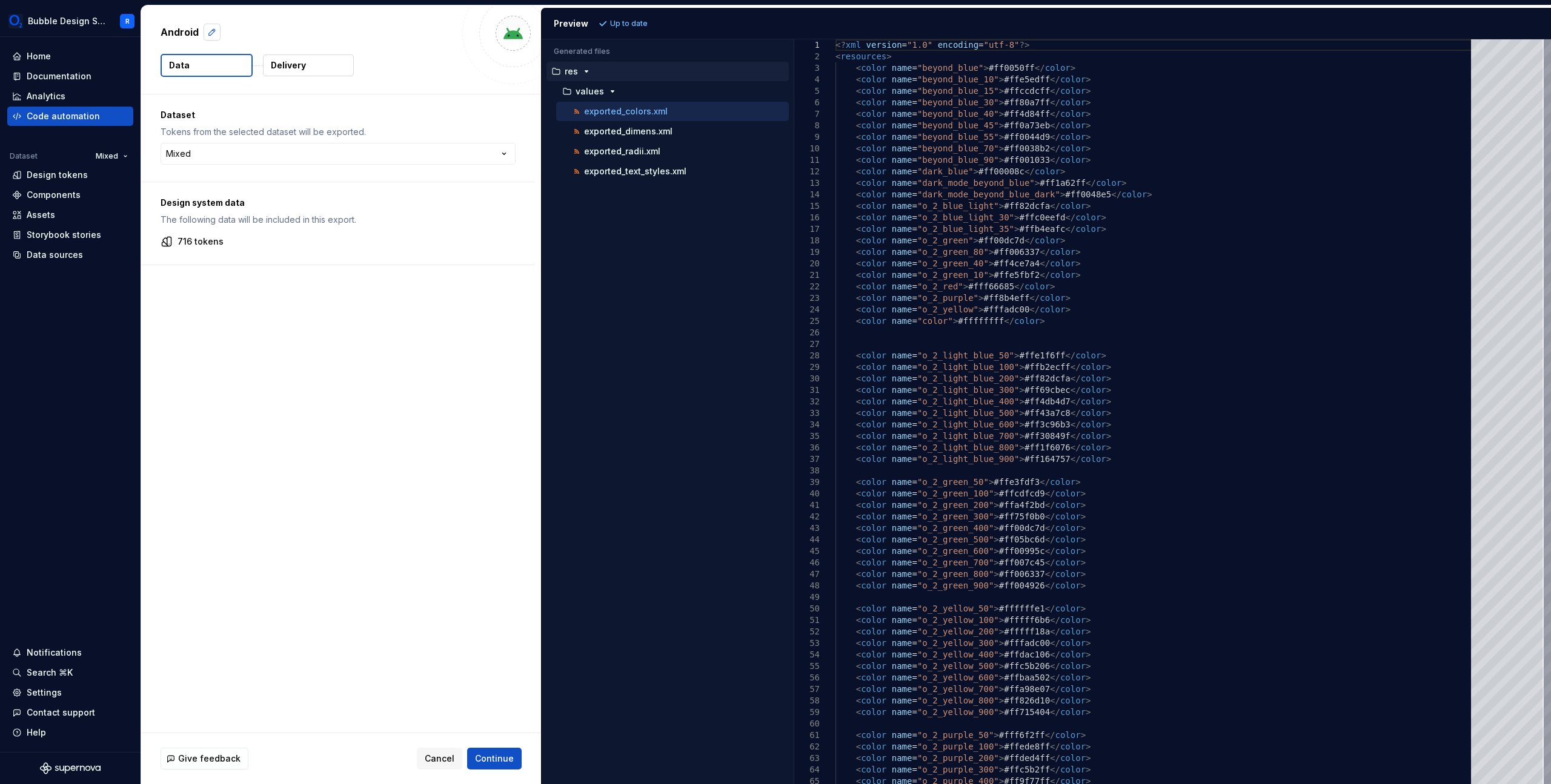
click at [204, 27] on button "button" at bounding box center [212, 32] width 17 height 17
click at [441, 768] on button "Cancel" at bounding box center [439, 759] width 46 height 22
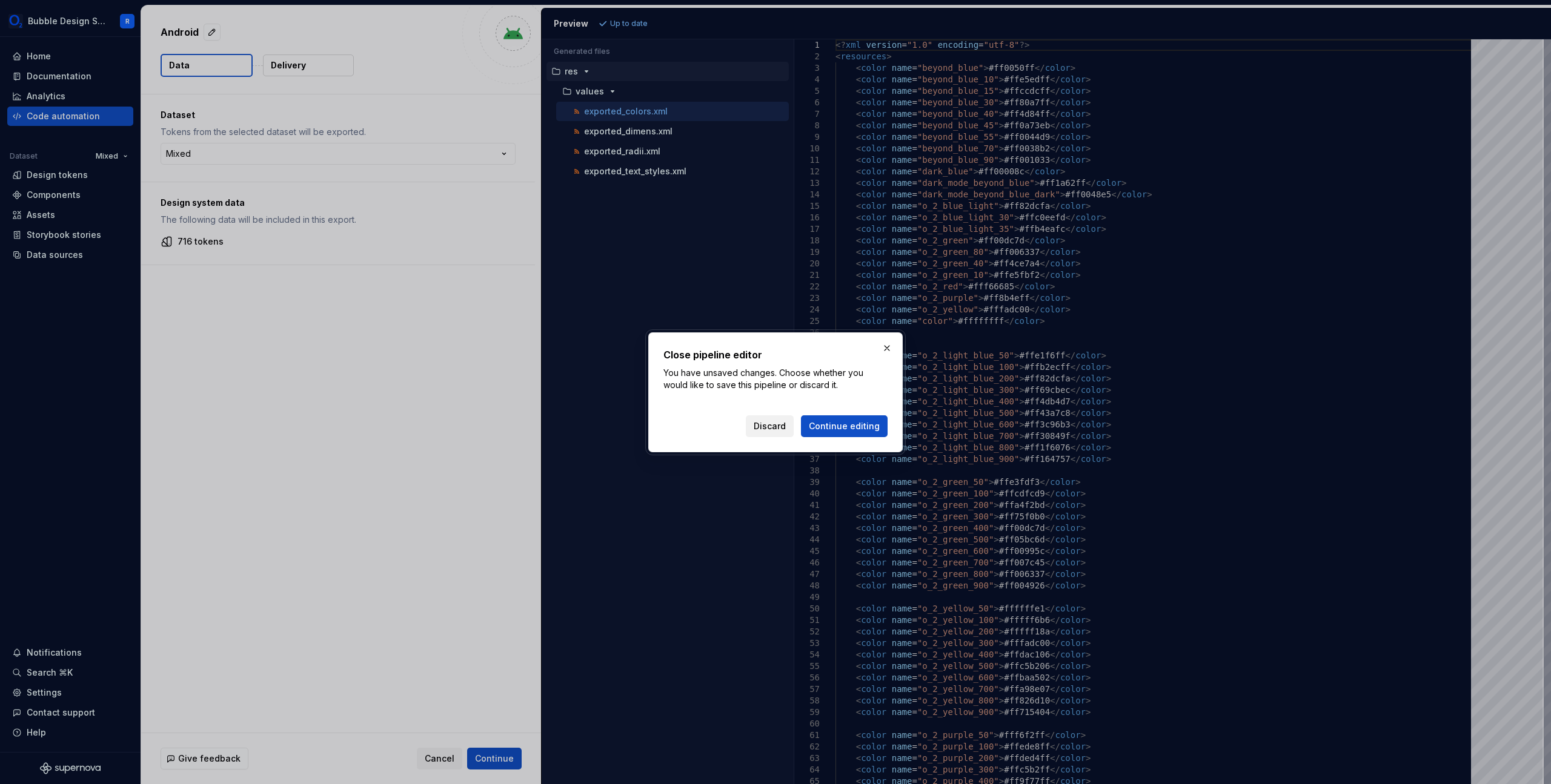
click at [786, 426] on span "Discard" at bounding box center [770, 426] width 32 height 12
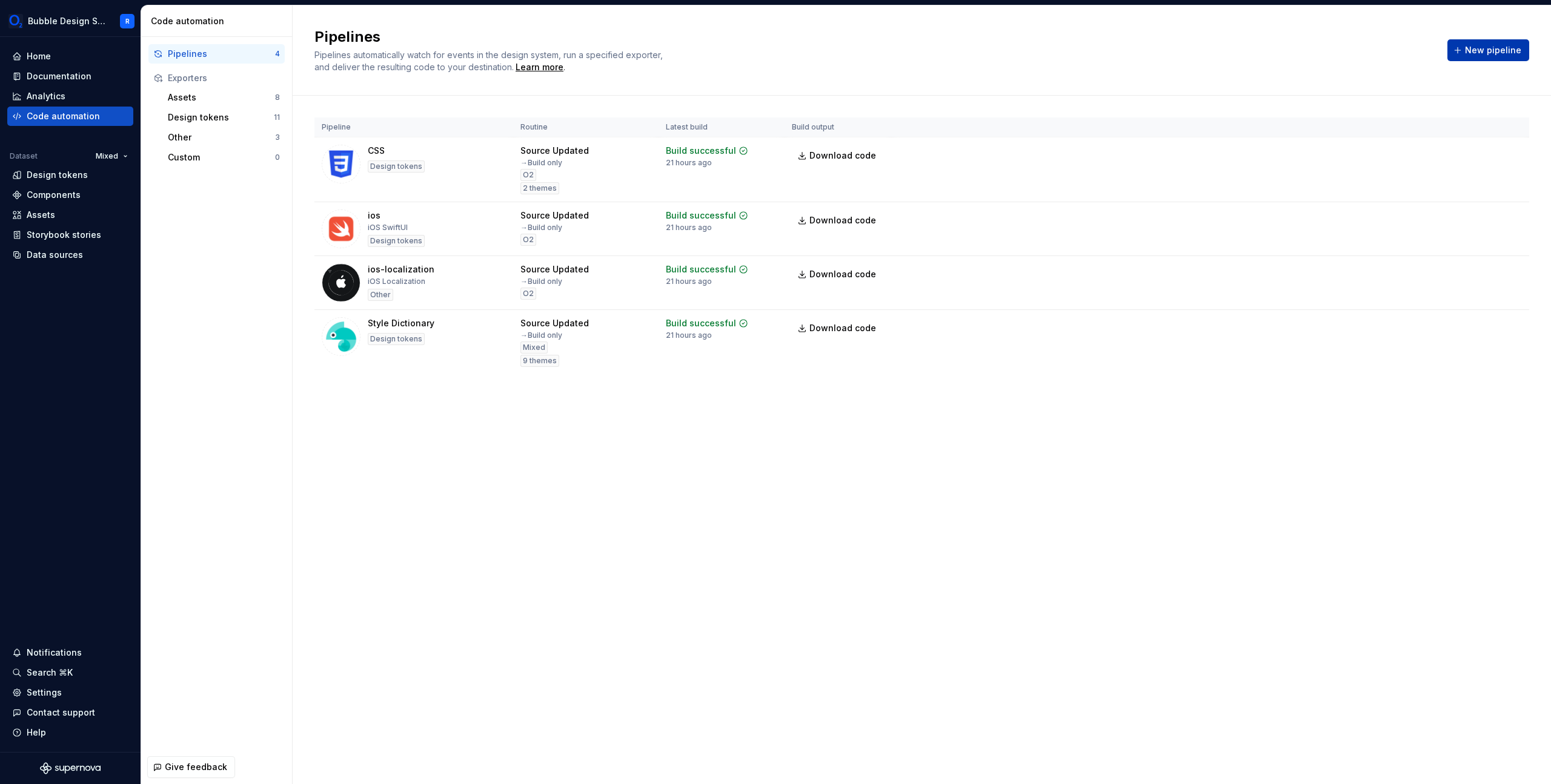
click at [1488, 44] on span "New pipeline" at bounding box center [1493, 50] width 57 height 12
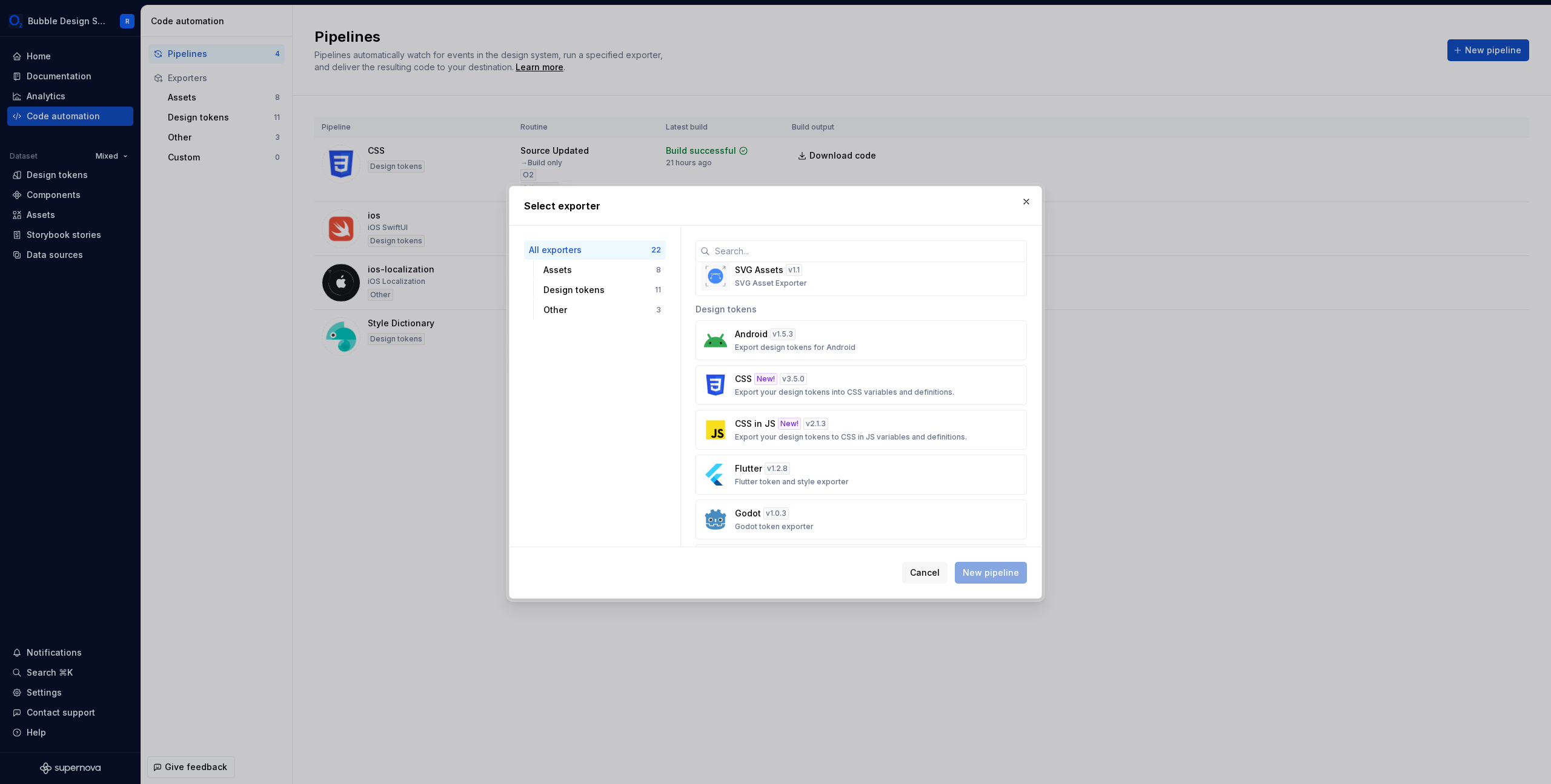
scroll to position [286, 0]
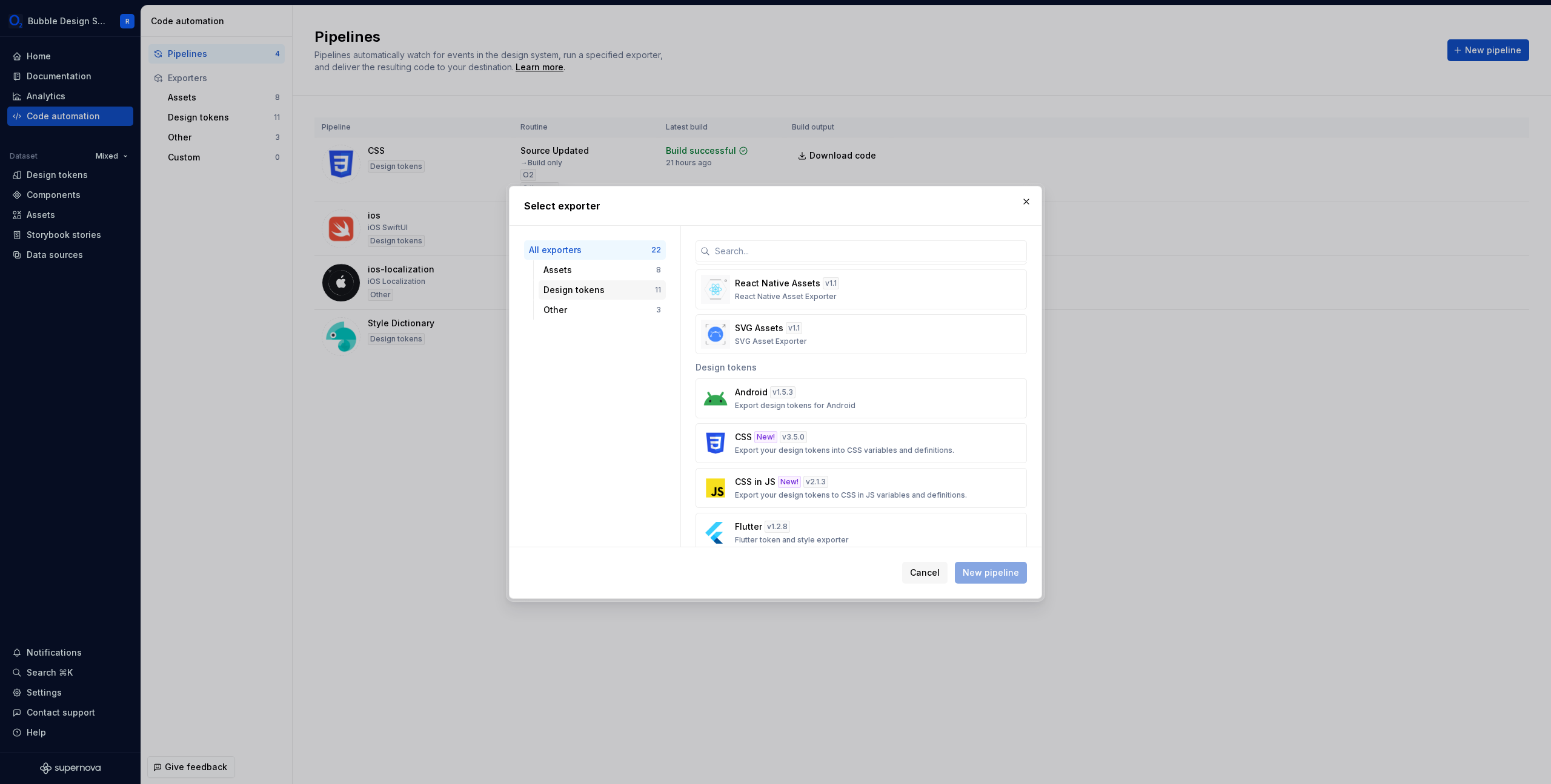
click at [628, 294] on div "Design tokens" at bounding box center [599, 290] width 111 height 12
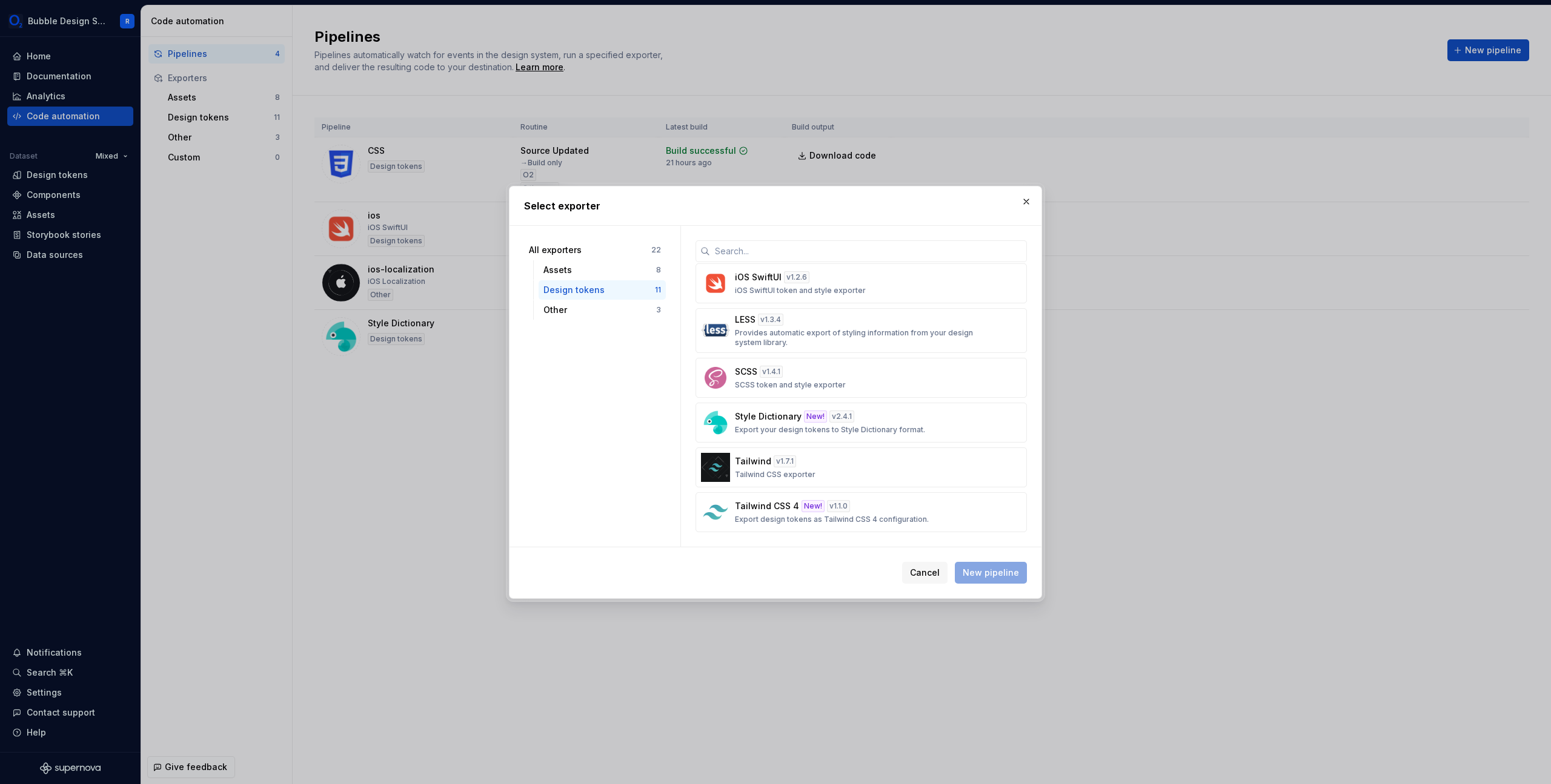
scroll to position [0, 0]
click at [604, 277] on div "Assets 8" at bounding box center [602, 270] width 127 height 19
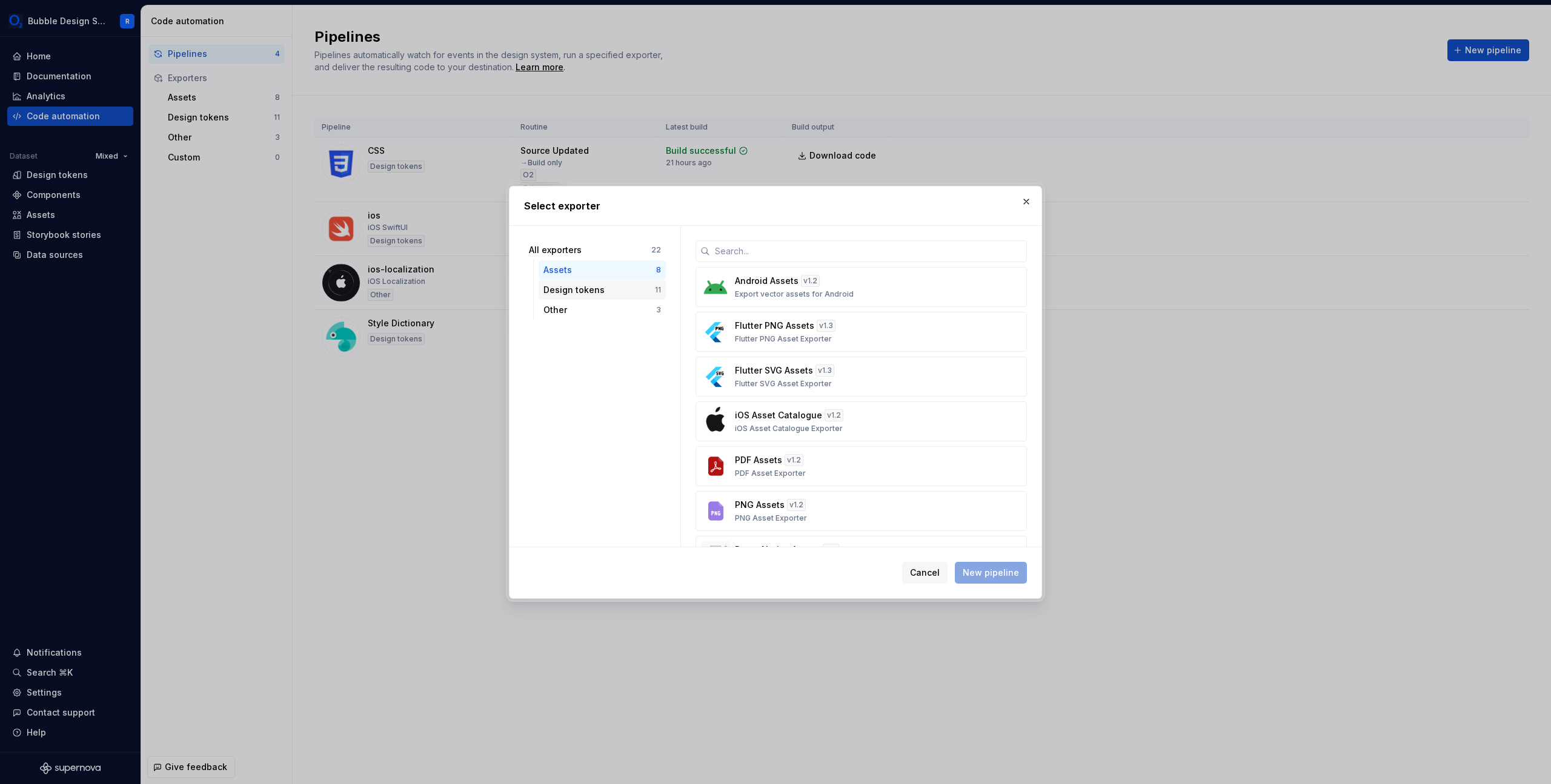
click at [612, 286] on div "Design tokens" at bounding box center [599, 290] width 111 height 12
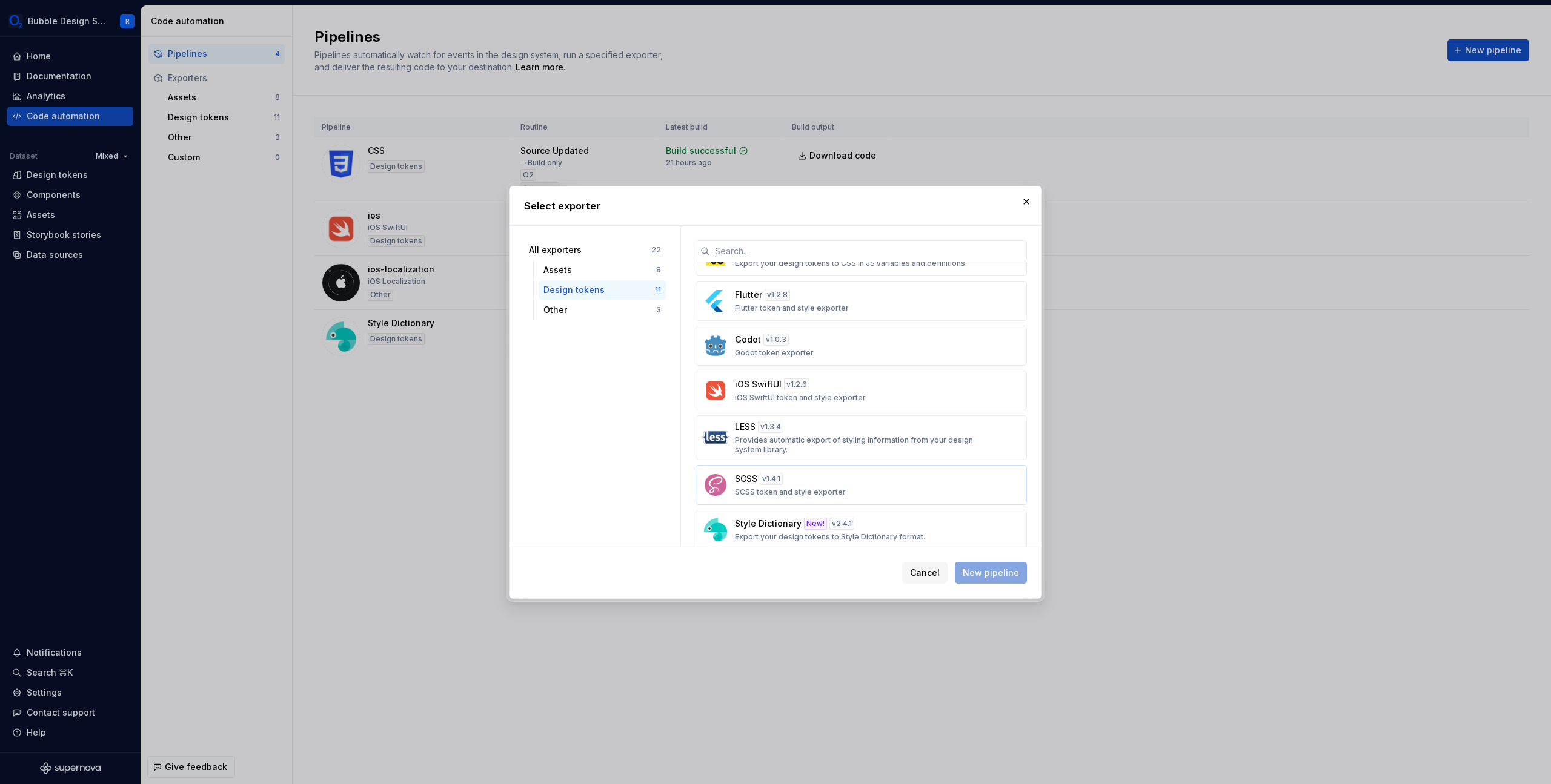
scroll to position [227, 0]
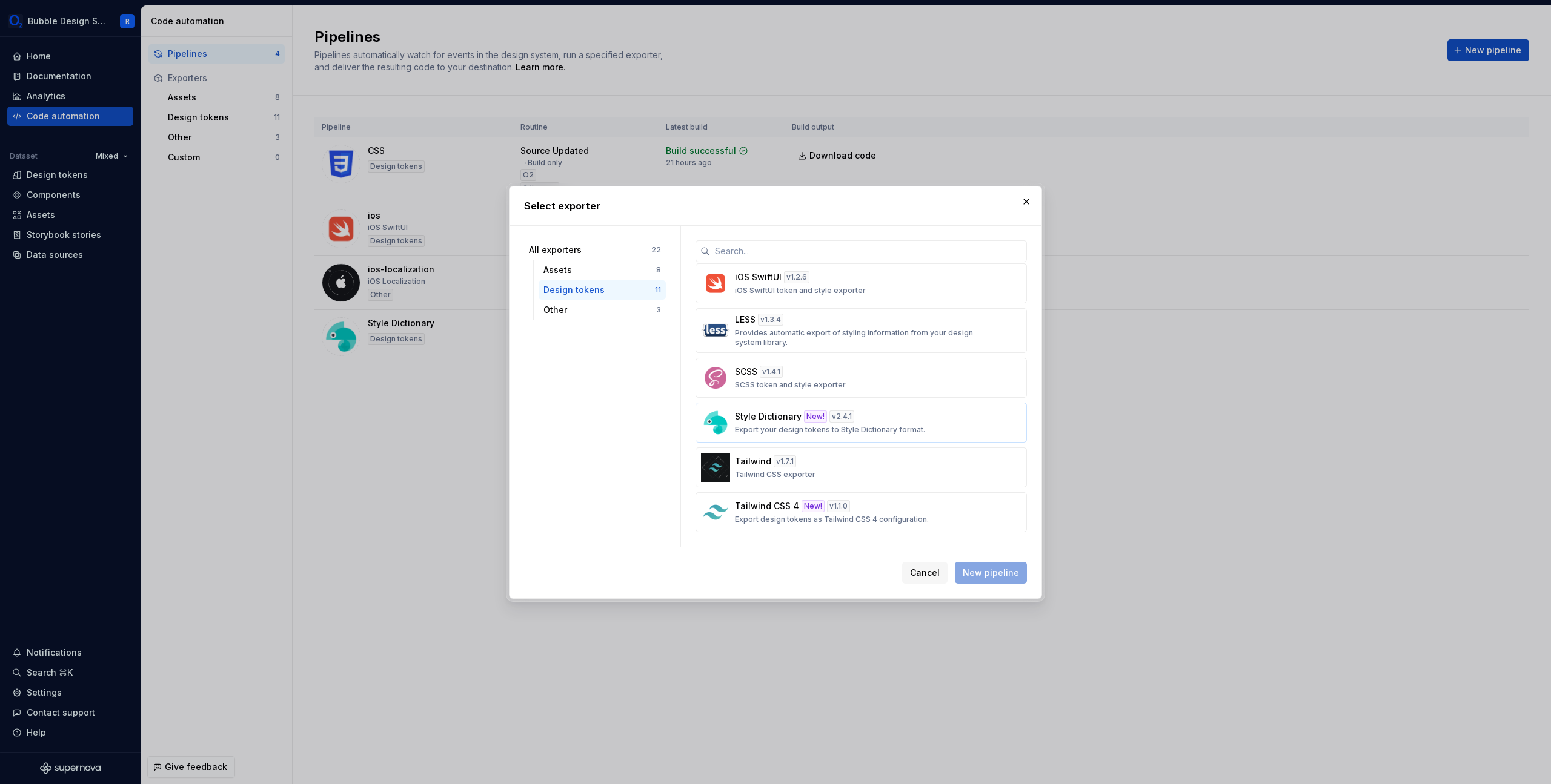
click at [901, 433] on p "Export your design tokens to Style Dictionary format." at bounding box center [830, 430] width 190 height 10
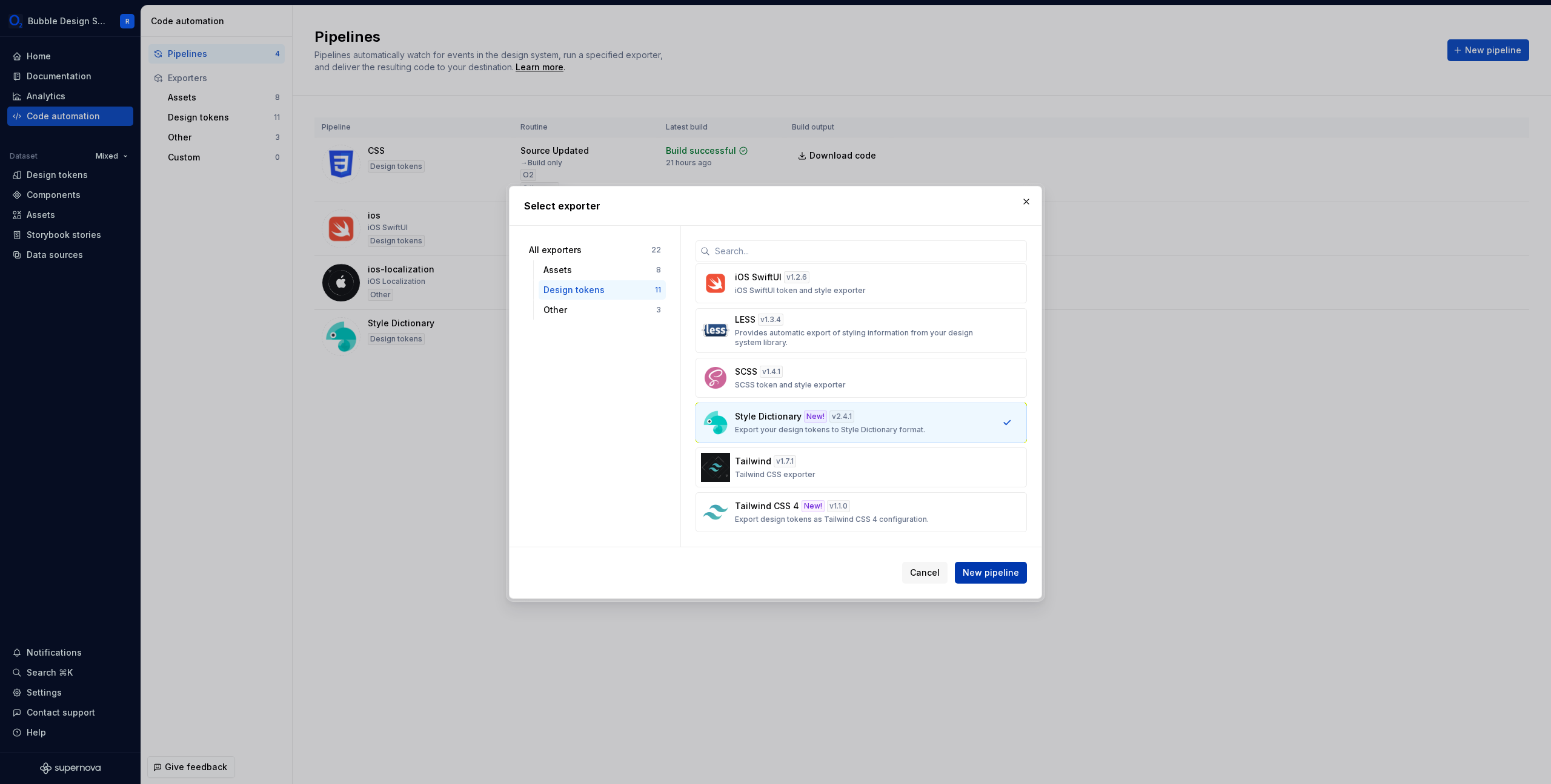
click at [994, 568] on span "New pipeline" at bounding box center [991, 573] width 57 height 12
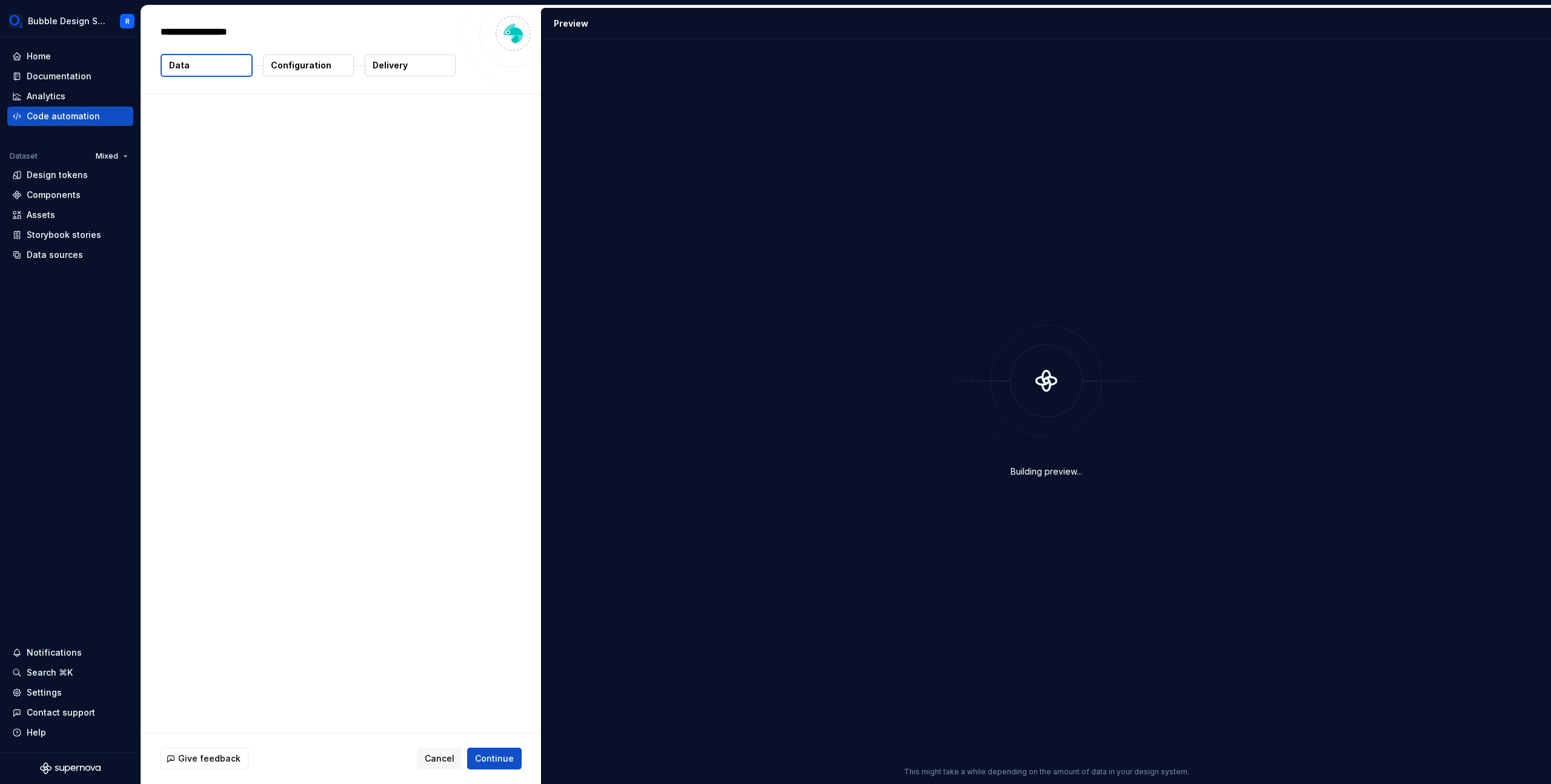
type textarea "*"
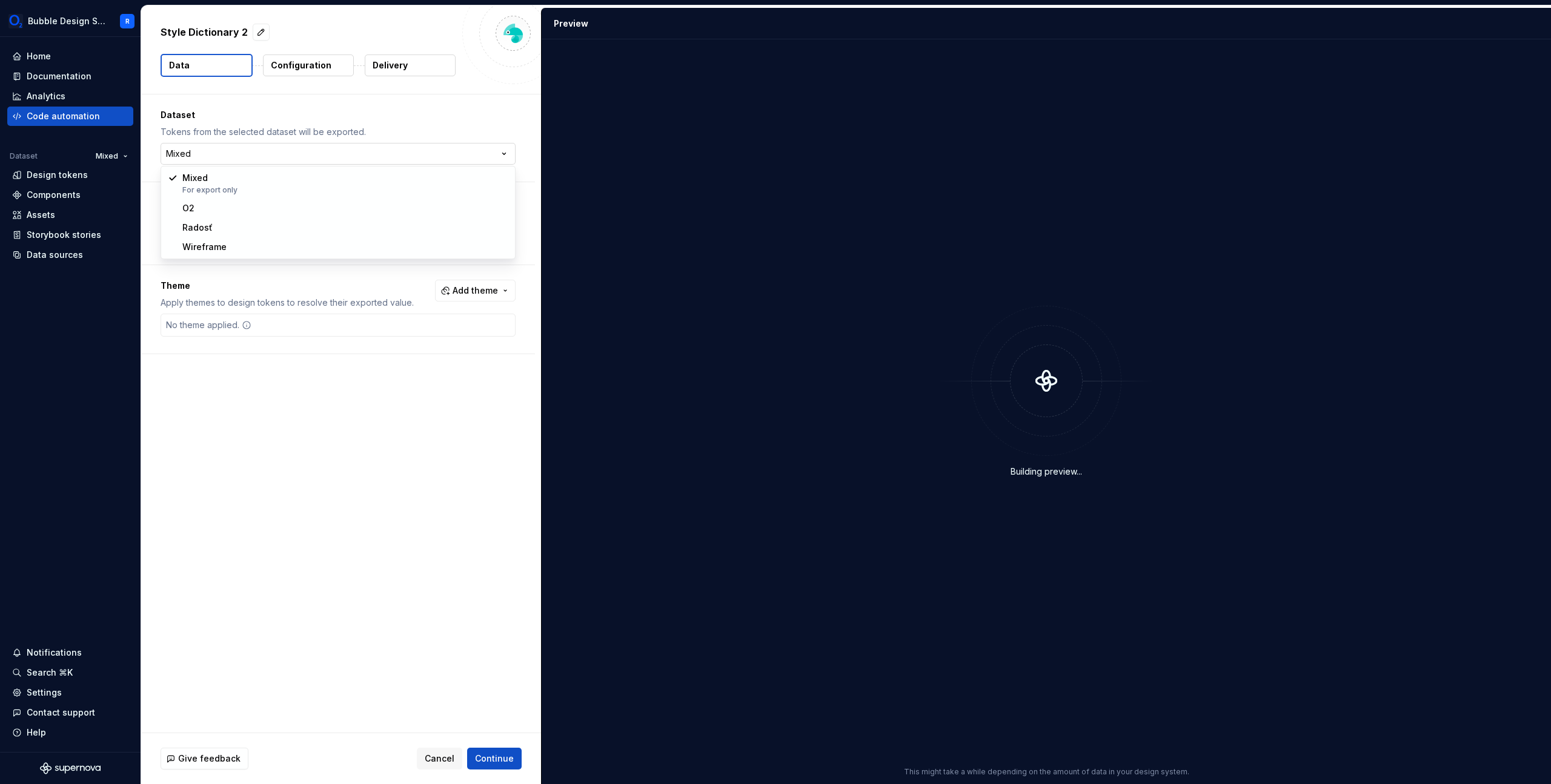
click at [357, 156] on html "Bubble Design System R Home Documentation Analytics Code automation Dataset Mix…" at bounding box center [775, 392] width 1551 height 784
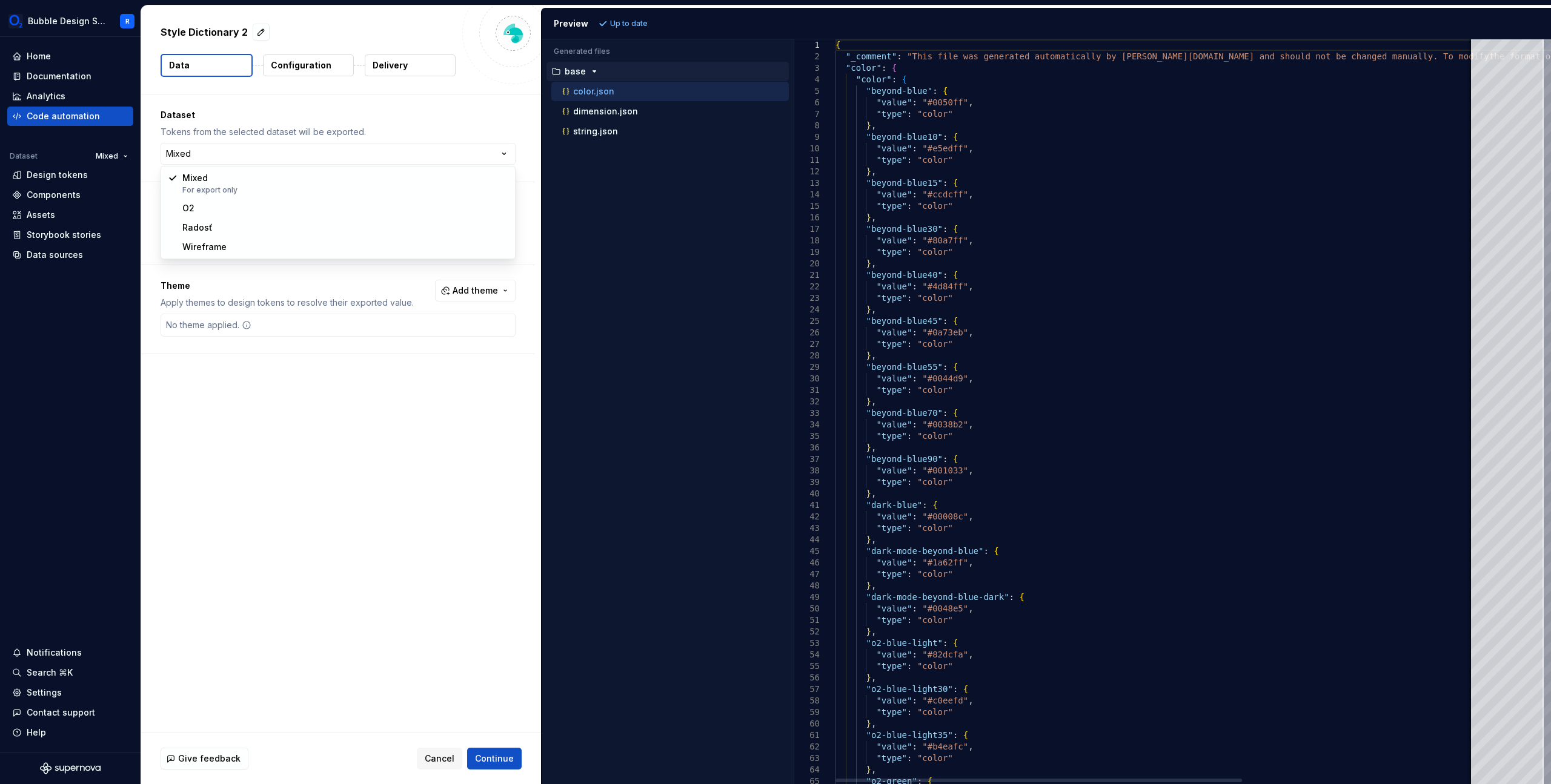
click at [935, 331] on html "Bubble Design System R Home Documentation Analytics Code automation Dataset Mix…" at bounding box center [775, 392] width 1551 height 784
click at [340, 70] on button "Configuration" at bounding box center [308, 66] width 91 height 22
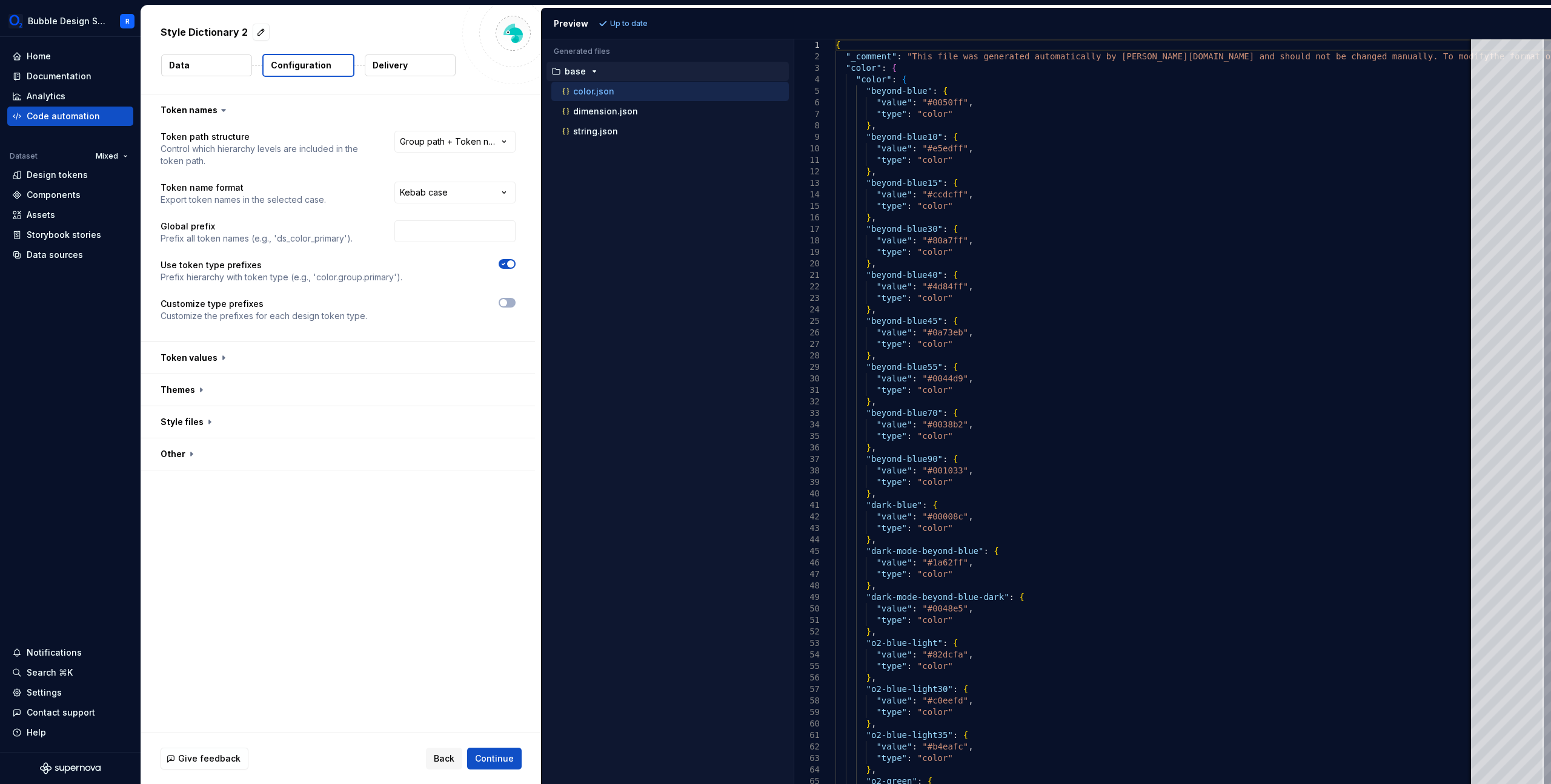
click at [420, 71] on button "Delivery" at bounding box center [410, 66] width 91 height 22
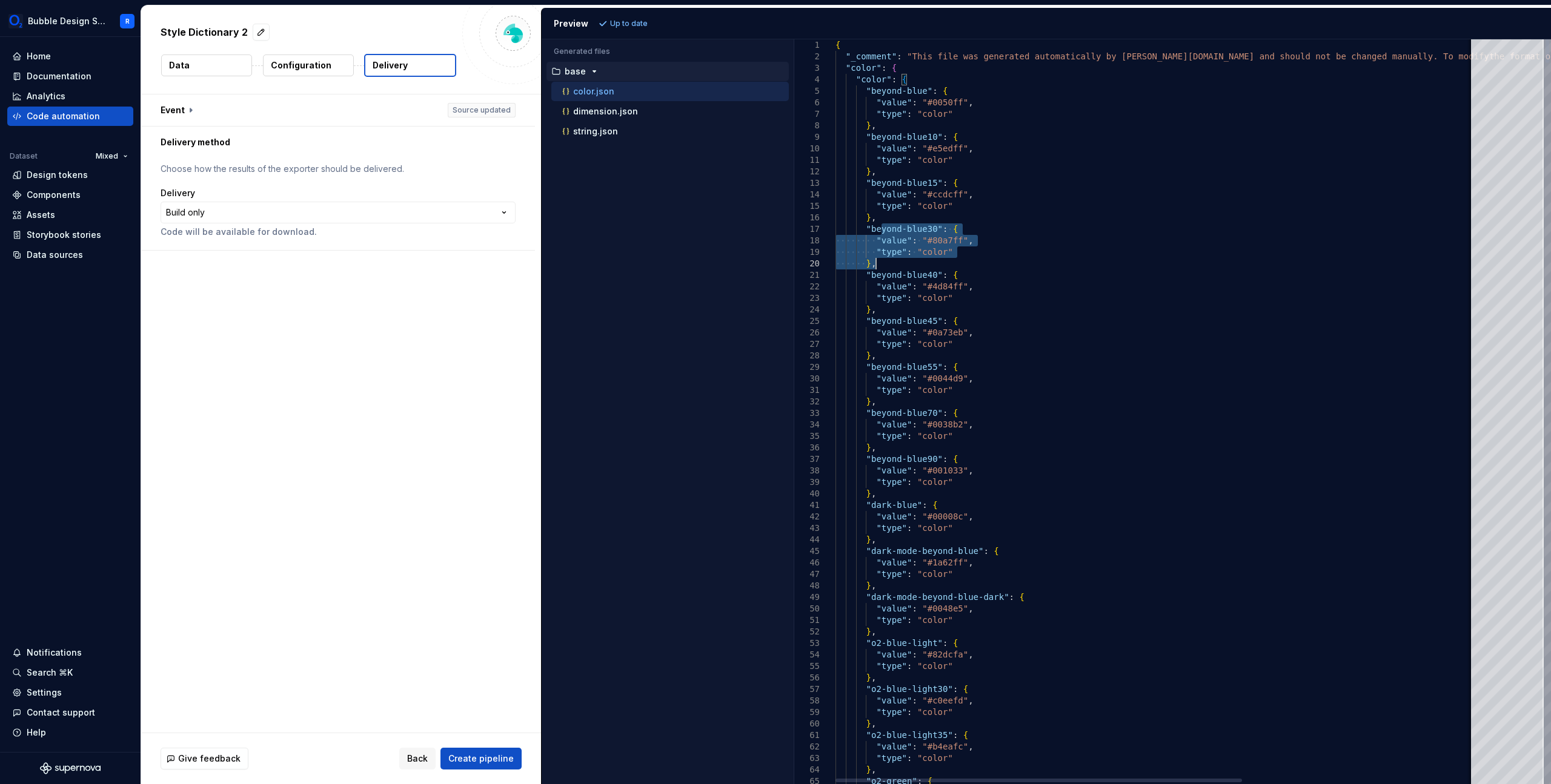
drag, startPoint x: 885, startPoint y: 232, endPoint x: 967, endPoint y: 266, distance: 88.8
type textarea "**********"
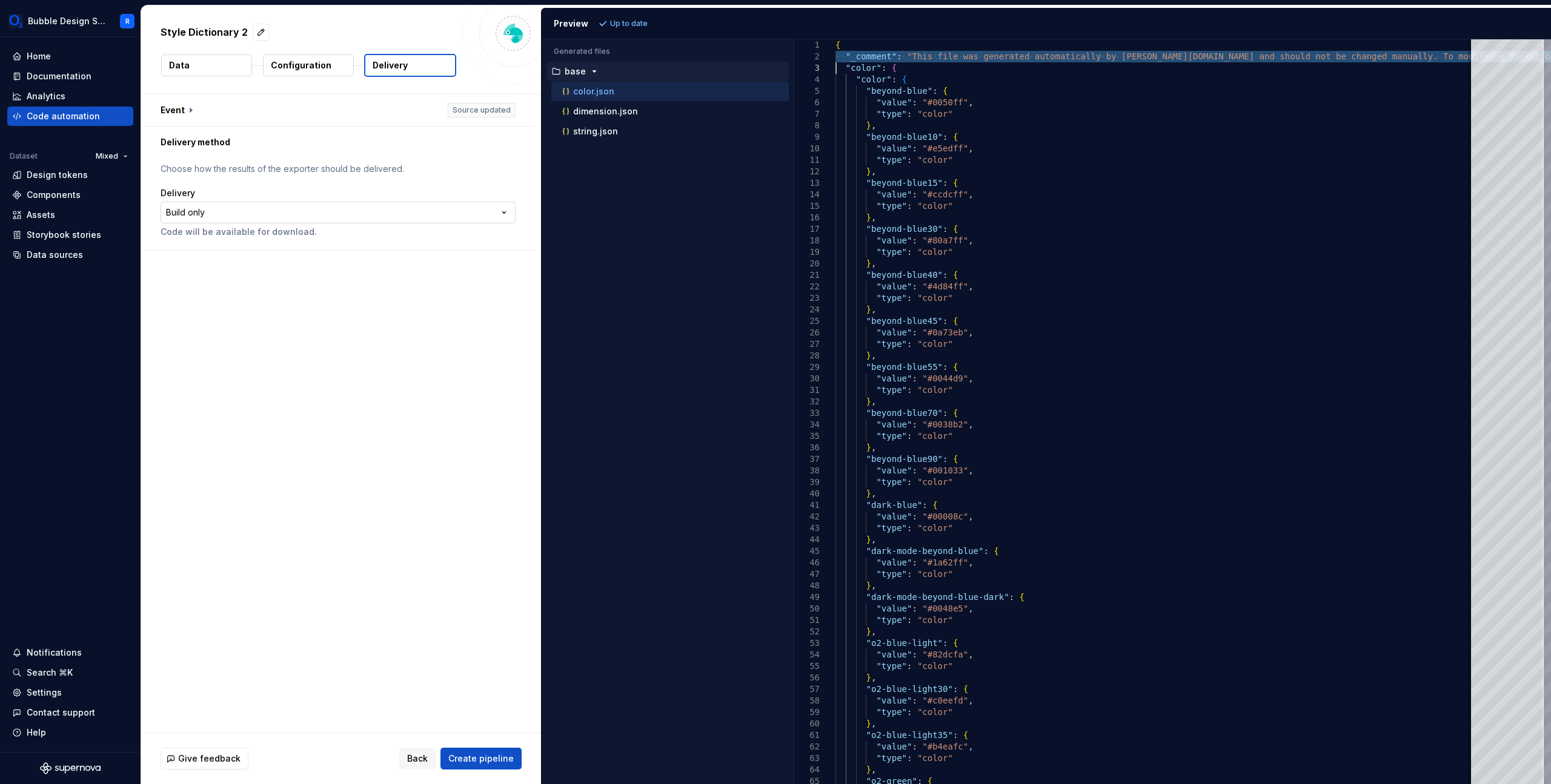
click at [494, 219] on html "**********" at bounding box center [775, 392] width 1551 height 784
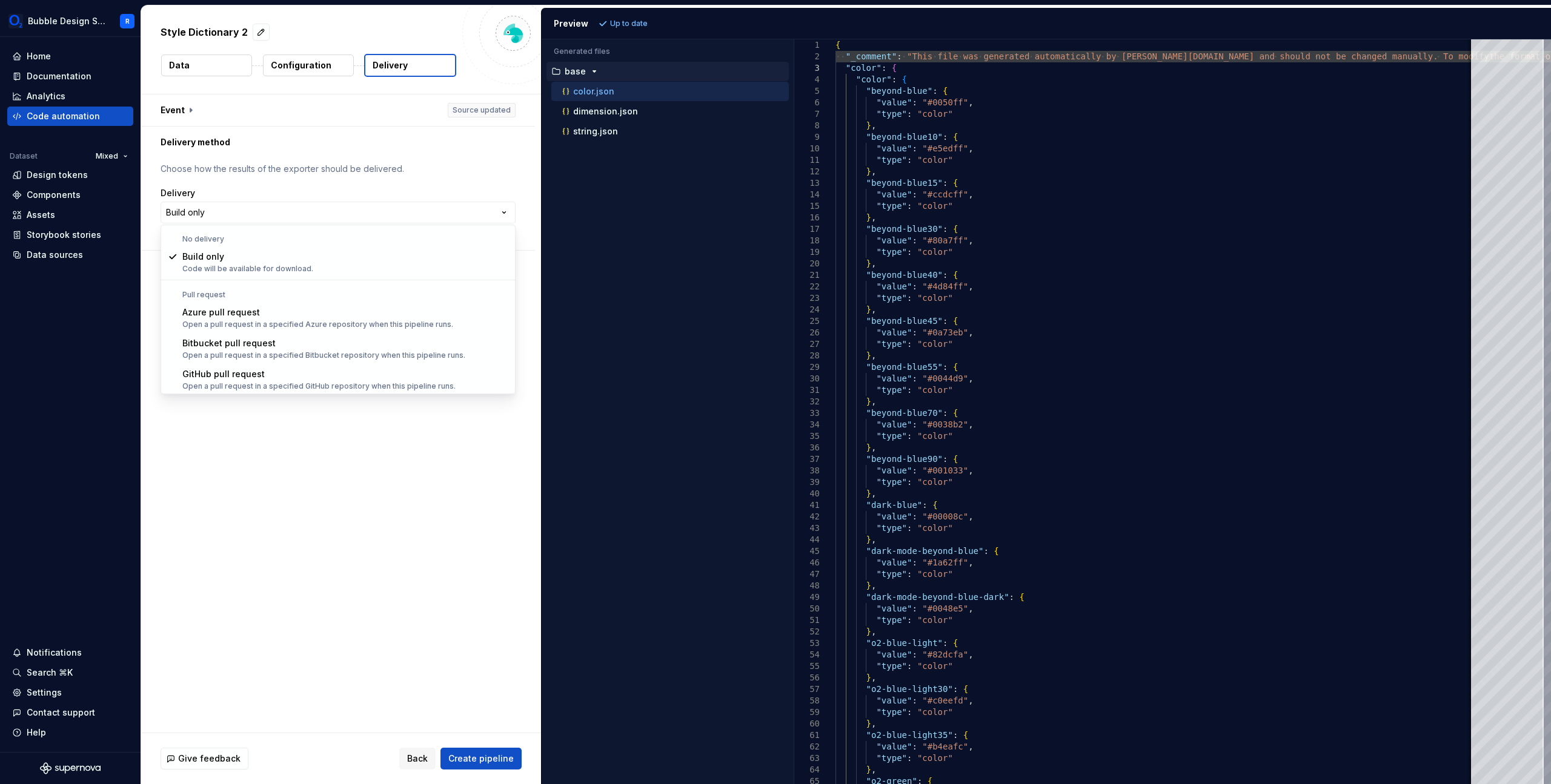
click at [333, 61] on html "**********" at bounding box center [775, 392] width 1551 height 784
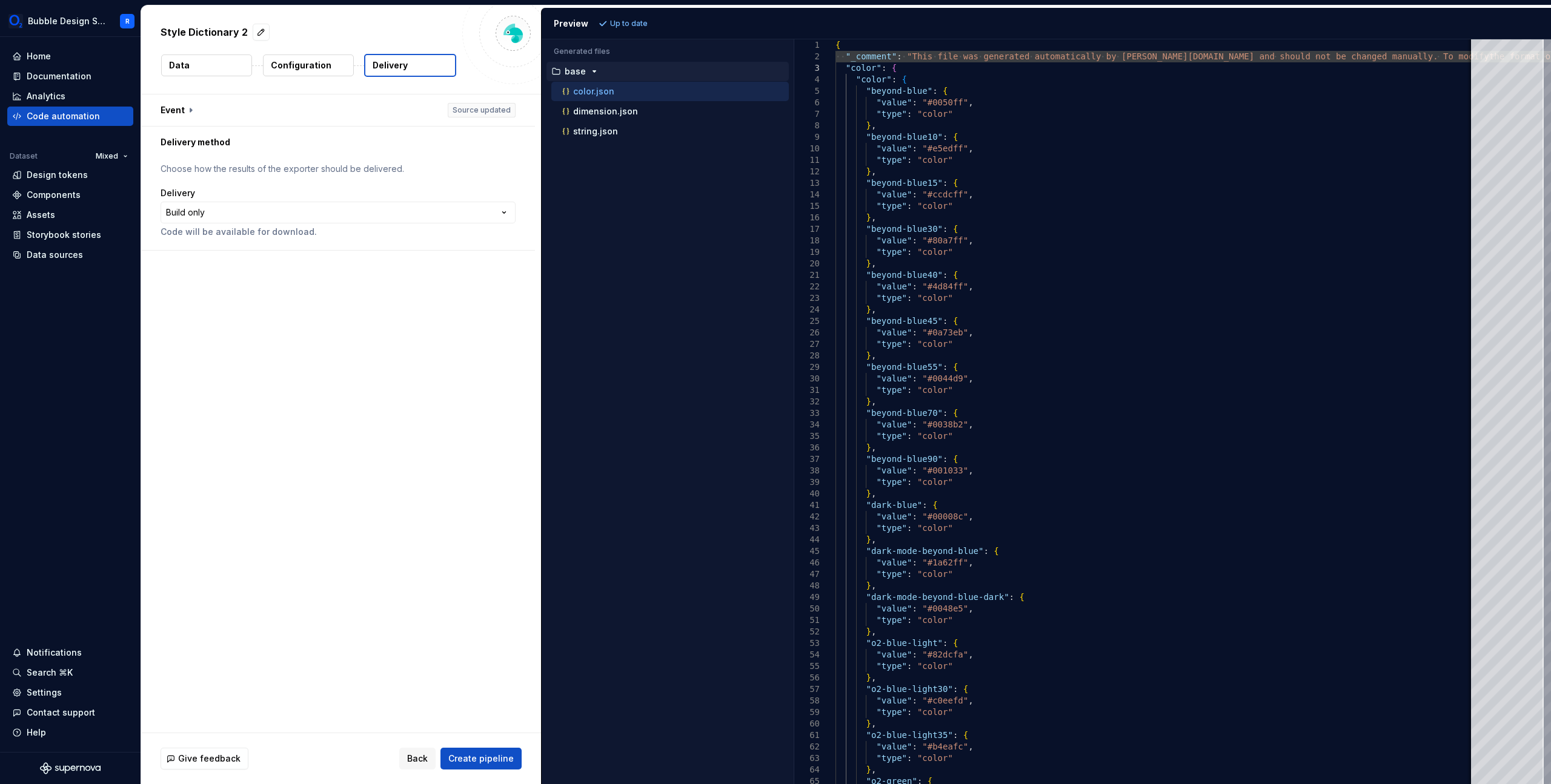
click at [334, 66] on button "Configuration" at bounding box center [308, 66] width 91 height 22
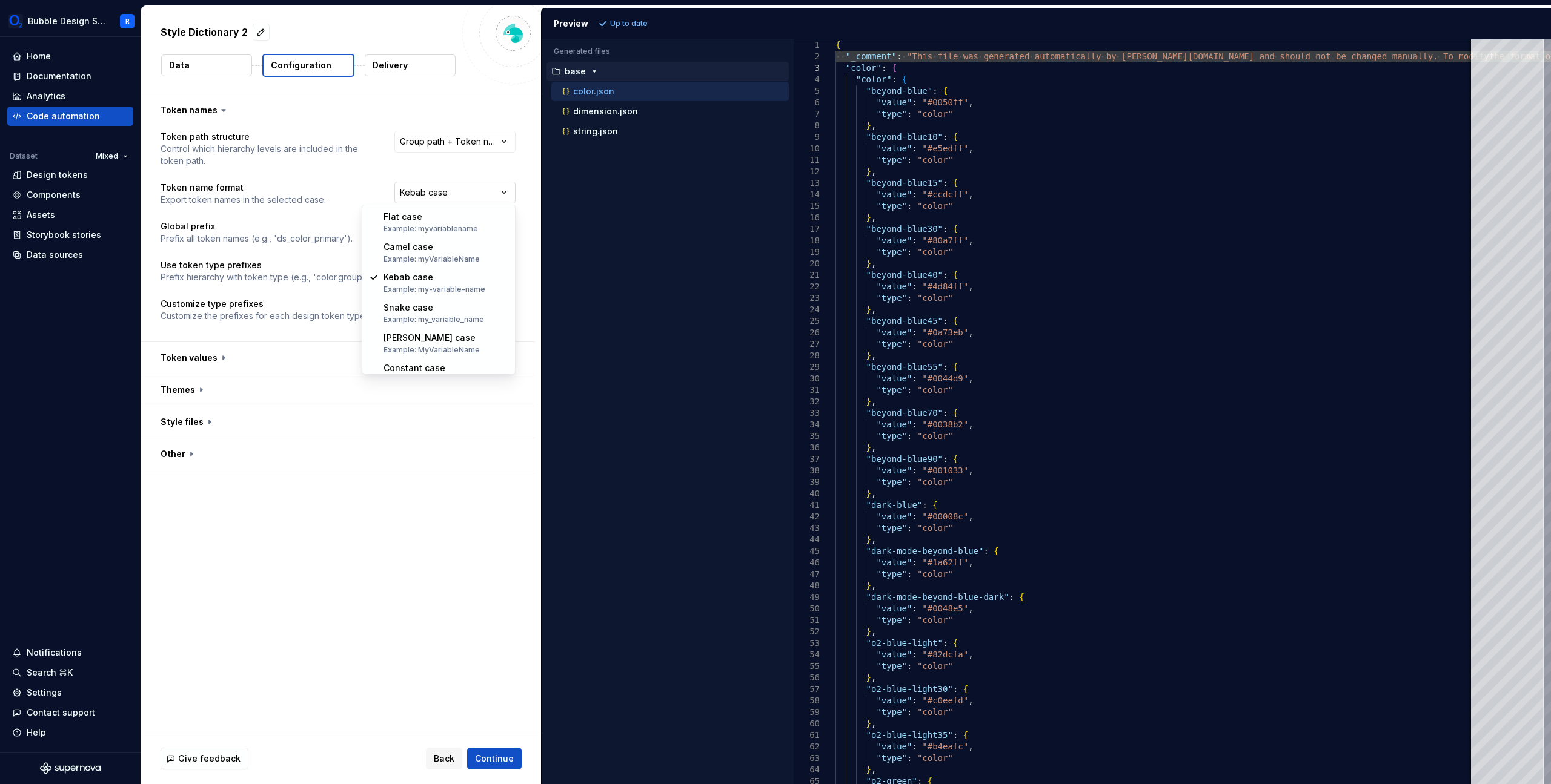
click at [476, 189] on html "**********" at bounding box center [775, 392] width 1551 height 784
select select "*********"
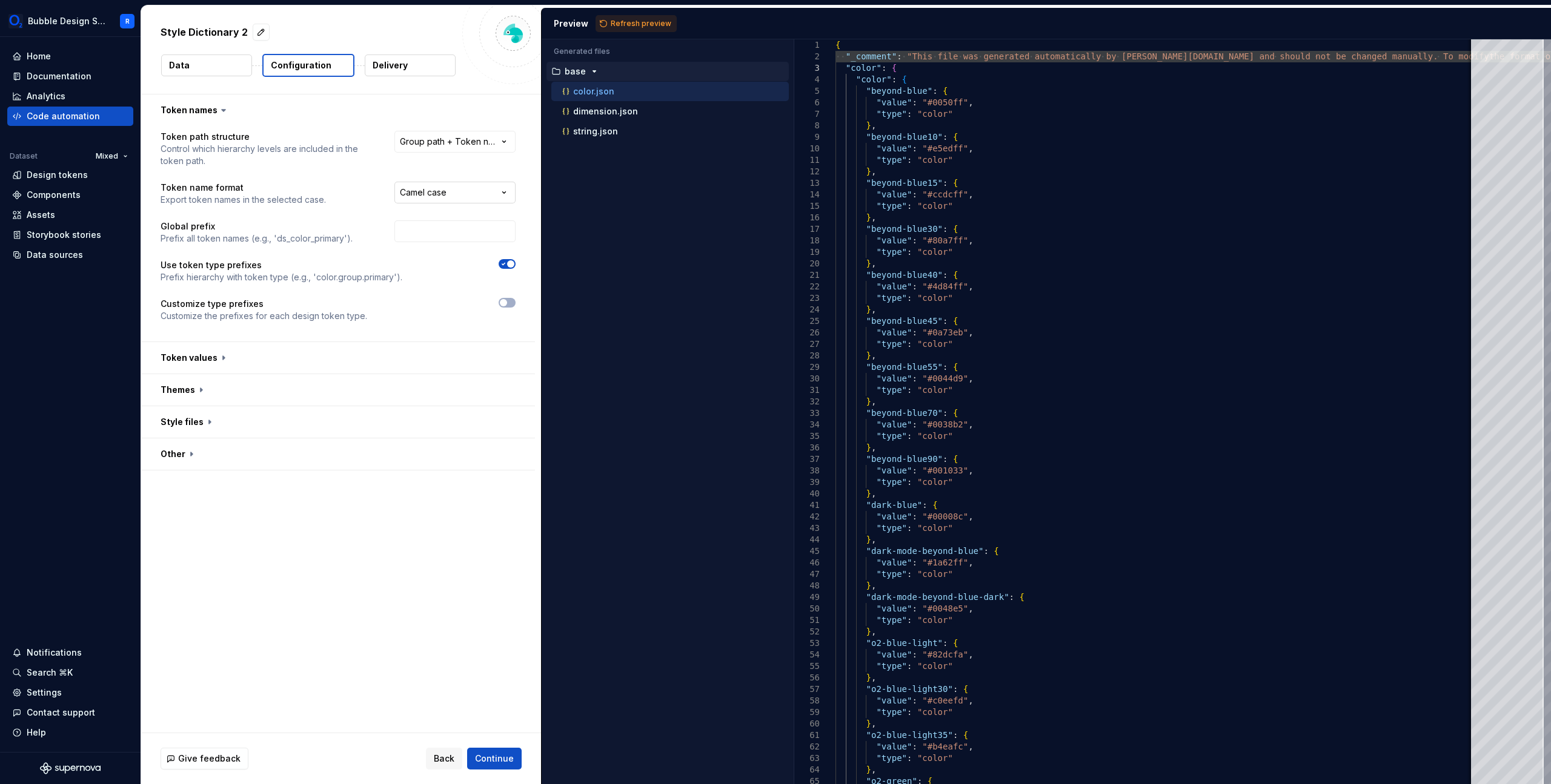
click at [470, 188] on html "**********" at bounding box center [775, 392] width 1551 height 784
click at [334, 156] on html "**********" at bounding box center [775, 392] width 1551 height 784
click at [231, 66] on button "Data" at bounding box center [206, 66] width 91 height 22
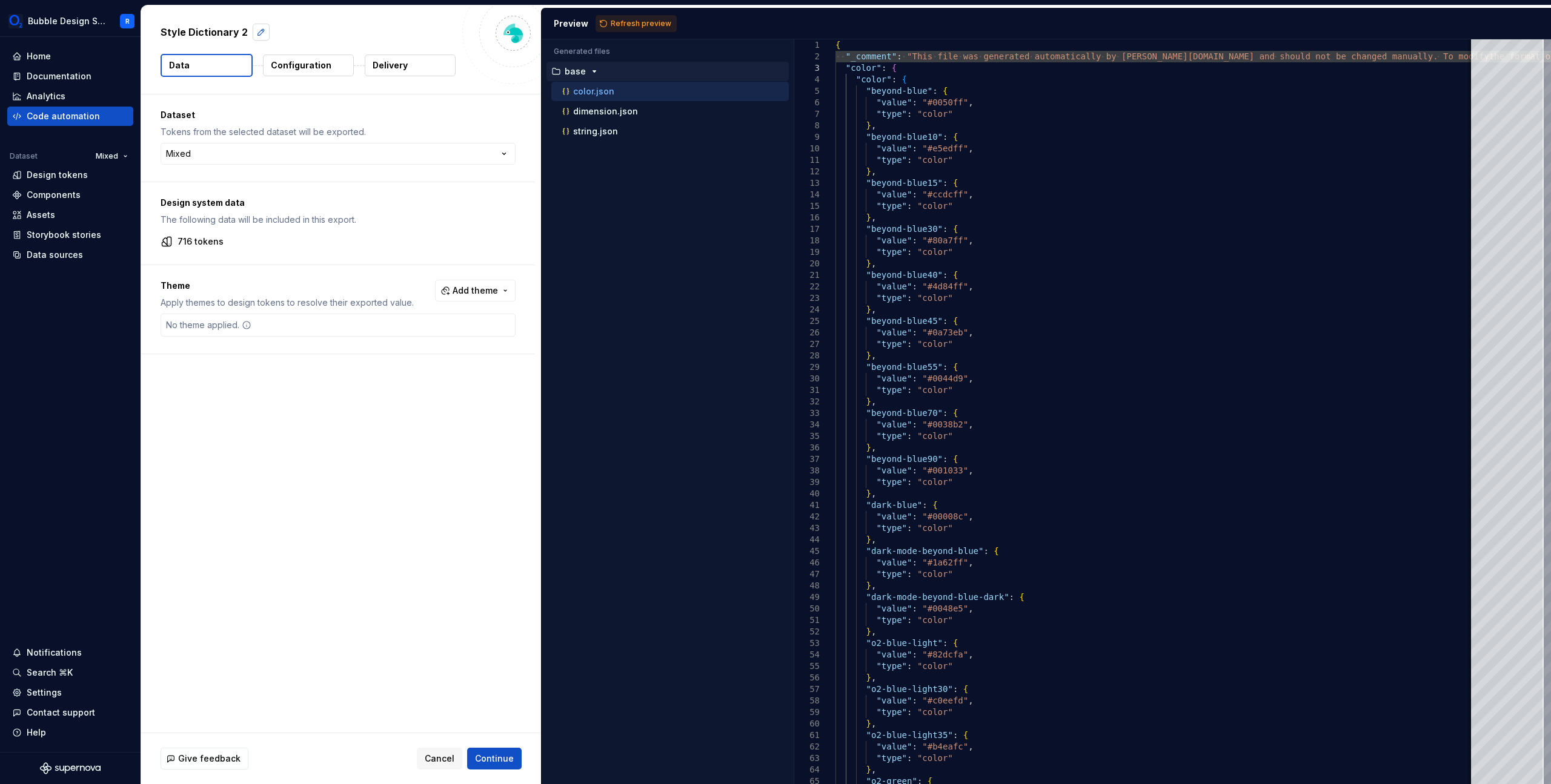
click at [262, 30] on button "button" at bounding box center [261, 32] width 17 height 17
click at [349, 39] on textarea "**********" at bounding box center [307, 32] width 297 height 19
click at [448, 765] on button "Cancel" at bounding box center [439, 759] width 46 height 22
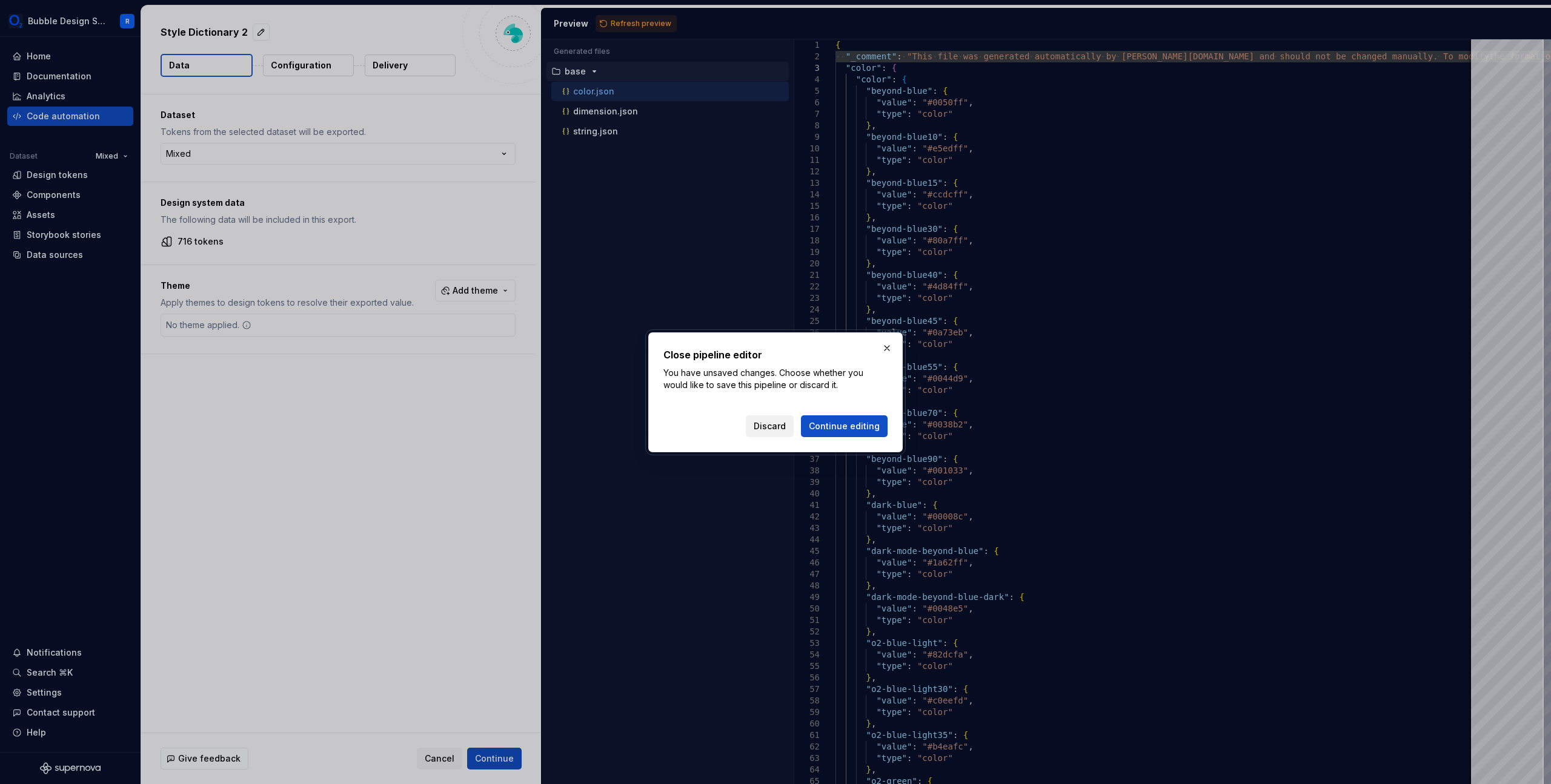
click at [779, 428] on span "Discard" at bounding box center [770, 426] width 32 height 12
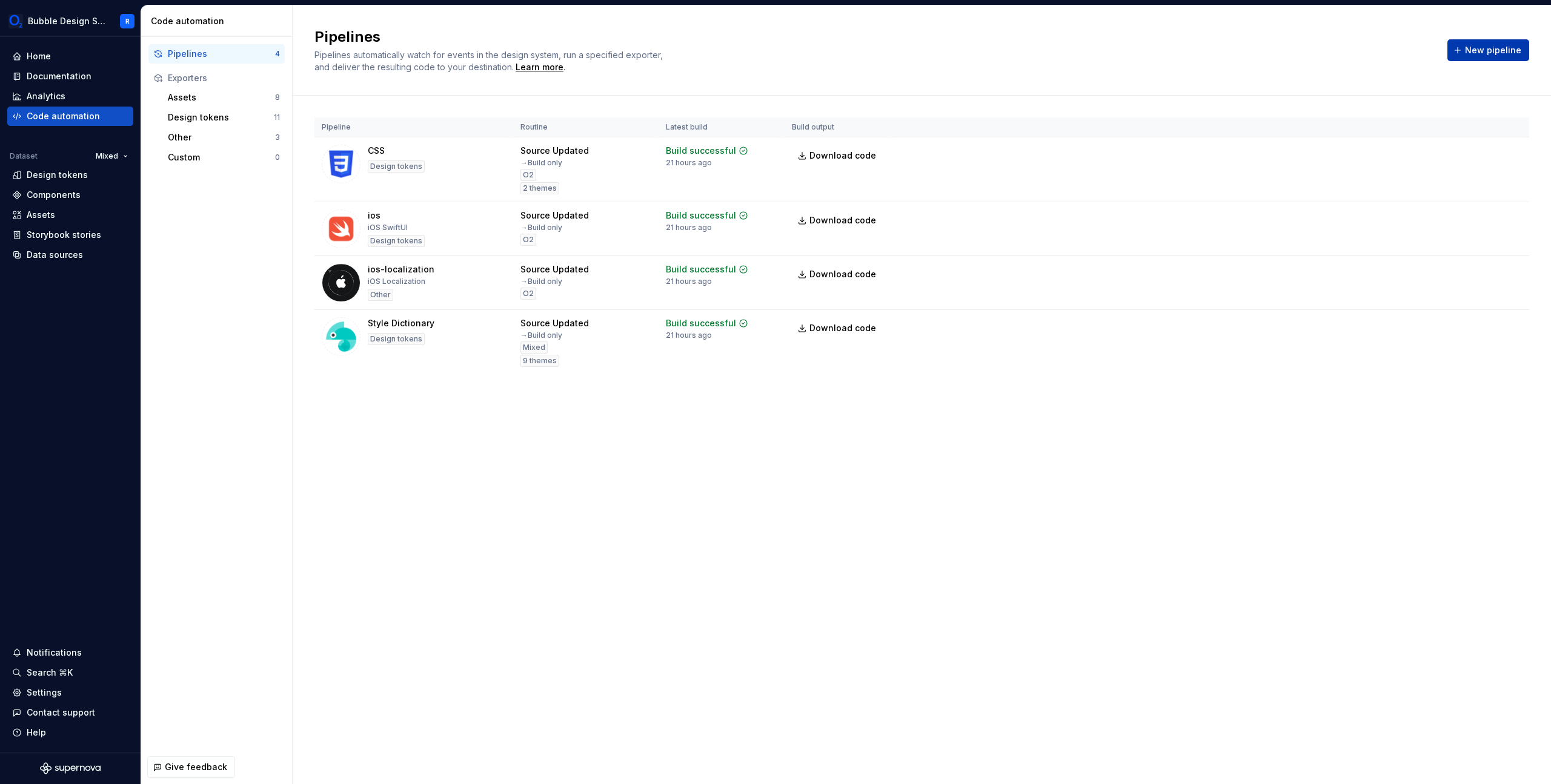
click at [1485, 44] on span "New pipeline" at bounding box center [1493, 50] width 57 height 12
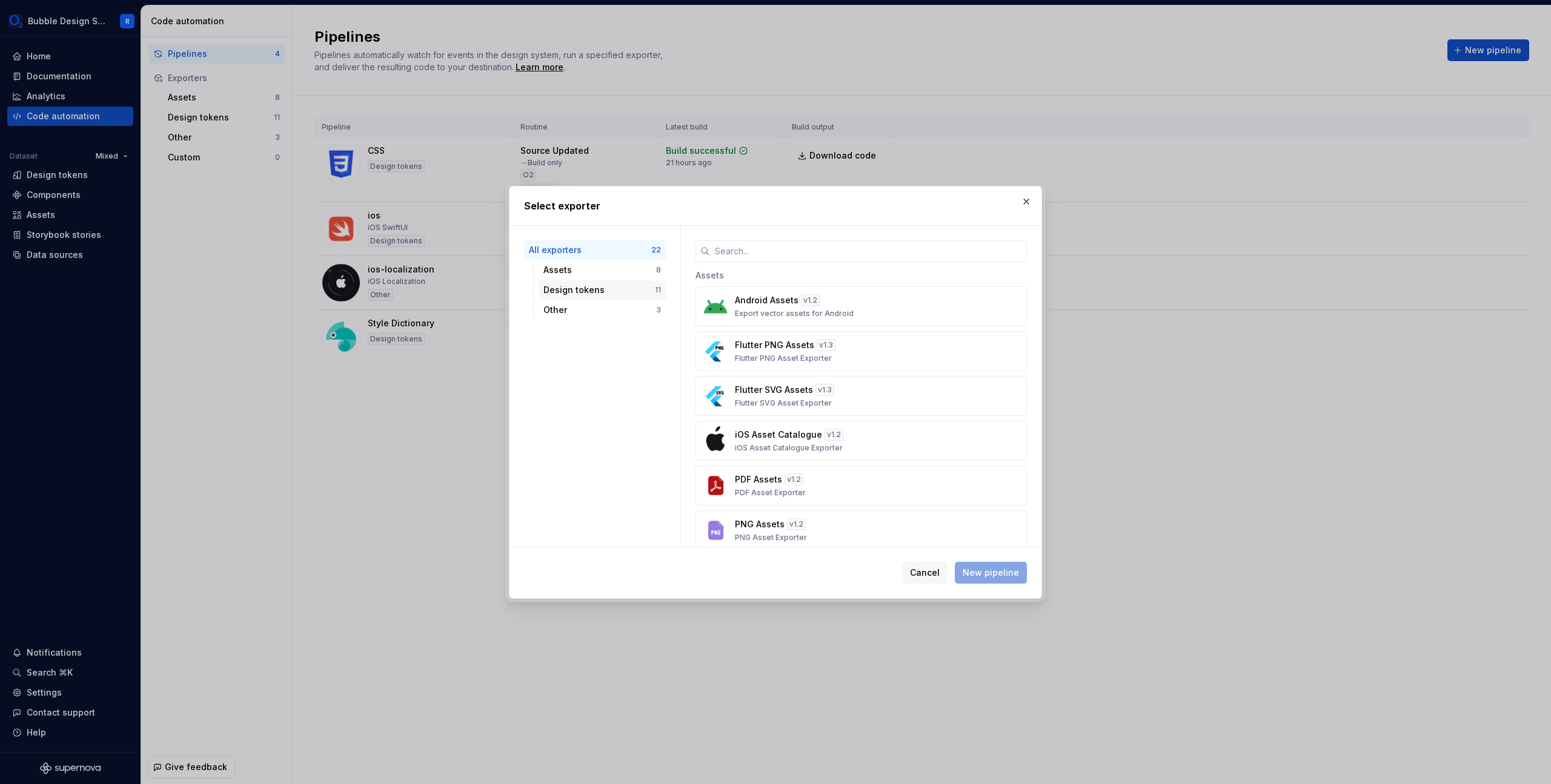
click at [627, 288] on div "Design tokens" at bounding box center [599, 290] width 111 height 12
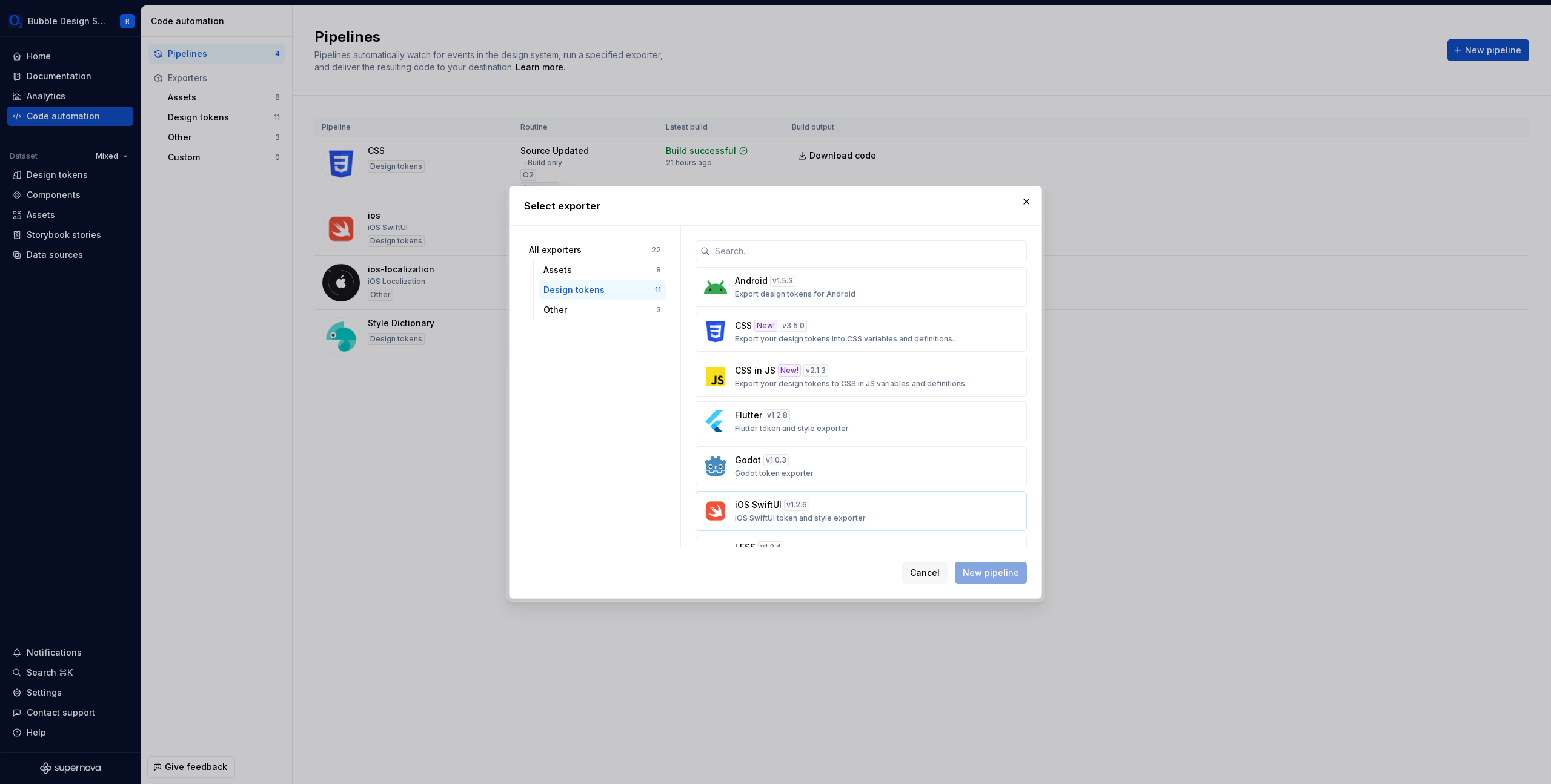
click at [861, 518] on div "iOS SwiftUI v 1.2.6 iOS SwiftUI token and style exporter" at bounding box center [857, 511] width 245 height 24
click at [1011, 581] on button "New pipeline" at bounding box center [991, 573] width 72 height 22
type textarea "*"
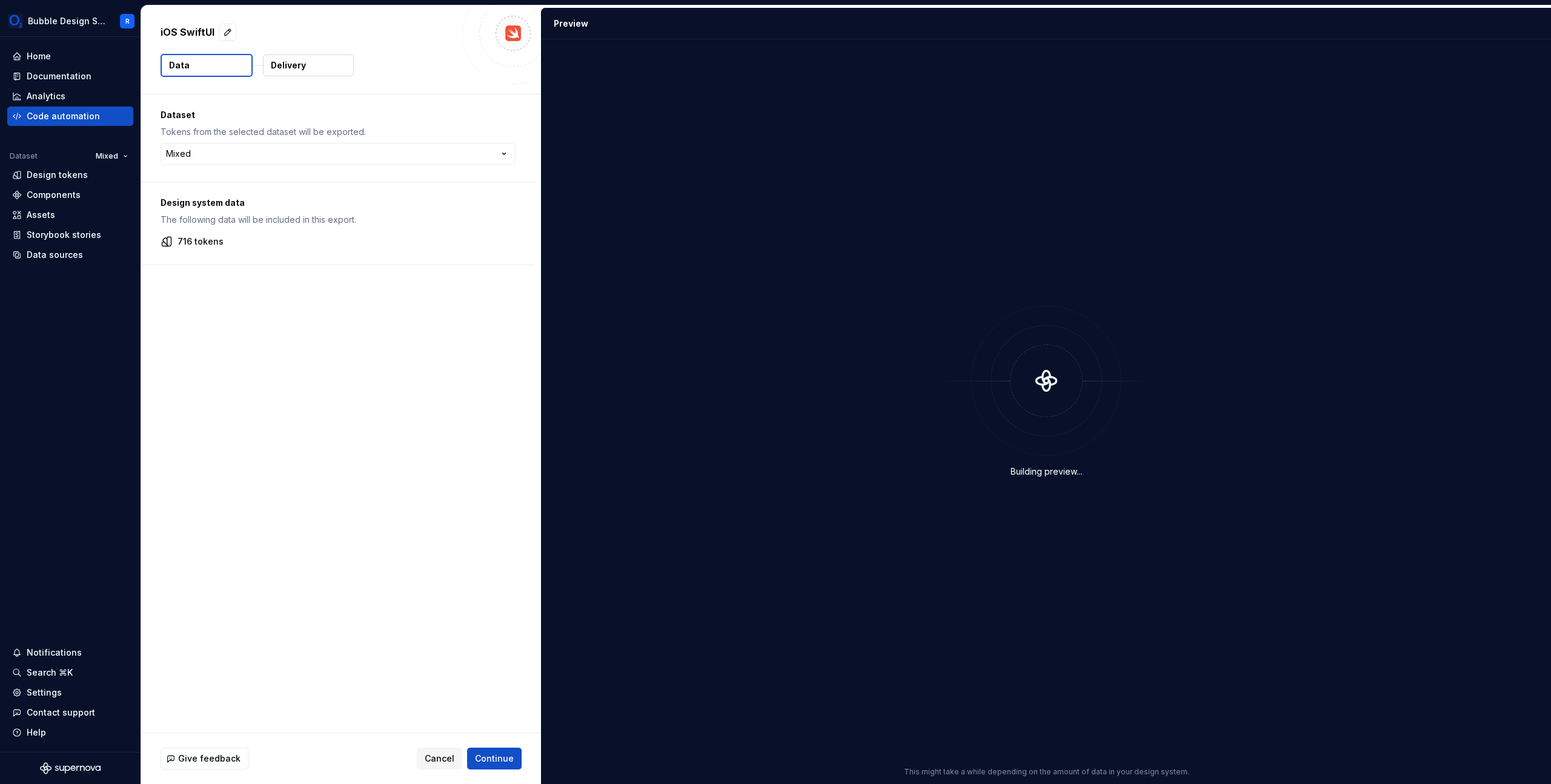
click at [318, 78] on div "iOS SwiftUI Data Delivery" at bounding box center [341, 49] width 400 height 88
click at [320, 66] on button "Delivery" at bounding box center [308, 66] width 91 height 22
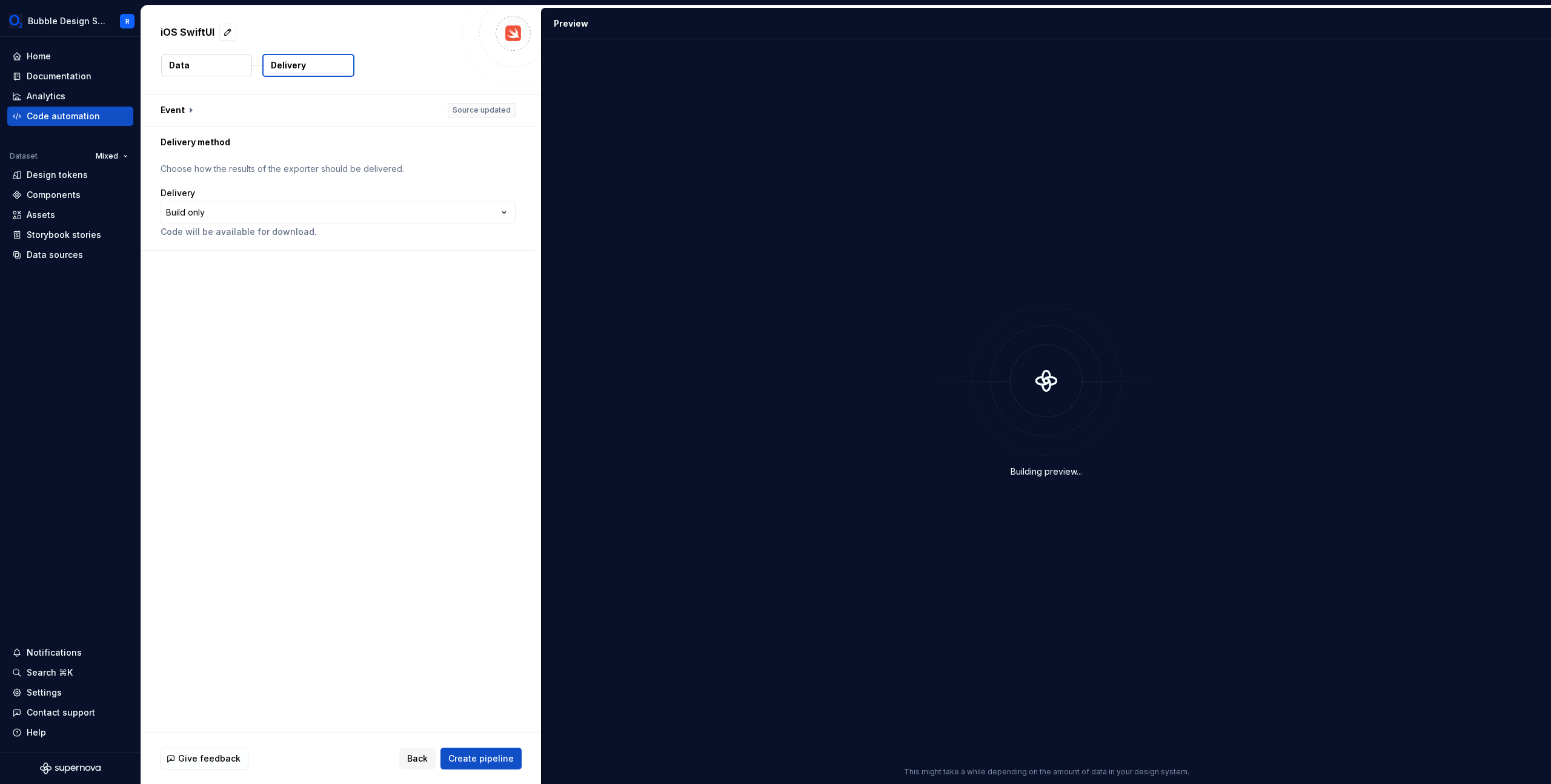
click at [210, 69] on button "Data" at bounding box center [206, 66] width 91 height 22
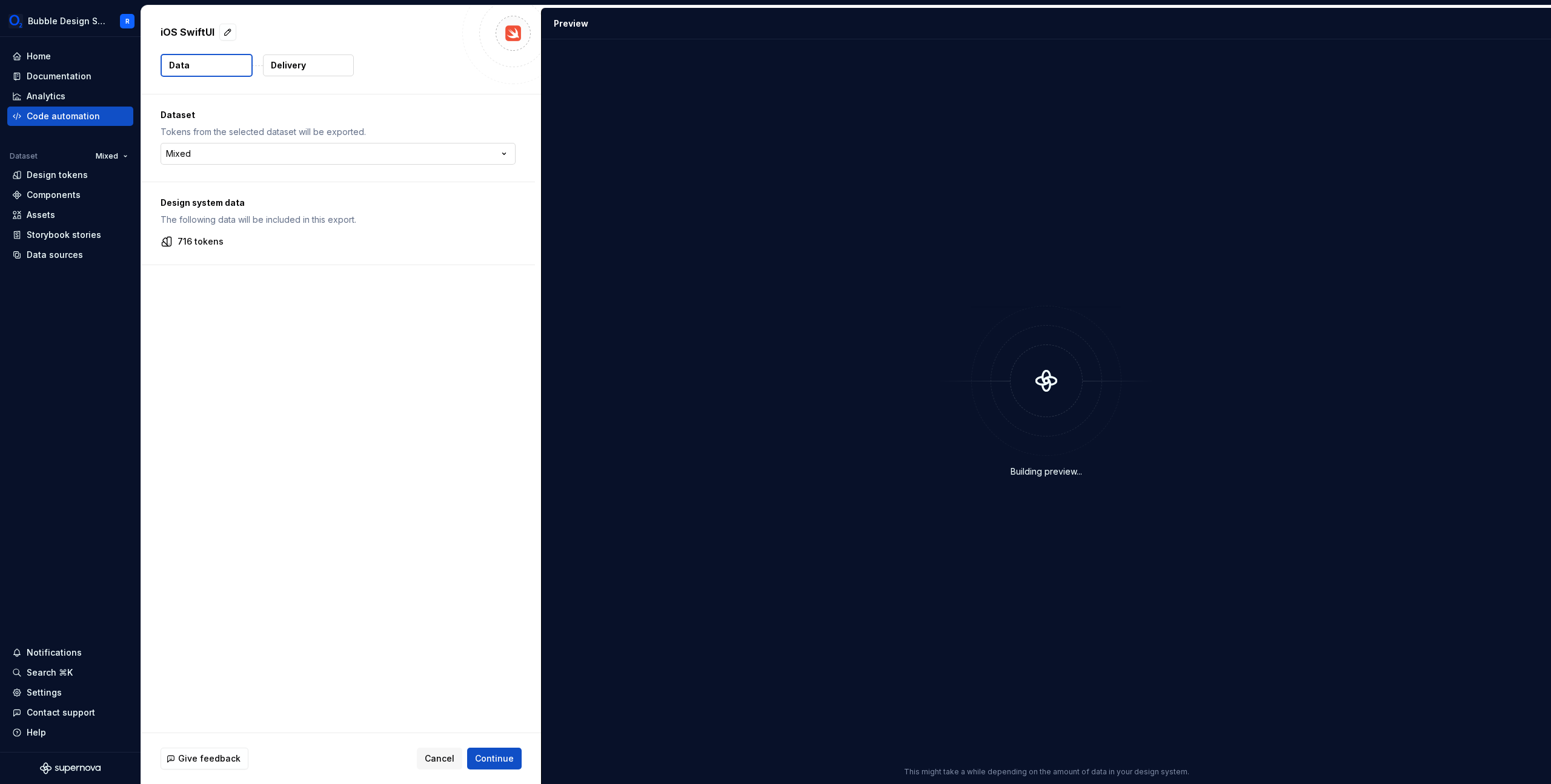
click at [310, 161] on html "Bubble Design System R Home Documentation Analytics Code automation Dataset Mix…" at bounding box center [775, 392] width 1551 height 784
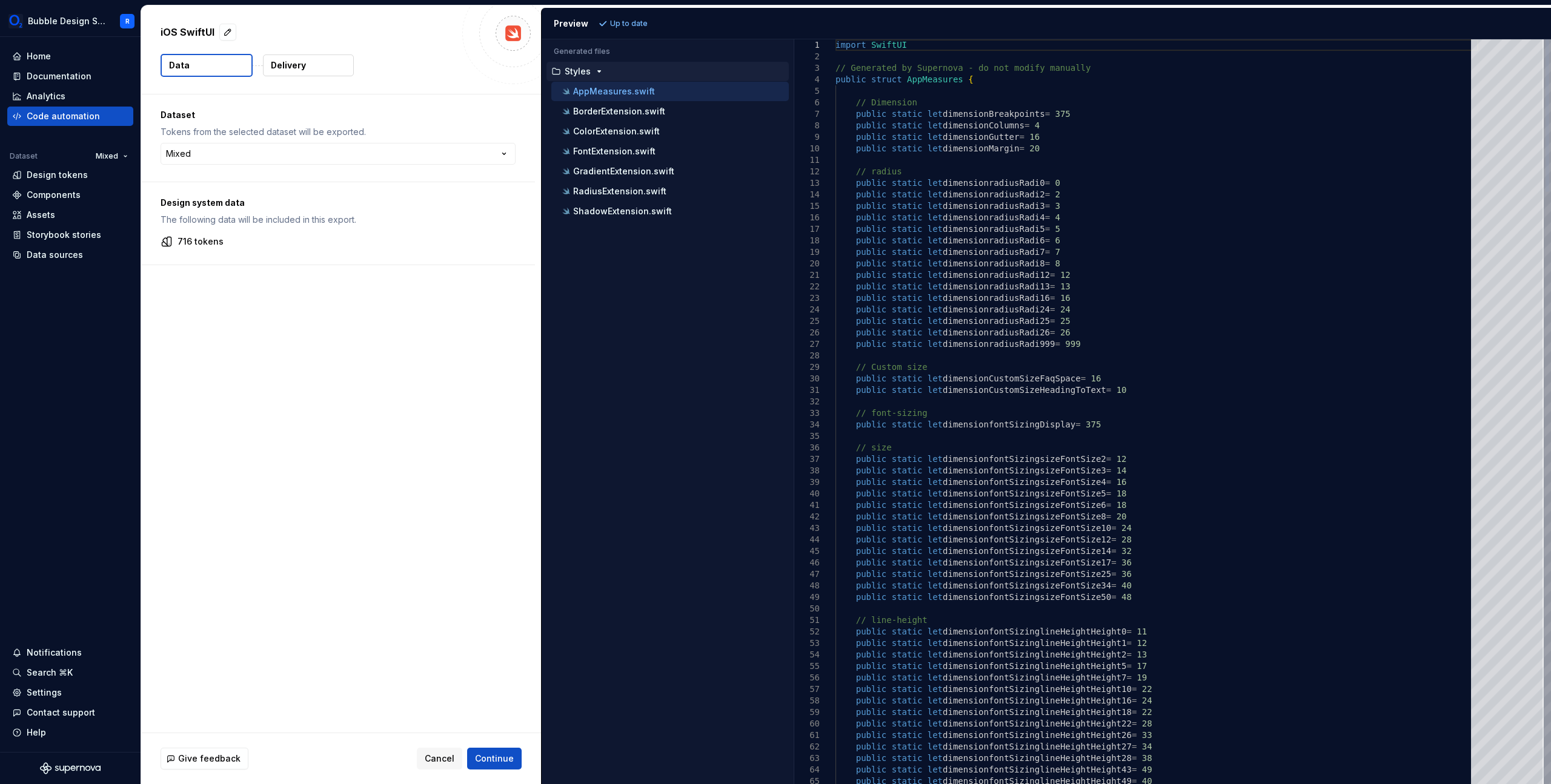
click at [1039, 428] on html "Bubble Design System R Home Documentation Analytics Code automation Dataset Mix…" at bounding box center [775, 392] width 1551 height 784
click at [357, 144] on html "Bubble Design System R Home Documentation Analytics Code automation Dataset Mix…" at bounding box center [775, 392] width 1551 height 784
click at [421, 61] on div "Data Delivery" at bounding box center [341, 66] width 361 height 23
click at [408, 156] on html "Bubble Design System R Home Documentation Analytics Code automation Dataset Mix…" at bounding box center [775, 392] width 1551 height 784
click at [397, 165] on html "Bubble Design System R Home Documentation Analytics Code automation Dataset Mix…" at bounding box center [775, 392] width 1551 height 784
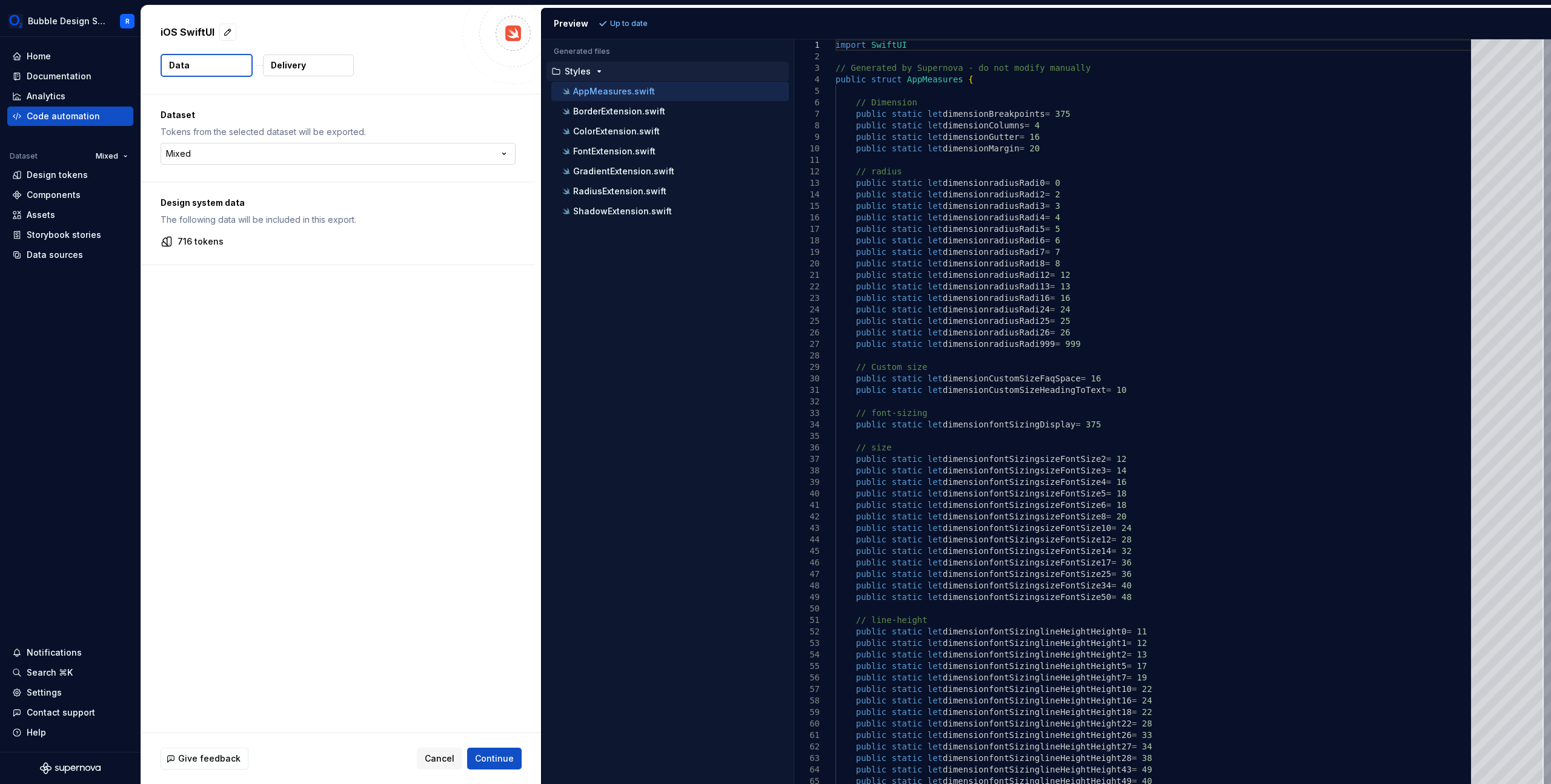
click at [406, 154] on html "Bubble Design System R Home Documentation Analytics Code automation Dataset Mix…" at bounding box center [775, 392] width 1551 height 784
click at [635, 108] on p "BorderExtension.swift" at bounding box center [619, 111] width 92 height 10
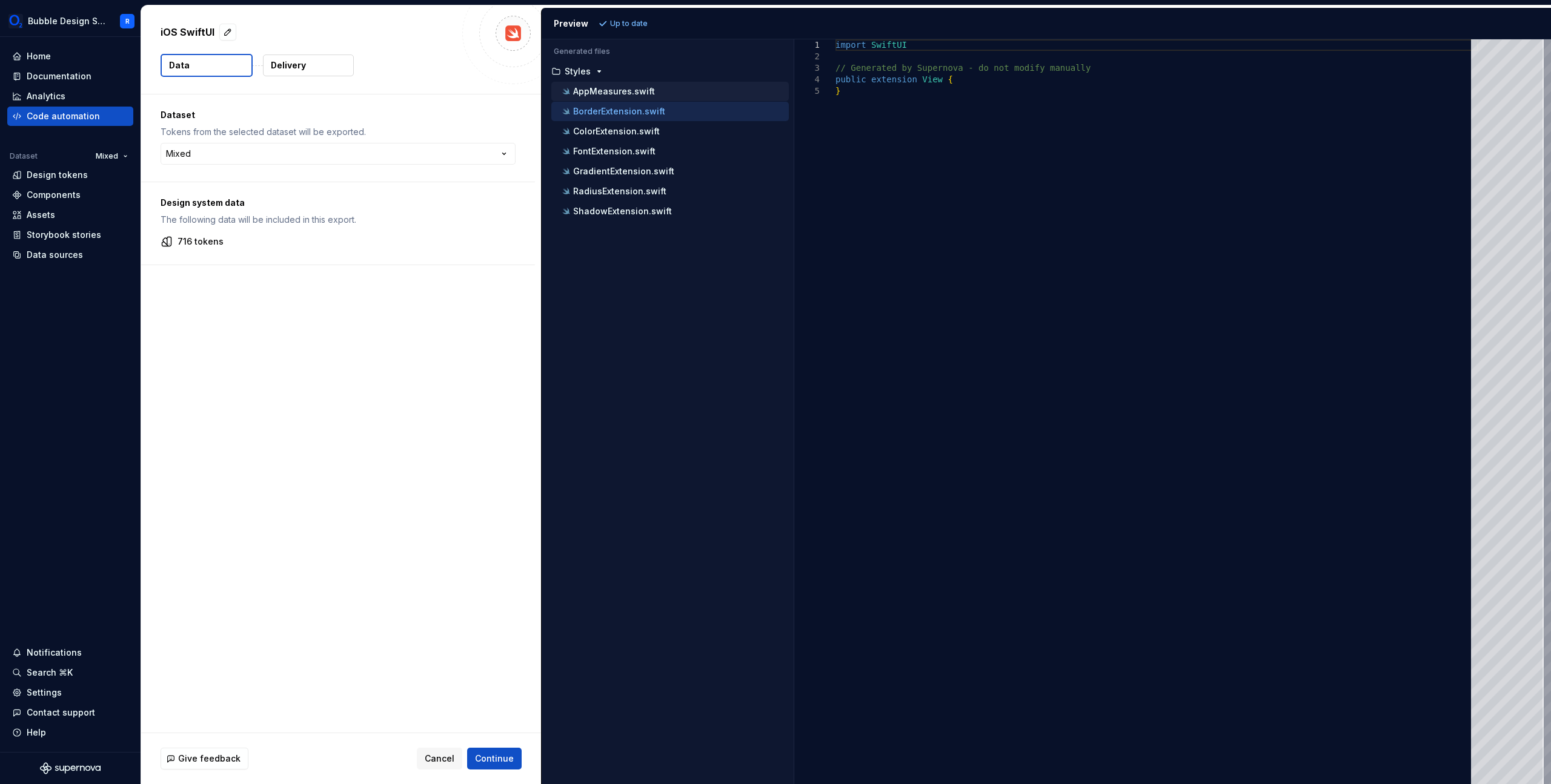
click at [689, 99] on div "AppMeasures.swift" at bounding box center [670, 91] width 237 height 19
click at [691, 97] on button "AppMeasures.swift" at bounding box center [670, 91] width 237 height 13
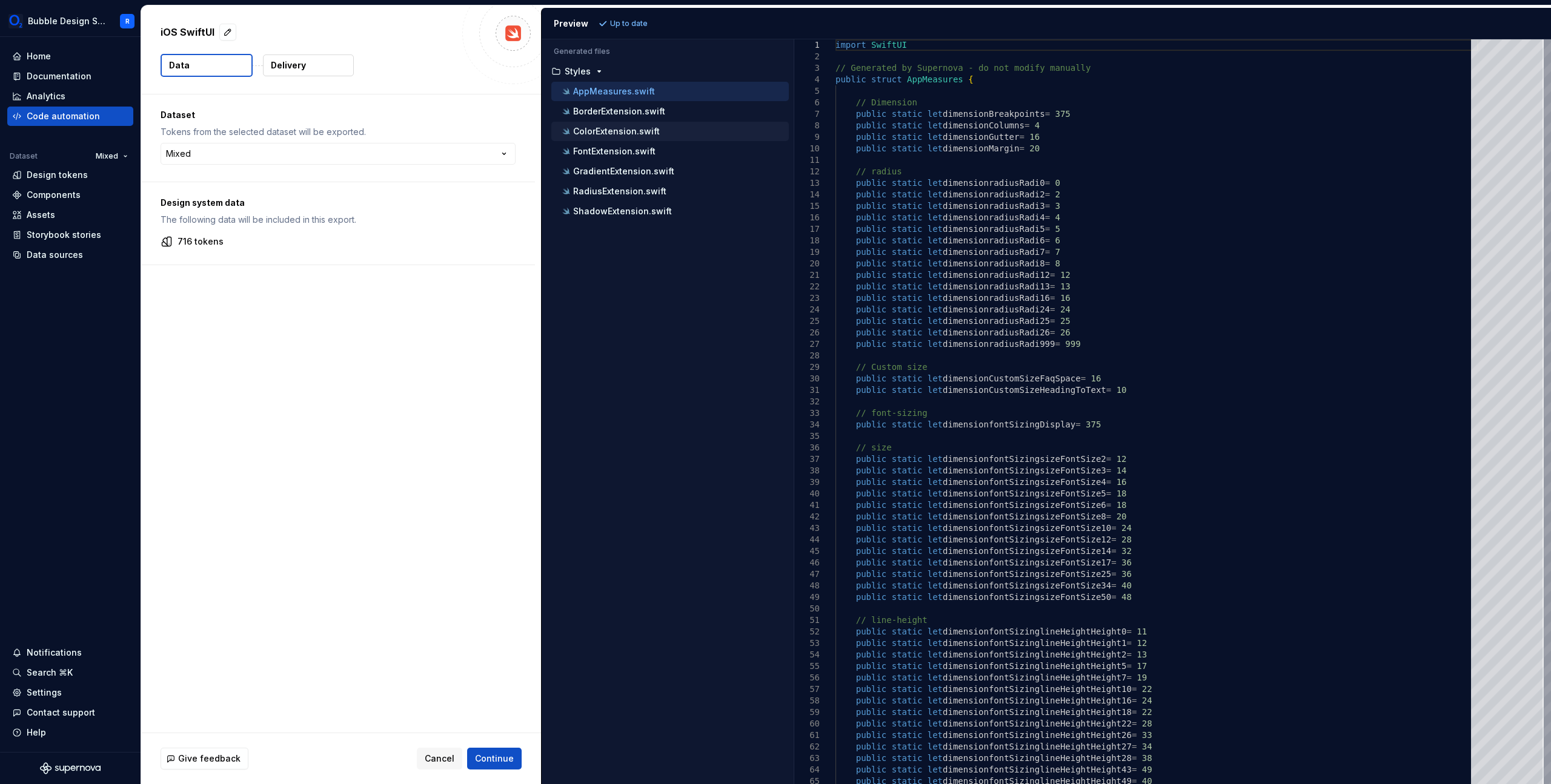
click at [696, 137] on div "ColorExtension.swift" at bounding box center [670, 131] width 237 height 19
click at [691, 131] on div "ColorExtension.swift" at bounding box center [674, 131] width 229 height 12
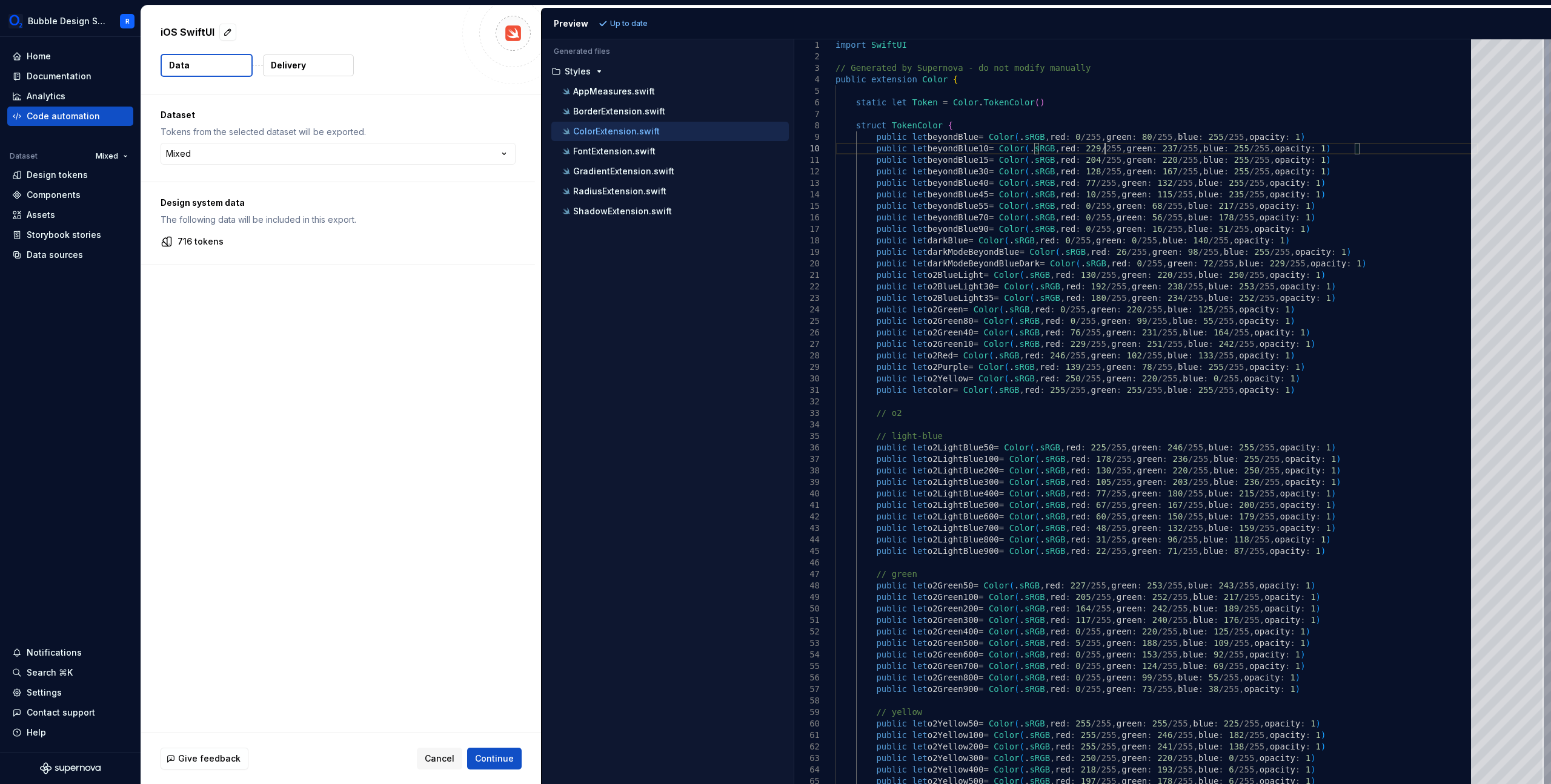
click at [684, 92] on div "AppMeasures.swift" at bounding box center [674, 91] width 229 height 12
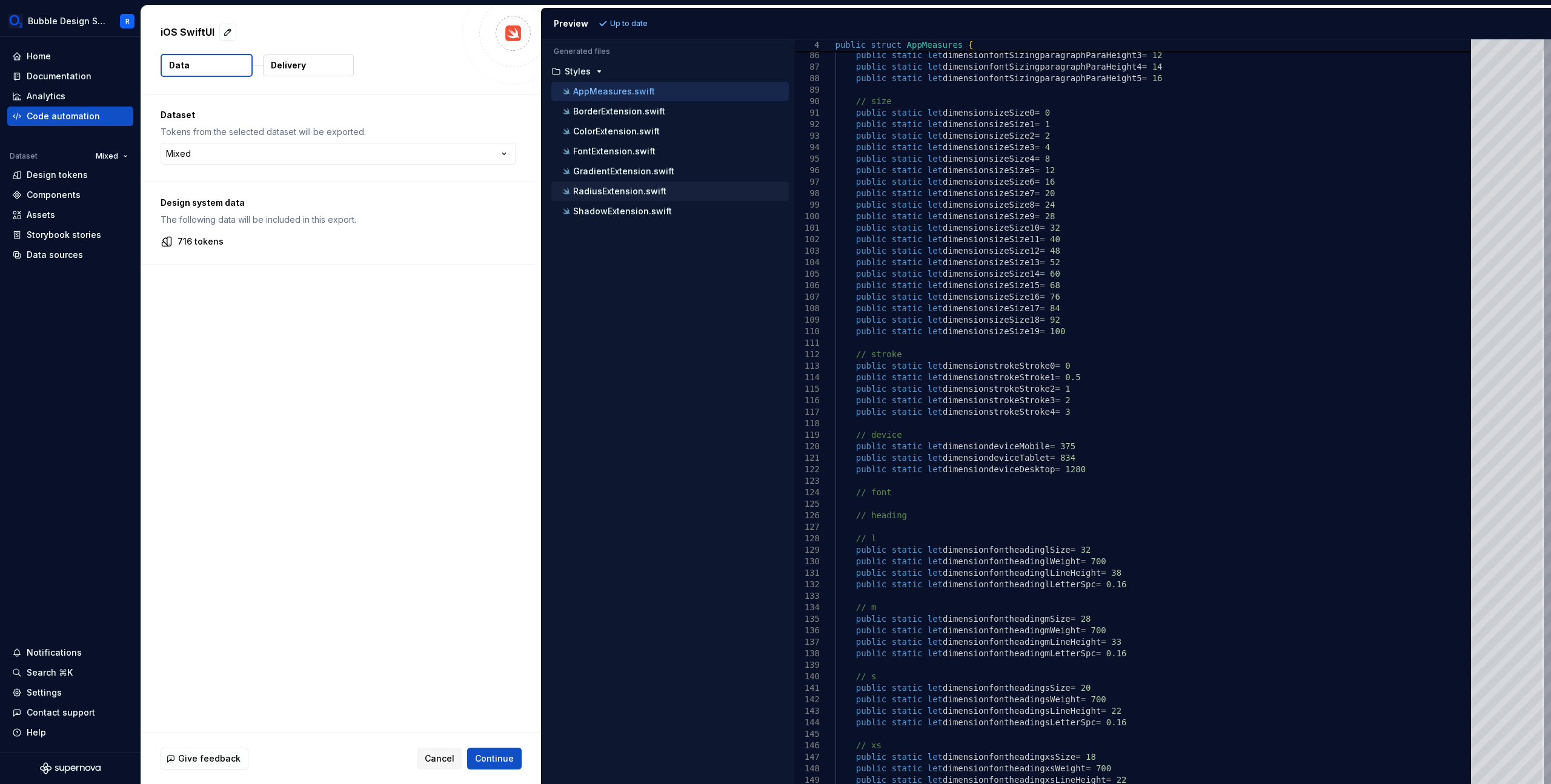
click at [647, 182] on div "RadiusExtension.swift" at bounding box center [670, 192] width 237 height 19
click at [654, 193] on p "RadiusExtension.swift" at bounding box center [619, 192] width 93 height 10
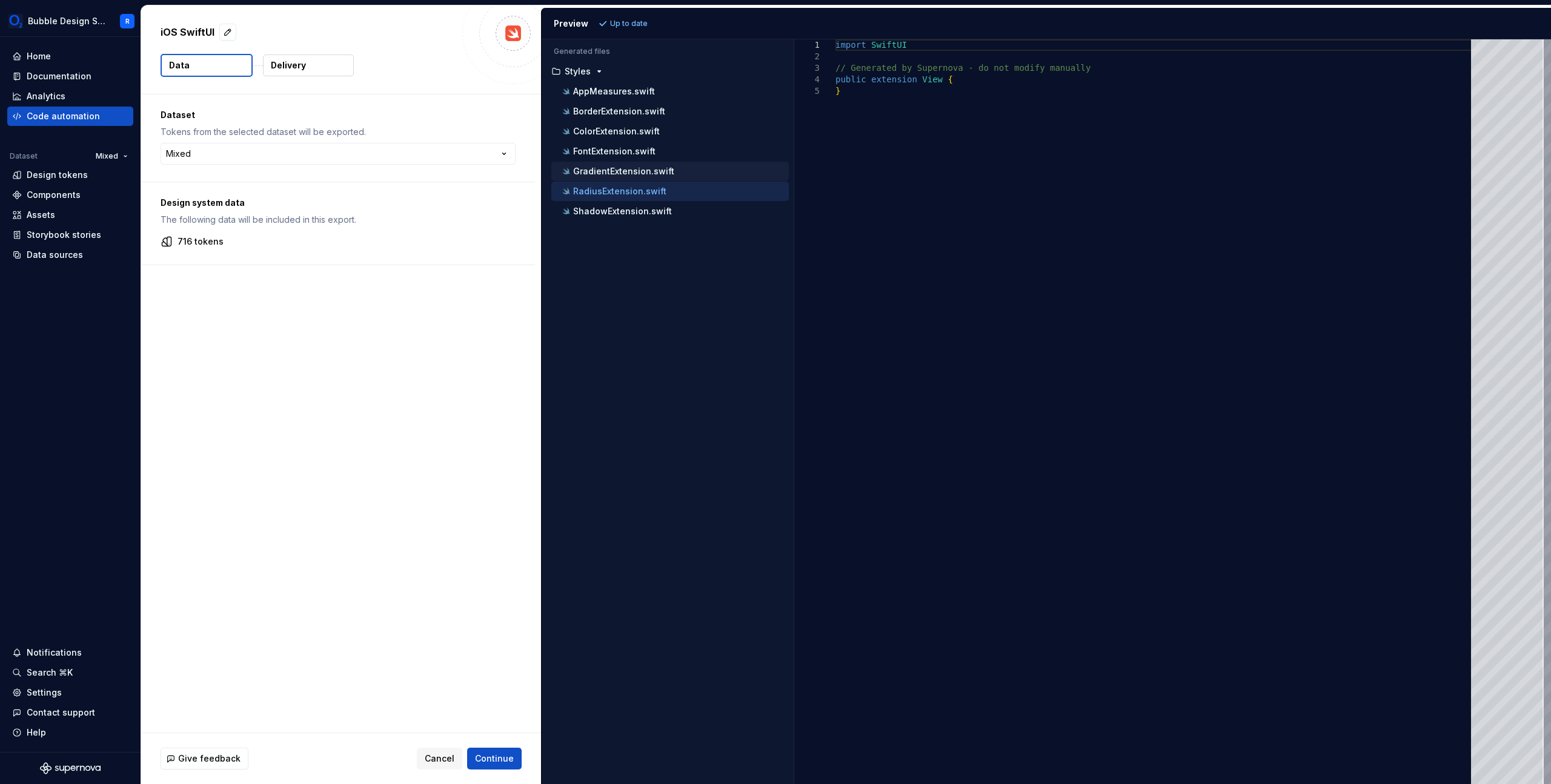
click at [641, 170] on p "GradientExtension.swift" at bounding box center [624, 172] width 101 height 10
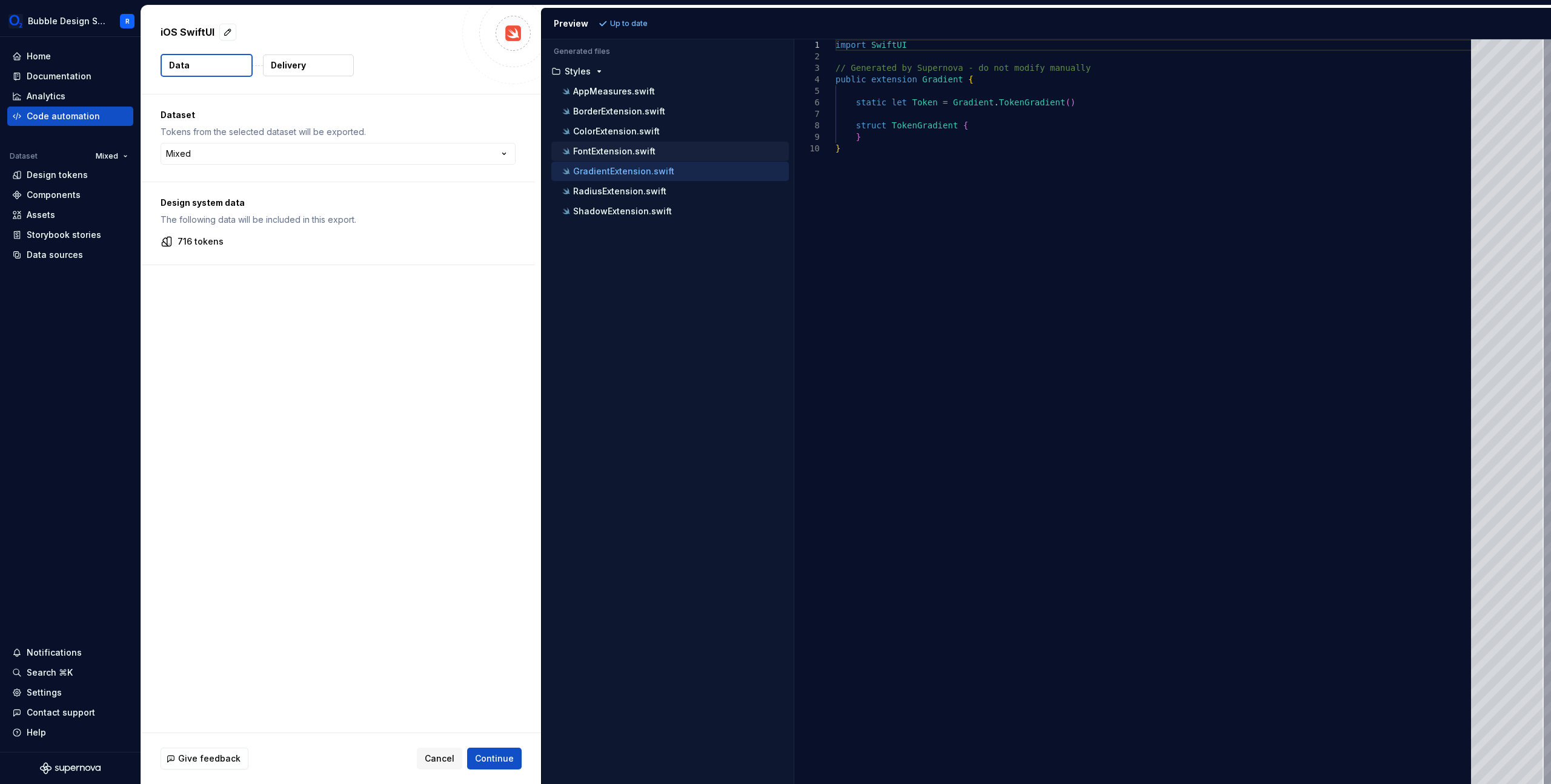
click at [632, 150] on p "FontExtension.swift" at bounding box center [614, 151] width 82 height 10
click at [671, 137] on button "ColorExtension.swift" at bounding box center [670, 131] width 237 height 13
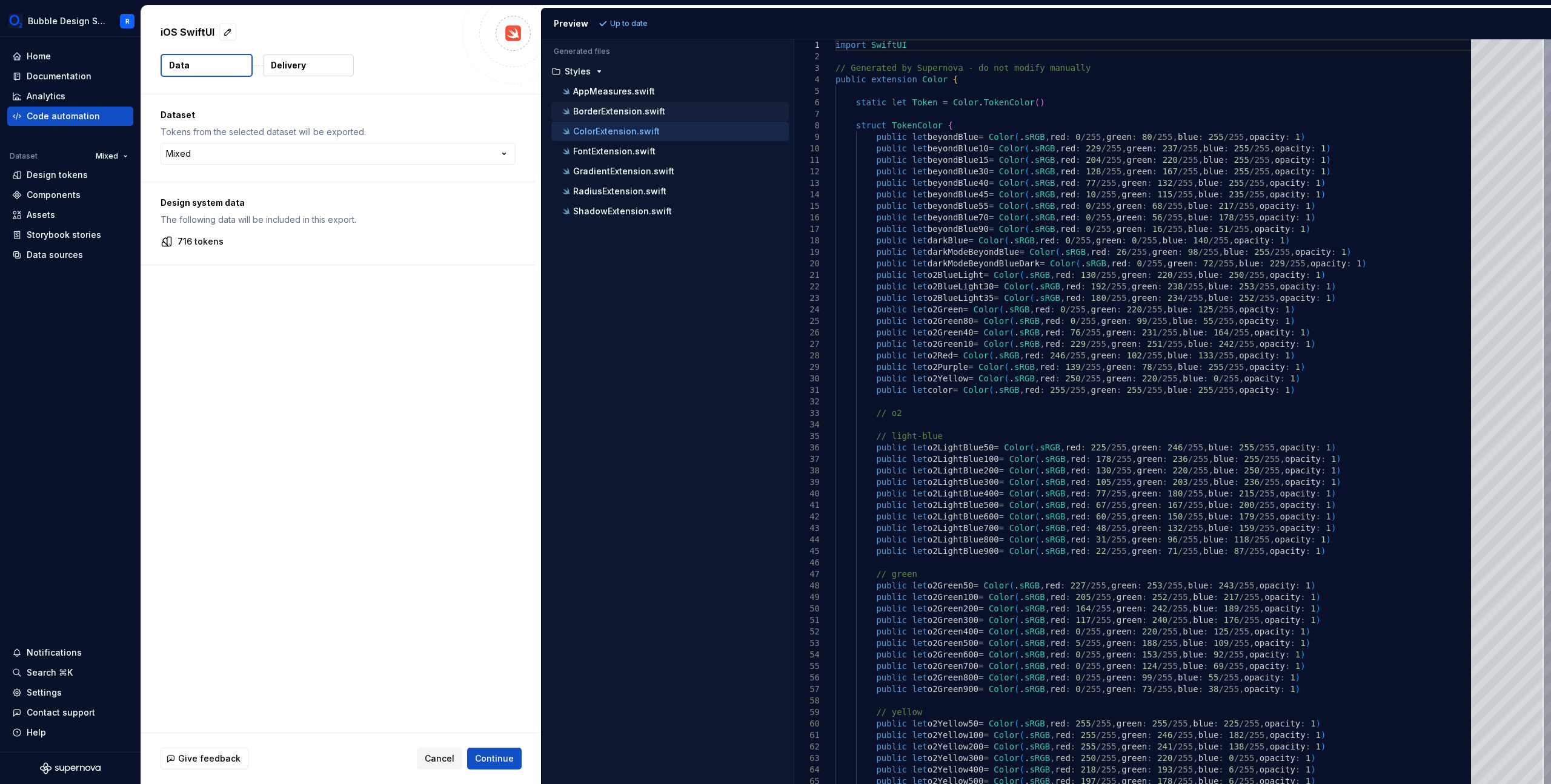
click at [679, 113] on div "BorderExtension.swift" at bounding box center [674, 111] width 229 height 12
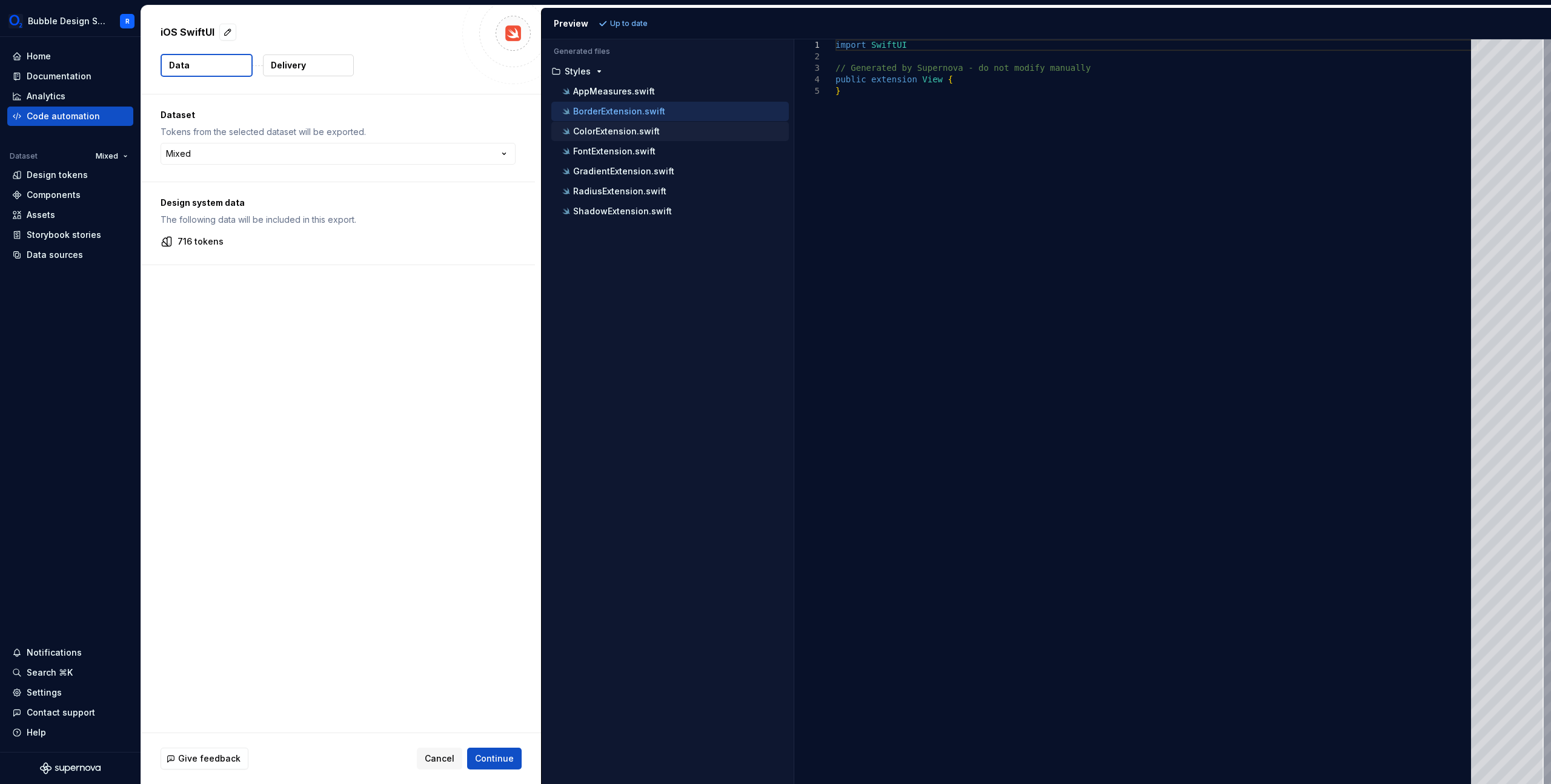
click at [670, 136] on div "ColorExtension.swift" at bounding box center [674, 131] width 229 height 12
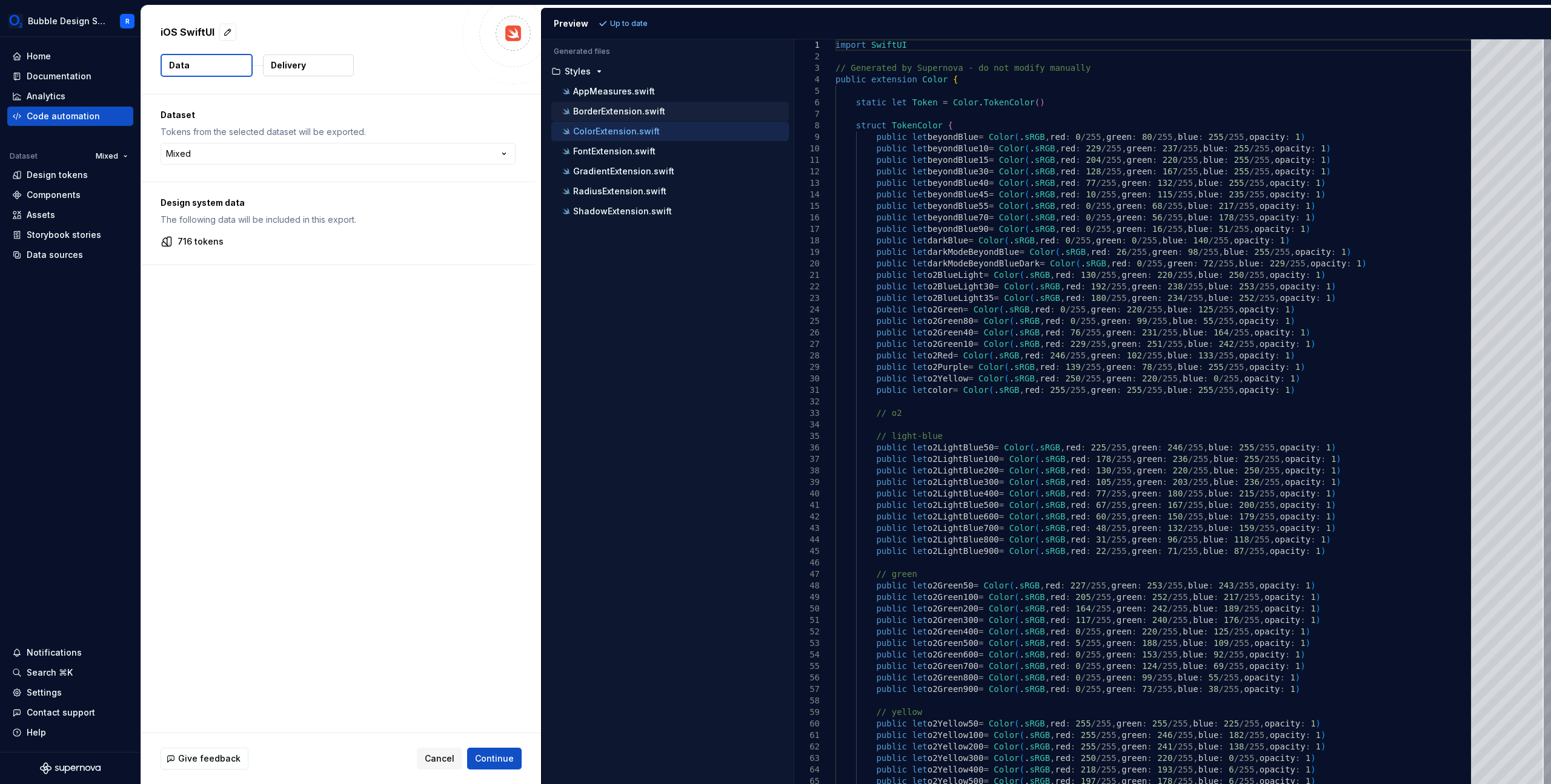
click at [682, 118] on div "BorderExtension.swift" at bounding box center [670, 111] width 237 height 19
click at [689, 105] on button "BorderExtension.swift" at bounding box center [670, 111] width 237 height 13
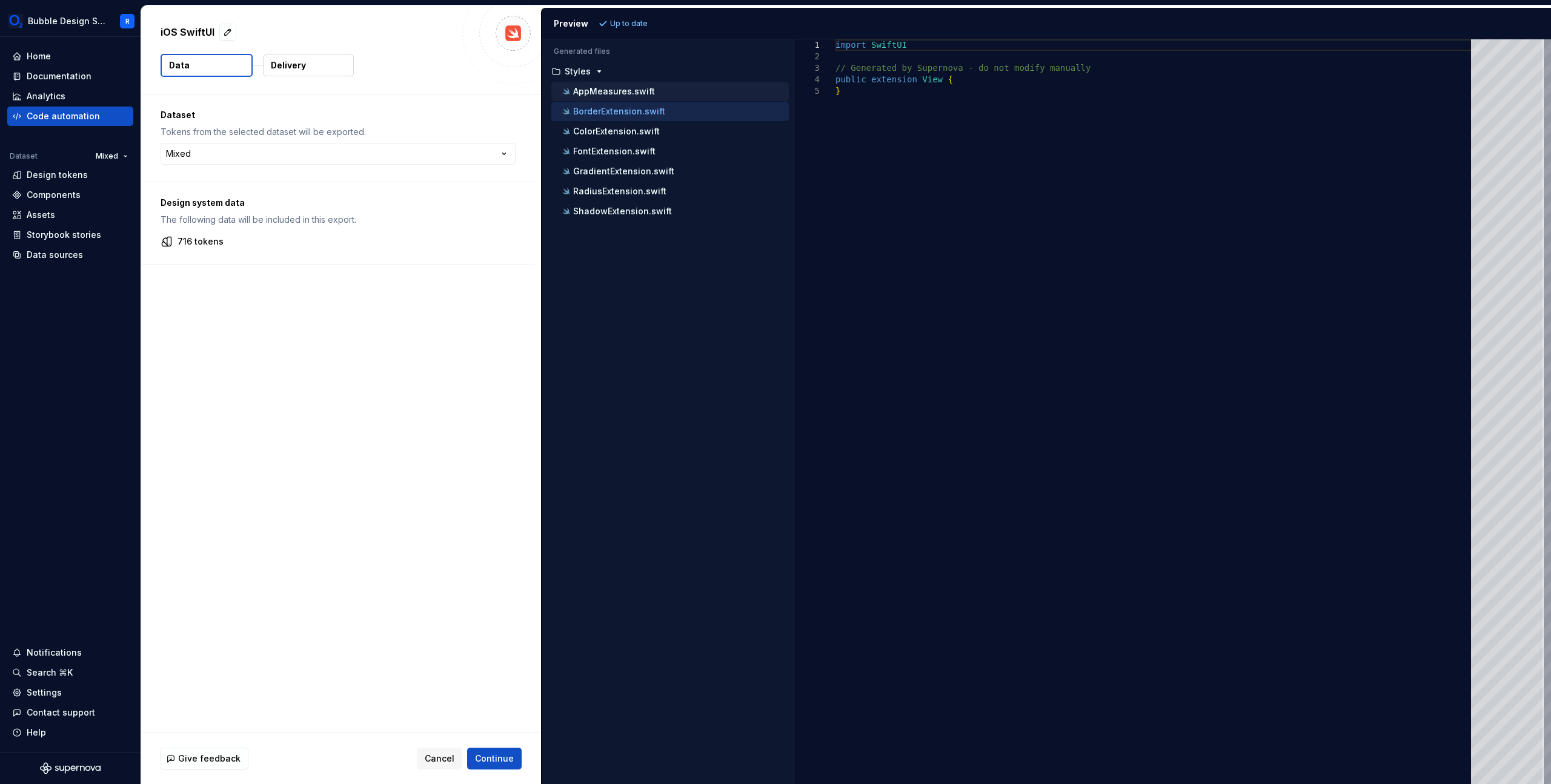
click at [695, 94] on div "AppMeasures.swift" at bounding box center [674, 91] width 229 height 12
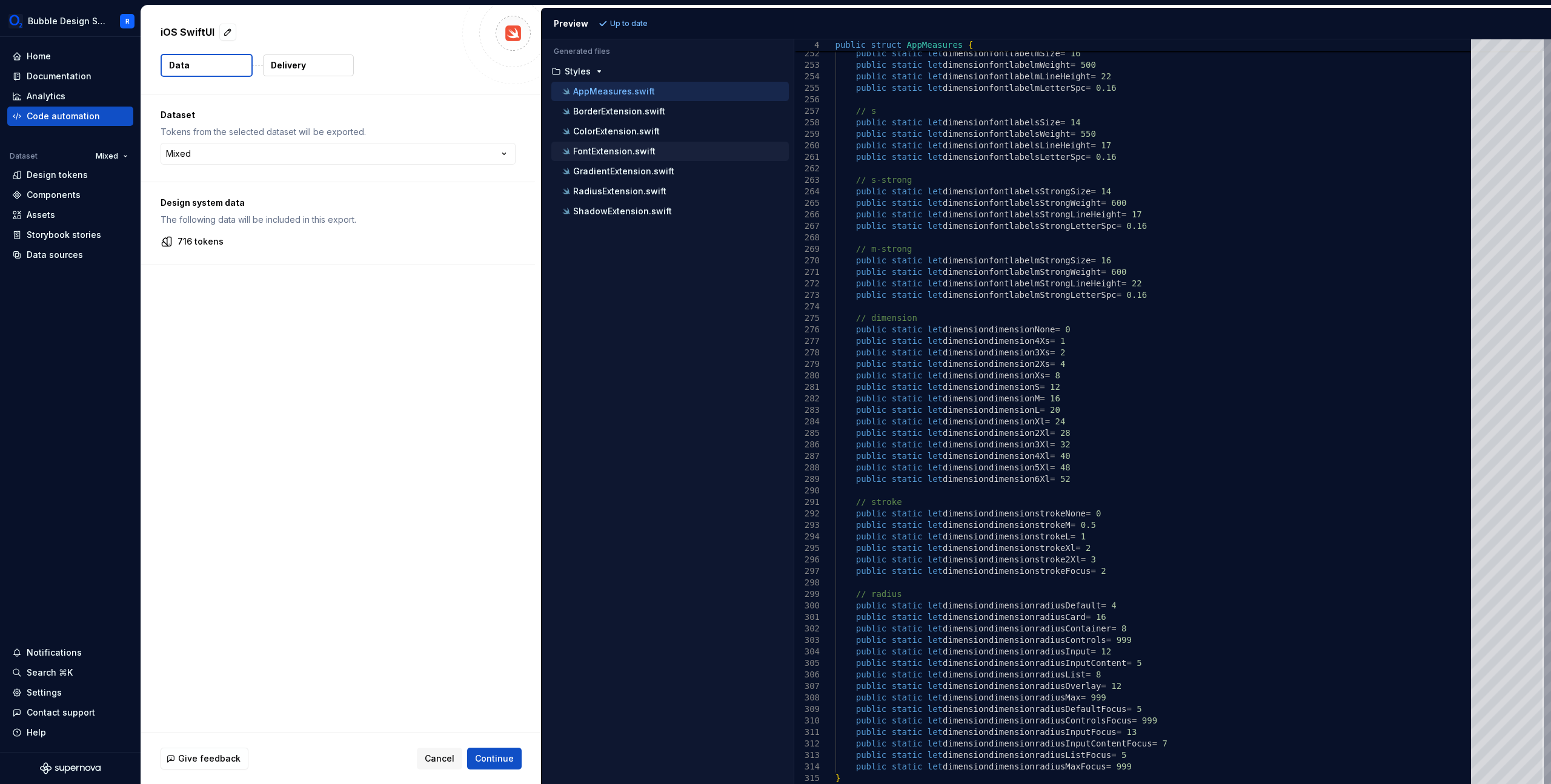
click at [642, 156] on div "FontExtension.swift" at bounding box center [674, 151] width 229 height 12
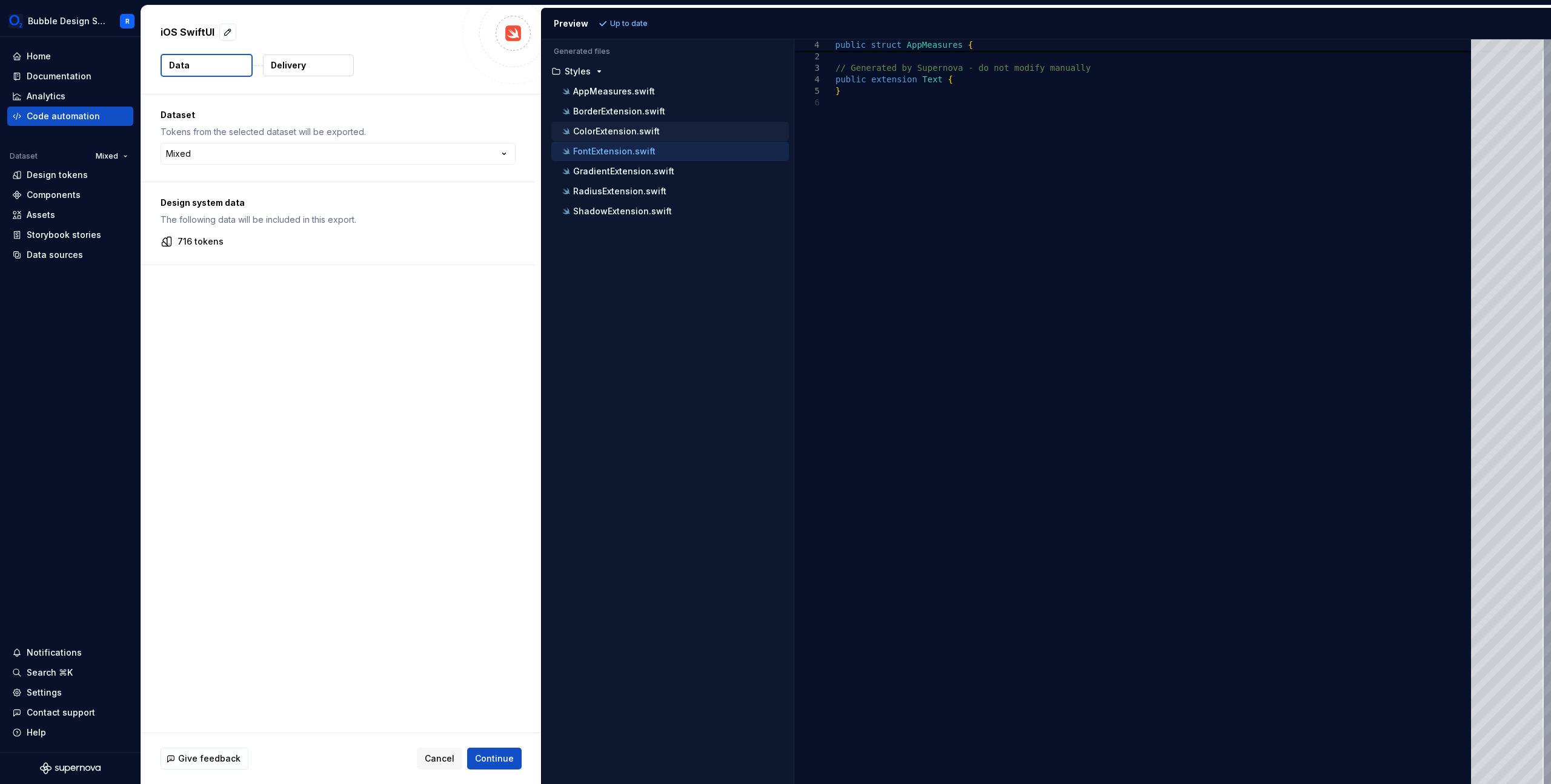
click at [655, 125] on button "ColorExtension.swift" at bounding box center [670, 131] width 237 height 13
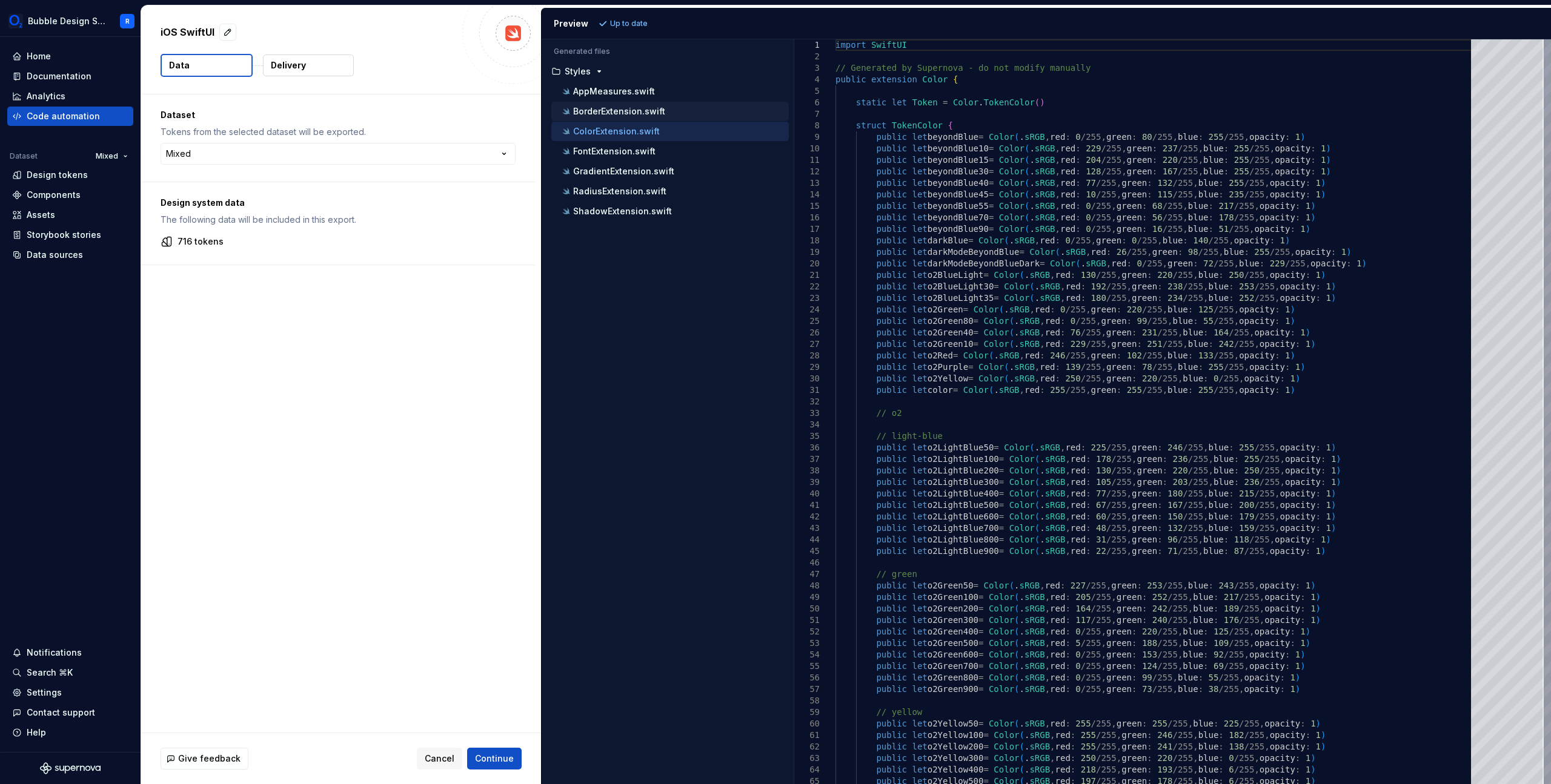
click at [665, 107] on div "BorderExtension.swift" at bounding box center [674, 111] width 229 height 12
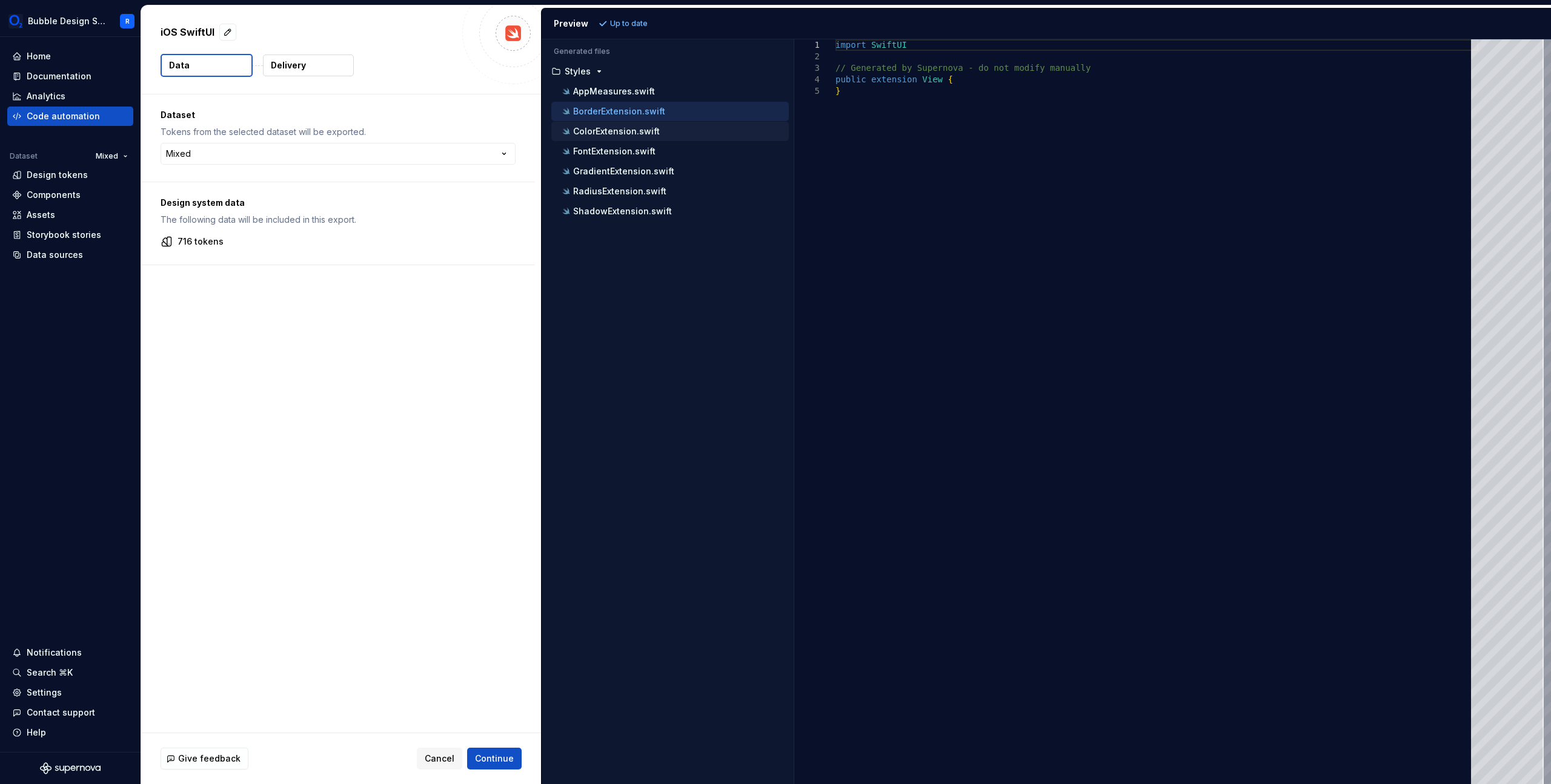
click at [663, 126] on div "ColorExtension.swift" at bounding box center [674, 131] width 229 height 12
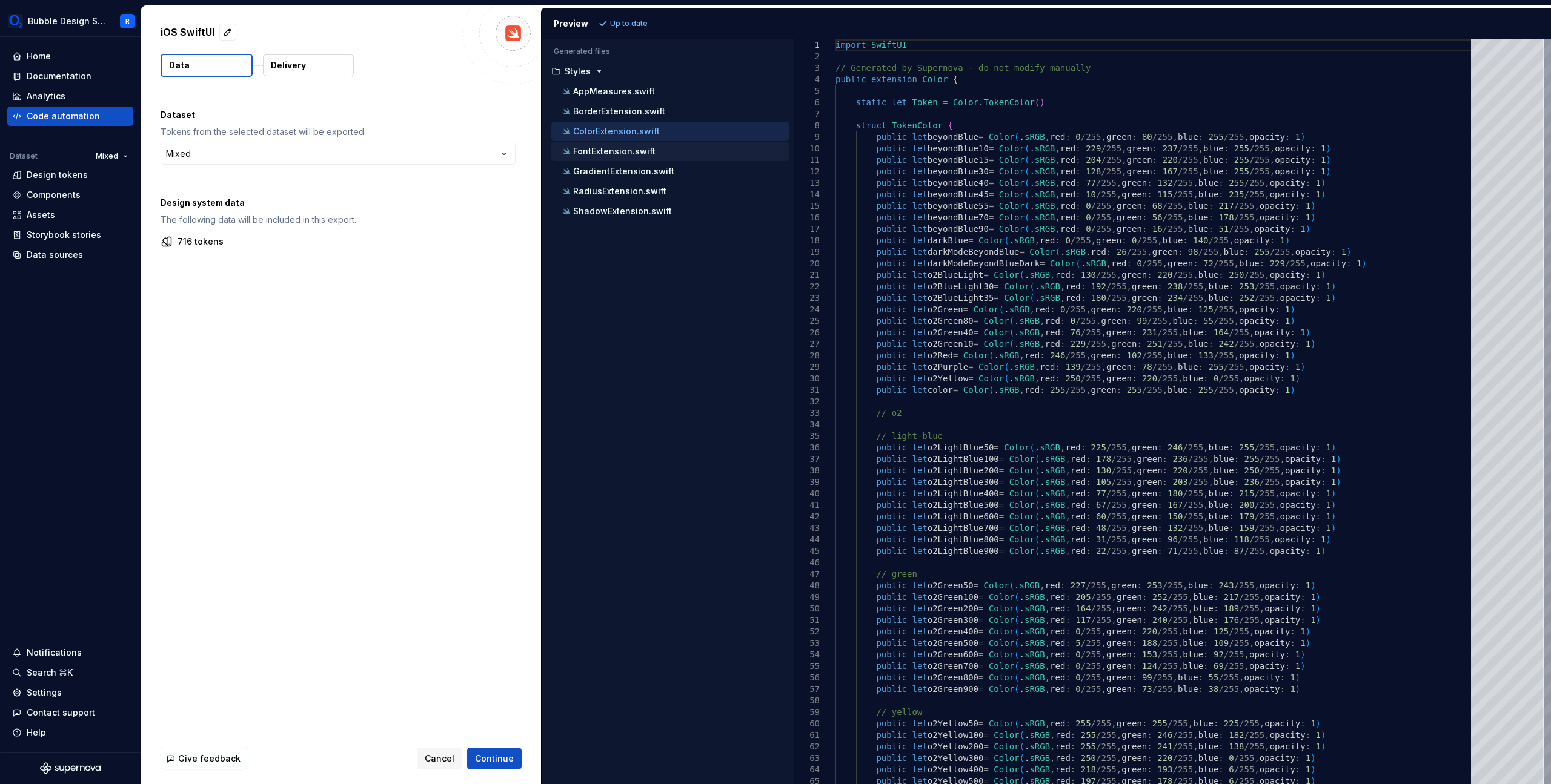
click at [657, 159] on div "FontExtension.swift" at bounding box center [670, 151] width 237 height 19
click at [653, 176] on p "GradientExtension.swift" at bounding box center [624, 172] width 101 height 10
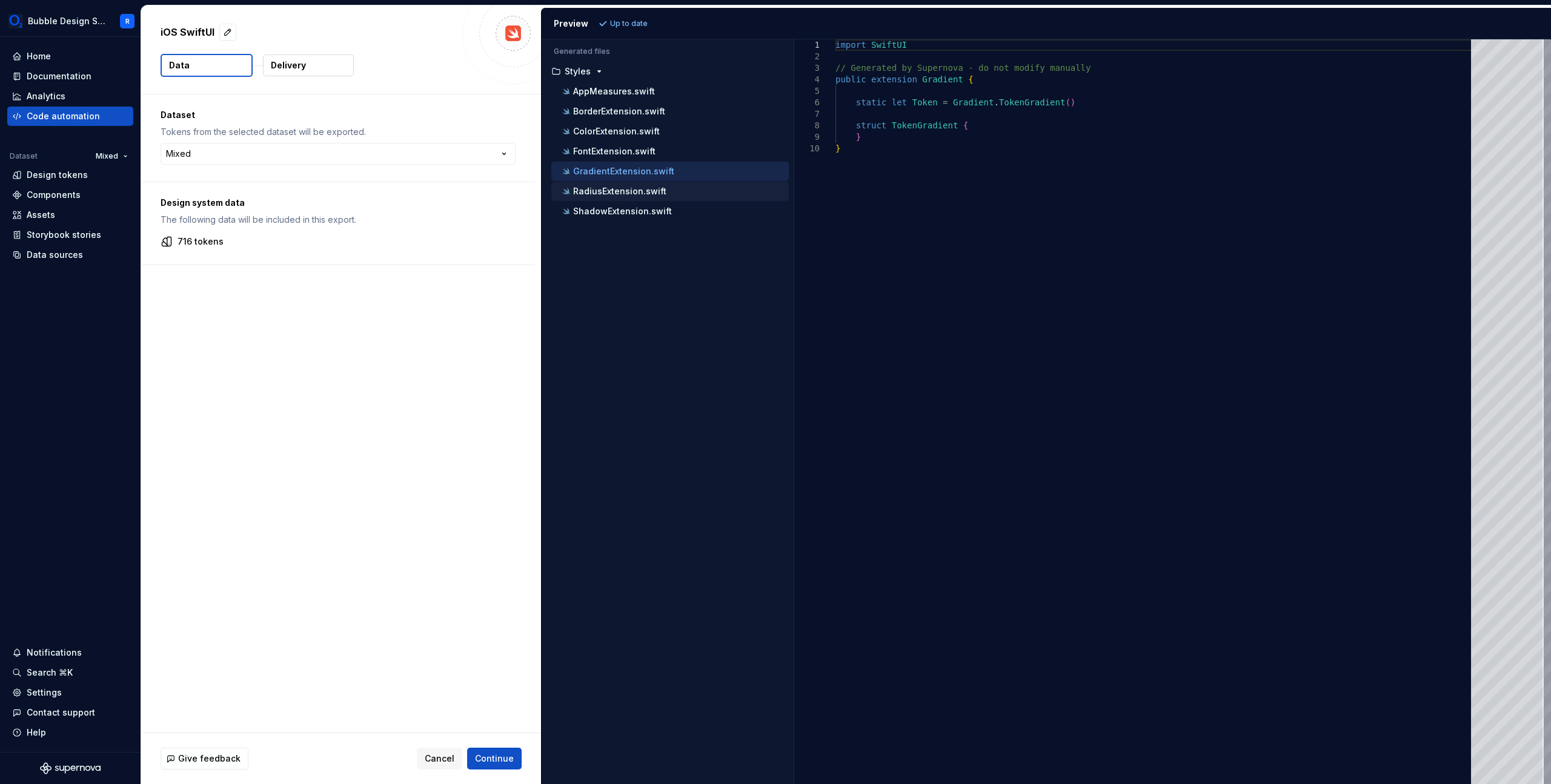
click at [650, 192] on p "RadiusExtension.swift" at bounding box center [619, 192] width 93 height 10
click at [647, 215] on p "ShadowExtension.swift" at bounding box center [622, 212] width 99 height 10
click at [664, 137] on div "ColorExtension.swift" at bounding box center [674, 131] width 229 height 12
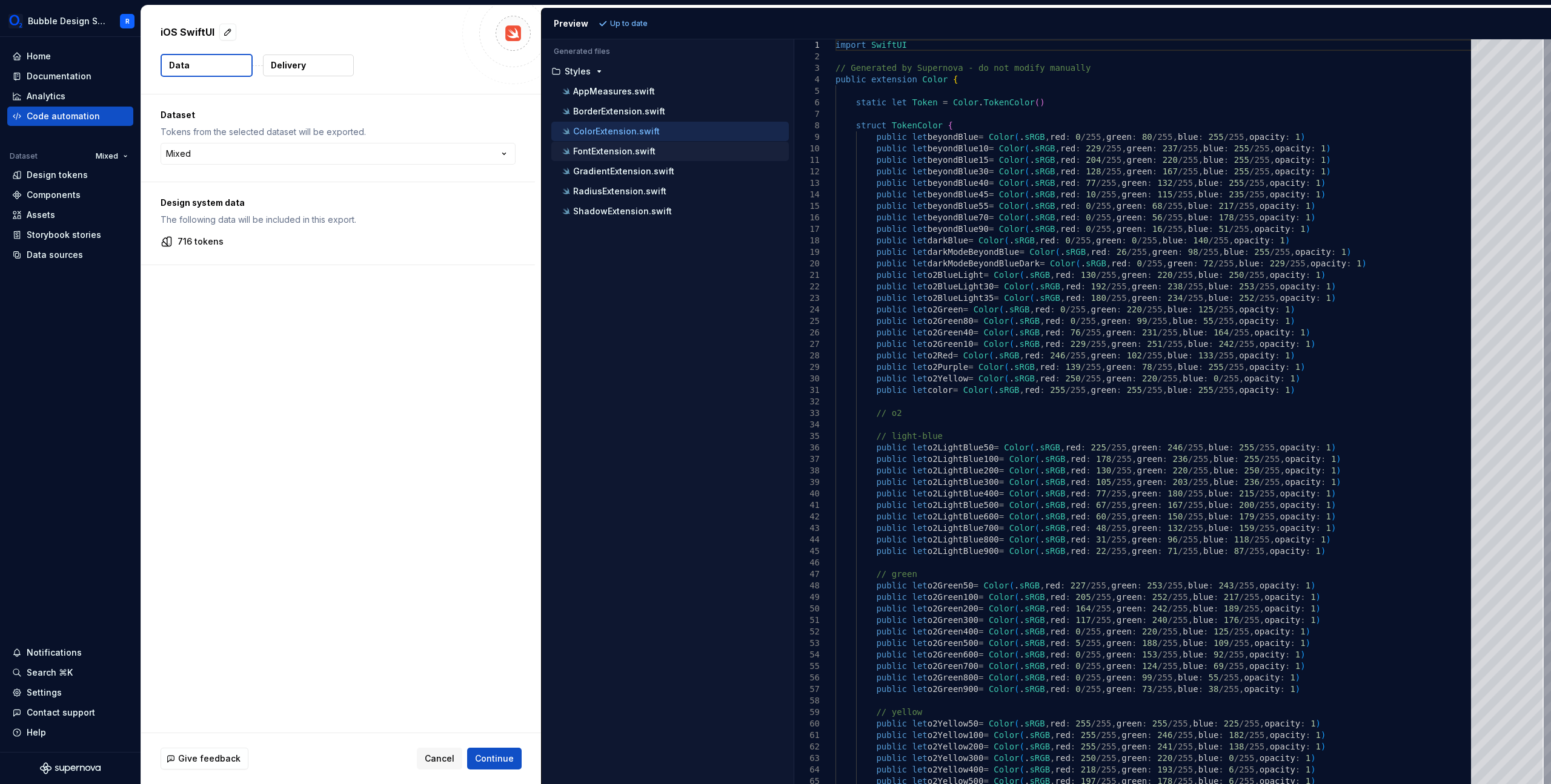
click at [664, 146] on div "FontExtension.swift" at bounding box center [674, 151] width 229 height 12
type textarea "**********"
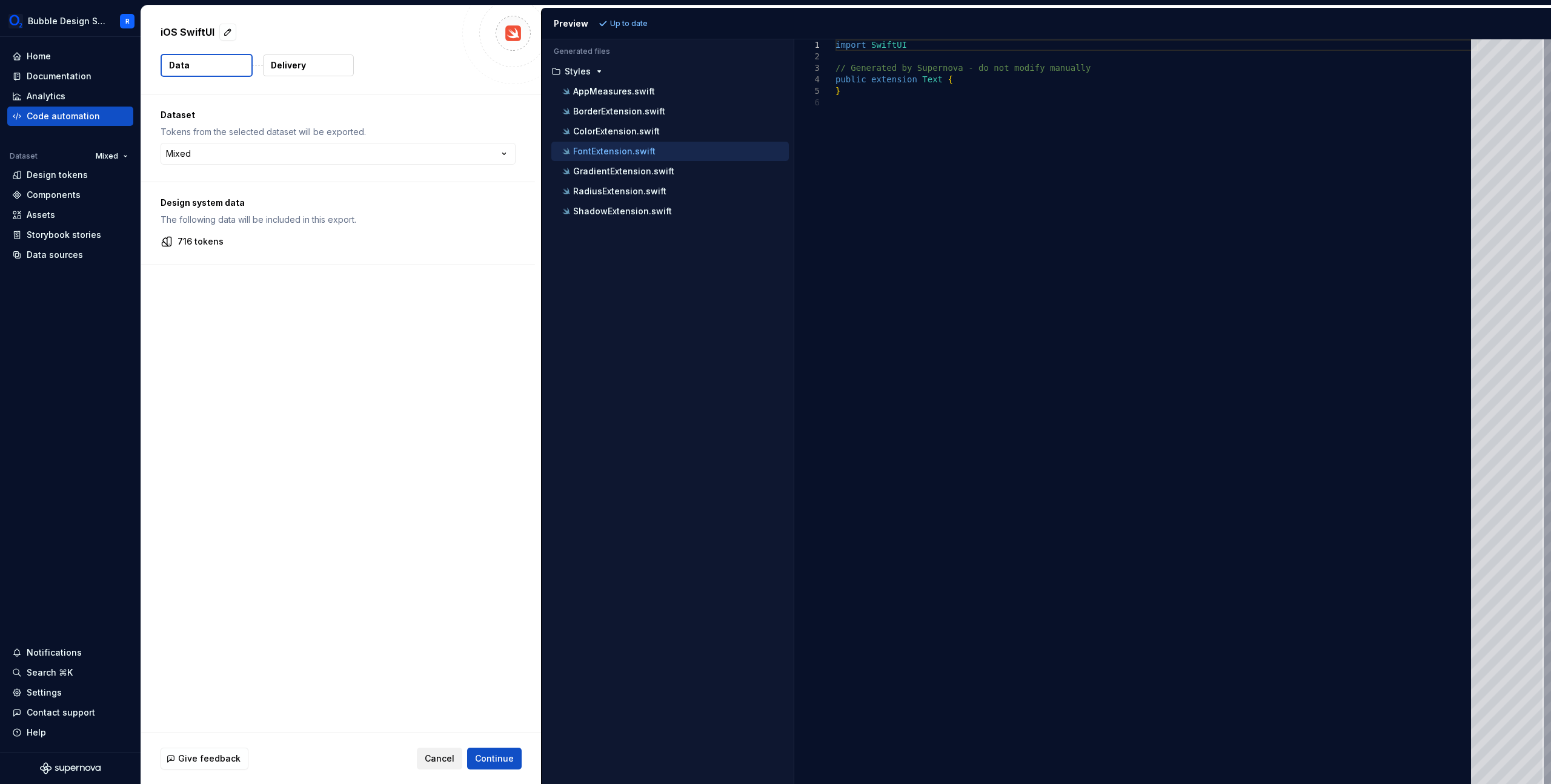
click at [430, 753] on span "Cancel" at bounding box center [439, 759] width 30 height 12
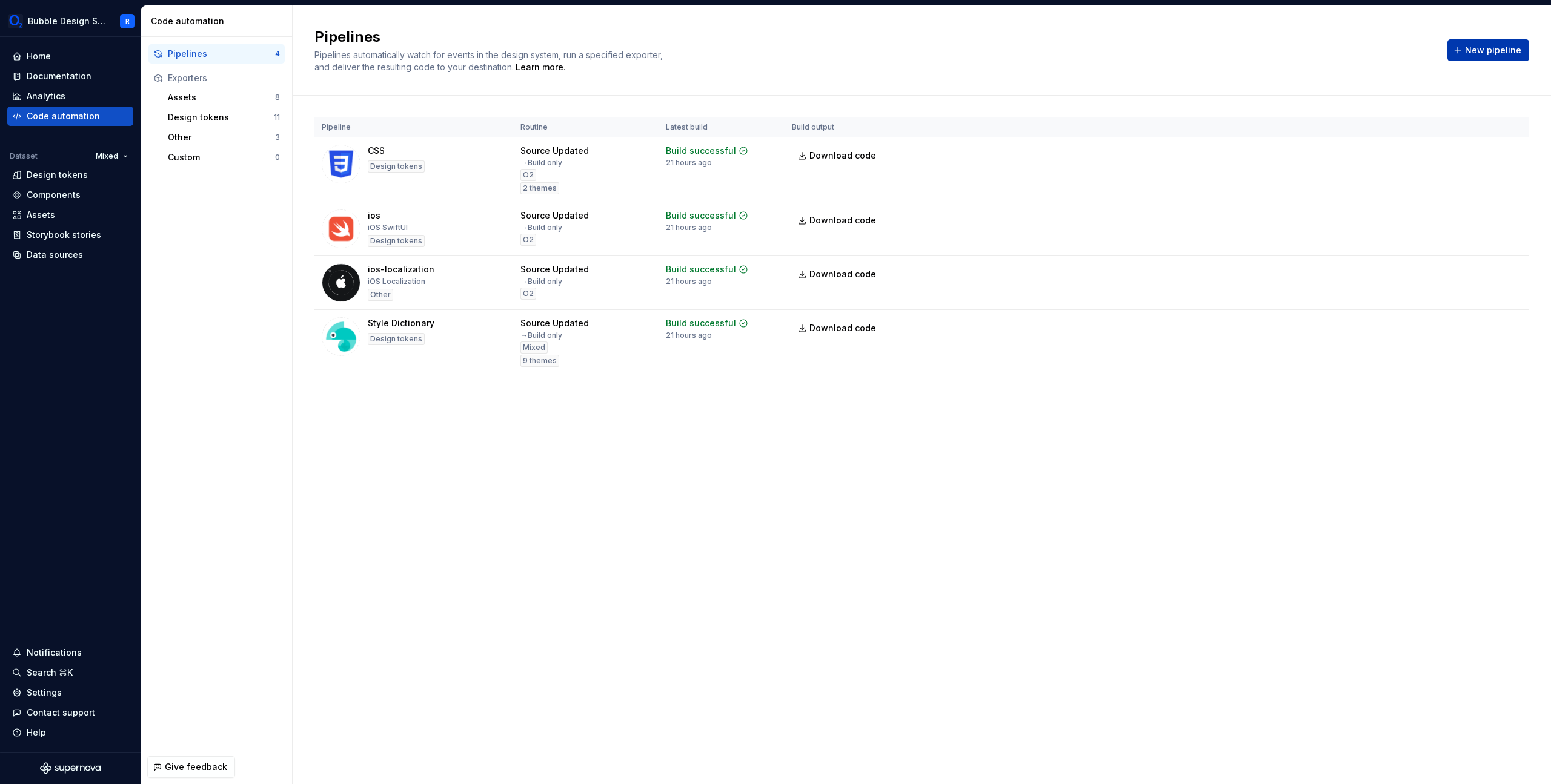
click at [1488, 58] on button "New pipeline" at bounding box center [1488, 50] width 82 height 22
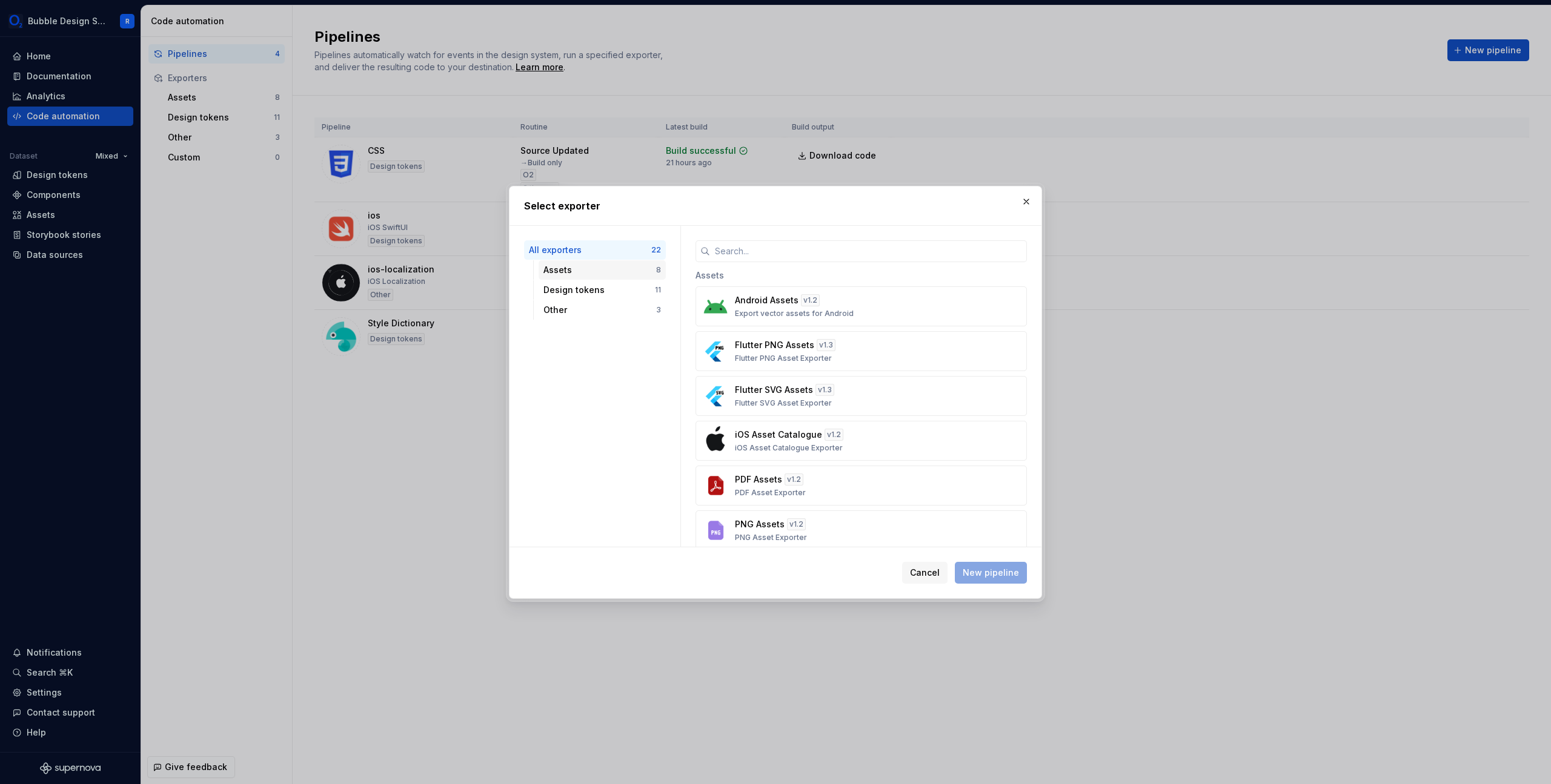
click at [640, 267] on div "Assets" at bounding box center [599, 270] width 113 height 12
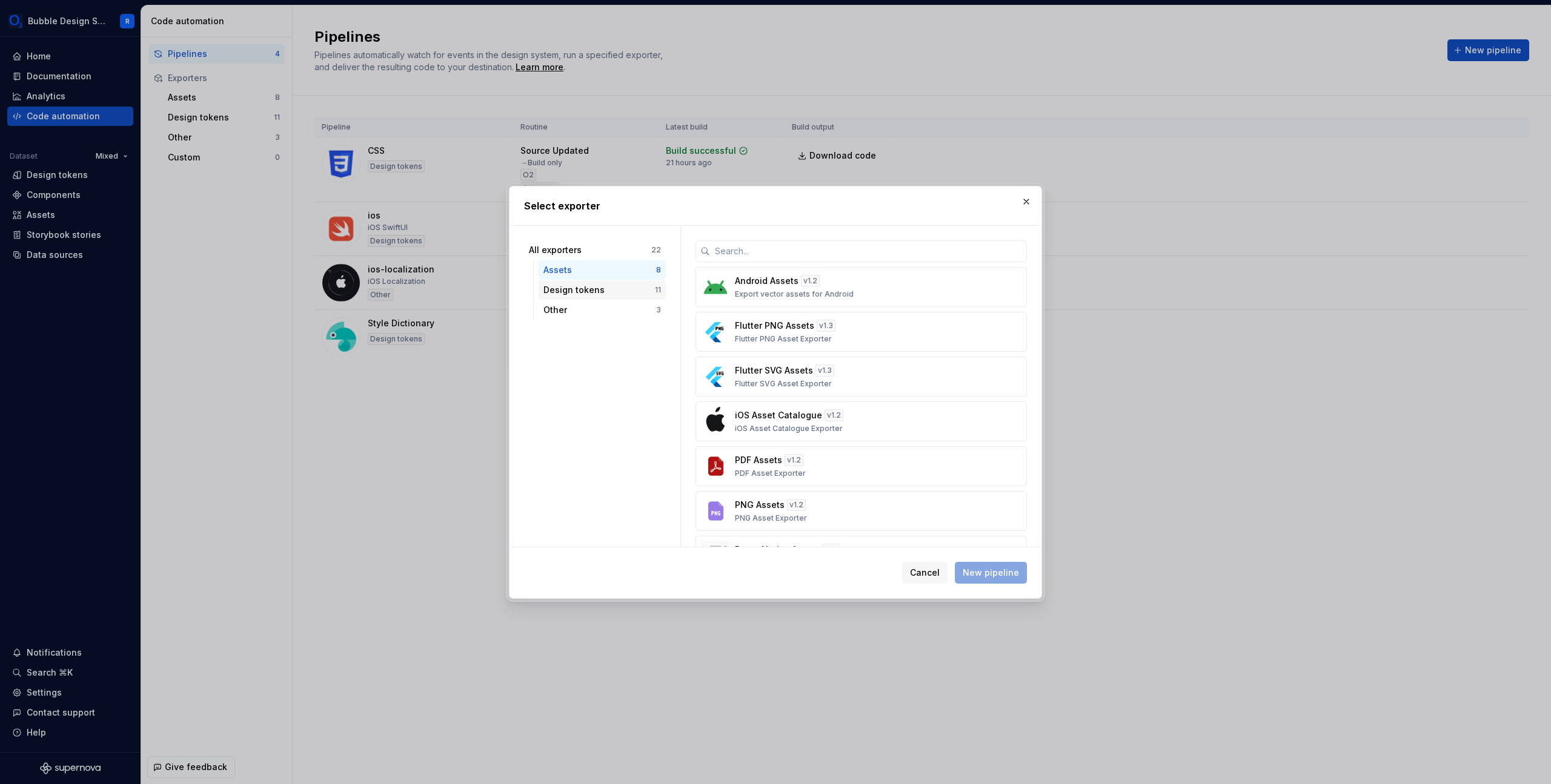
click at [629, 291] on div "Design tokens" at bounding box center [599, 290] width 111 height 12
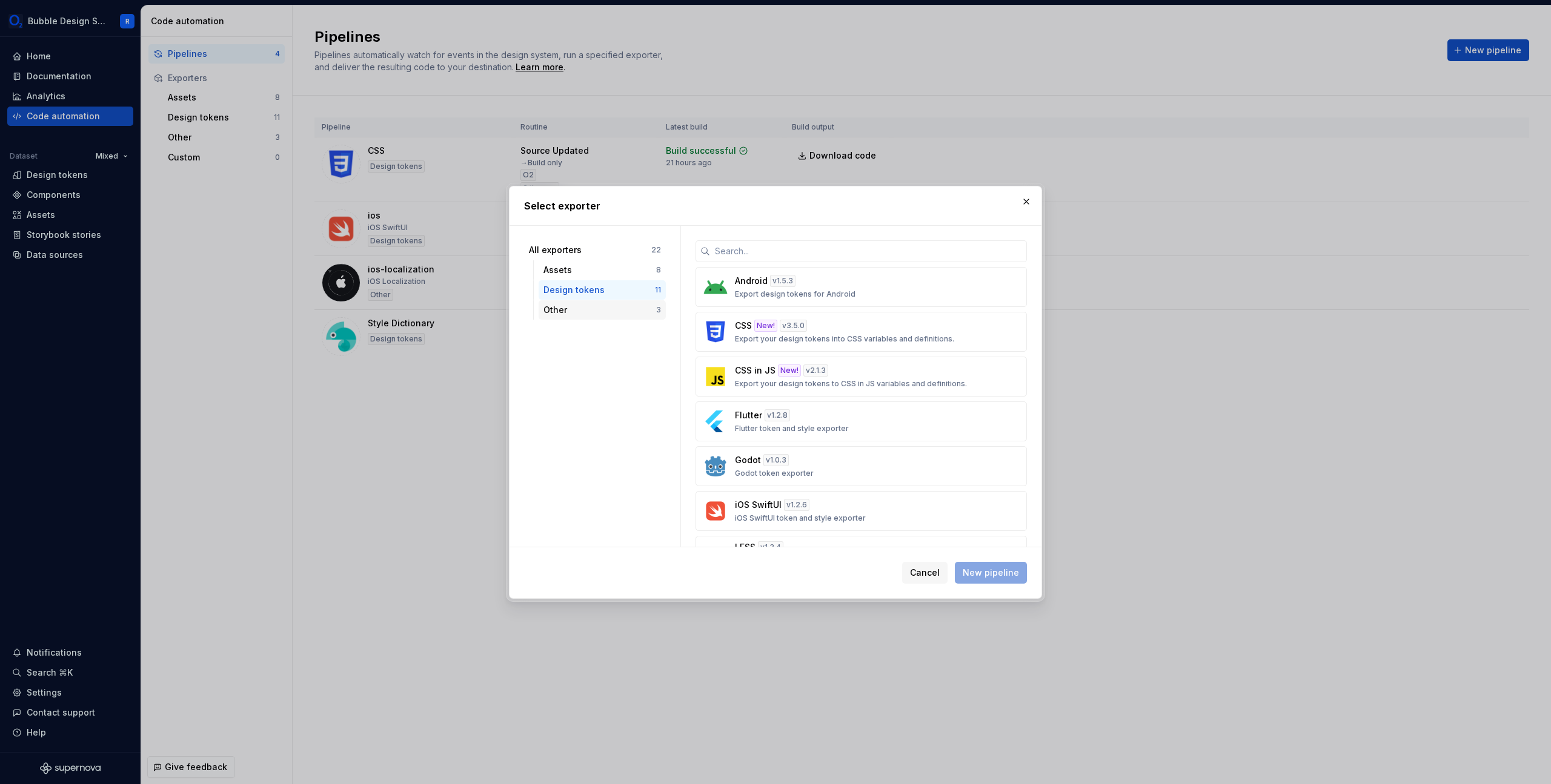
click at [625, 308] on div "Other" at bounding box center [599, 310] width 113 height 12
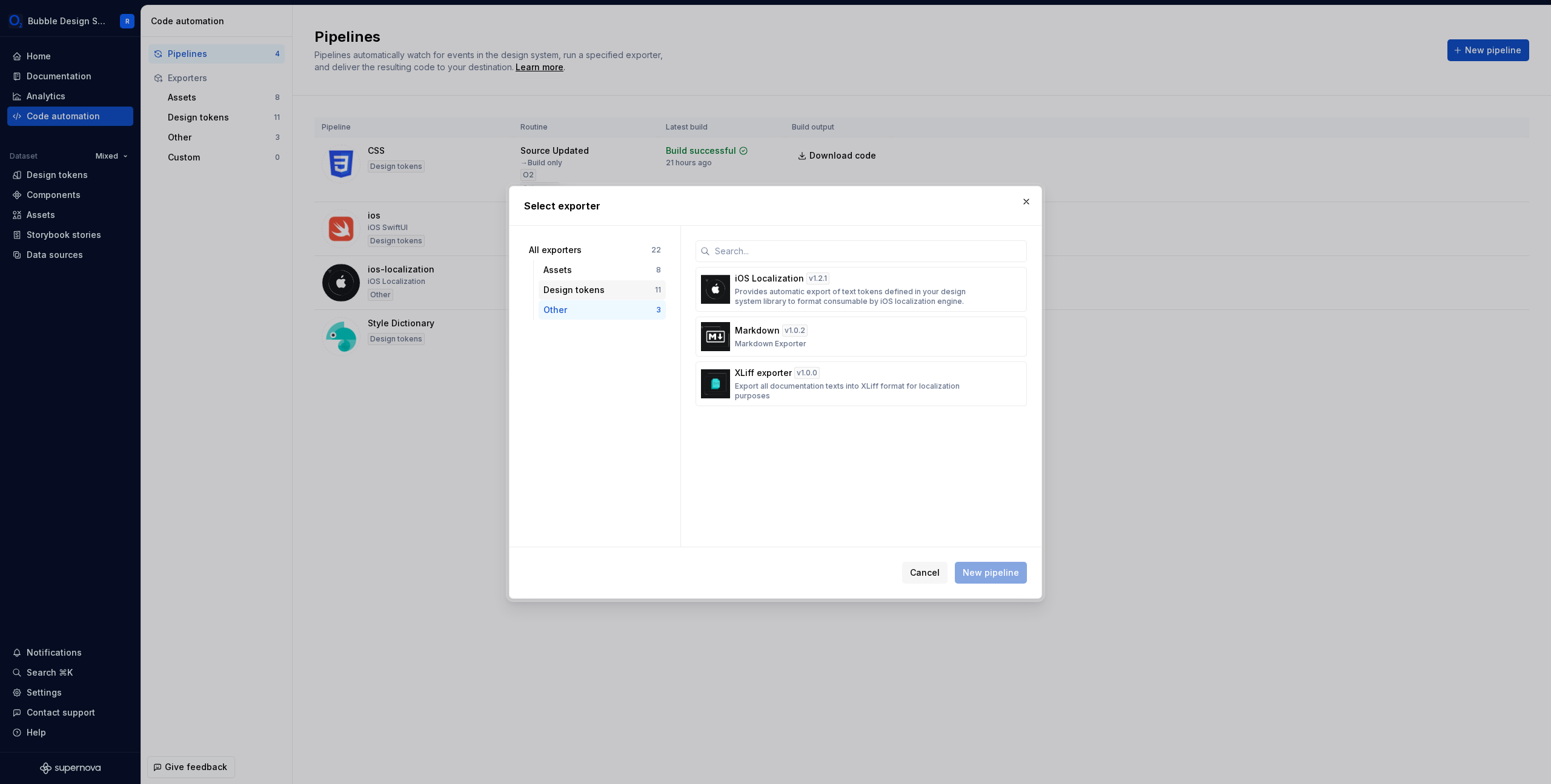
click at [629, 282] on div "Design tokens 11" at bounding box center [602, 290] width 127 height 19
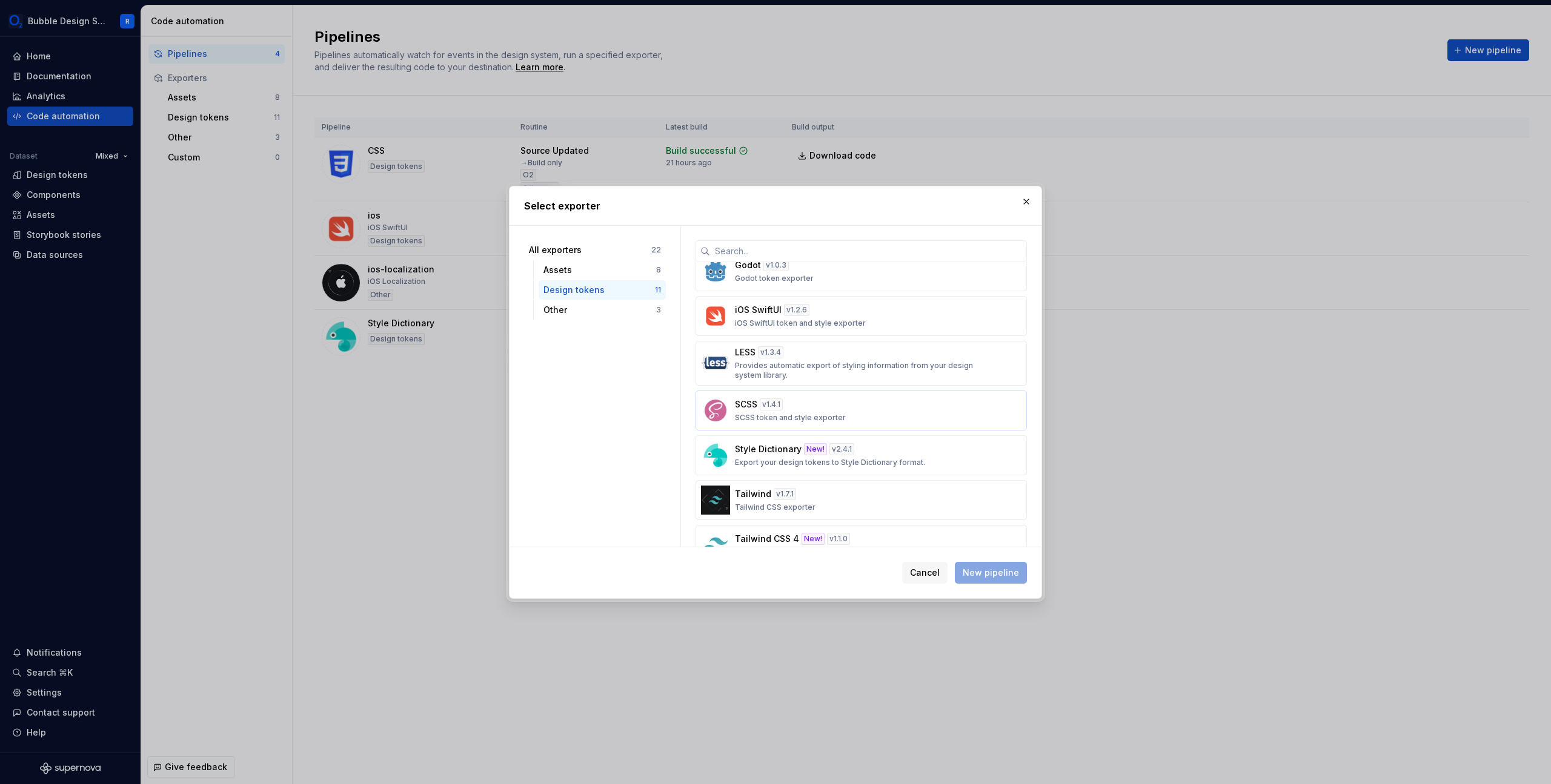
scroll to position [68, 0]
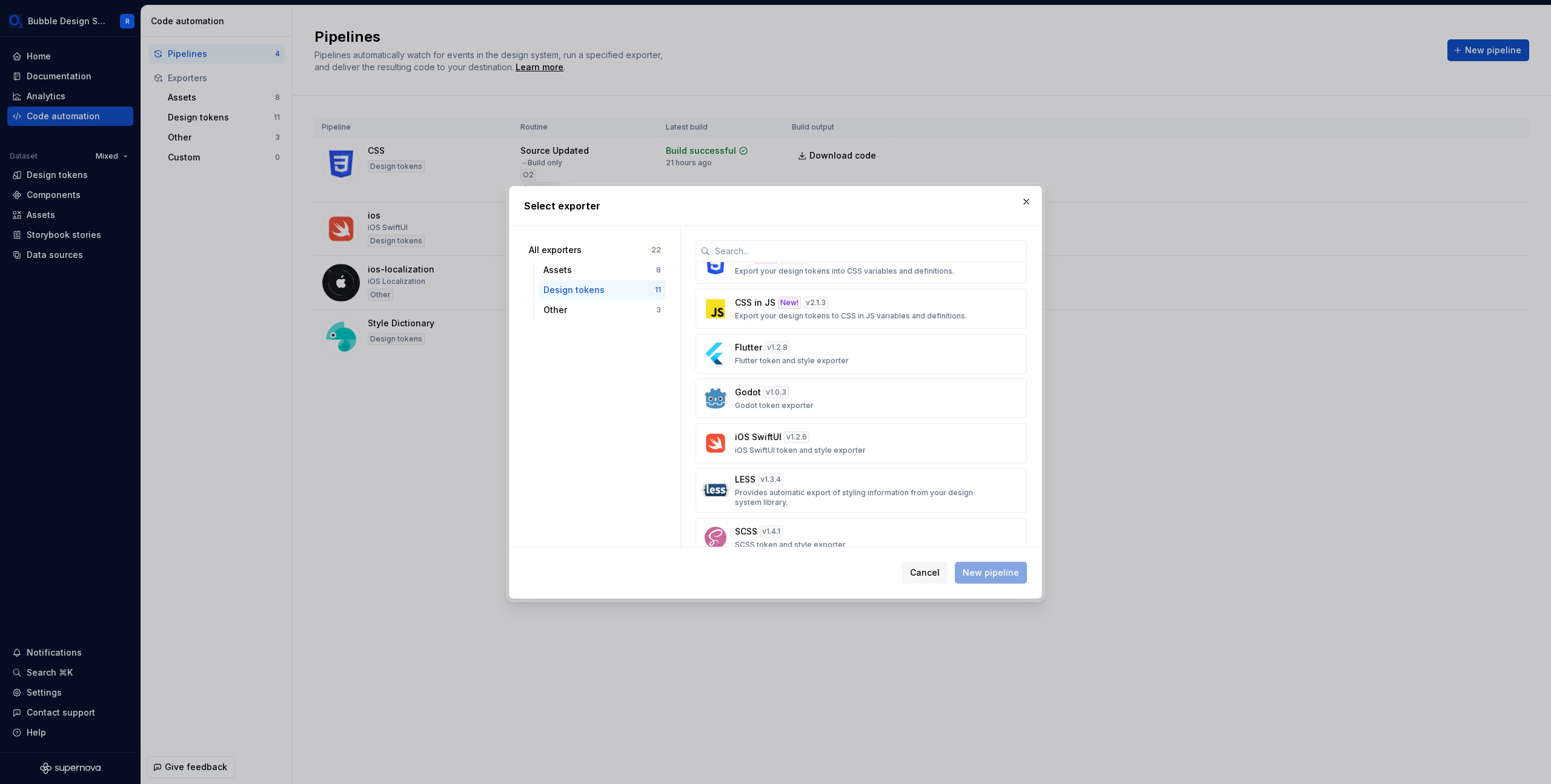
click at [604, 291] on div "Design tokens" at bounding box center [599, 290] width 111 height 12
click at [602, 308] on div "Other" at bounding box center [599, 310] width 113 height 12
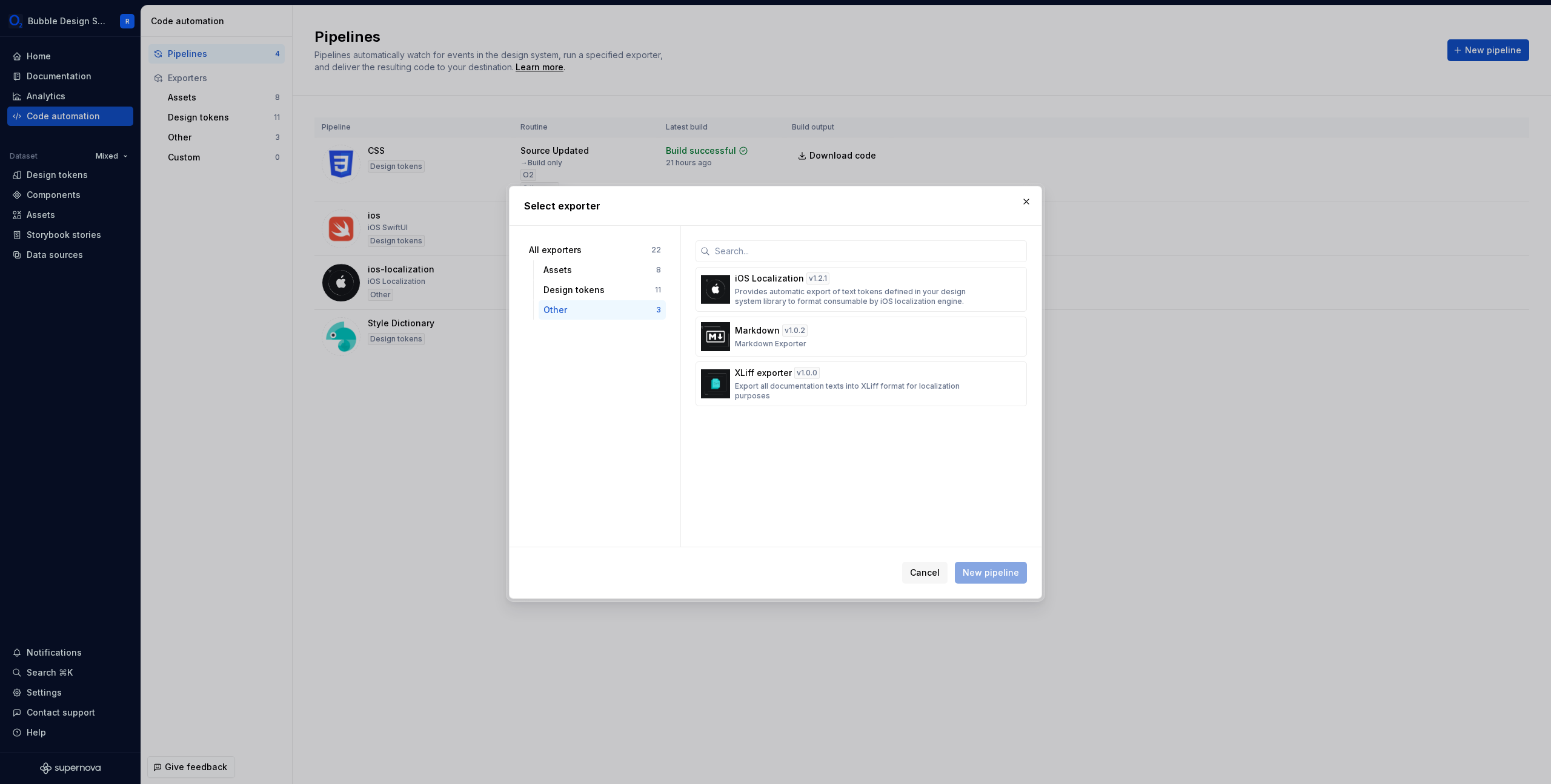
scroll to position [0, 0]
click at [884, 329] on div "Markdown v 1.0.2 Markdown Exporter" at bounding box center [857, 337] width 245 height 24
drag, startPoint x: 978, startPoint y: 569, endPoint x: 884, endPoint y: 467, distance: 138.7
click at [884, 468] on div "Select exporter All exporters 22 Assets 8 Design tokens 11 Other 3 iOS Localiza…" at bounding box center [775, 392] width 533 height 413
click at [921, 569] on span "Cancel" at bounding box center [924, 573] width 30 height 12
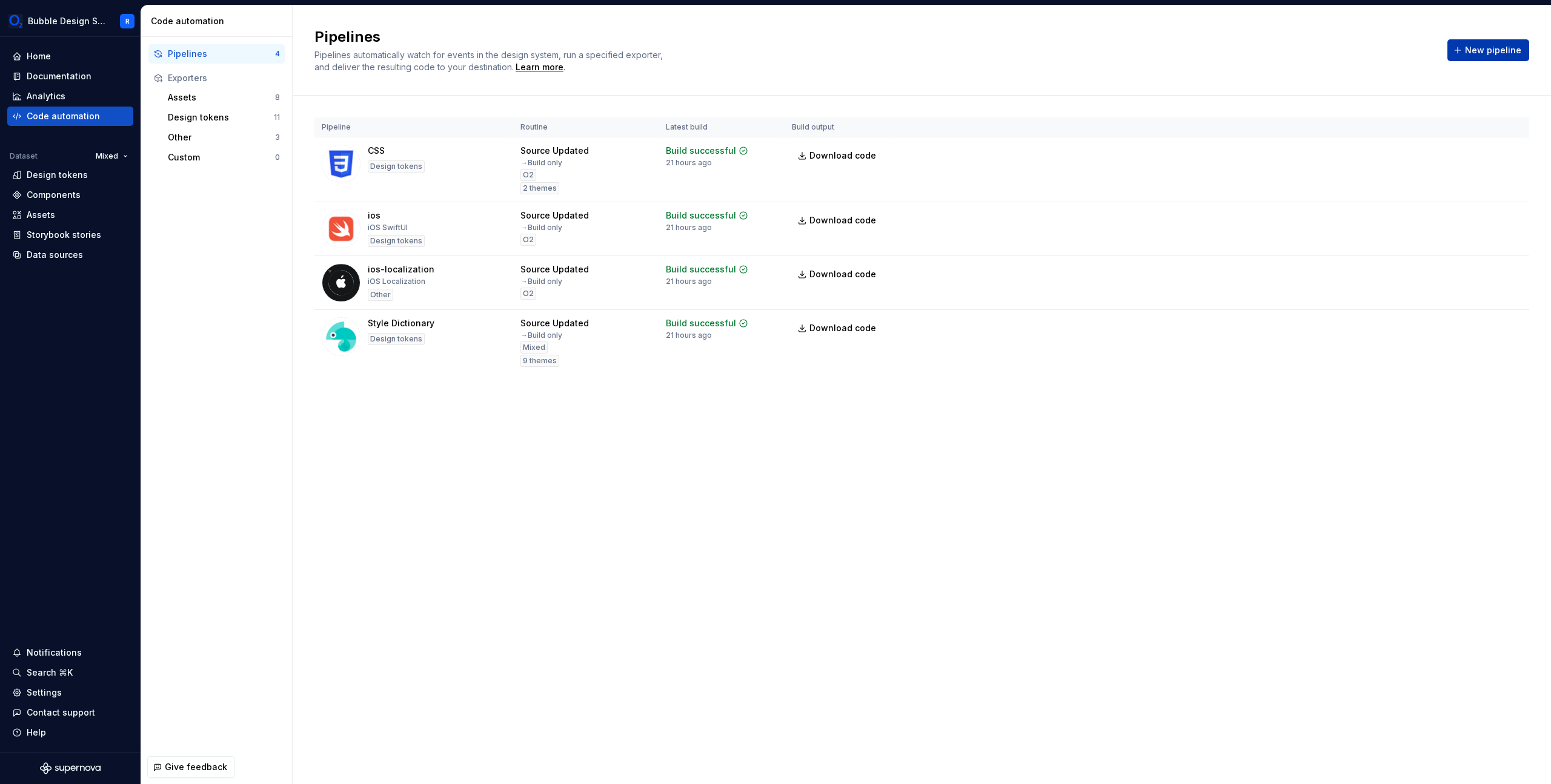
click at [1479, 43] on button "New pipeline" at bounding box center [1488, 50] width 82 height 22
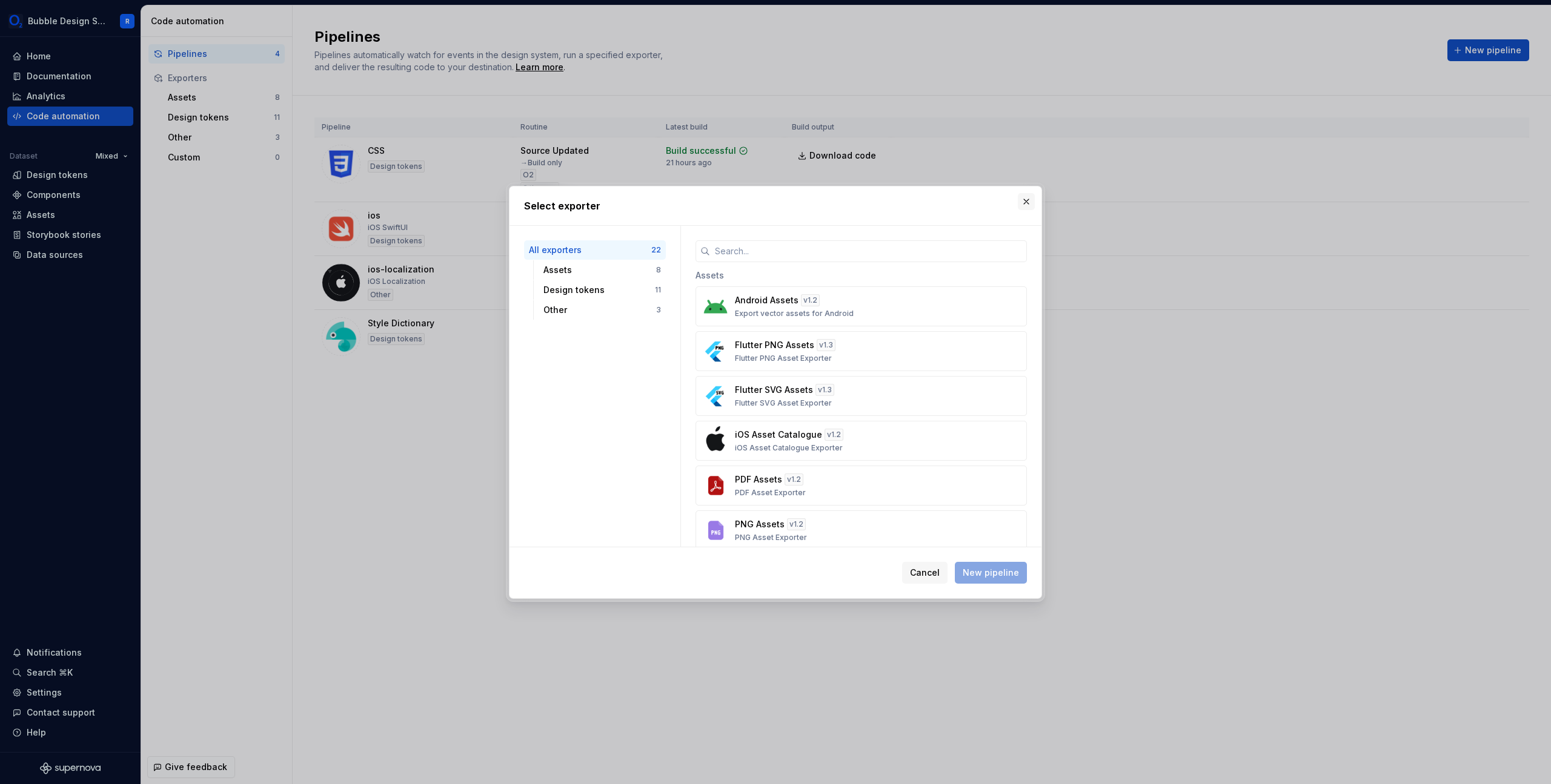
click at [1030, 200] on button "button" at bounding box center [1026, 202] width 17 height 17
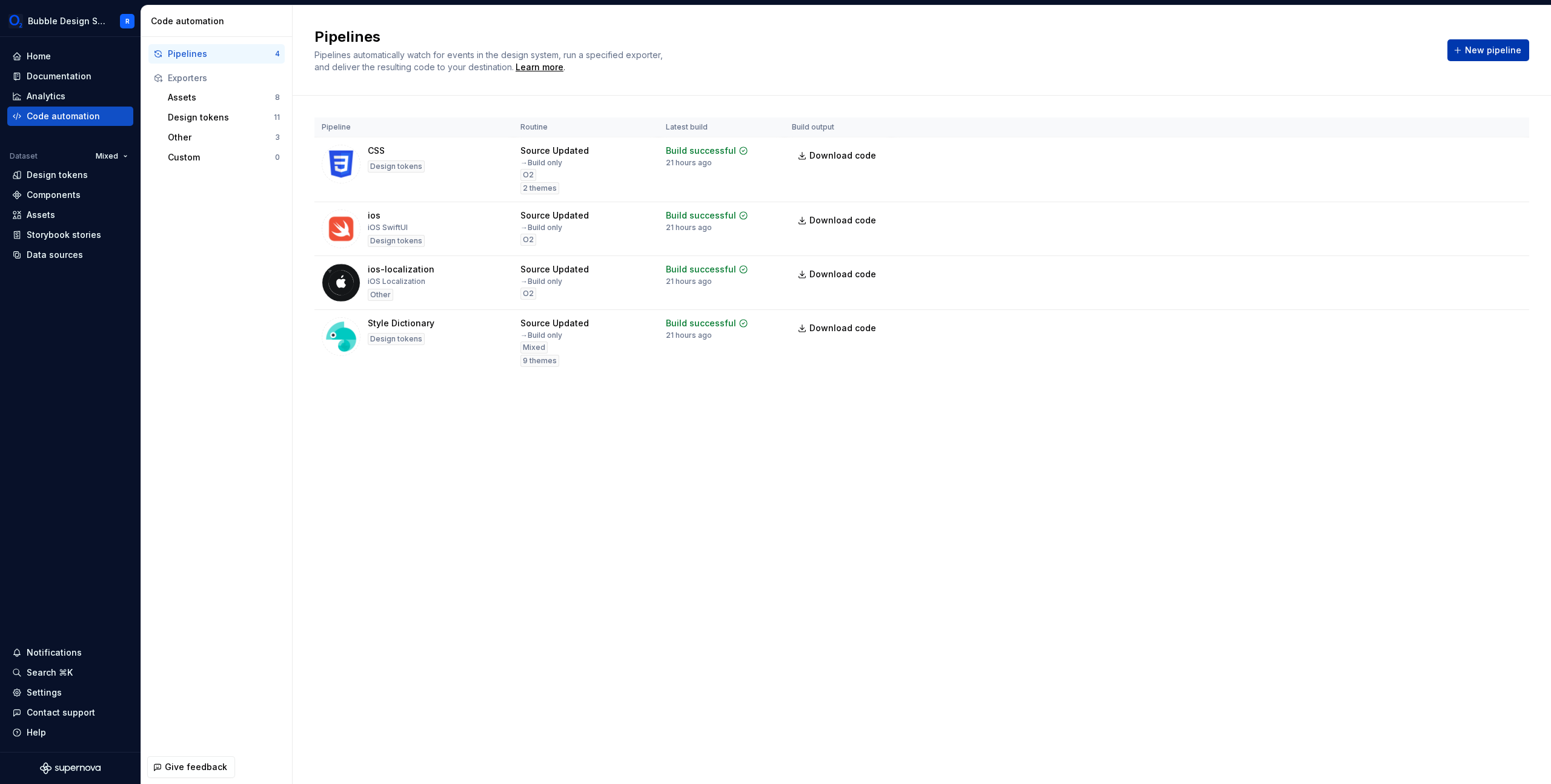
click at [1499, 54] on span "New pipeline" at bounding box center [1493, 50] width 57 height 12
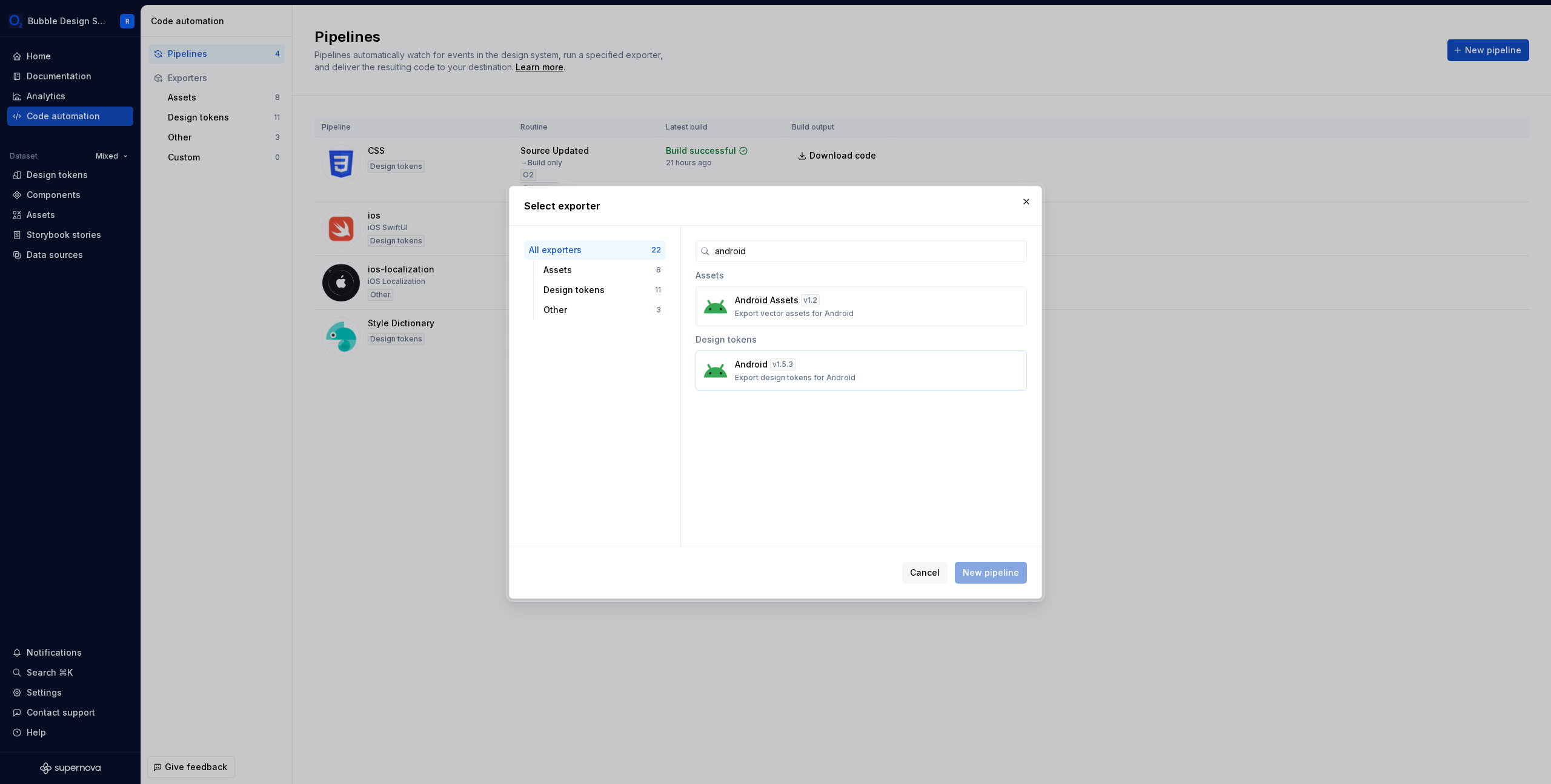
type input "android"
click at [913, 378] on div "Android v 1.5.3 Export design tokens for Android" at bounding box center [857, 370] width 245 height 24
click at [1010, 571] on span "New pipeline" at bounding box center [991, 573] width 57 height 12
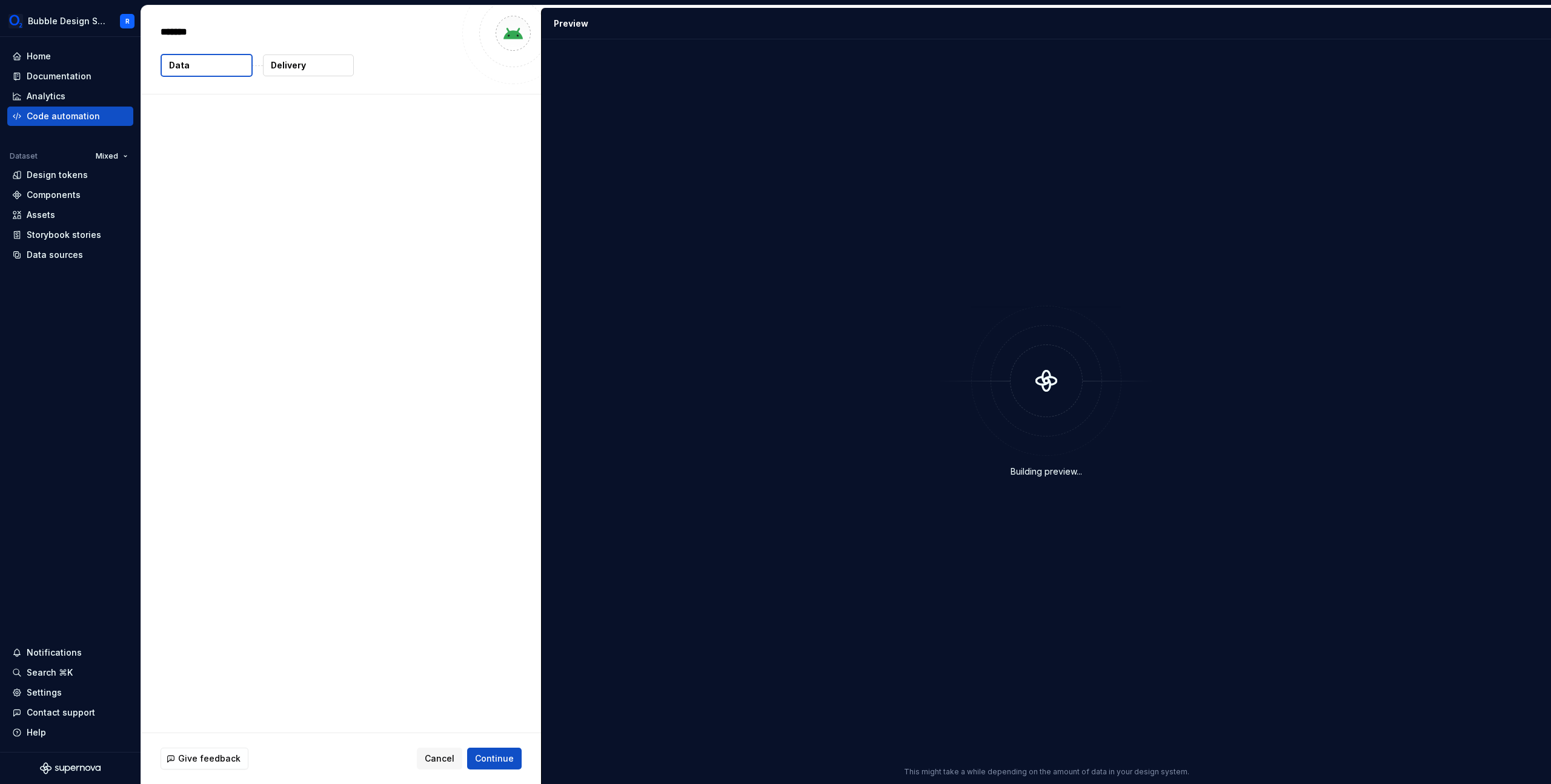
type textarea "*"
click at [273, 33] on textarea "*******" at bounding box center [307, 32] width 297 height 19
click at [262, 160] on html "Bubble Design System R Home Documentation Analytics Code automation Dataset Mix…" at bounding box center [775, 392] width 1551 height 784
click at [270, 155] on html "Bubble Design System R Home Documentation Analytics Code automation Dataset Mix…" at bounding box center [775, 392] width 1551 height 784
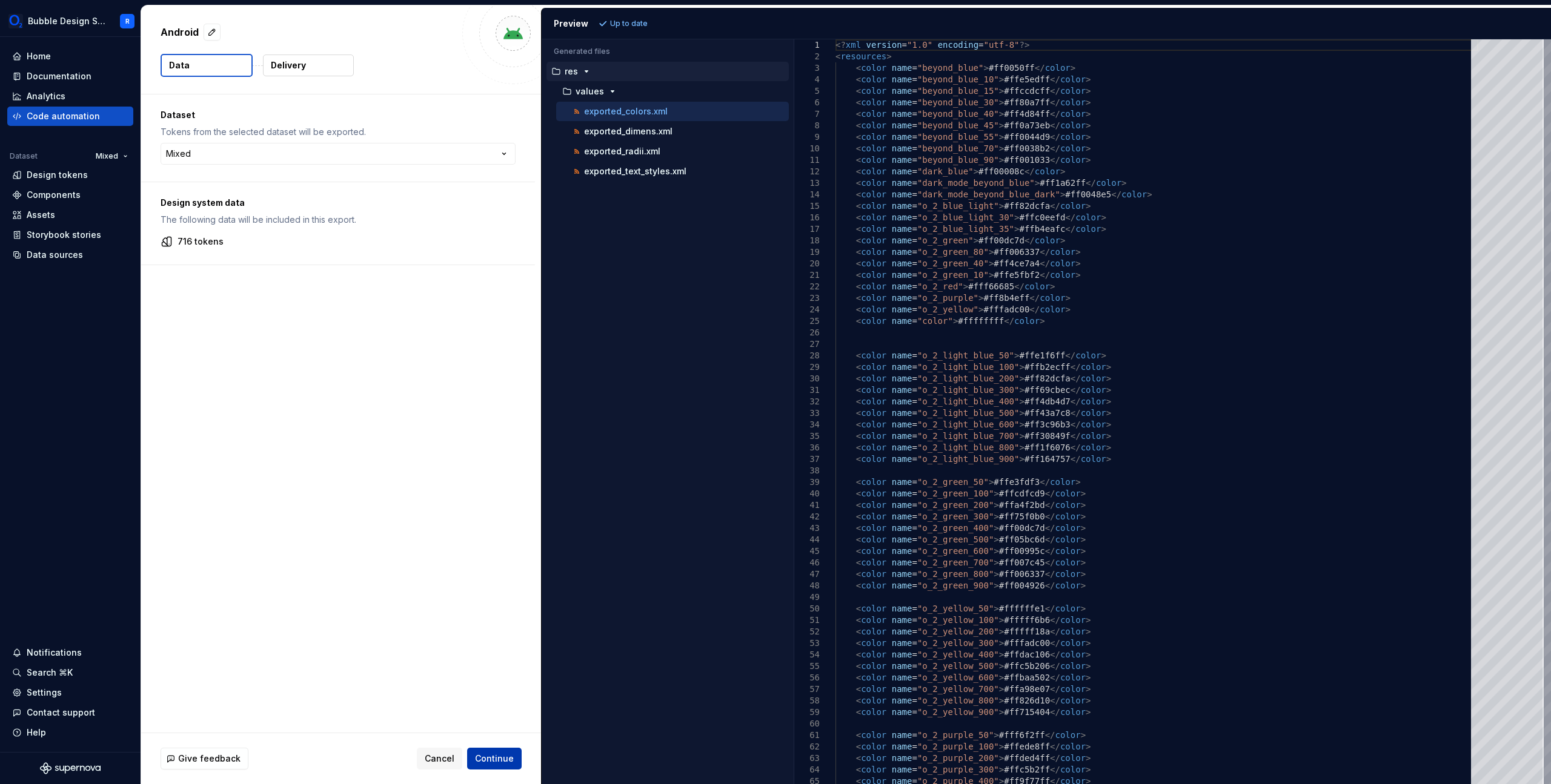
click at [504, 758] on span "Continue" at bounding box center [495, 759] width 39 height 12
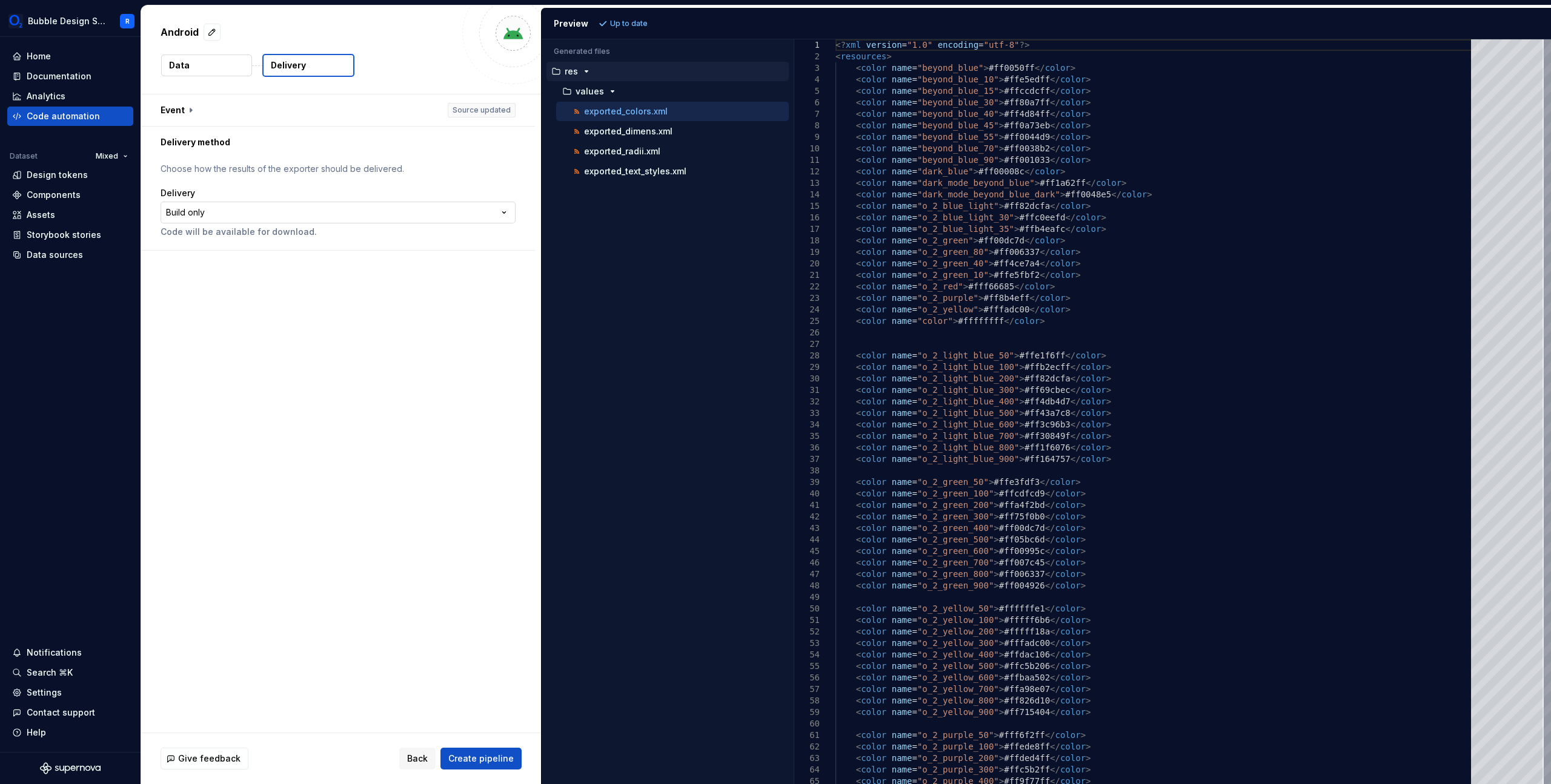
click at [439, 215] on html "**********" at bounding box center [775, 392] width 1551 height 784
click at [470, 186] on html "**********" at bounding box center [775, 392] width 1551 height 784
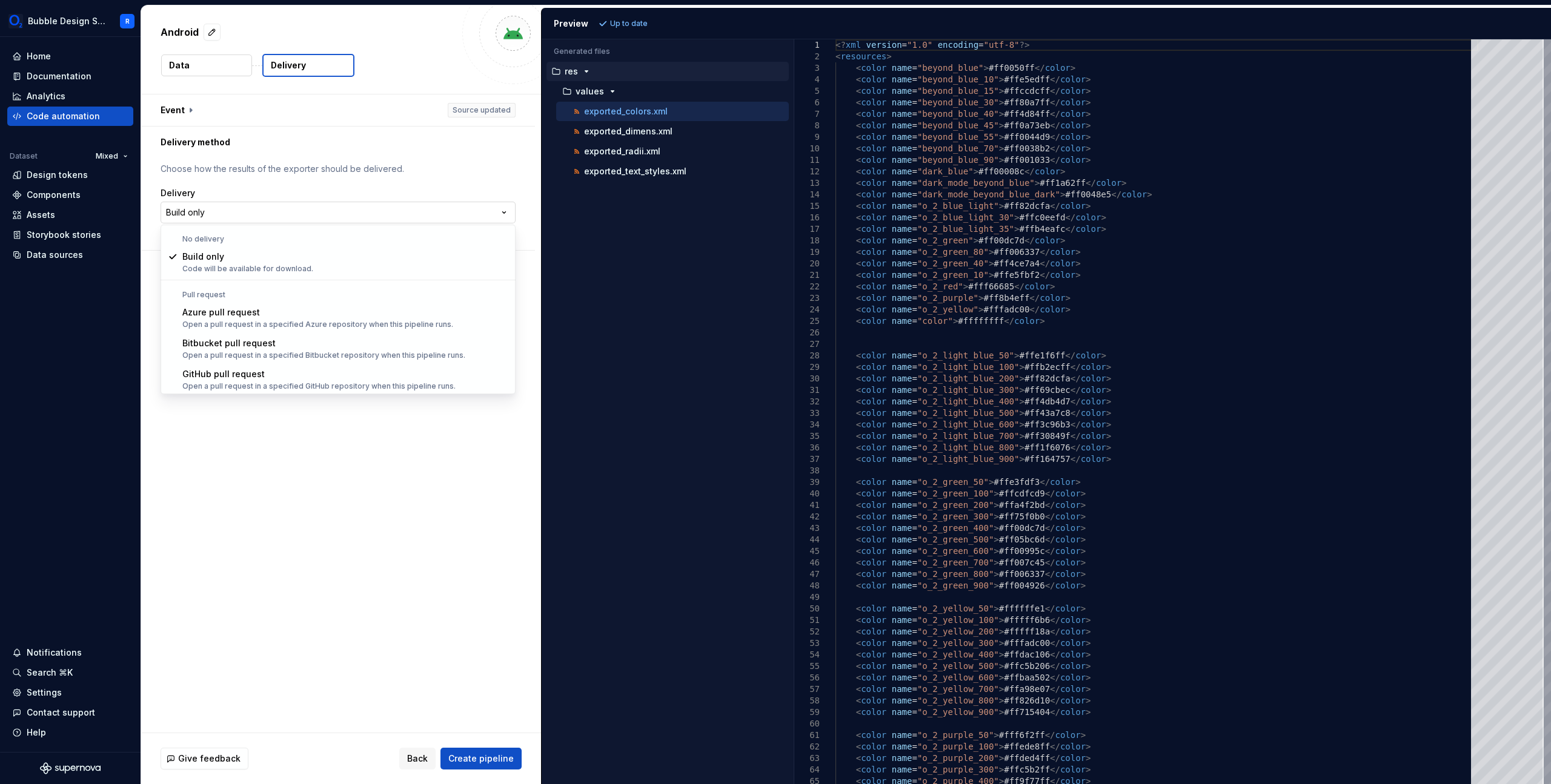
click at [434, 204] on html "**********" at bounding box center [775, 392] width 1551 height 784
click at [476, 162] on html "**********" at bounding box center [775, 392] width 1551 height 784
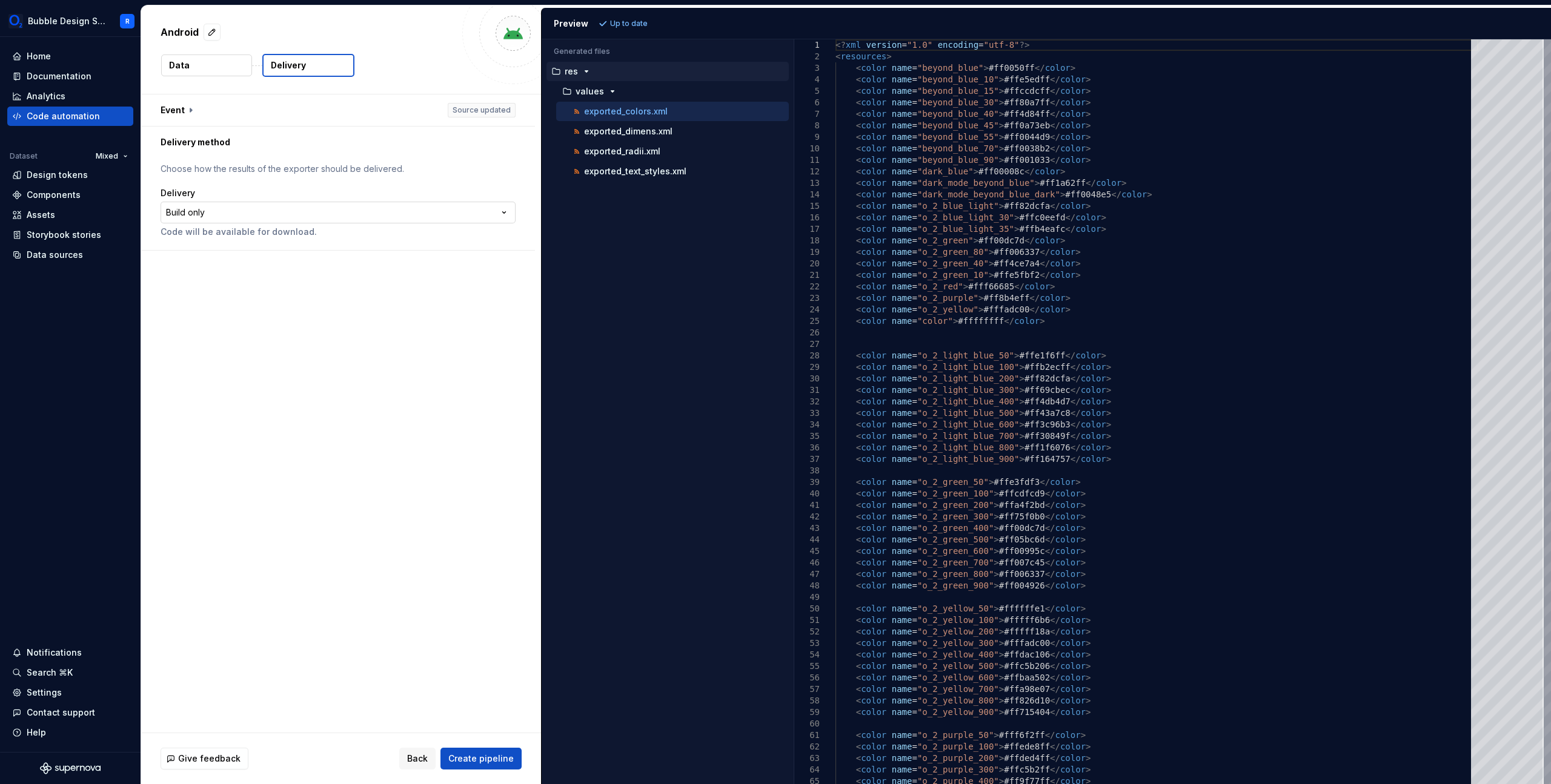
drag, startPoint x: 504, startPoint y: 763, endPoint x: 347, endPoint y: 211, distance: 573.9
click at [396, 322] on div "**********" at bounding box center [341, 395] width 400 height 779
click at [195, 113] on button "button" at bounding box center [338, 110] width 394 height 32
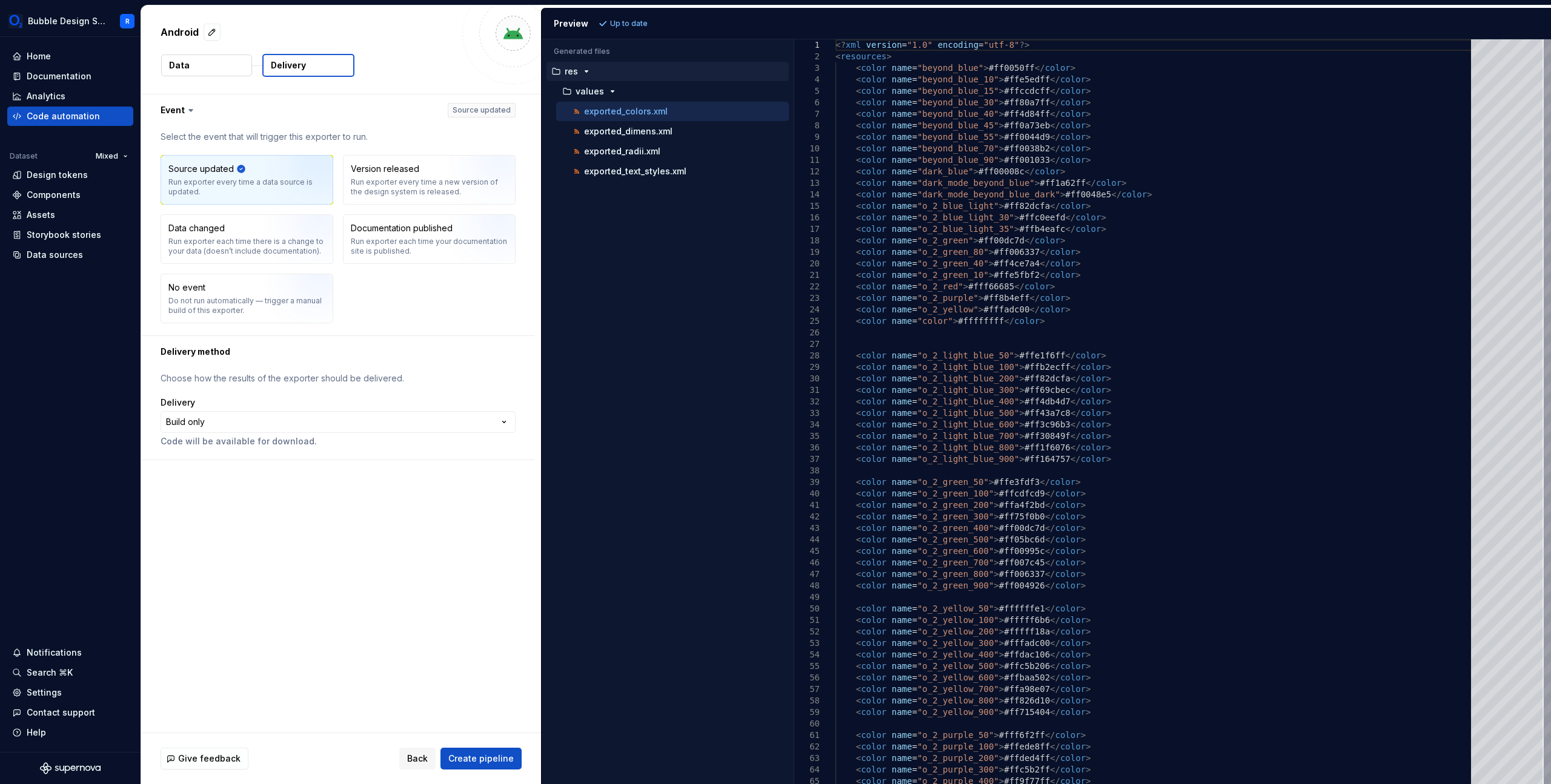
click at [194, 109] on icon at bounding box center [191, 110] width 12 height 12
click at [190, 109] on icon at bounding box center [191, 110] width 4 height 2
click at [310, 303] on img "button" at bounding box center [303, 302] width 77 height 81
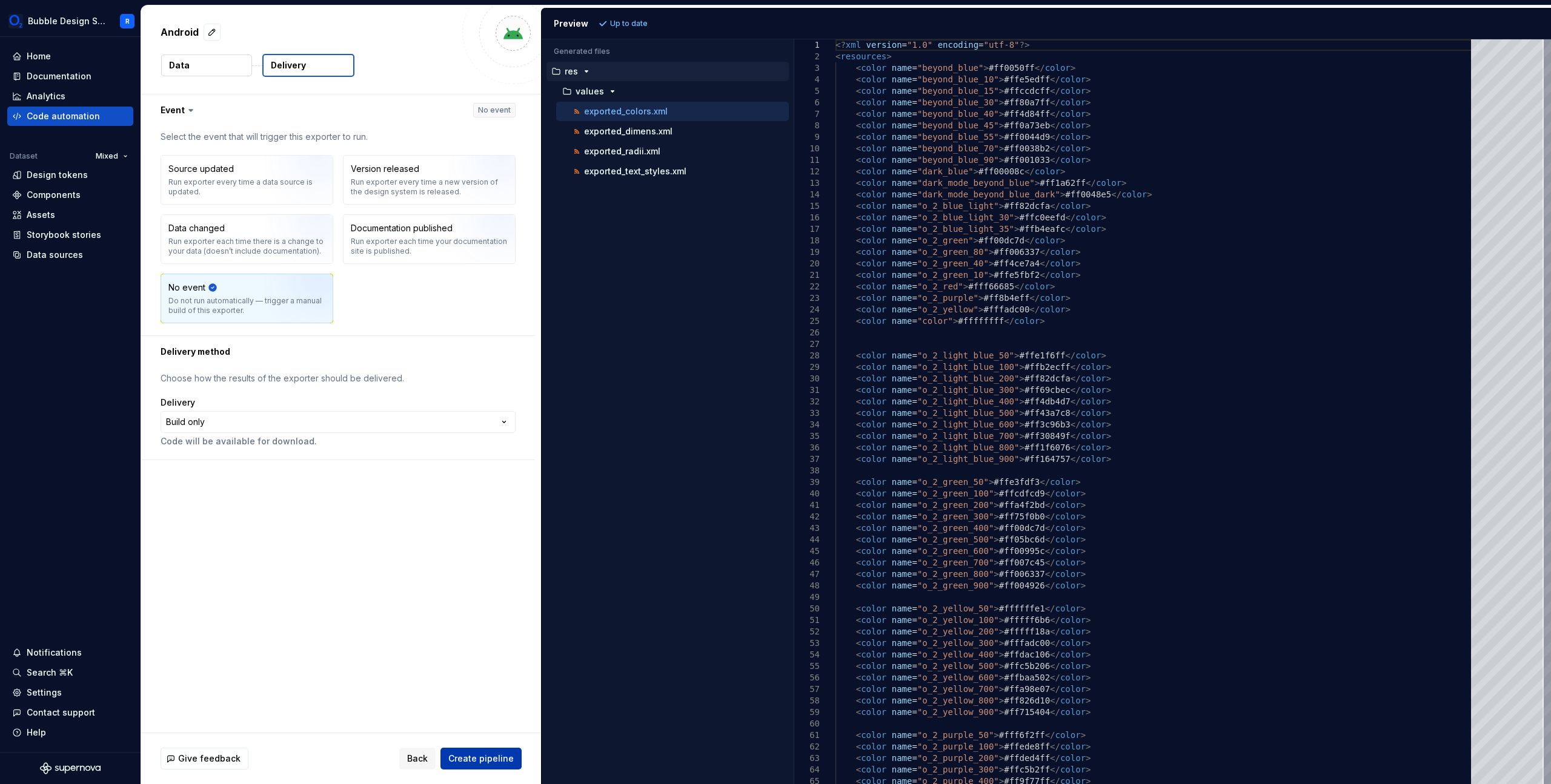
click at [495, 754] on span "Create pipeline" at bounding box center [481, 759] width 66 height 12
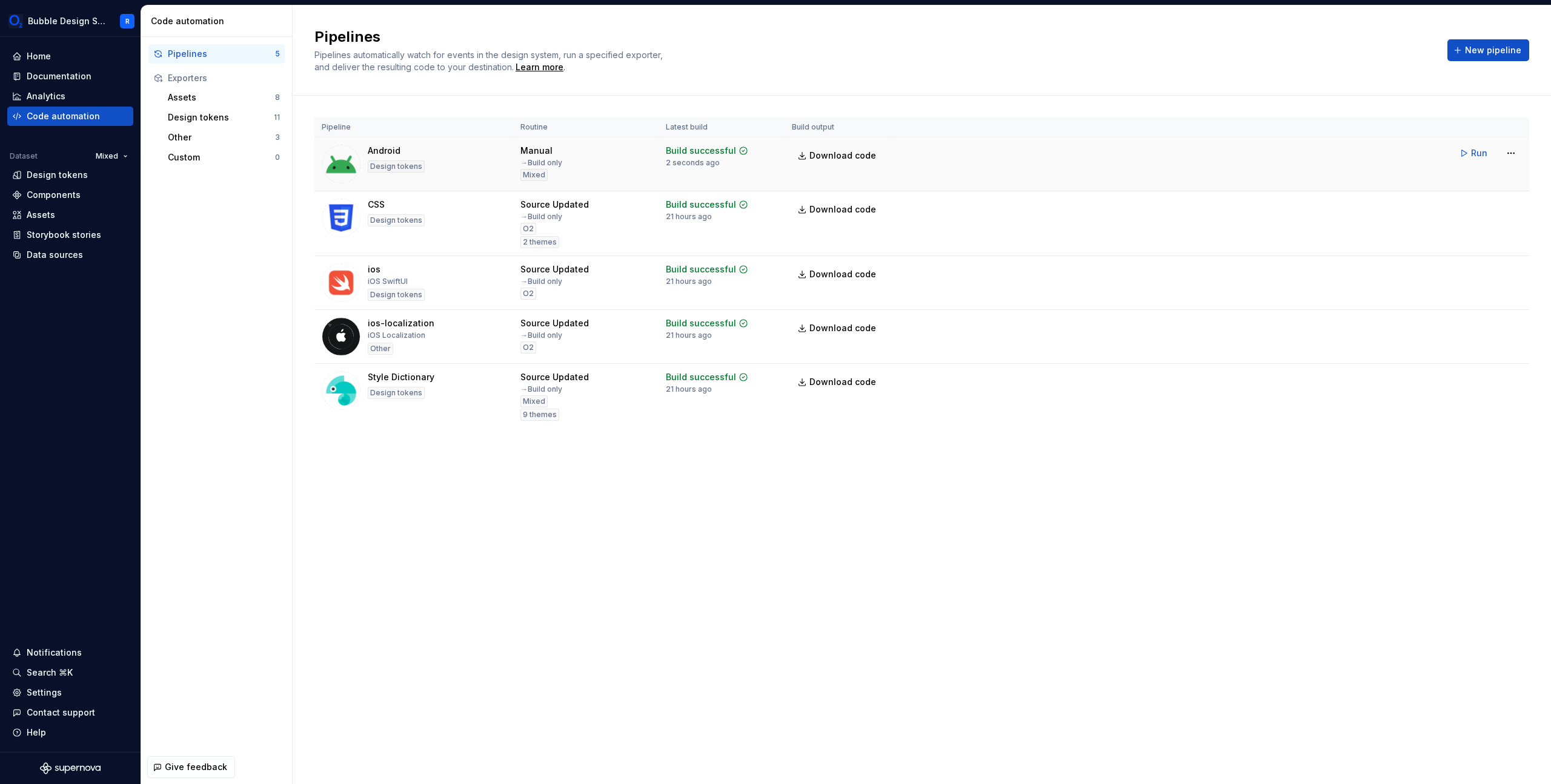
click at [689, 154] on div "Build successful" at bounding box center [700, 151] width 70 height 12
click at [779, 174] on td "Build successful 2 seconds ago" at bounding box center [721, 164] width 126 height 54
click at [846, 155] on span "Download code" at bounding box center [843, 156] width 67 height 12
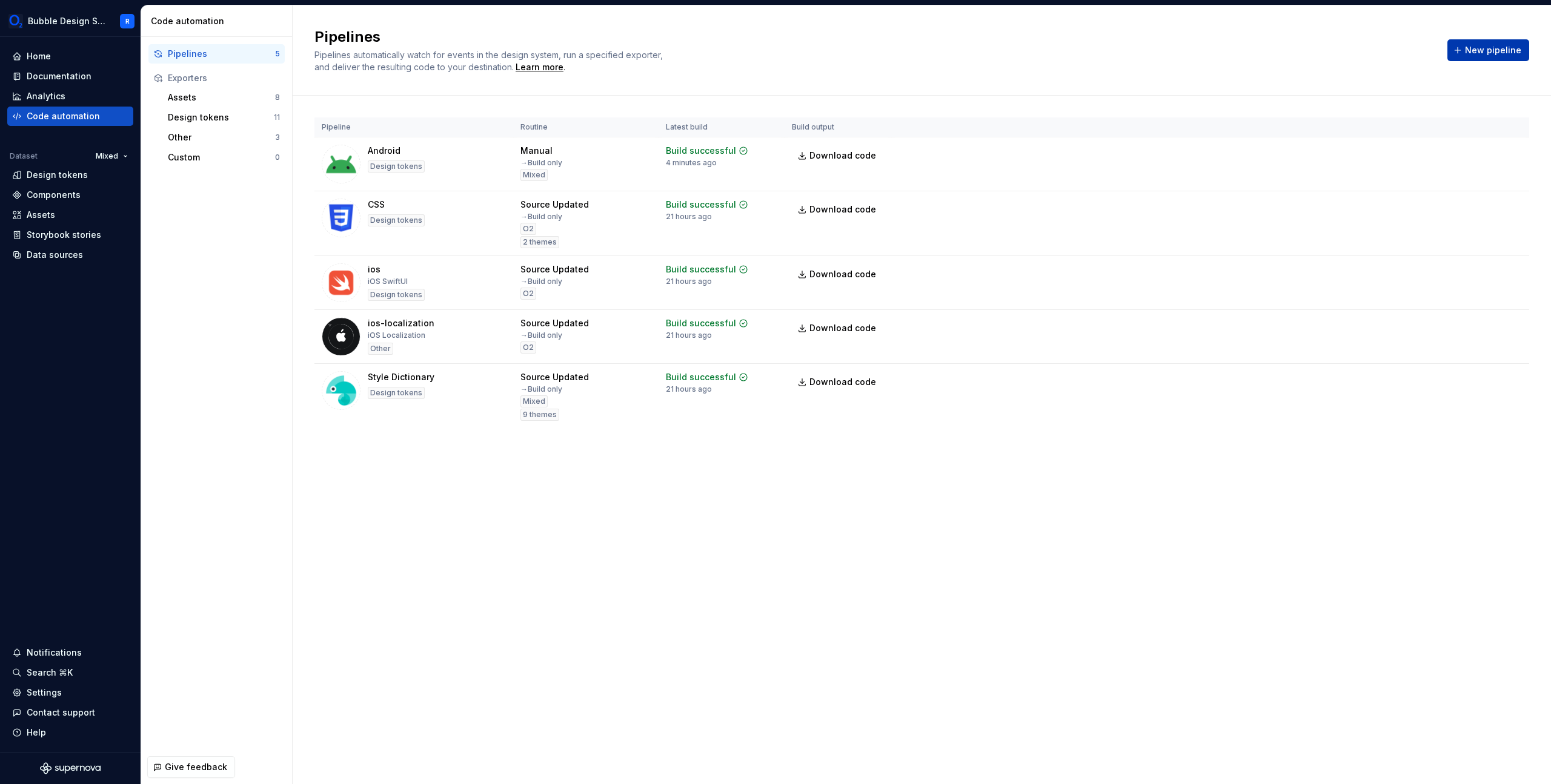
click at [1503, 45] on span "New pipeline" at bounding box center [1493, 50] width 57 height 12
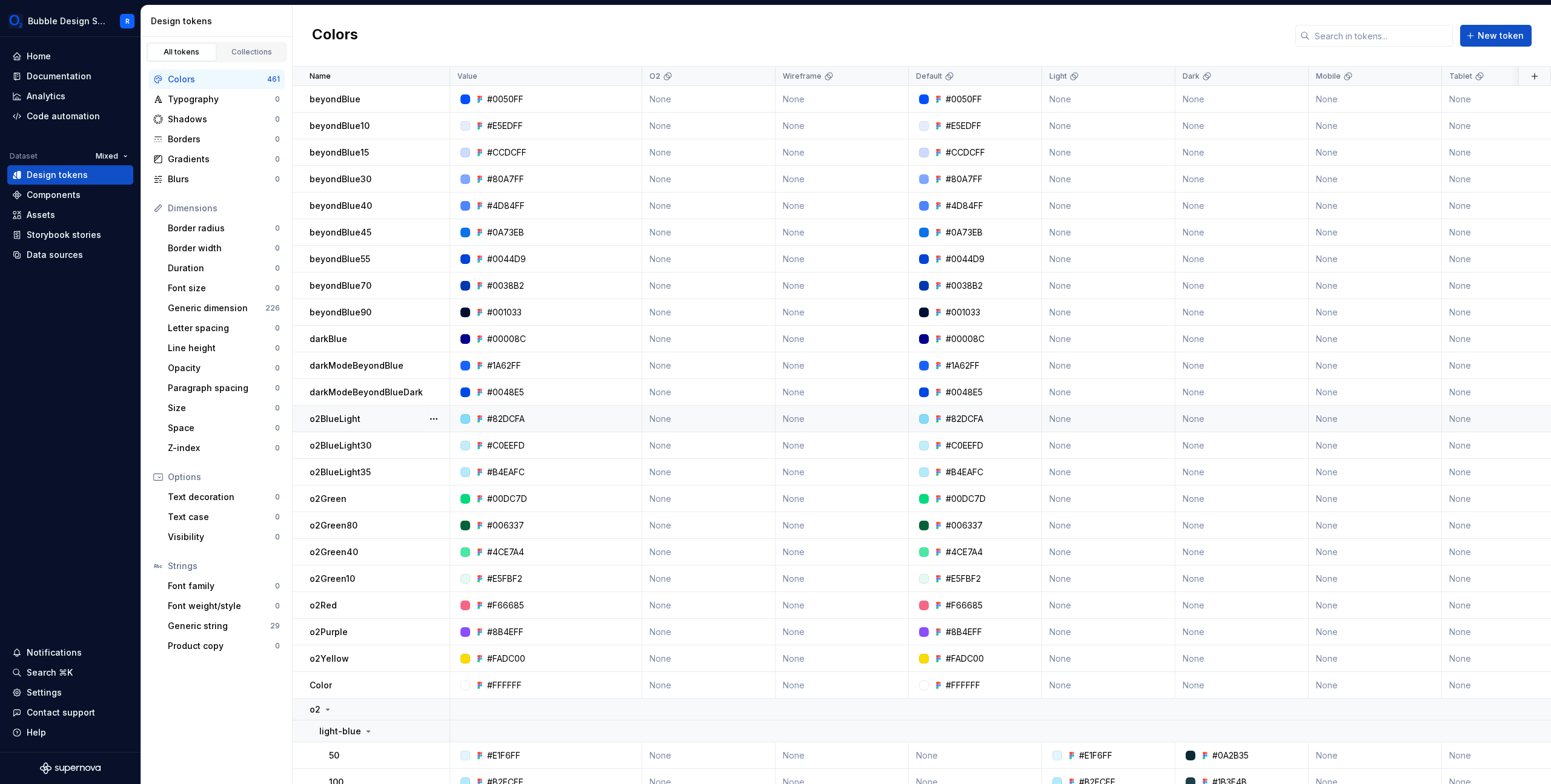
click at [355, 421] on p "o2BlueLight" at bounding box center [335, 419] width 51 height 12
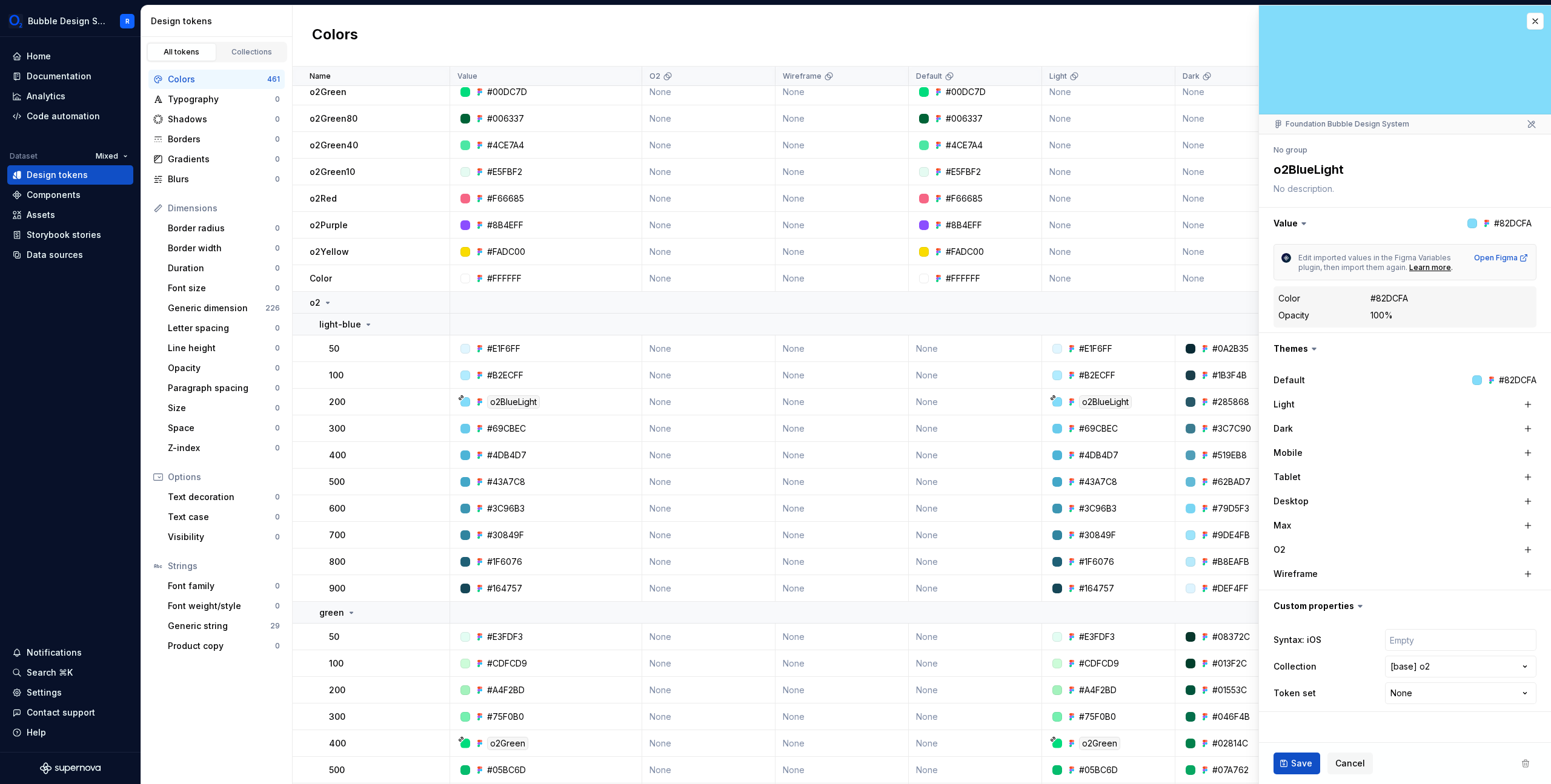
scroll to position [358, 0]
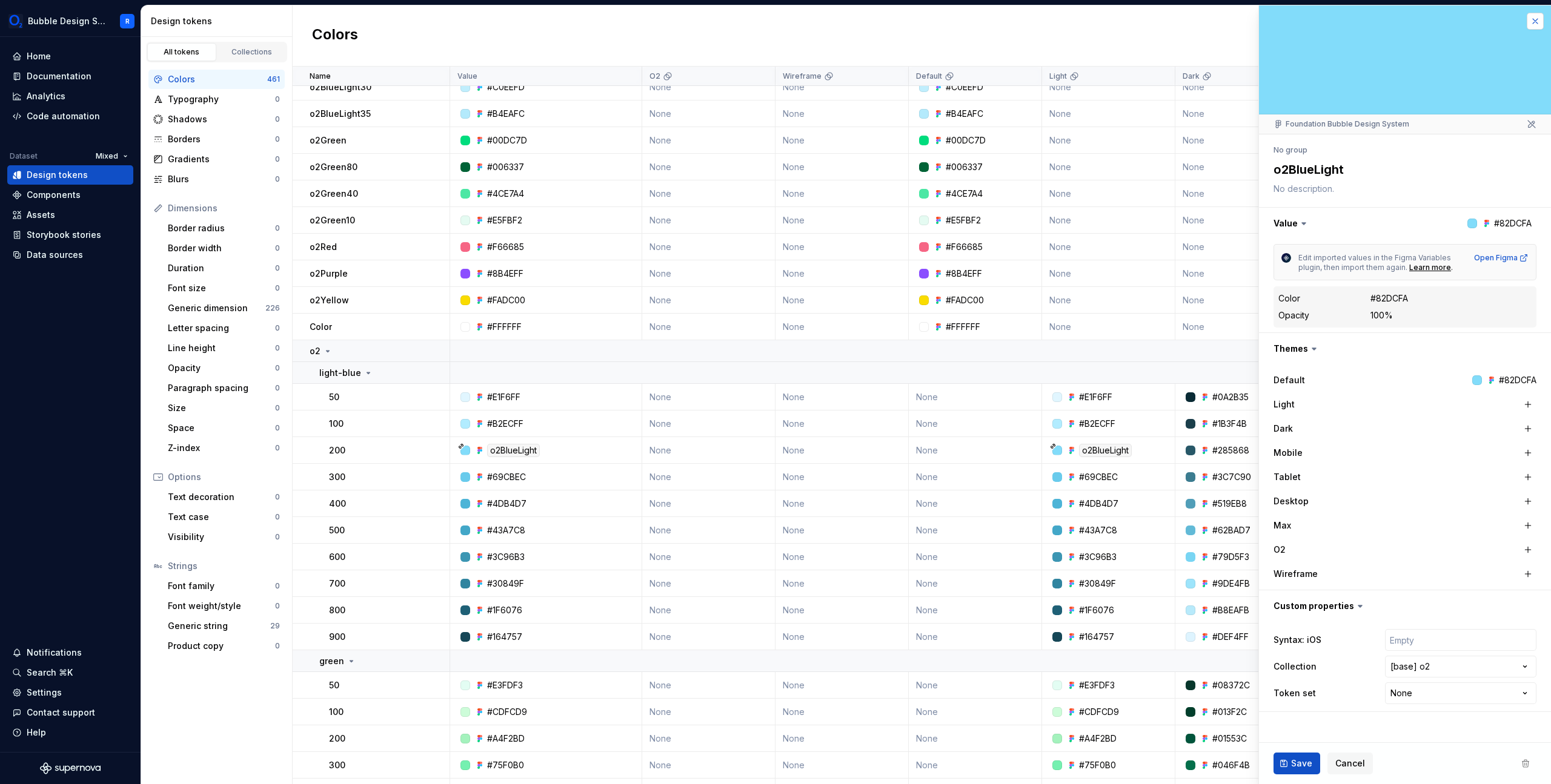
click at [1533, 17] on button "button" at bounding box center [1535, 21] width 17 height 17
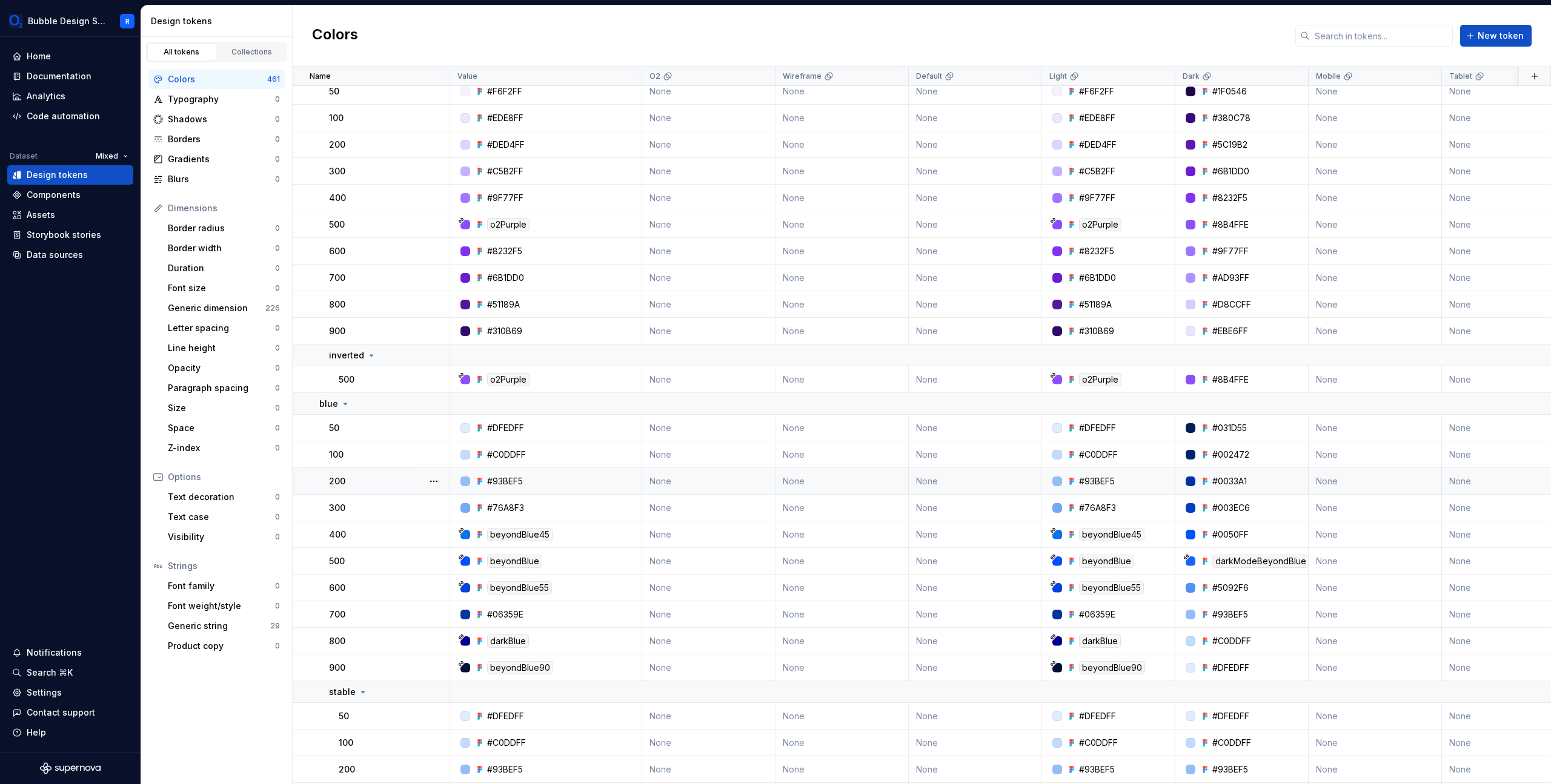
scroll to position [1531, 0]
click at [1230, 560] on div "darkModeBeyondBlue" at bounding box center [1260, 560] width 97 height 13
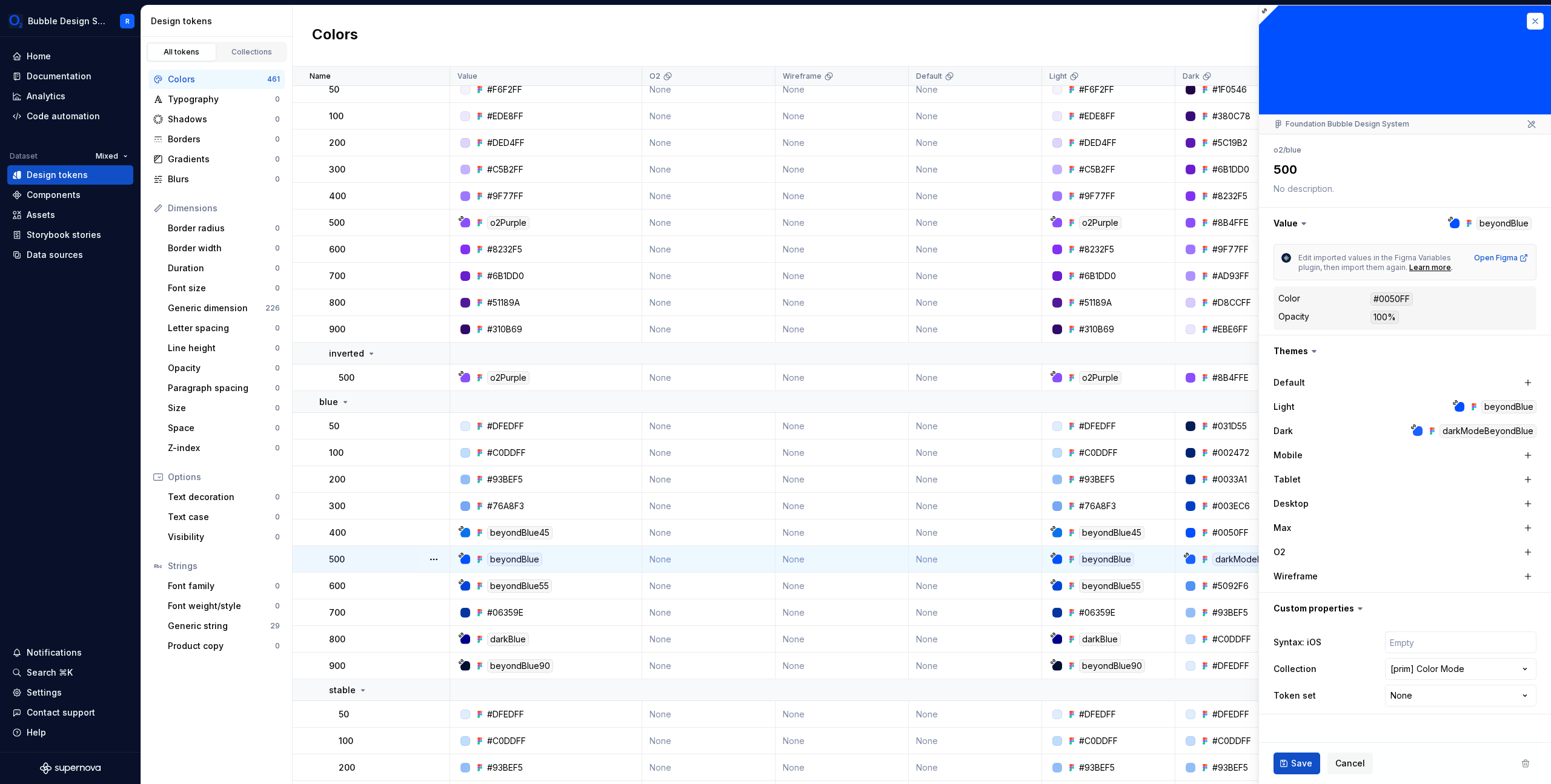
click at [1536, 16] on button "button" at bounding box center [1535, 21] width 17 height 17
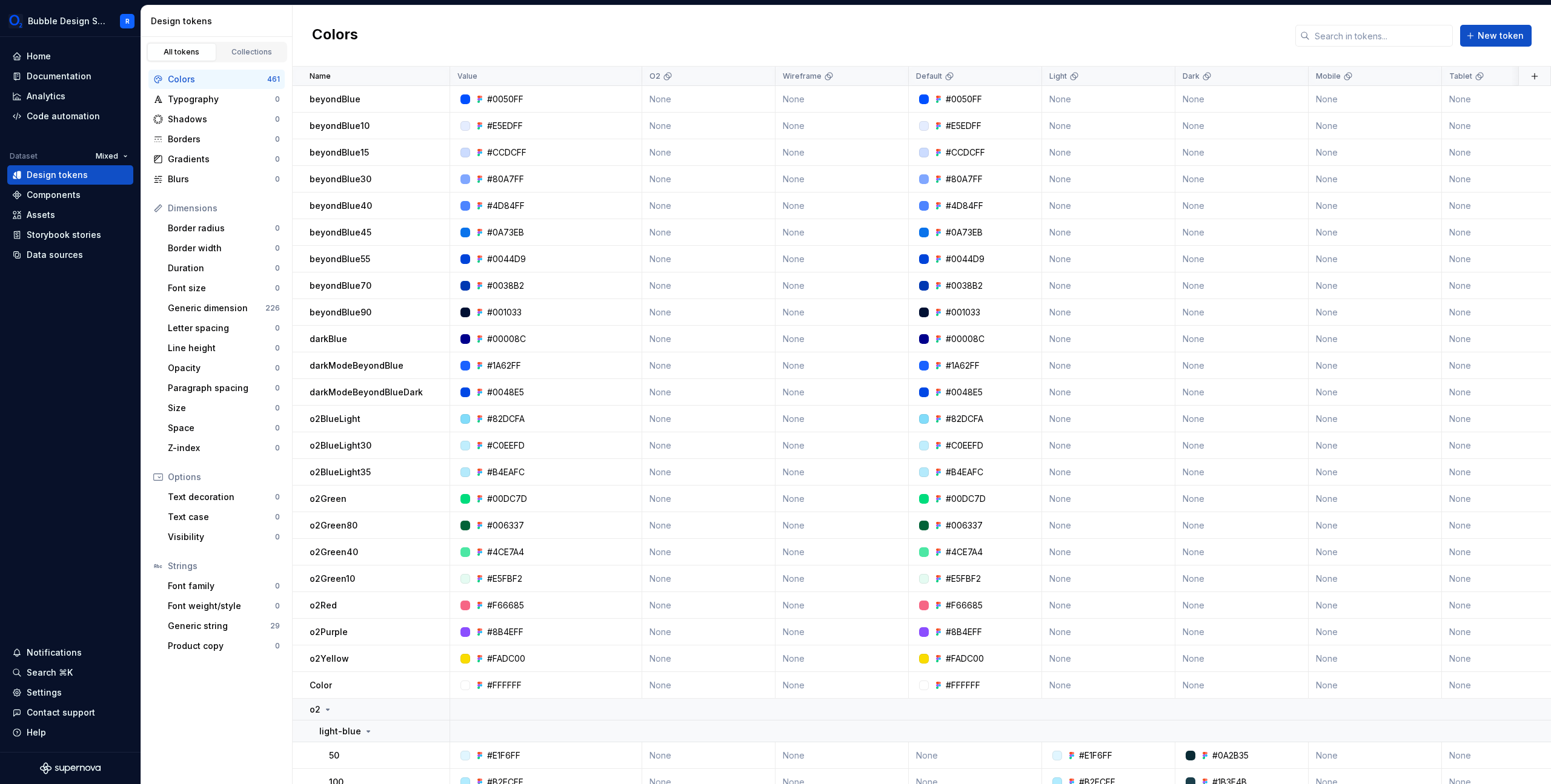
click at [509, 19] on div "Colors New token" at bounding box center [922, 36] width 1258 height 61
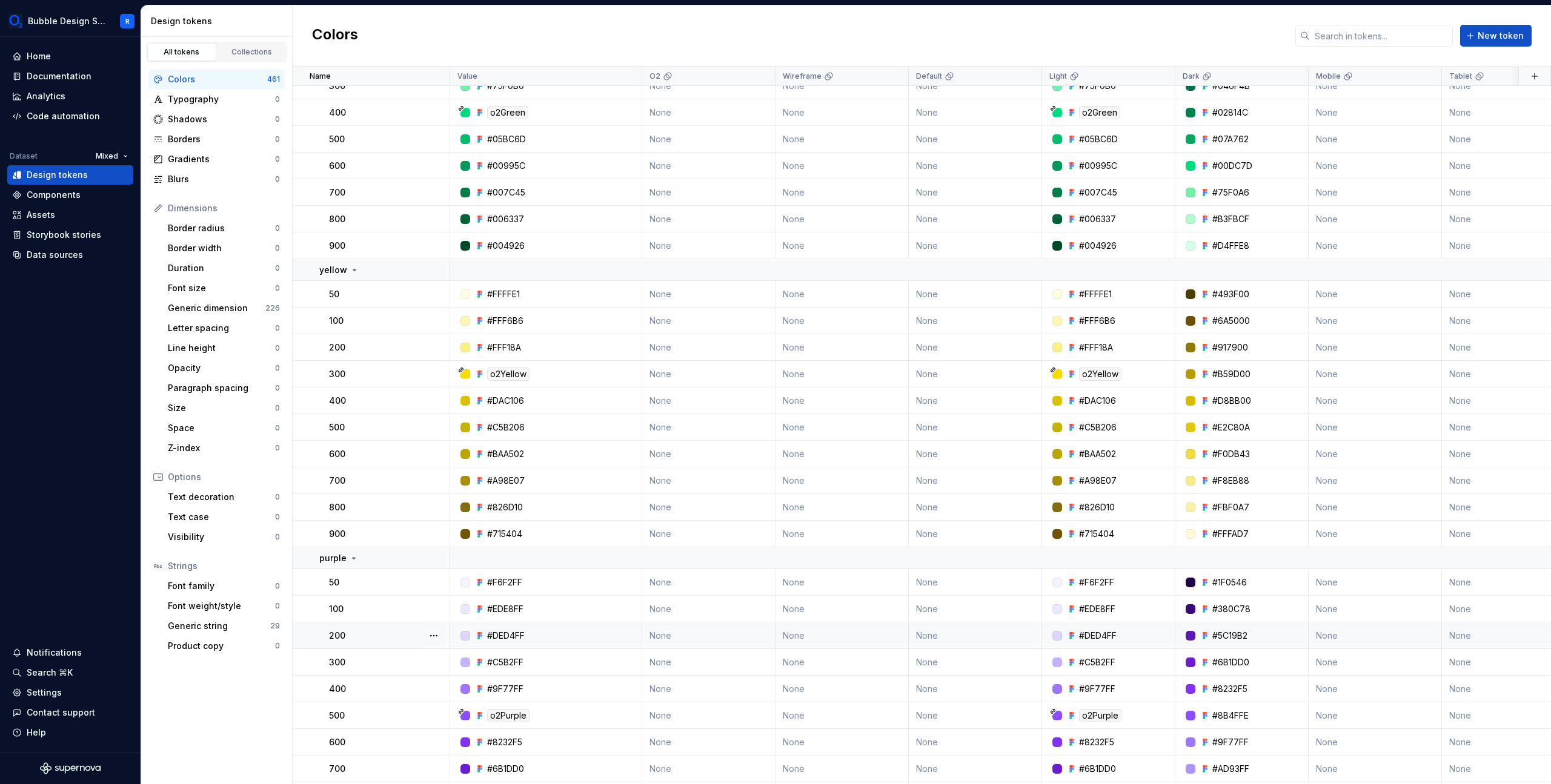
scroll to position [1240, 0]
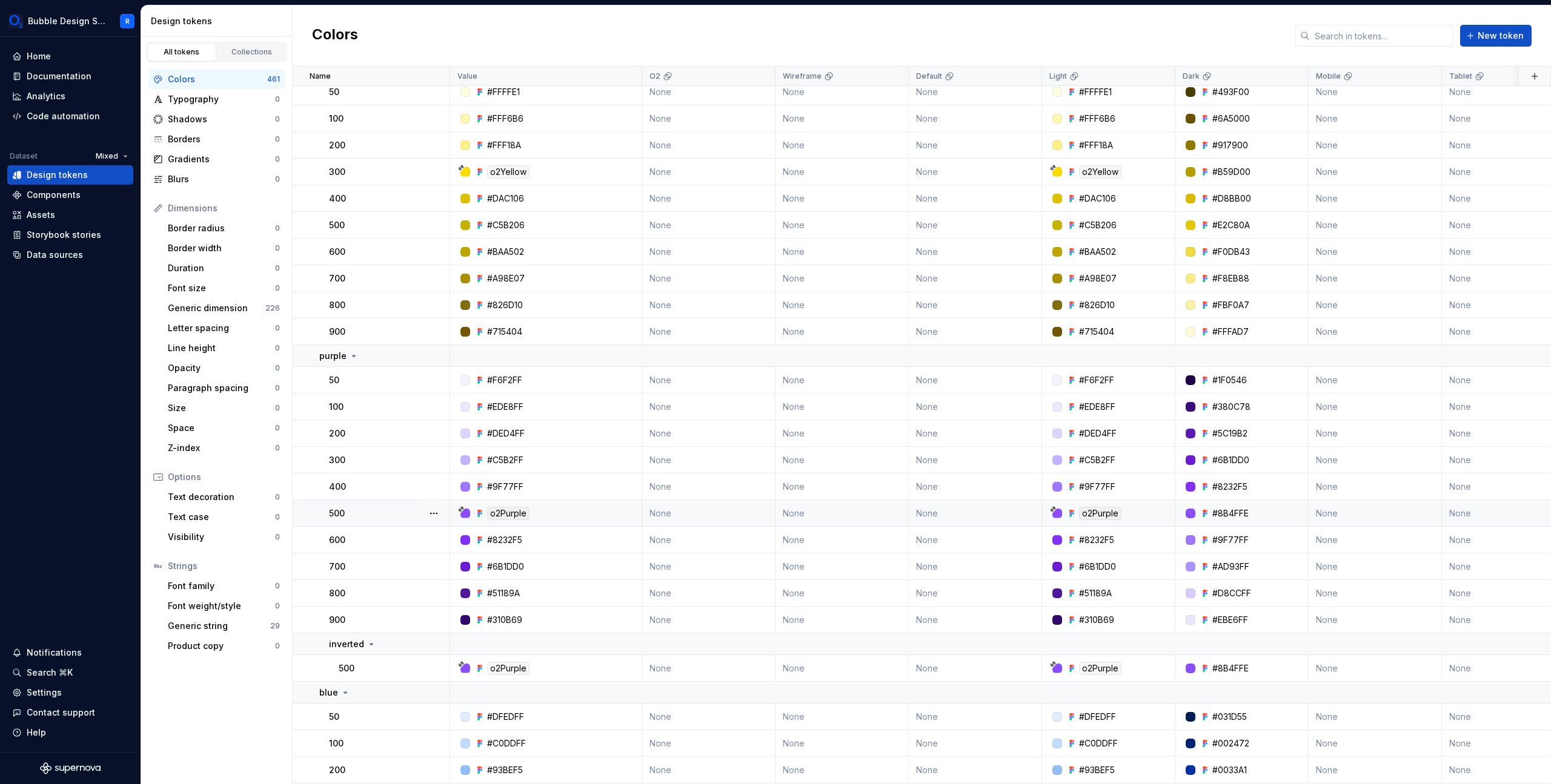
click at [1110, 515] on div "o2Purple" at bounding box center [1100, 513] width 43 height 13
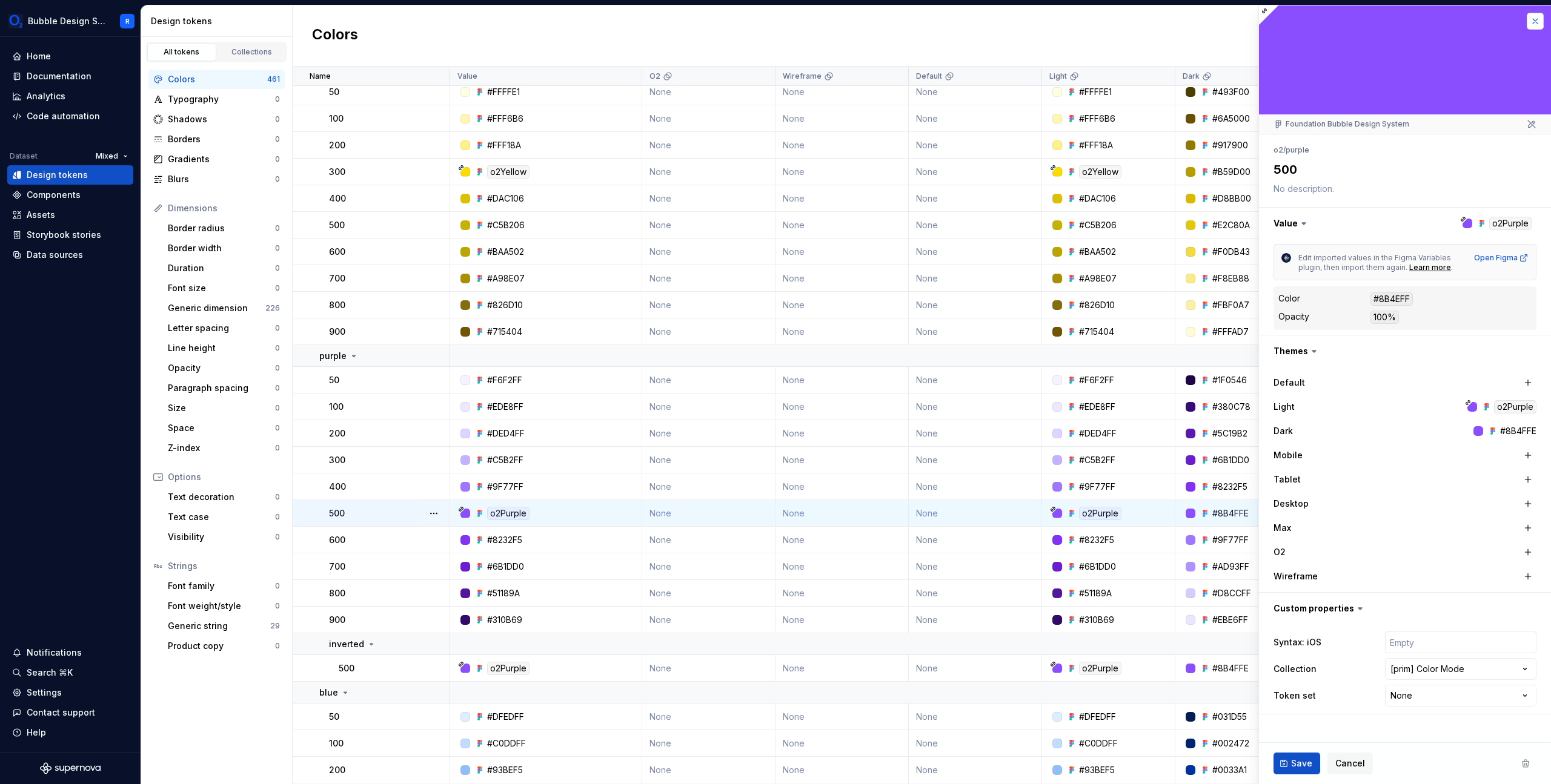
drag, startPoint x: 1524, startPoint y: 24, endPoint x: 1536, endPoint y: 24, distance: 12.0
click at [1532, 24] on div "**********" at bounding box center [1404, 394] width 293 height 779
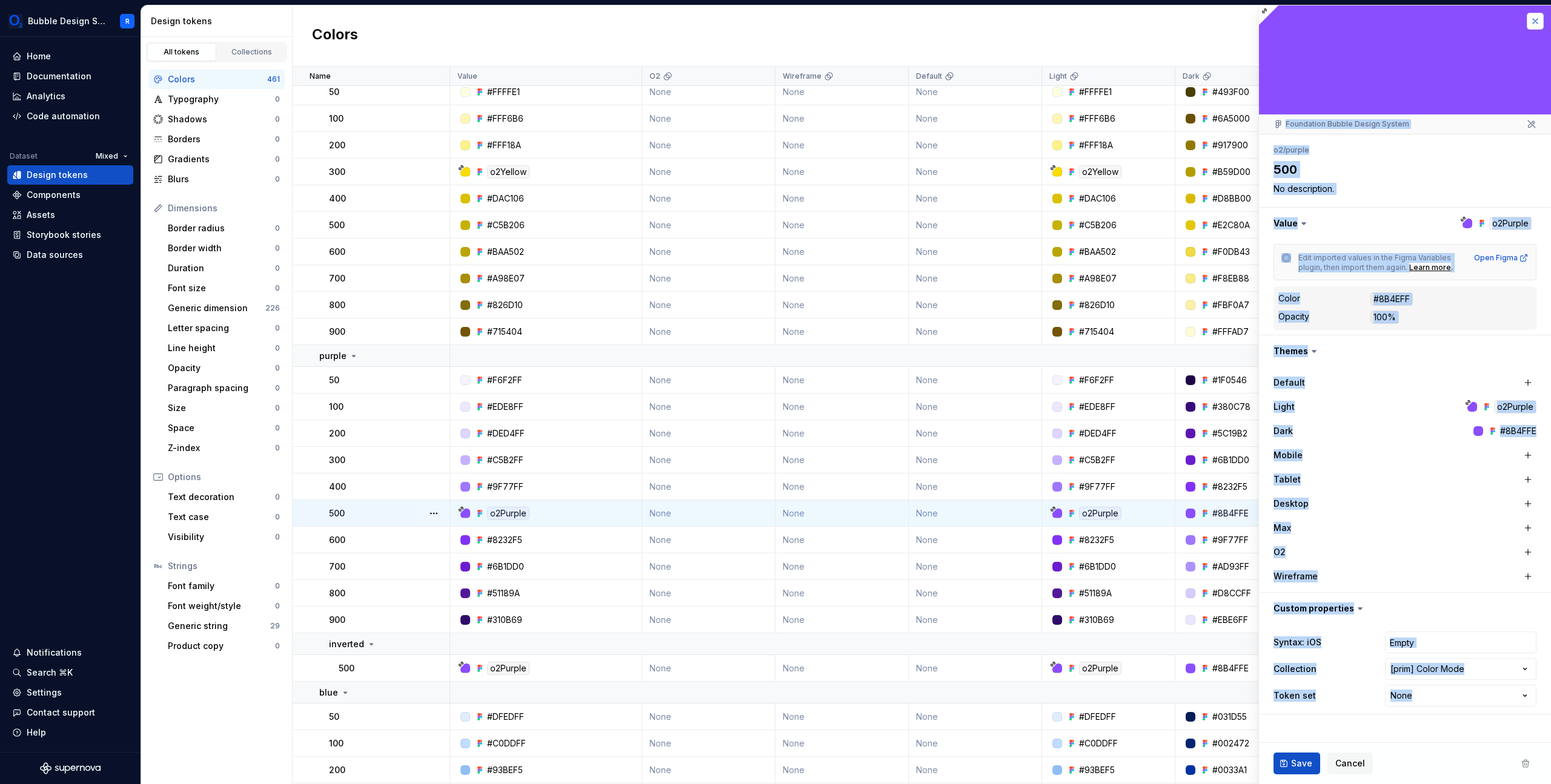
click at [1538, 24] on button "button" at bounding box center [1535, 21] width 17 height 17
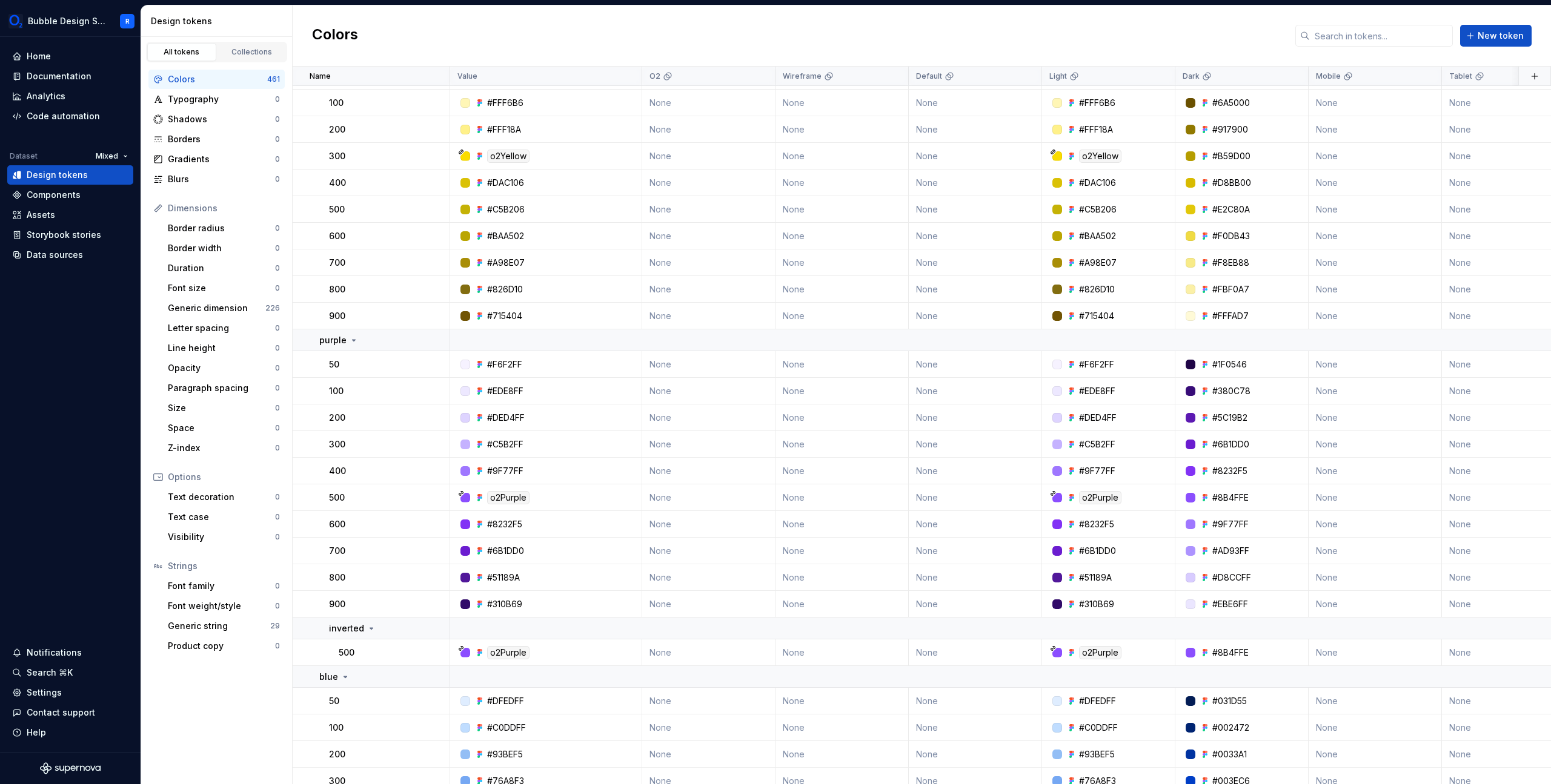
scroll to position [808, 0]
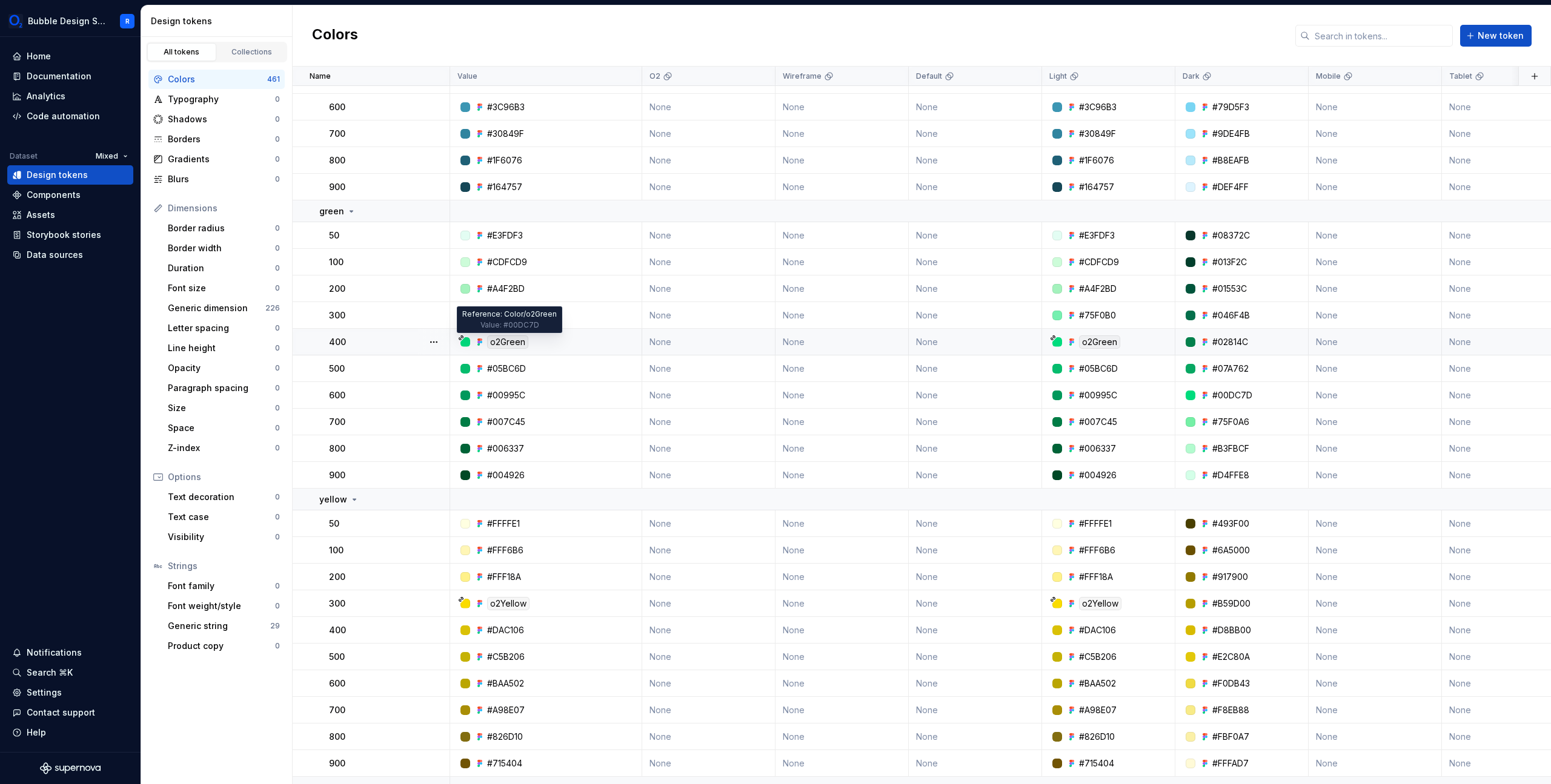
click at [517, 345] on div "o2Green" at bounding box center [508, 342] width 41 height 13
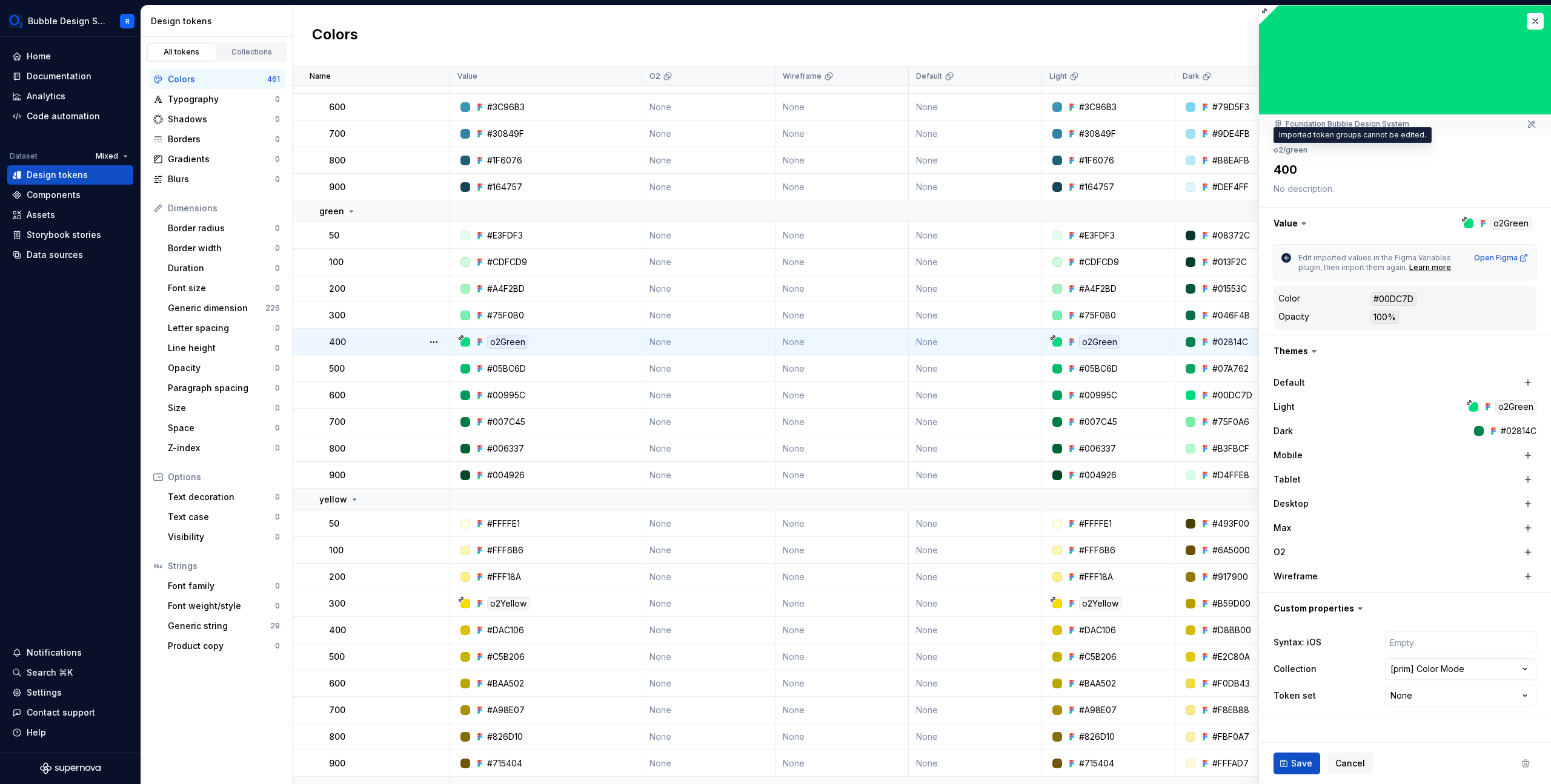
click at [1305, 147] on li "green" at bounding box center [1297, 150] width 22 height 9
click at [1508, 223] on button "button" at bounding box center [1405, 224] width 292 height 32
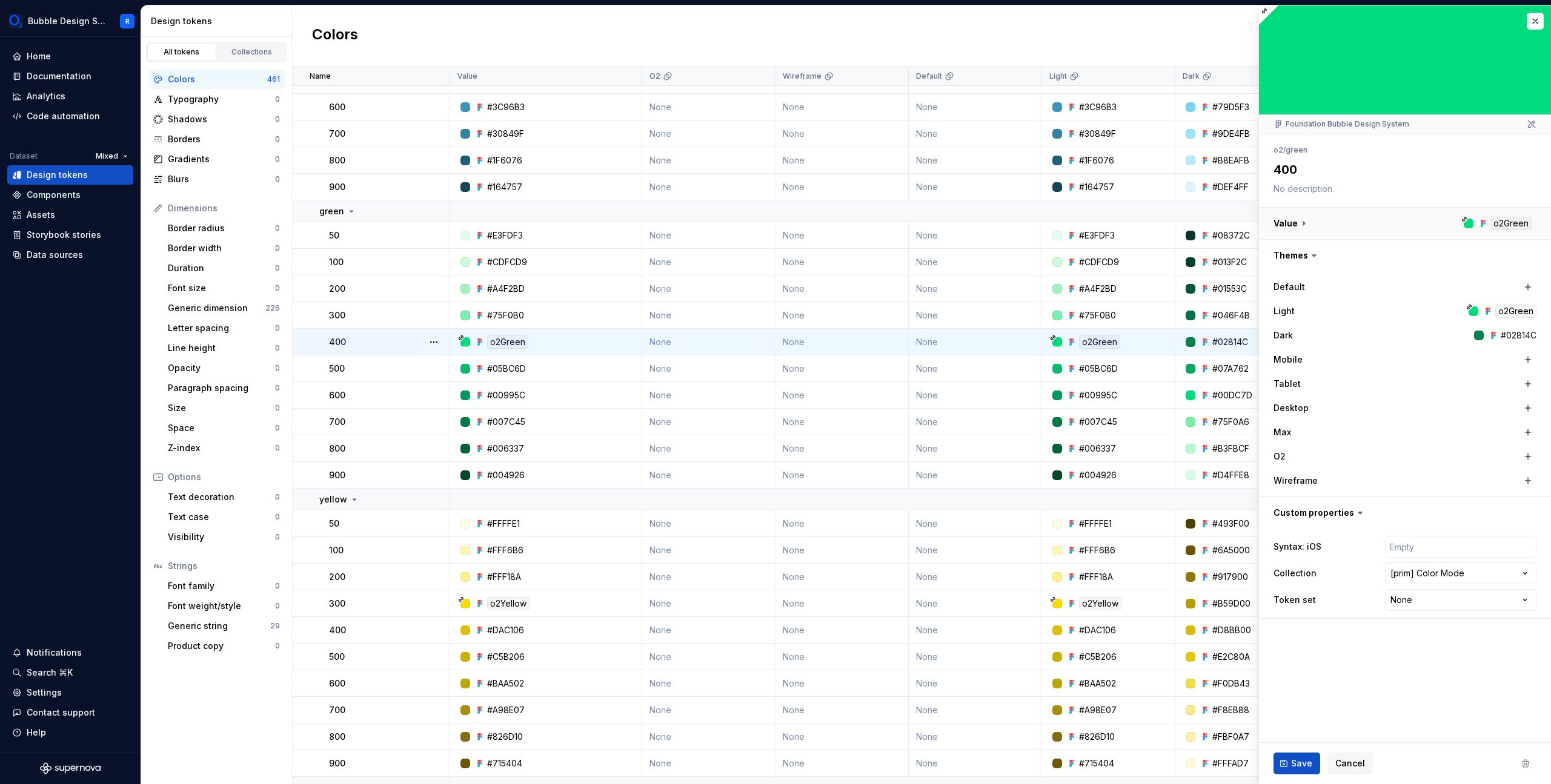
click at [1508, 223] on button "button" at bounding box center [1405, 224] width 292 height 32
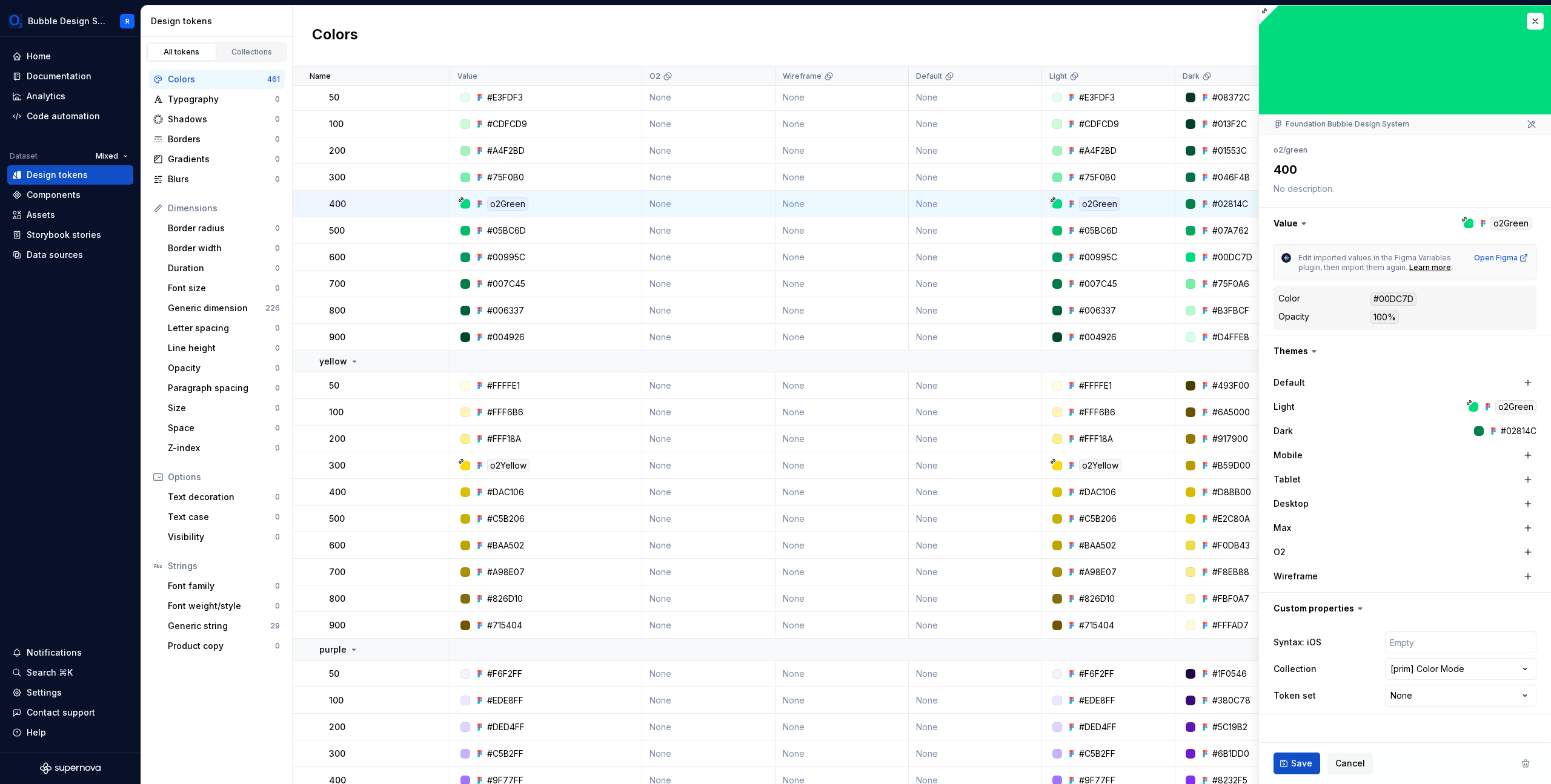
scroll to position [938, 0]
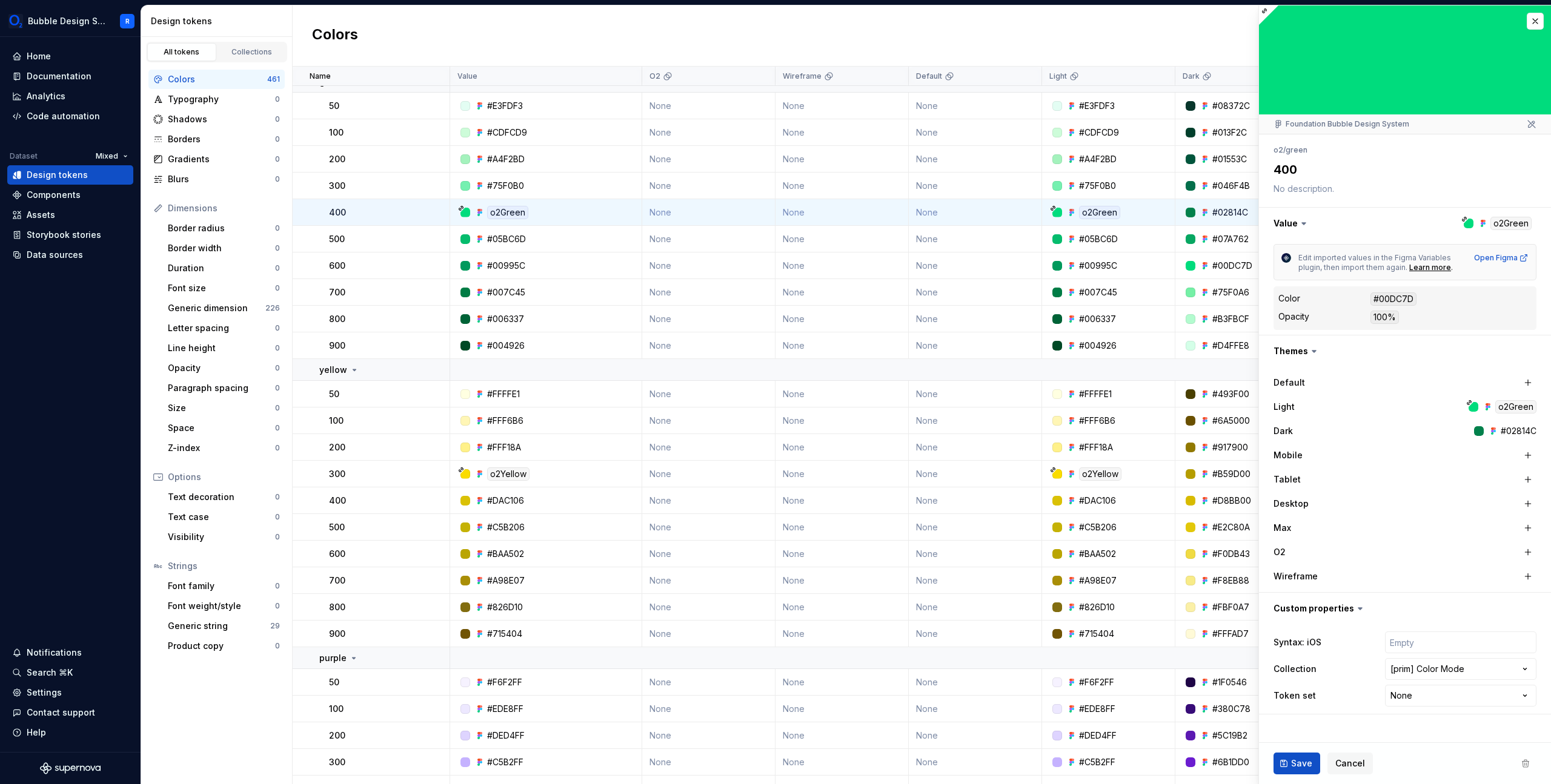
type textarea "*"
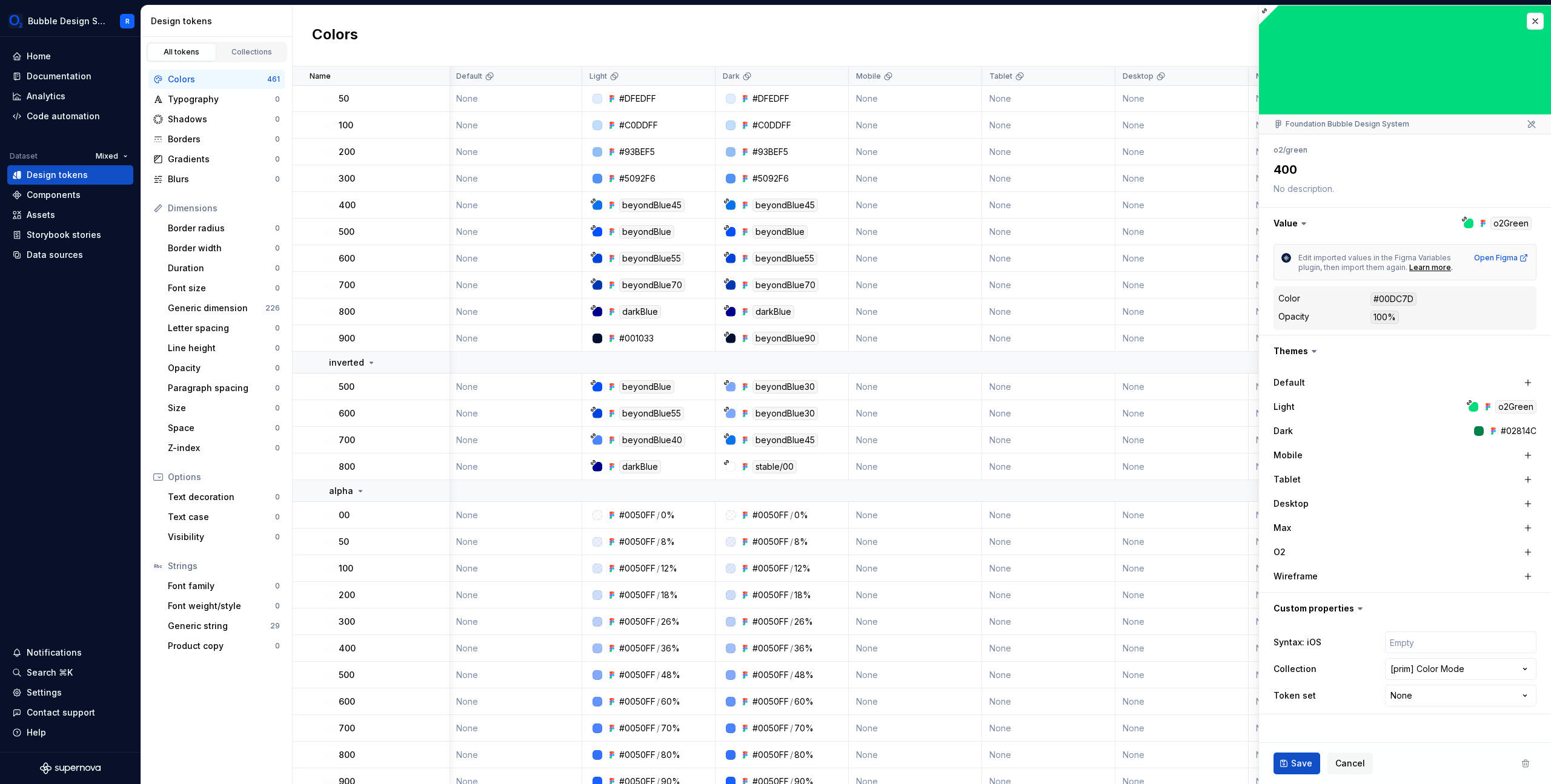
scroll to position [2147, 538]
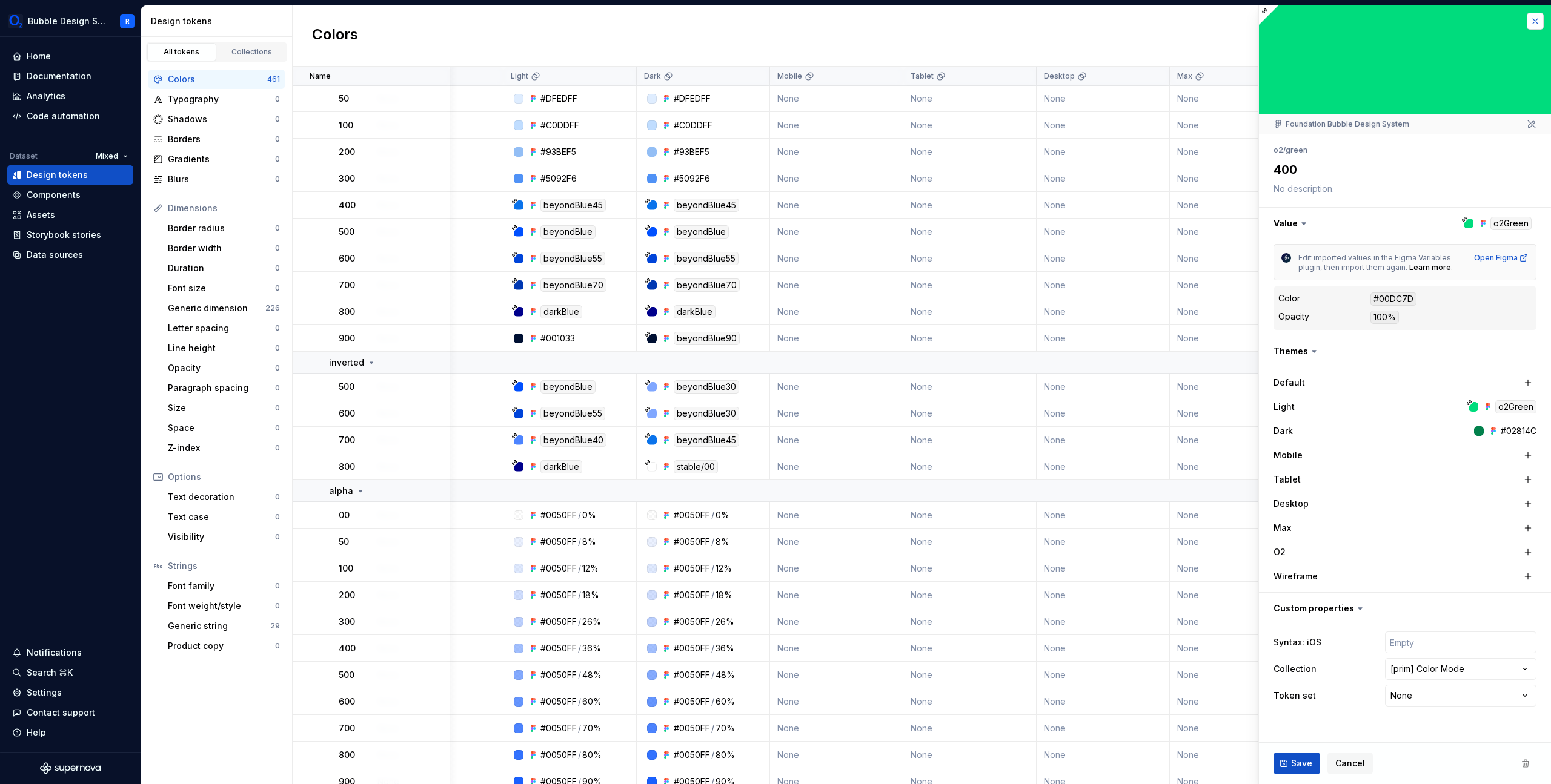
click at [1537, 19] on button "button" at bounding box center [1535, 21] width 17 height 17
click at [1535, 21] on div "Colors New token" at bounding box center [922, 36] width 1258 height 61
